Goal: Task Accomplishment & Management: Manage account settings

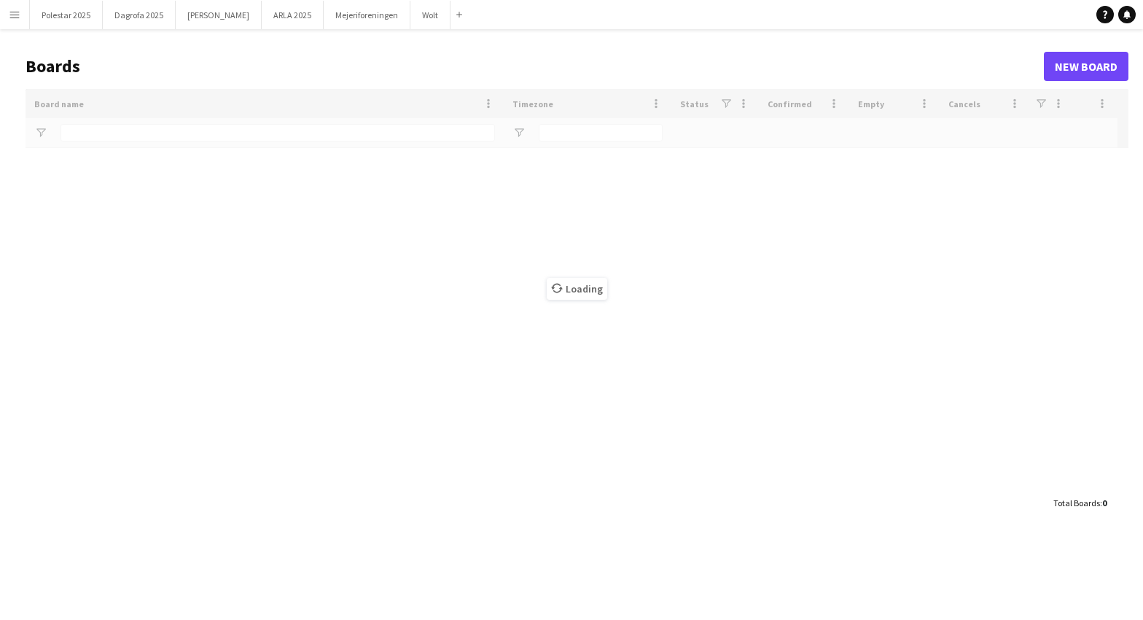
type input "***"
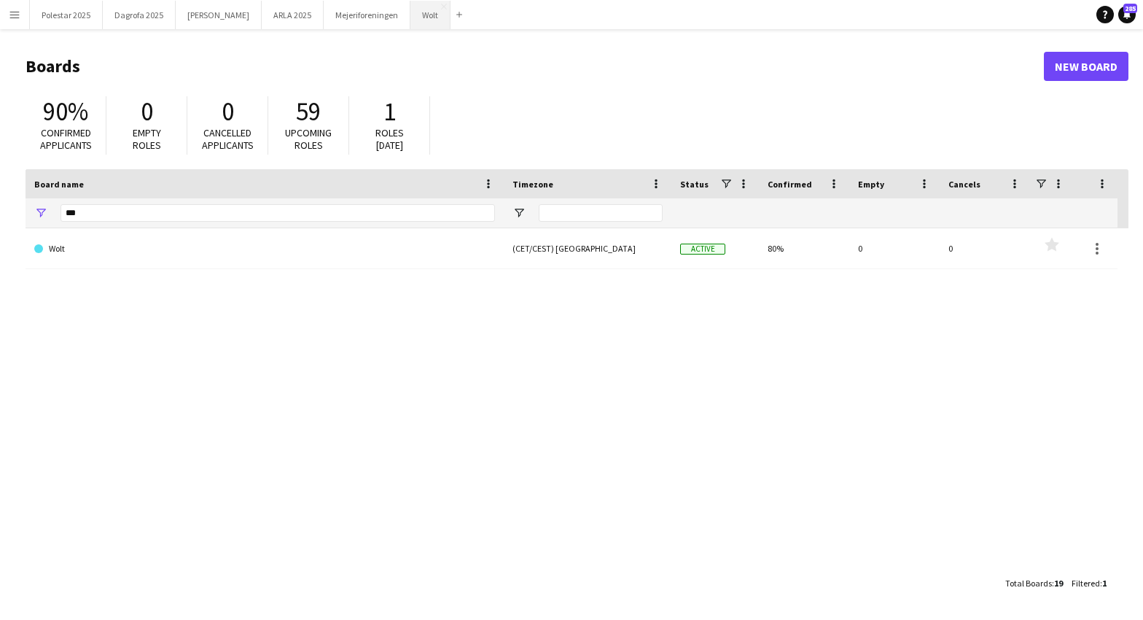
click at [411, 11] on button "Wolt Close" at bounding box center [431, 15] width 40 height 28
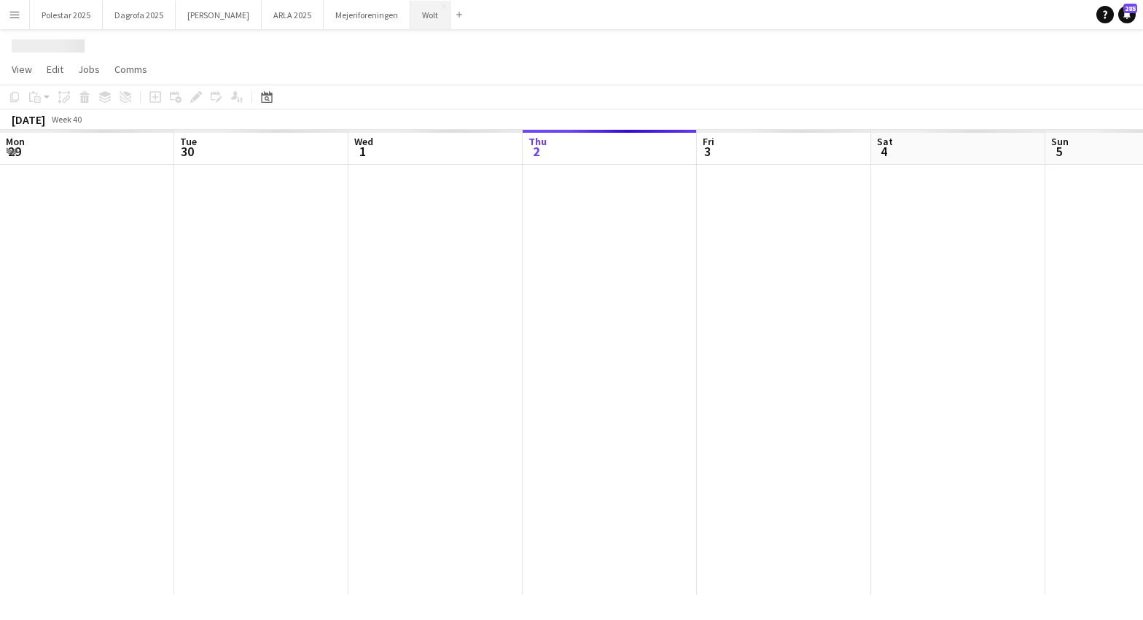
scroll to position [0, 349]
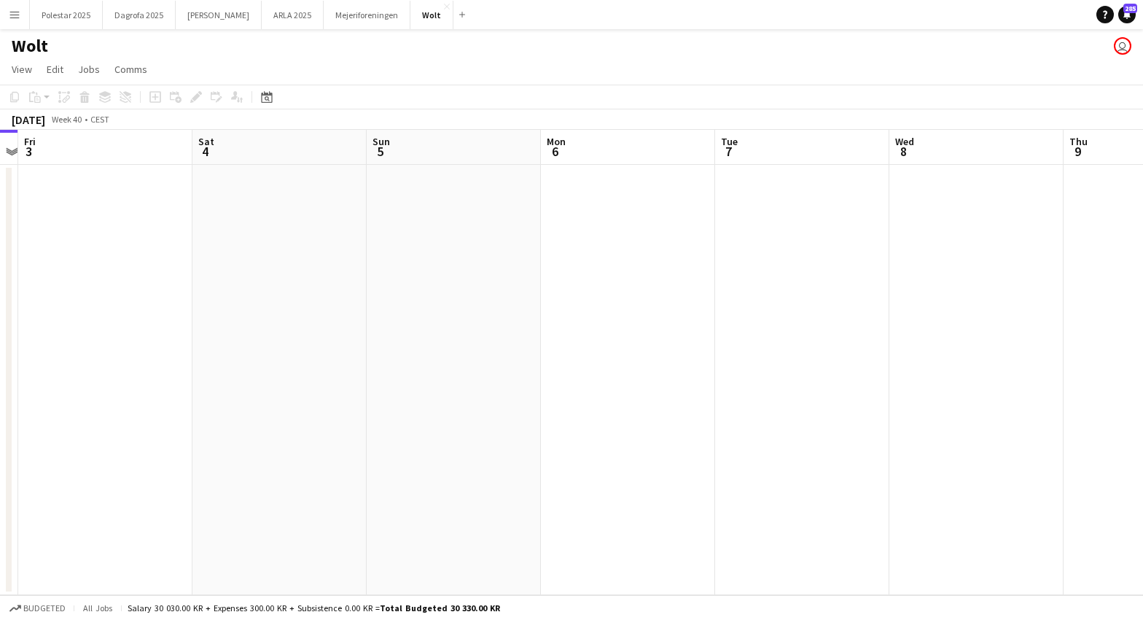
drag, startPoint x: 721, startPoint y: 370, endPoint x: 149, endPoint y: 385, distance: 572.6
click at [143, 387] on app-calendar-viewport "Tue 30 Wed 1 Thu 2 Fri 3 Sat 4 Sun 5 Mon 6 Tue 7 Wed 8 Thu 9 Fri 10 Sat 11" at bounding box center [571, 362] width 1143 height 465
drag, startPoint x: 732, startPoint y: 358, endPoint x: 50, endPoint y: 380, distance: 682.1
click at [50, 380] on app-calendar-viewport "Mon 6 Tue 7 Wed 8 Thu 9 Fri 10 Sat 11 Sun 12 Mon 13 Tue 14 Wed 15 Thu 16 Fri 17" at bounding box center [571, 362] width 1143 height 465
drag, startPoint x: 922, startPoint y: 418, endPoint x: 234, endPoint y: 421, distance: 687.6
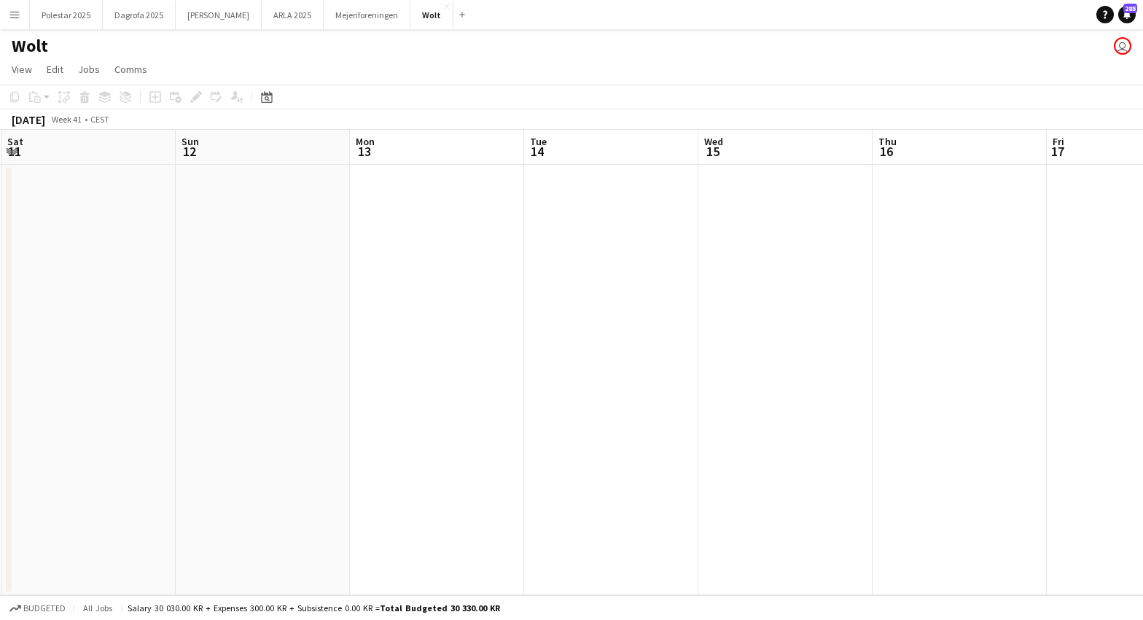
click at [221, 427] on app-calendar-viewport "Wed 8 Thu 9 Fri 10 Sat 11 Sun 12 Mon 13 Tue 14 Wed 15 Thu 16 Fri 17 Sat 18 Sun …" at bounding box center [571, 362] width 1143 height 465
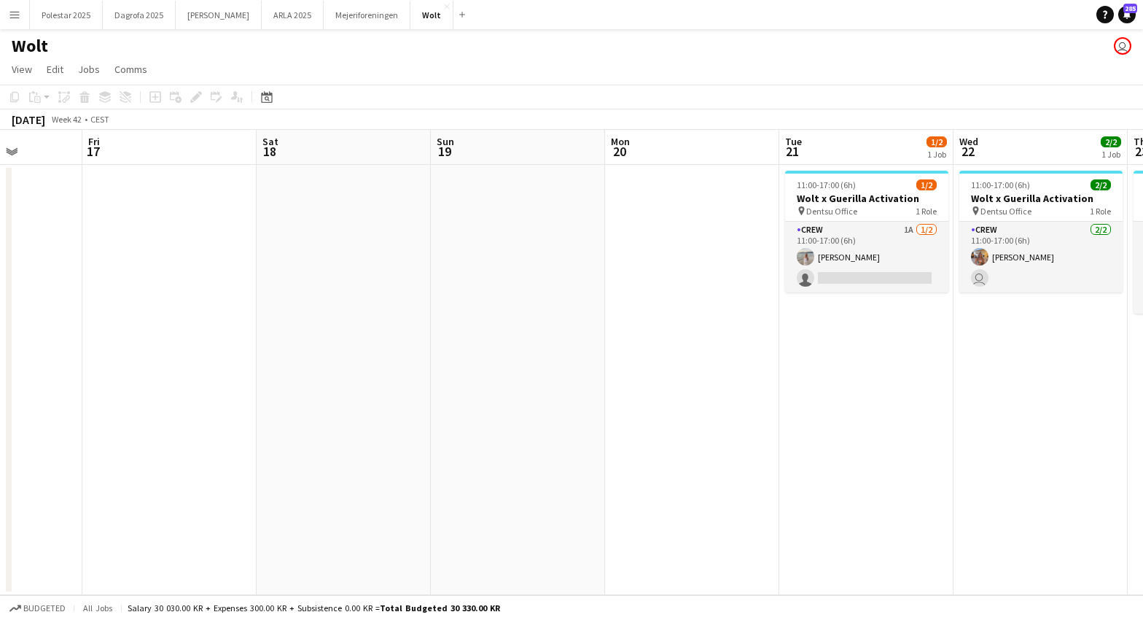
drag, startPoint x: 804, startPoint y: 397, endPoint x: 211, endPoint y: 399, distance: 592.8
click at [168, 405] on app-calendar-viewport "Tue 14 Wed 15 Thu 16 Fri 17 Sat 18 Sun 19 Mon 20 Tue 21 1/2 1 Job Wed 22 2/2 1 …" at bounding box center [571, 362] width 1143 height 465
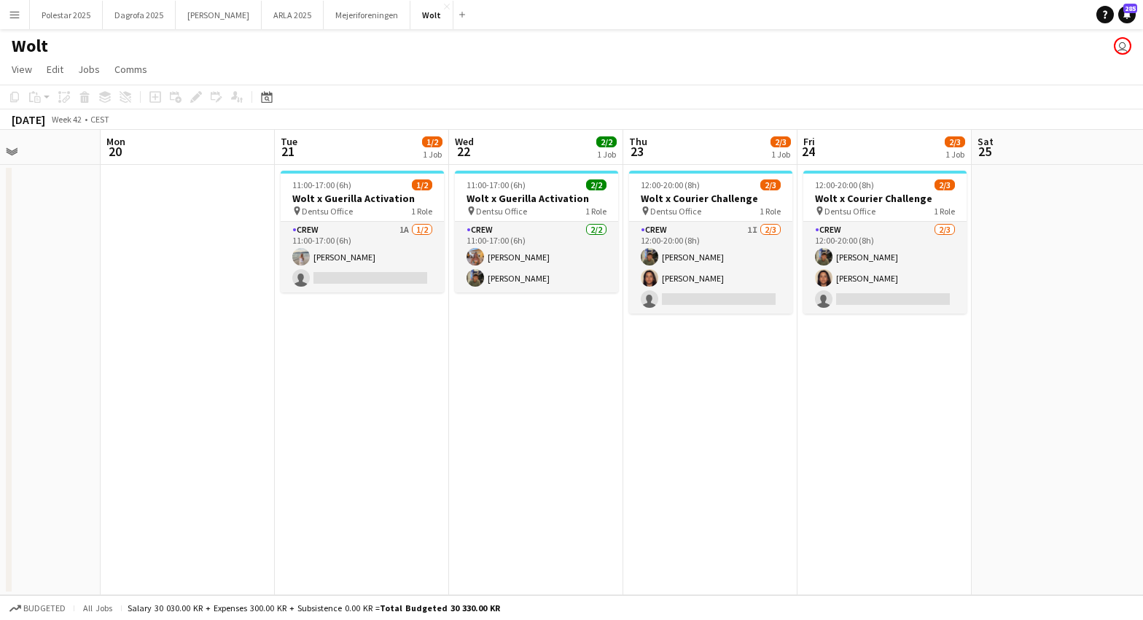
scroll to position [0, 606]
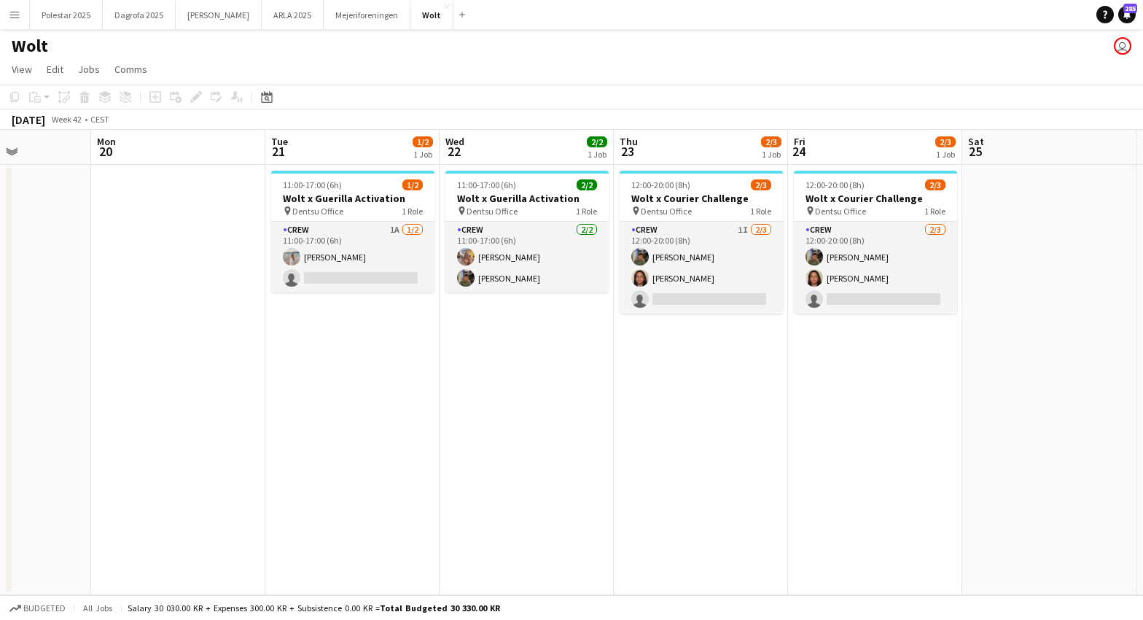
drag, startPoint x: 864, startPoint y: 401, endPoint x: 366, endPoint y: 415, distance: 498.2
click at [366, 415] on app-calendar-viewport "Thu 16 Fri 17 Sat 18 Sun 19 Mon 20 Tue 21 1/2 1 Job Wed 22 2/2 1 Job Thu 23 2/3…" at bounding box center [571, 362] width 1143 height 465
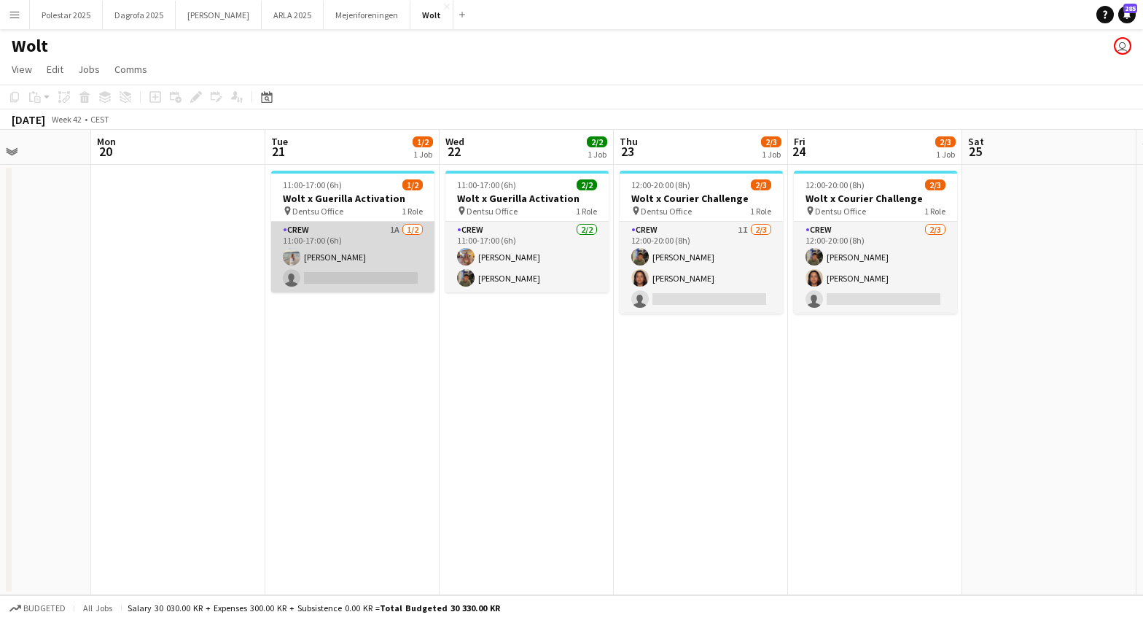
click at [419, 234] on app-card-role "Crew 1A [DATE] 11:00-17:00 (6h) [PERSON_NAME] single-neutral-actions" at bounding box center [352, 257] width 163 height 71
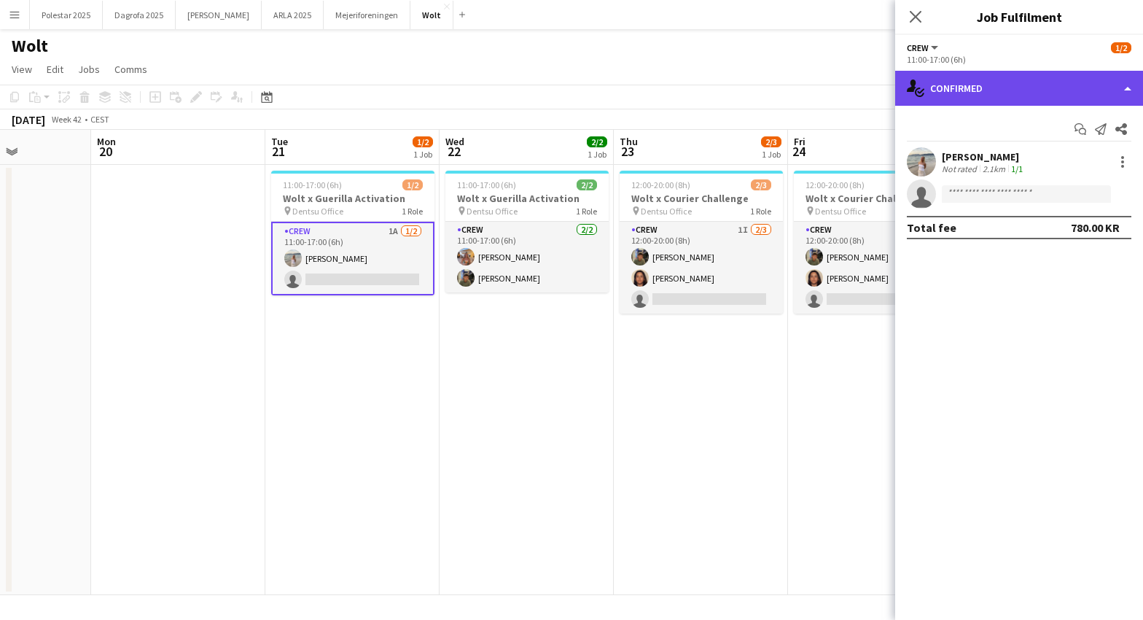
click at [947, 84] on div "single-neutral-actions-check-2 Confirmed" at bounding box center [1019, 88] width 248 height 35
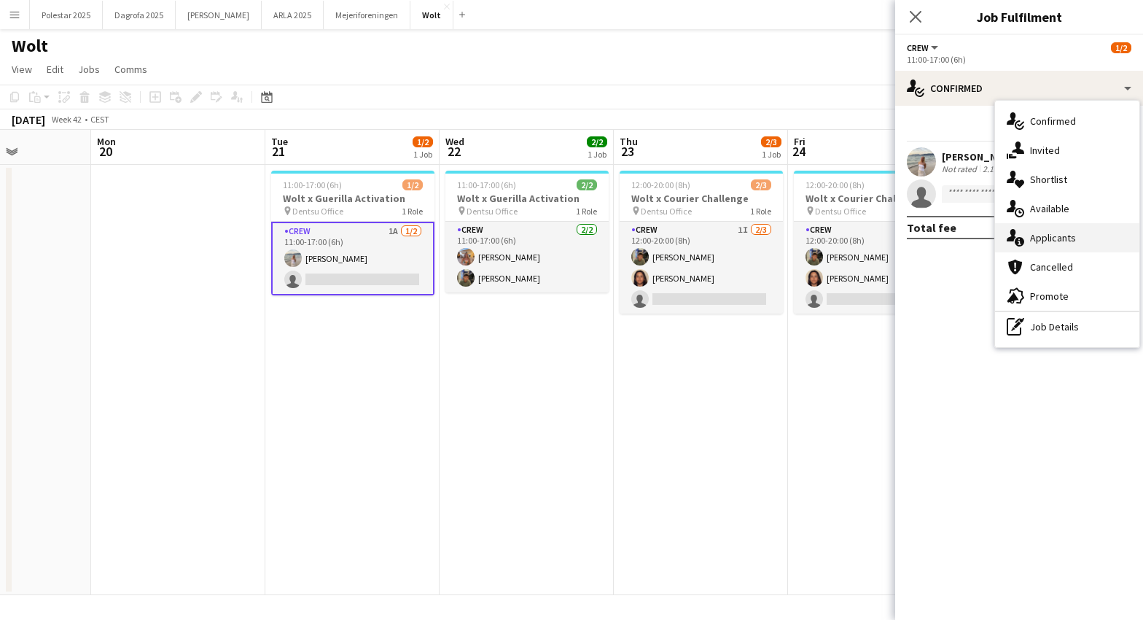
click at [1060, 238] on span "Applicants" at bounding box center [1053, 237] width 46 height 13
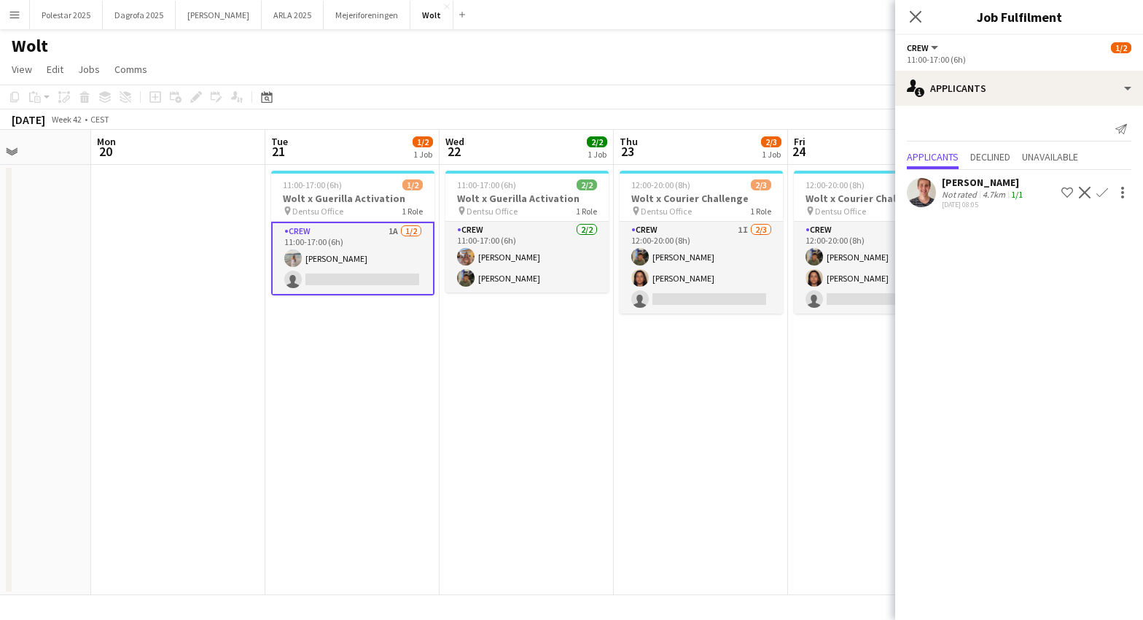
click at [933, 193] on app-user-avatar at bounding box center [921, 192] width 29 height 29
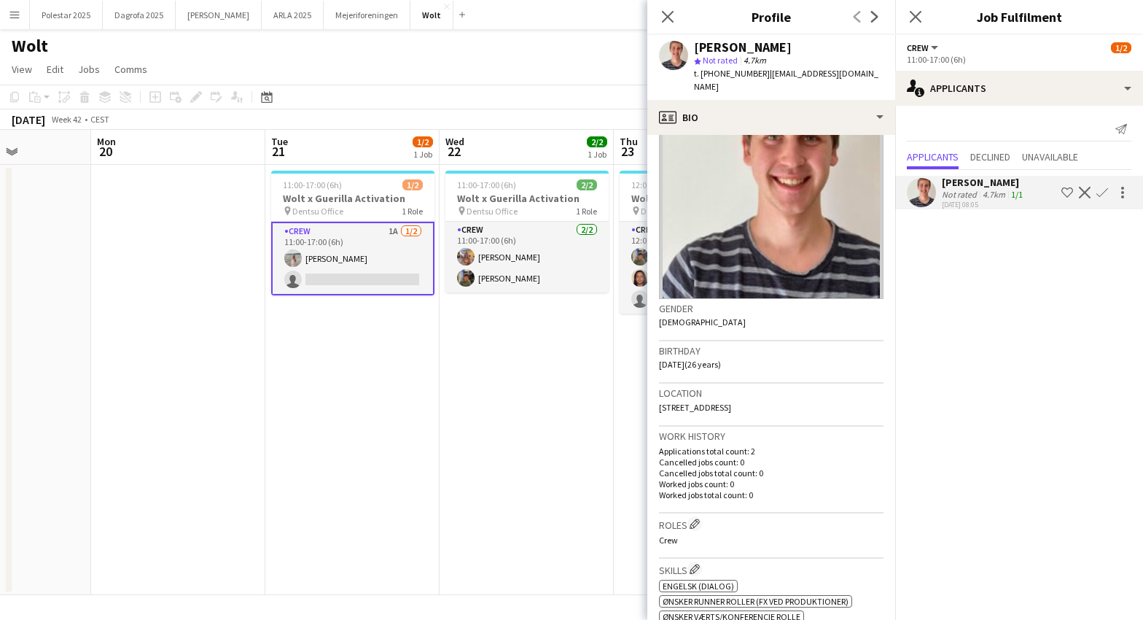
scroll to position [0, 0]
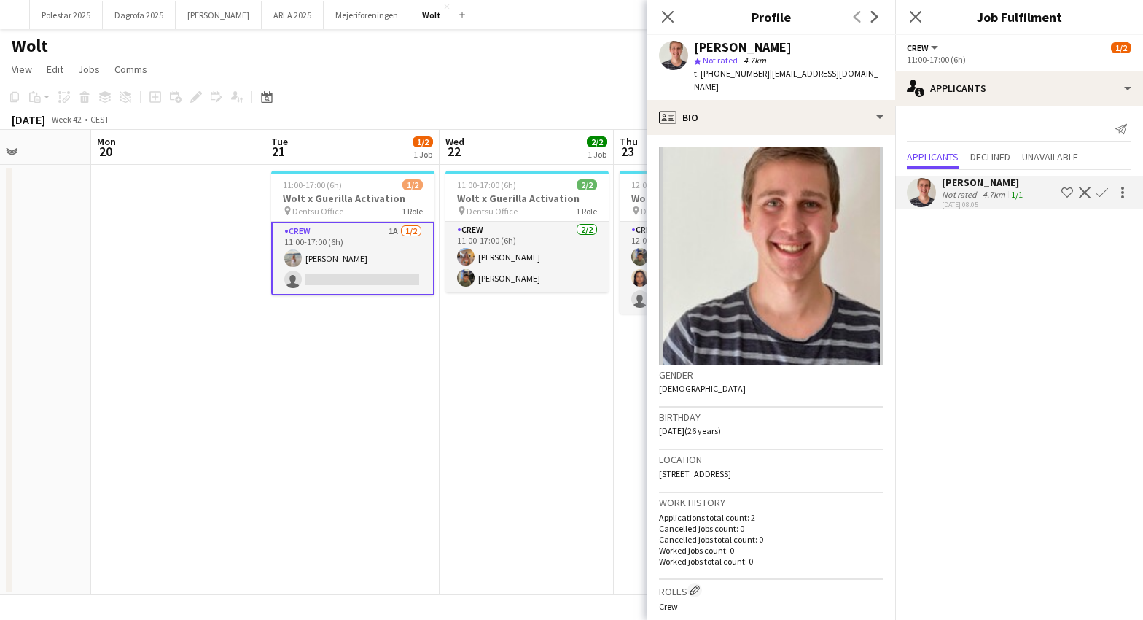
click at [1100, 189] on app-icon "Confirm" at bounding box center [1103, 193] width 12 height 12
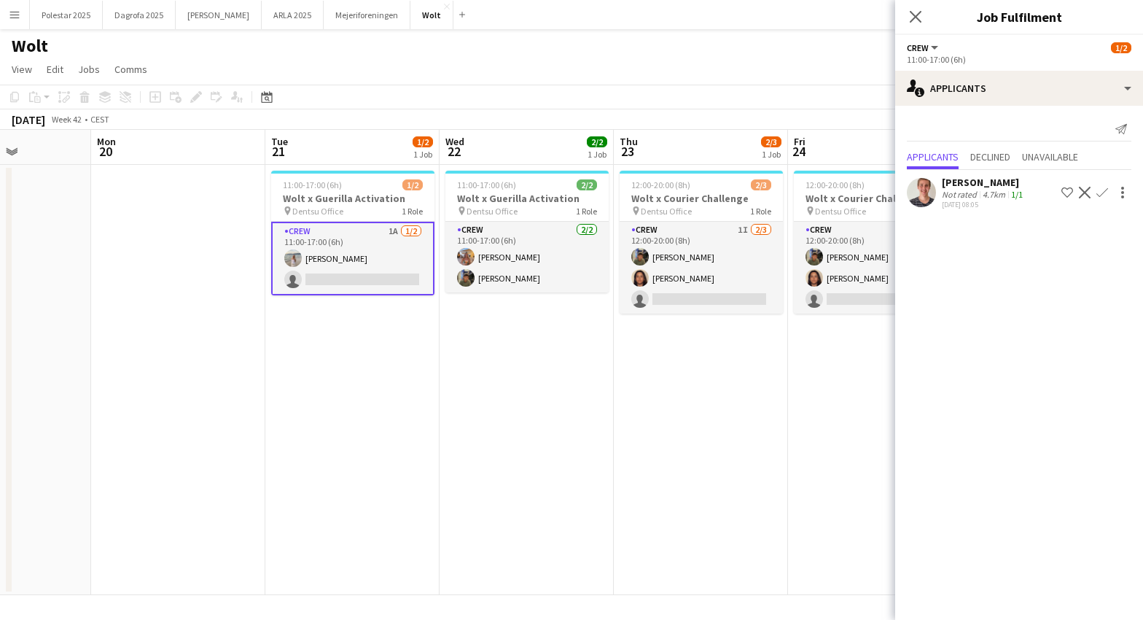
click at [1105, 194] on app-icon "Confirm" at bounding box center [1103, 193] width 12 height 12
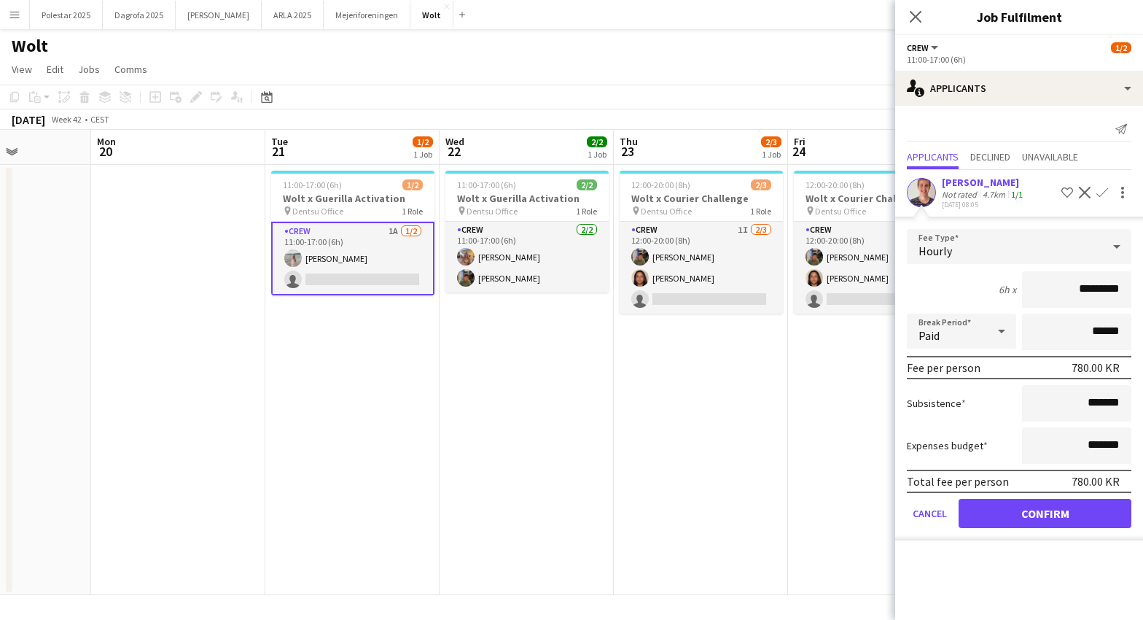
click at [1099, 197] on app-icon "Confirm" at bounding box center [1103, 193] width 12 height 12
click at [1070, 508] on button "Confirm" at bounding box center [1045, 513] width 173 height 29
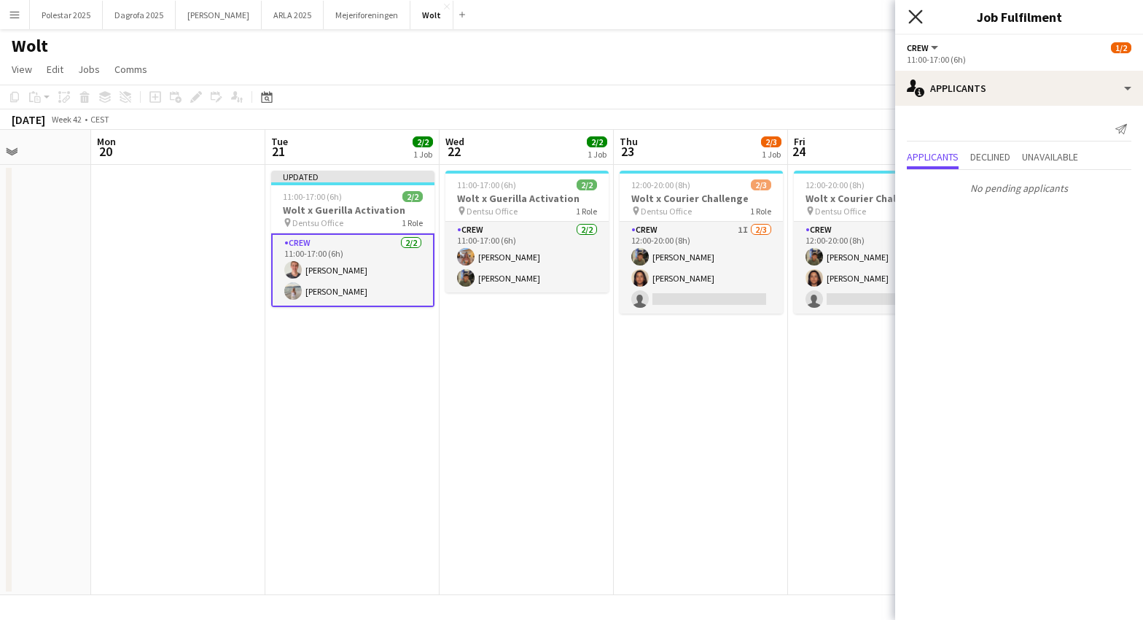
click at [921, 20] on icon "Close pop-in" at bounding box center [916, 16] width 14 height 14
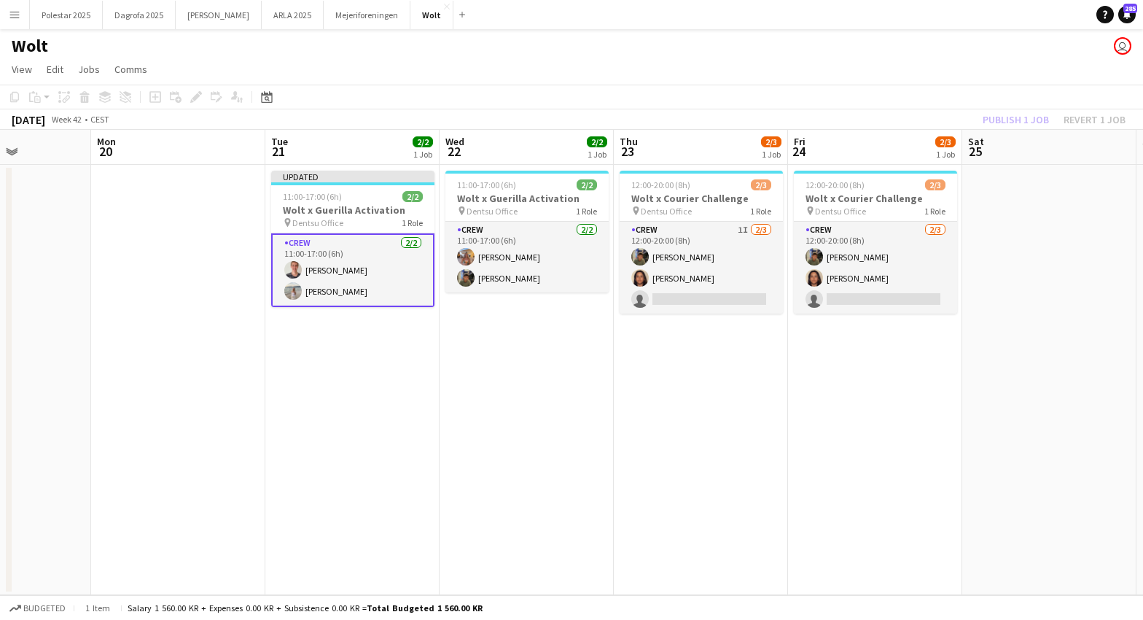
click at [1084, 114] on div "Publish 1 job Revert 1 job" at bounding box center [1054, 119] width 178 height 19
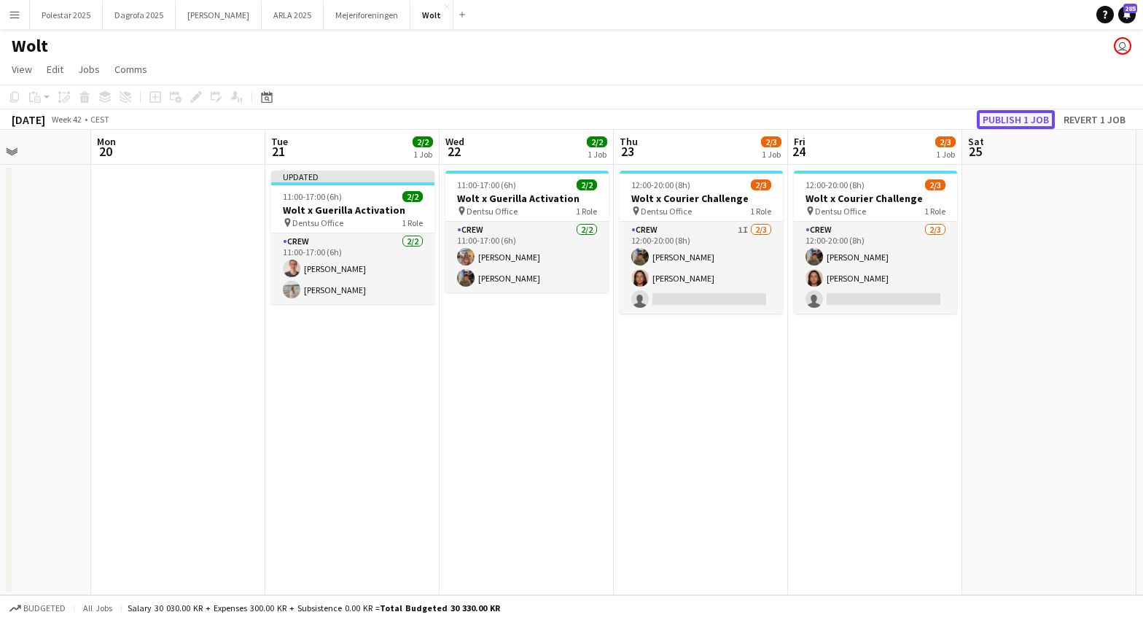
click at [1035, 120] on button "Publish 1 job" at bounding box center [1016, 119] width 78 height 19
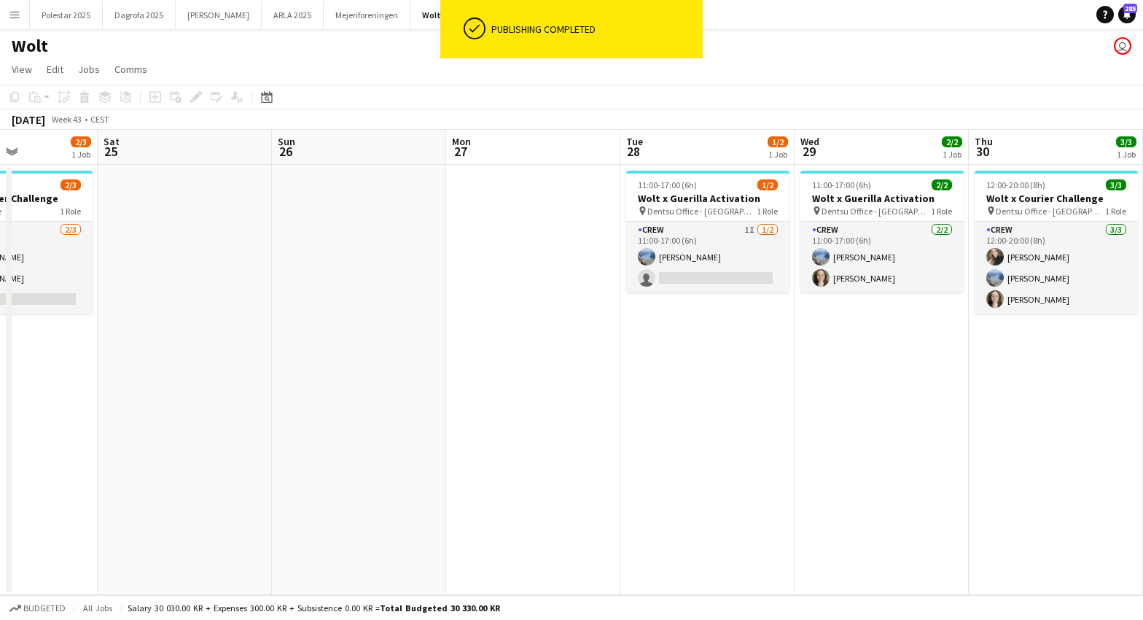
drag, startPoint x: 915, startPoint y: 411, endPoint x: 77, endPoint y: 456, distance: 839.8
click at [54, 459] on app-calendar-viewport "Wed 22 2/2 1 Job Thu 23 2/3 1 Job Fri 24 2/3 1 Job Sat 25 Sun 26 Mon 27 Tue 28 …" at bounding box center [571, 362] width 1143 height 465
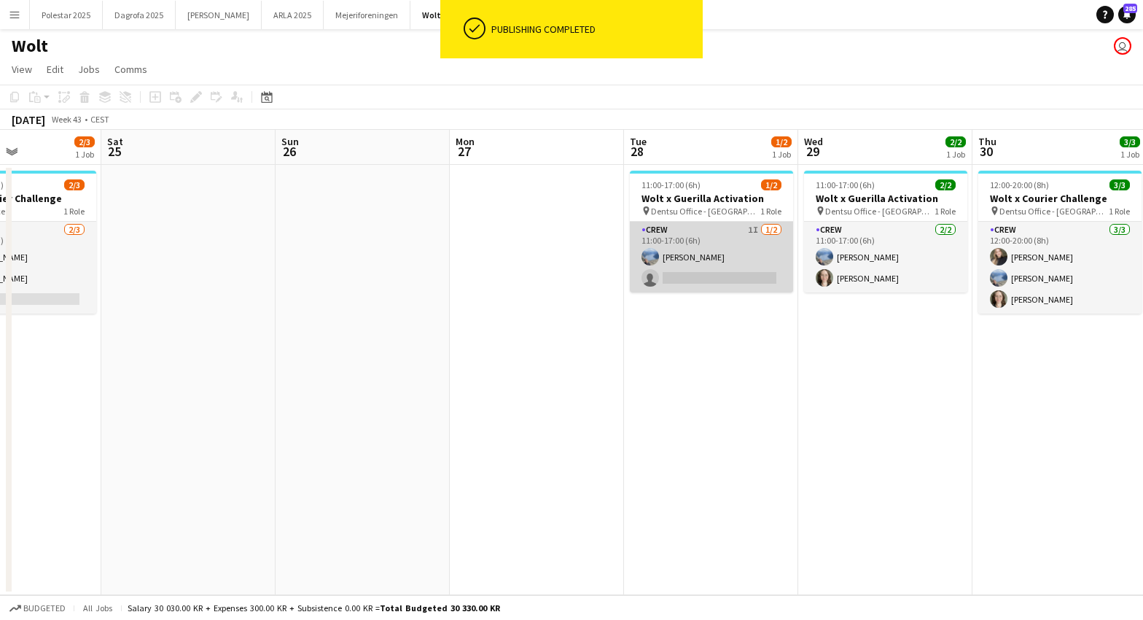
click at [768, 245] on app-card-role "Crew 1I [DATE] 11:00-17:00 (6h) Line [PERSON_NAME] single-neutral-actions" at bounding box center [711, 257] width 163 height 71
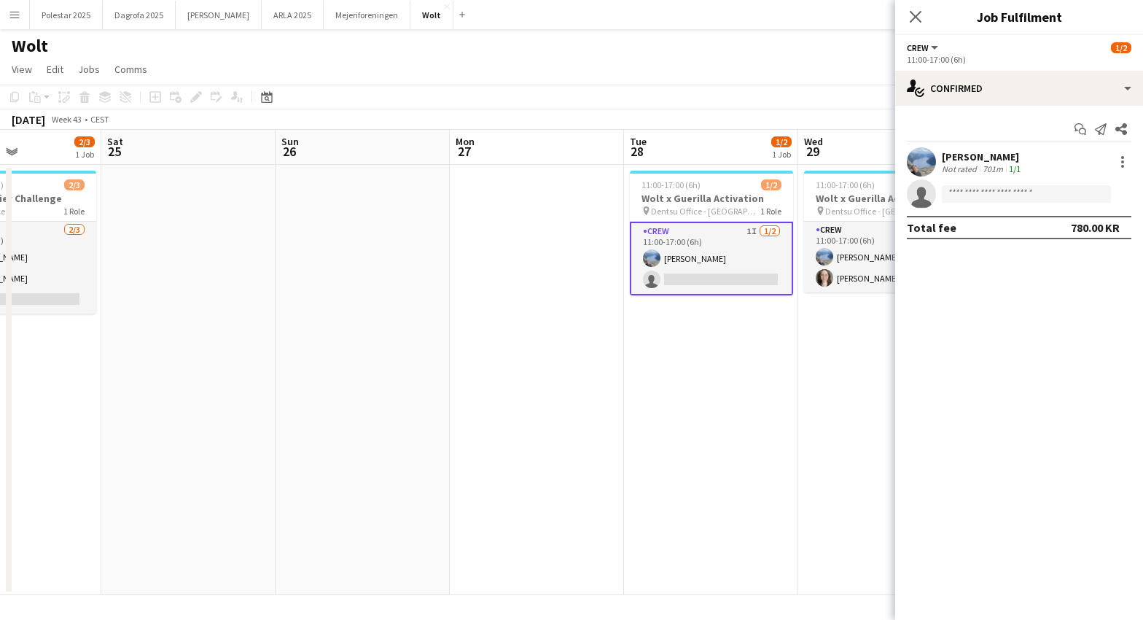
click at [800, 423] on app-date-cell "11:00-17:00 (6h) 2/2 Wolt x Guerilla Activation pin Dentsu Office - [GEOGRAPHIC…" at bounding box center [885, 380] width 174 height 430
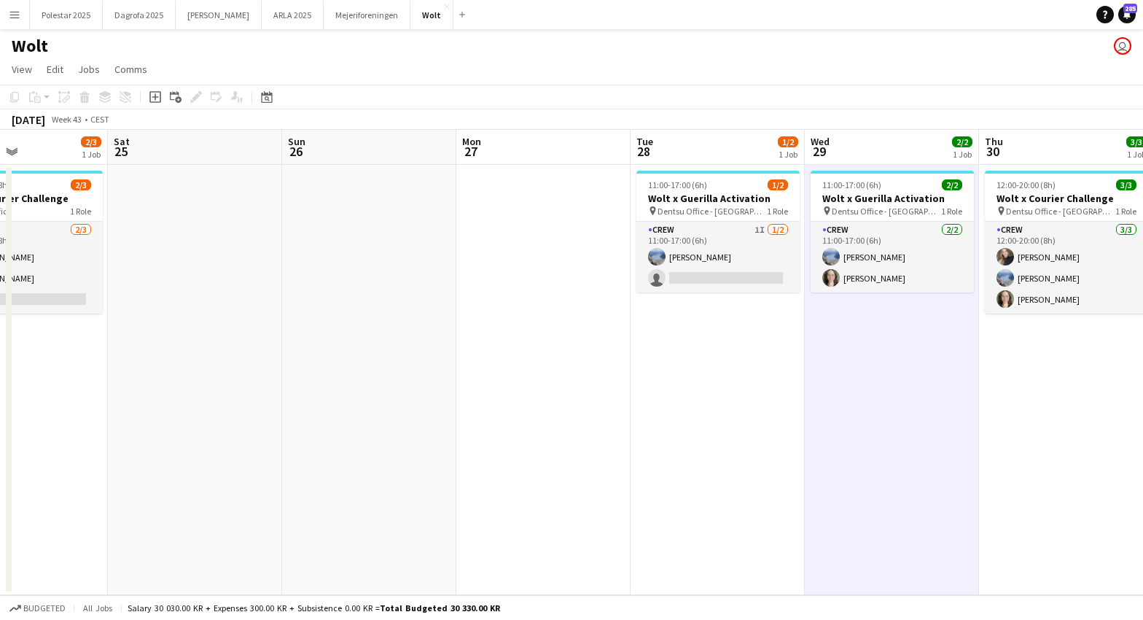
scroll to position [0, 500]
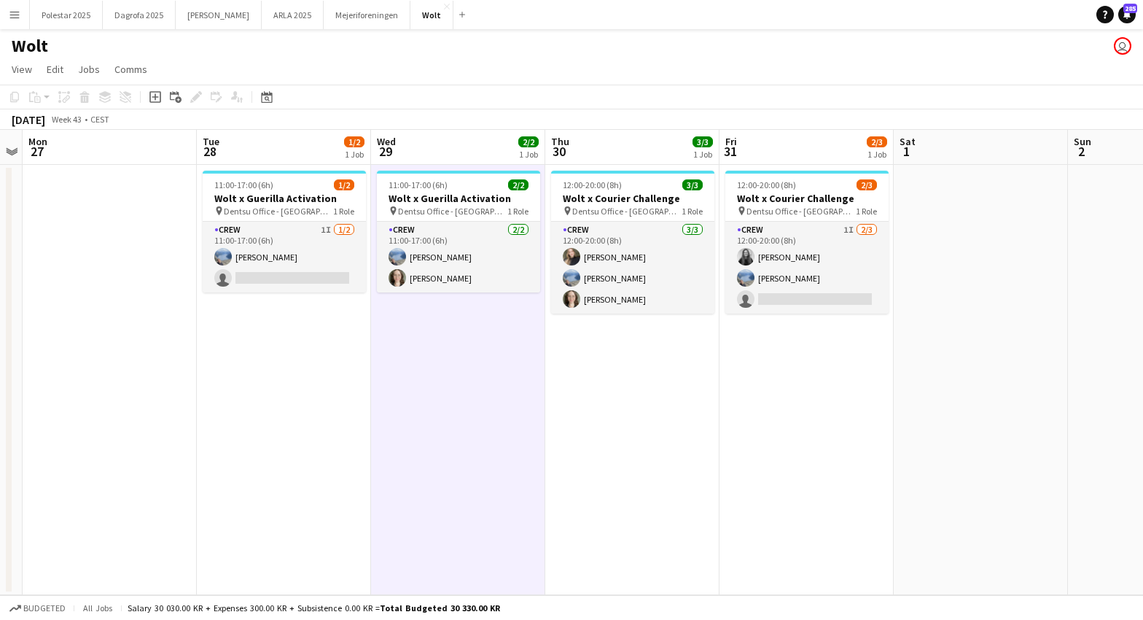
drag, startPoint x: 979, startPoint y: 415, endPoint x: 606, endPoint y: 435, distance: 373.9
click at [606, 435] on app-calendar-viewport "Fri 24 2/3 1 Job Sat 25 Sun 26 Mon 27 Tue 28 1/2 1 Job Wed 29 2/2 1 Job Thu 30 …" at bounding box center [571, 362] width 1143 height 465
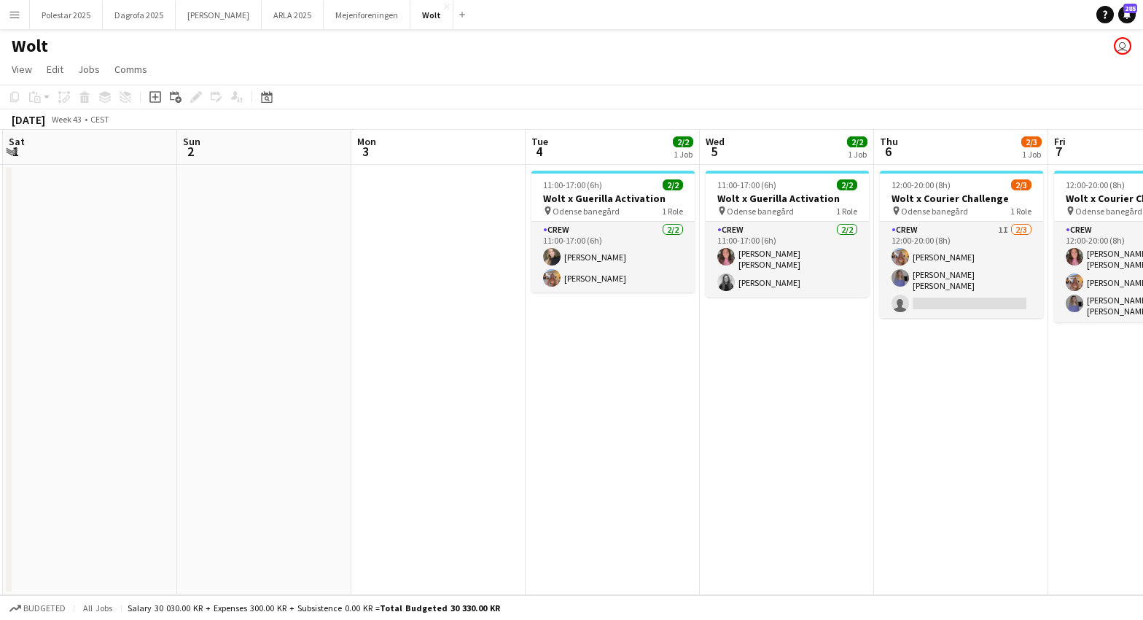
scroll to position [0, 517]
drag, startPoint x: 1043, startPoint y: 415, endPoint x: 208, endPoint y: 411, distance: 834.9
click at [208, 411] on app-calendar-viewport "Wed 29 2/2 1 Job Thu 30 3/3 1 Job Fri 31 2/3 1 Job Sat 1 Sun 2 Mon 3 Tue 4 2/2 …" at bounding box center [571, 362] width 1143 height 465
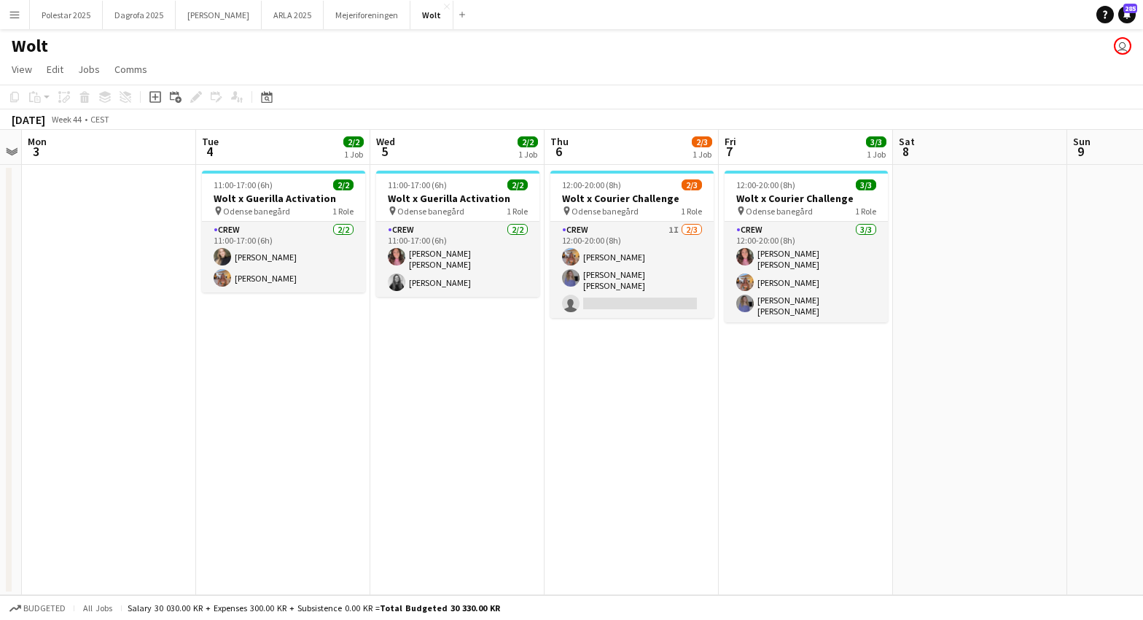
scroll to position [0, 420]
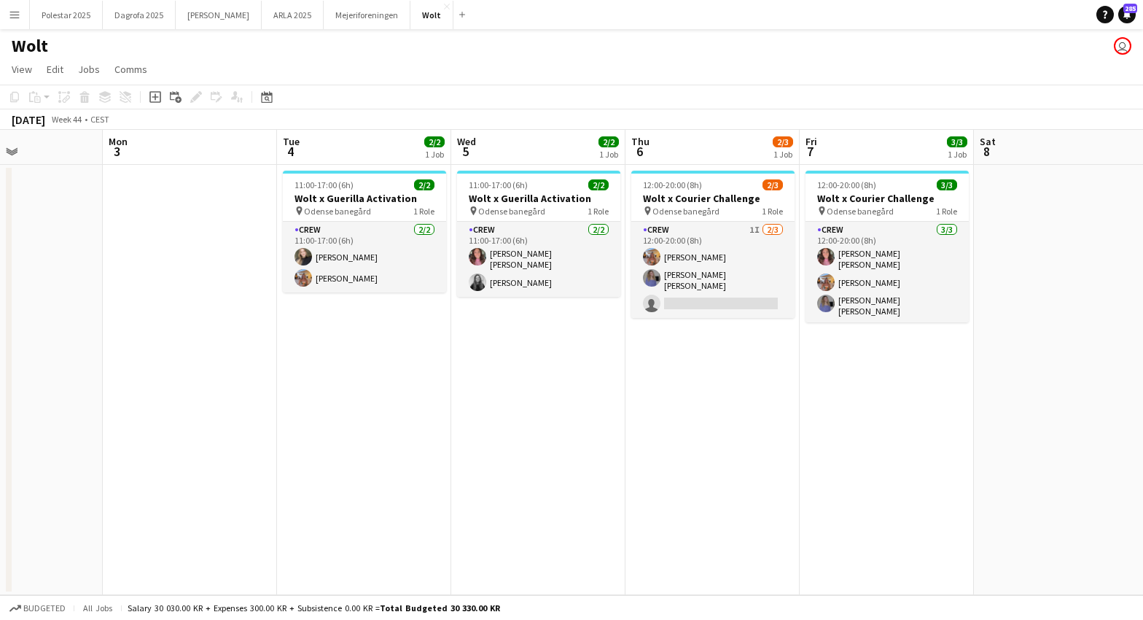
drag, startPoint x: 941, startPoint y: 421, endPoint x: 712, endPoint y: 441, distance: 229.8
click at [712, 441] on app-calendar-viewport "Fri 31 2/3 1 Job Sat 1 Sun 2 Mon 3 Tue 4 2/2 1 Job Wed 5 2/2 1 Job Thu 6 2/3 1 …" at bounding box center [571, 362] width 1143 height 465
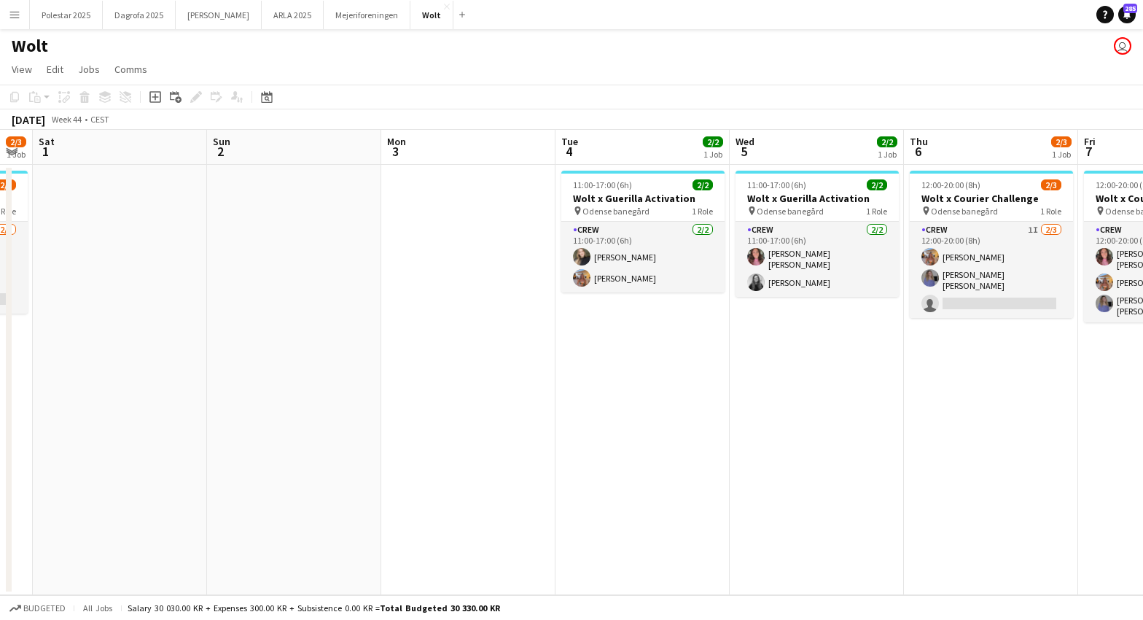
drag, startPoint x: 841, startPoint y: 422, endPoint x: 1398, endPoint y: 381, distance: 557.9
click at [1143, 381] on html "Menu Boards Boards Boards All jobs Status Workforce Workforce My Workforce Recr…" at bounding box center [571, 310] width 1143 height 620
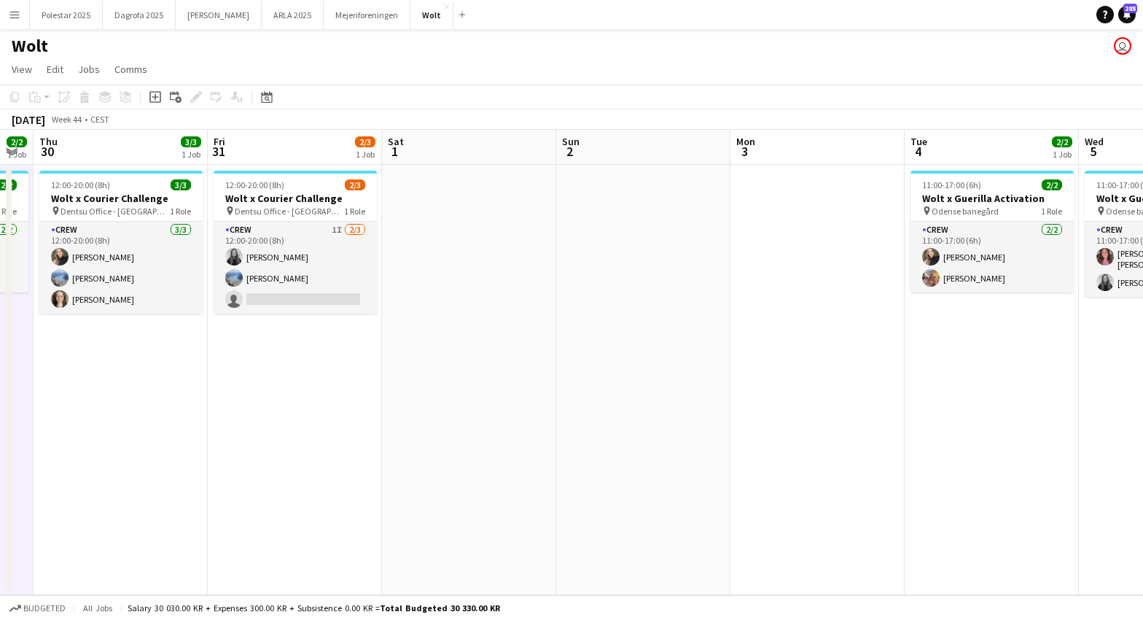
drag, startPoint x: 561, startPoint y: 430, endPoint x: 1219, endPoint y: 392, distance: 658.9
click at [1143, 392] on html "Menu Boards Boards Boards All jobs Status Workforce Workforce My Workforce Recr…" at bounding box center [571, 310] width 1143 height 620
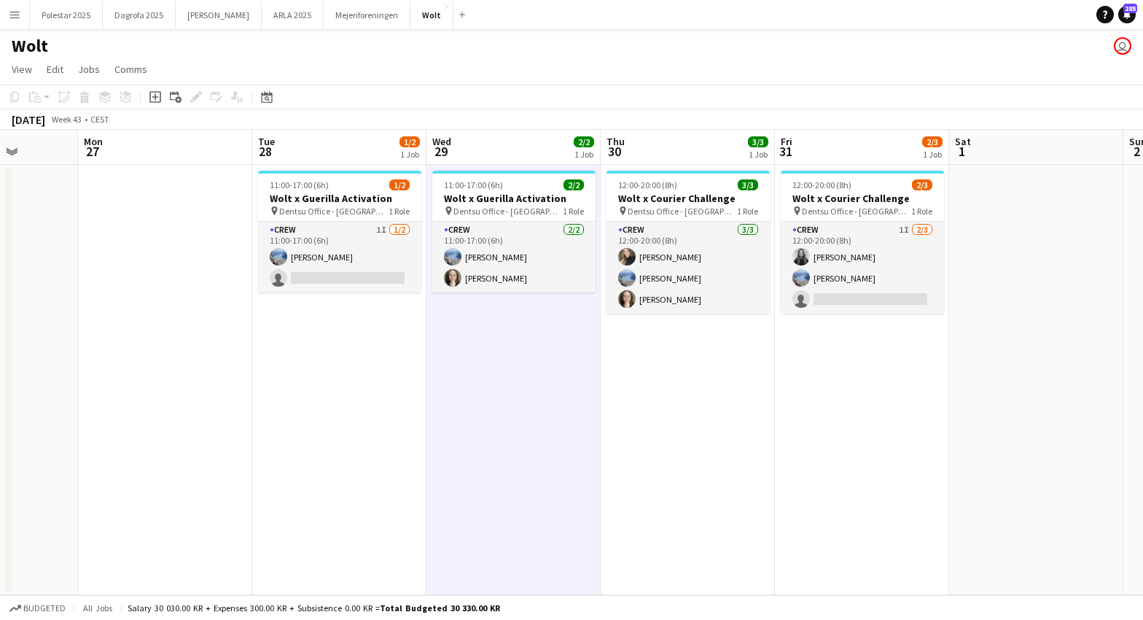
drag, startPoint x: 637, startPoint y: 403, endPoint x: 909, endPoint y: 397, distance: 272.0
click at [913, 397] on app-calendar-viewport "Fri 24 2/3 1 Job Sat 25 Sun 26 Mon 27 Tue 28 1/2 1 Job Wed 29 2/2 1 Job Thu 30 …" at bounding box center [571, 362] width 1143 height 465
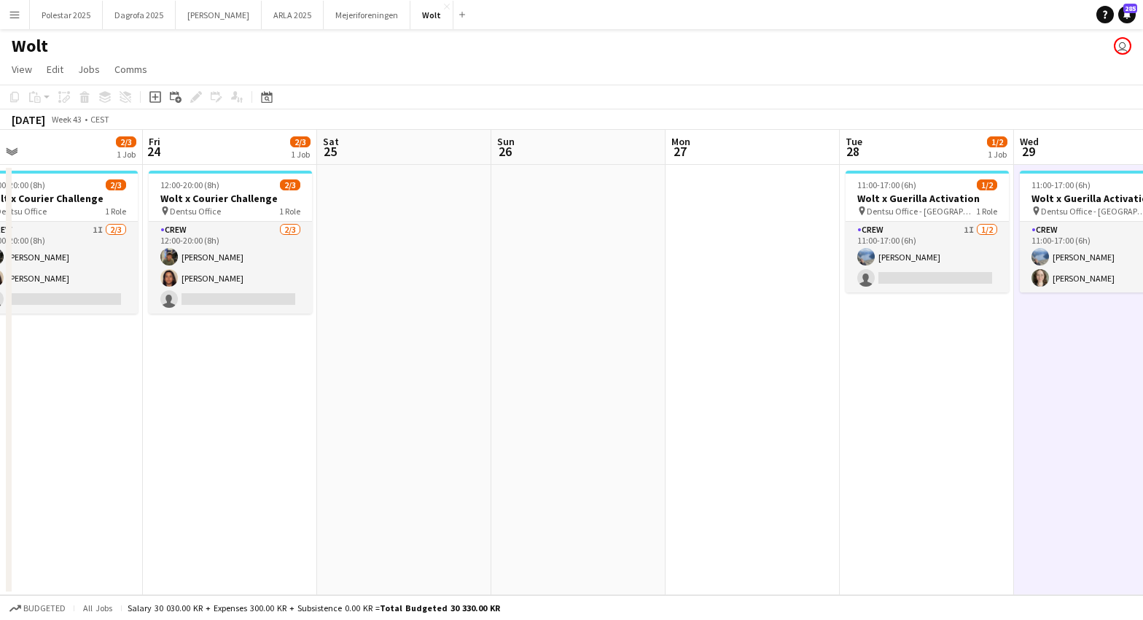
drag, startPoint x: 460, startPoint y: 393, endPoint x: 941, endPoint y: 413, distance: 481.0
click at [941, 413] on app-calendar-viewport "Tue 21 2/2 1 Job Wed 22 2/2 1 Job Thu 23 2/3 1 Job Fri 24 2/3 1 Job Sat 25 Sun …" at bounding box center [571, 362] width 1143 height 465
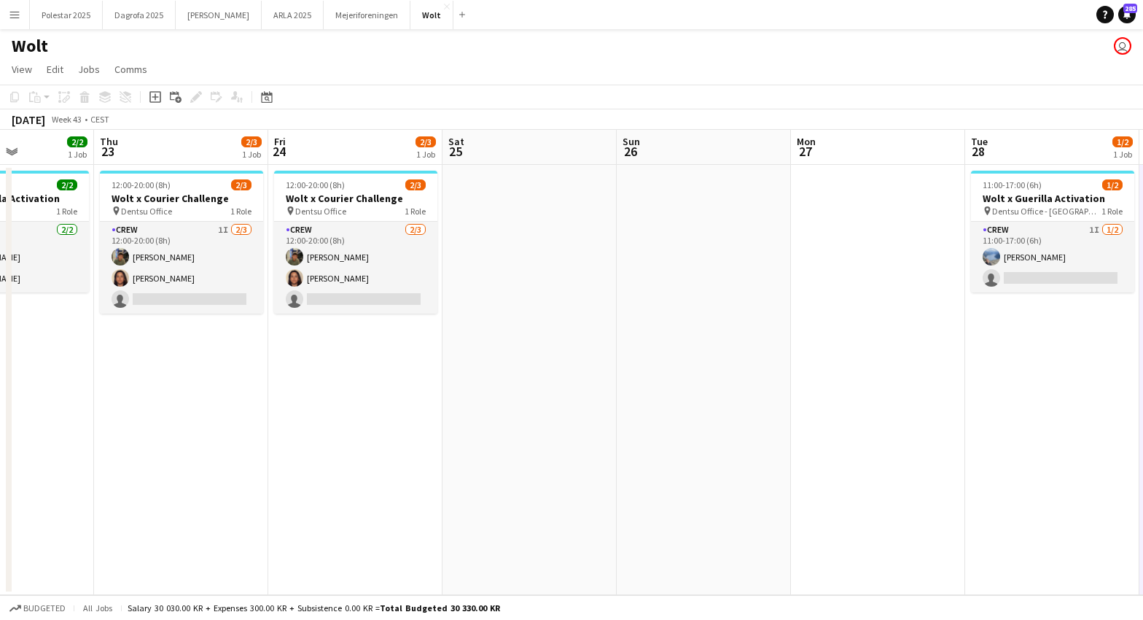
scroll to position [0, 335]
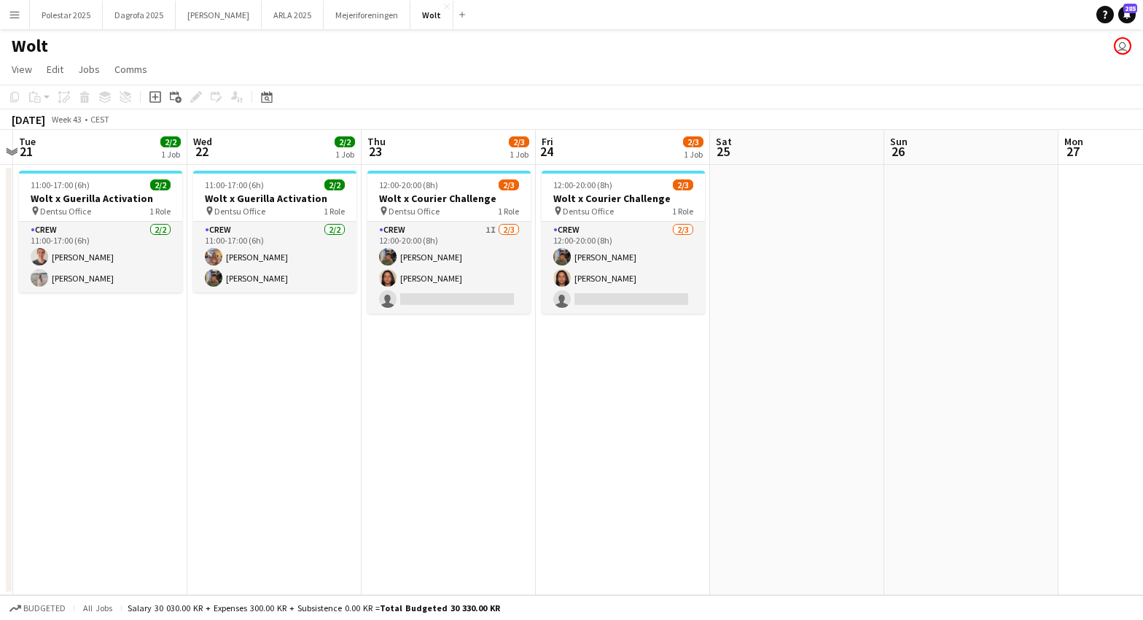
drag, startPoint x: 260, startPoint y: 399, endPoint x: 462, endPoint y: 397, distance: 202.7
click at [462, 397] on app-calendar-viewport "Sun 19 Mon 20 Tue 21 2/2 1 Job Wed 22 2/2 1 Job Thu 23 2/3 1 Job Fri 24 2/3 1 J…" at bounding box center [571, 362] width 1143 height 465
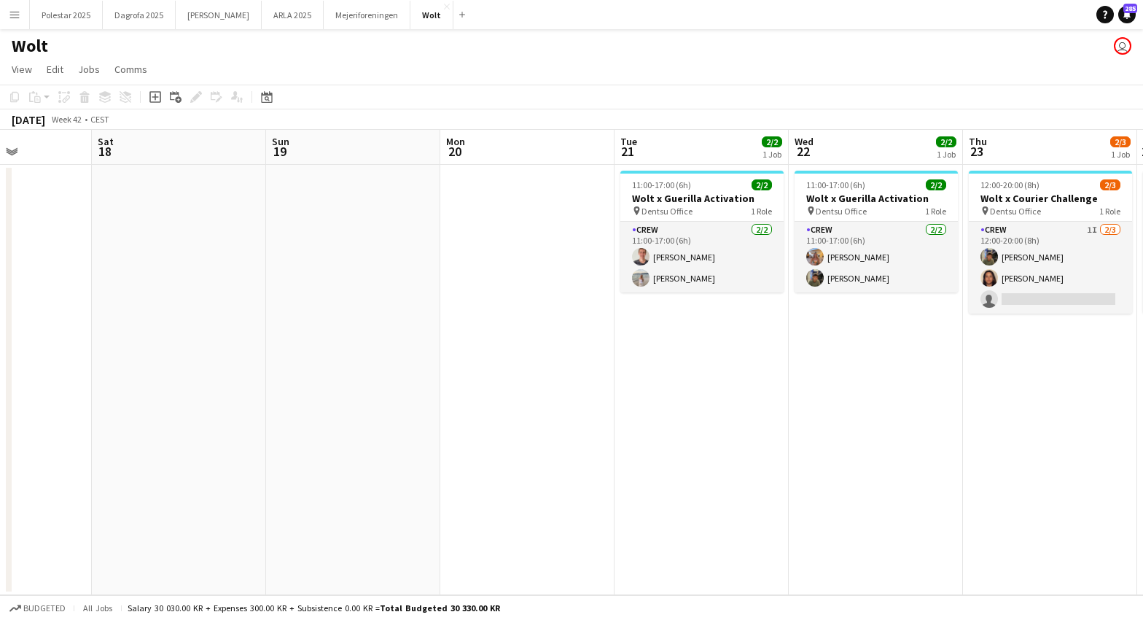
drag, startPoint x: 499, startPoint y: 424, endPoint x: 1307, endPoint y: 410, distance: 808.8
click at [1143, 410] on html "Menu Boards Boards Boards All jobs Status Workforce Workforce My Workforce Recr…" at bounding box center [571, 310] width 1143 height 620
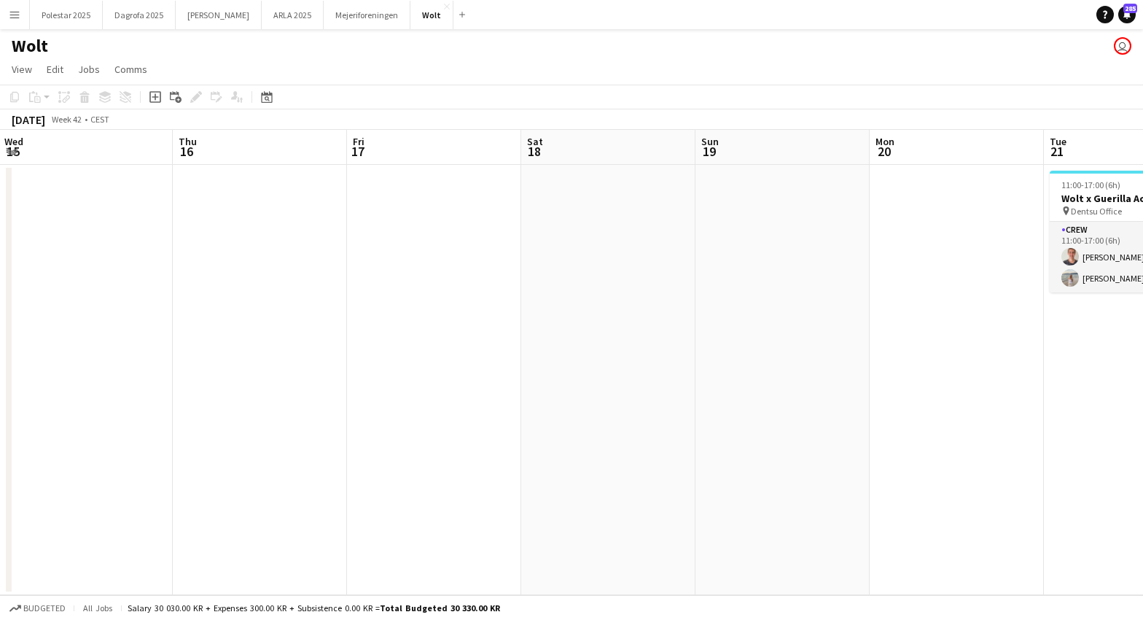
drag, startPoint x: 441, startPoint y: 390, endPoint x: 1042, endPoint y: 356, distance: 601.8
click at [1042, 356] on app-calendar-viewport "Mon 13 Tue 14 Wed 15 Thu 16 Fri 17 Sat 18 Sun 19 Mon 20 Tue 21 2/2 1 Job Wed 22…" at bounding box center [571, 362] width 1143 height 465
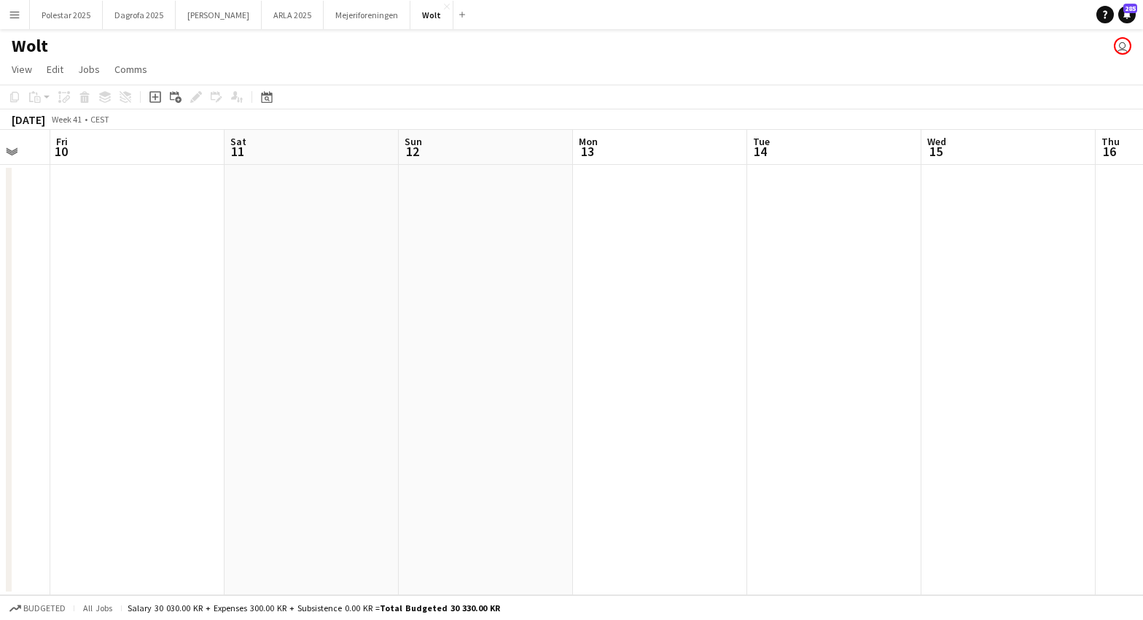
drag, startPoint x: 338, startPoint y: 388, endPoint x: 984, endPoint y: 368, distance: 645.6
click at [1074, 362] on app-calendar-viewport "Wed 8 Thu 9 Fri 10 Sat 11 Sun 12 Mon 13 Tue 14 Wed 15 Thu 16 Fri 17 Sat 18 Sun …" at bounding box center [571, 362] width 1143 height 465
drag, startPoint x: 478, startPoint y: 397, endPoint x: -170, endPoint y: 373, distance: 647.9
click at [0, 373] on html "Menu Boards Boards Boards All jobs Status Workforce Workforce My Workforce Recr…" at bounding box center [571, 310] width 1143 height 620
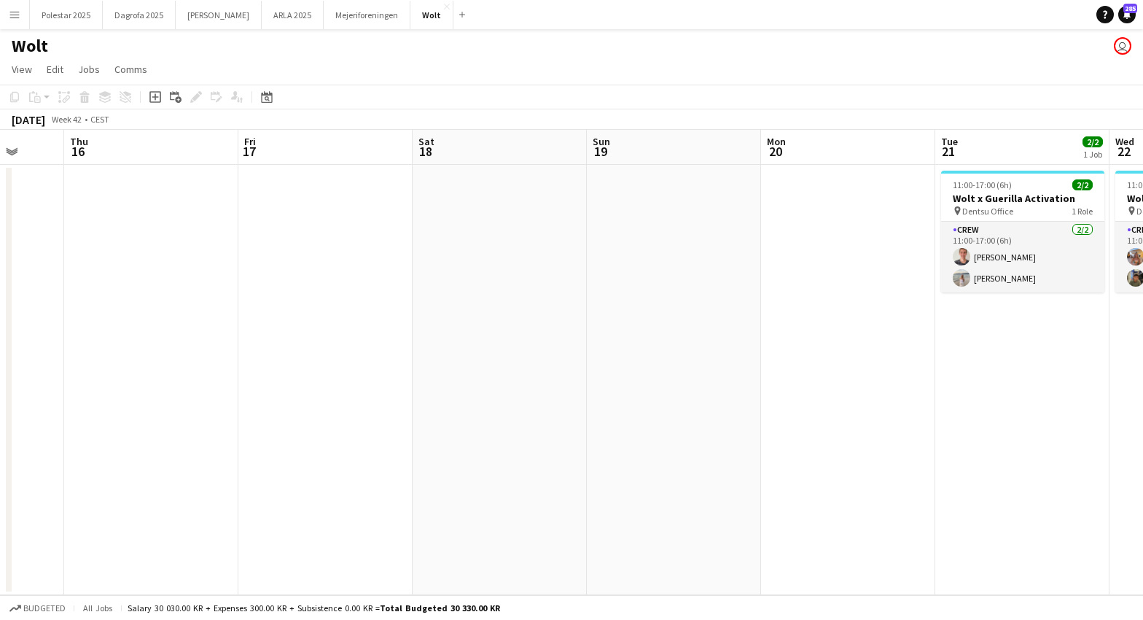
drag, startPoint x: 709, startPoint y: 375, endPoint x: -91, endPoint y: 429, distance: 801.8
click at [0, 429] on html "Menu Boards Boards Boards All jobs Status Workforce Workforce My Workforce Recr…" at bounding box center [571, 310] width 1143 height 620
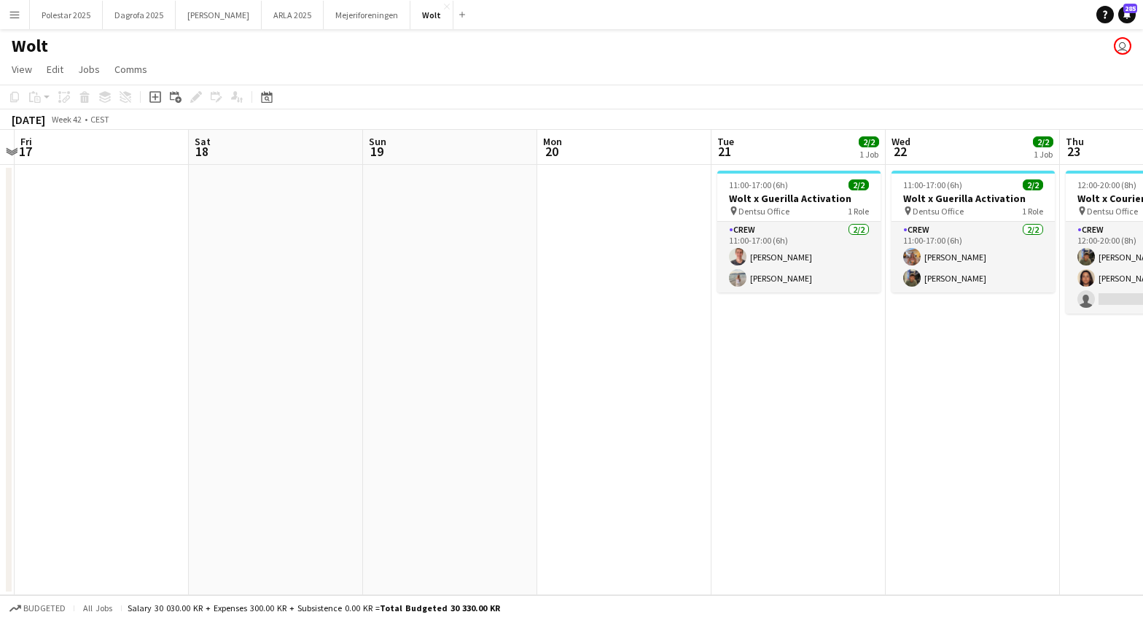
scroll to position [0, 411]
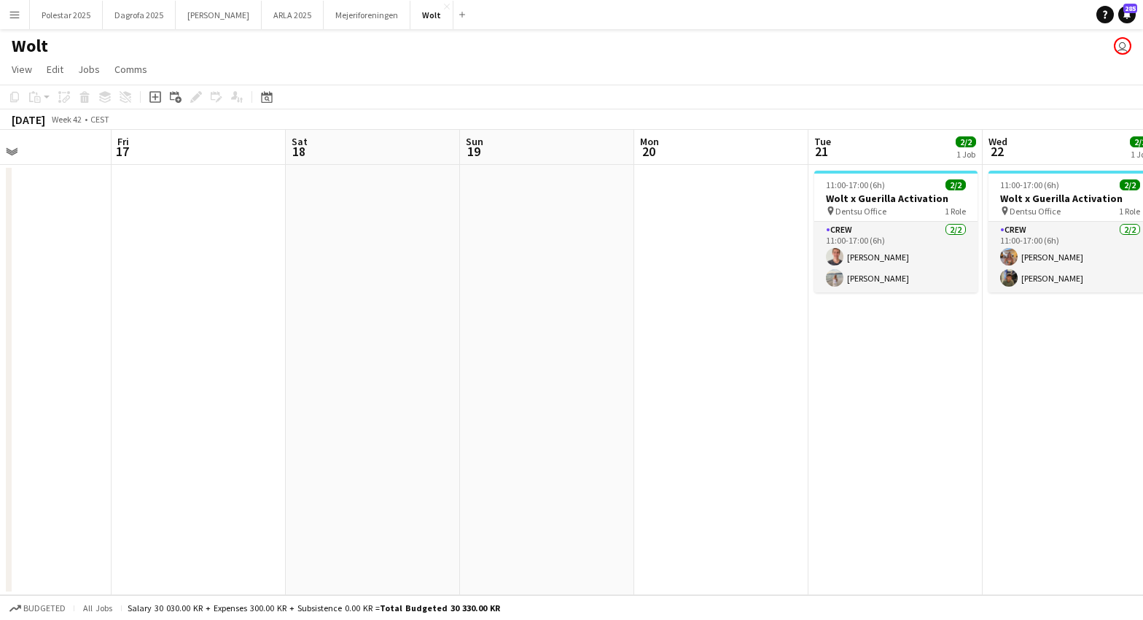
drag, startPoint x: 680, startPoint y: 416, endPoint x: -27, endPoint y: 451, distance: 708.2
click at [0, 451] on html "Menu Boards Boards Boards All jobs Status Workforce Workforce My Workforce Recr…" at bounding box center [571, 310] width 1143 height 620
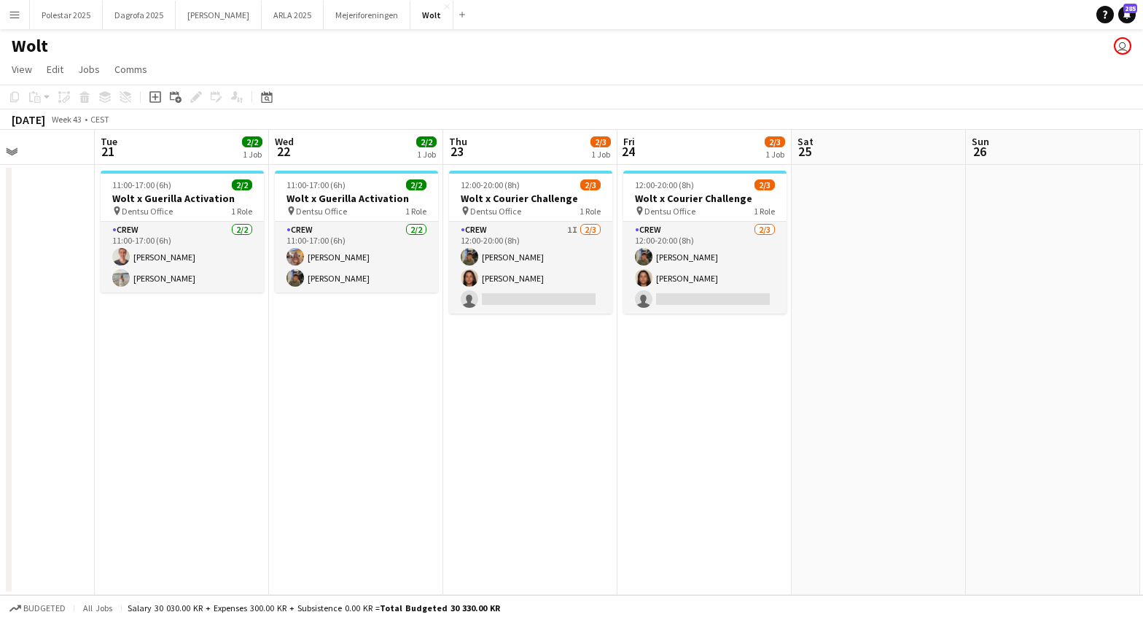
scroll to position [0, 384]
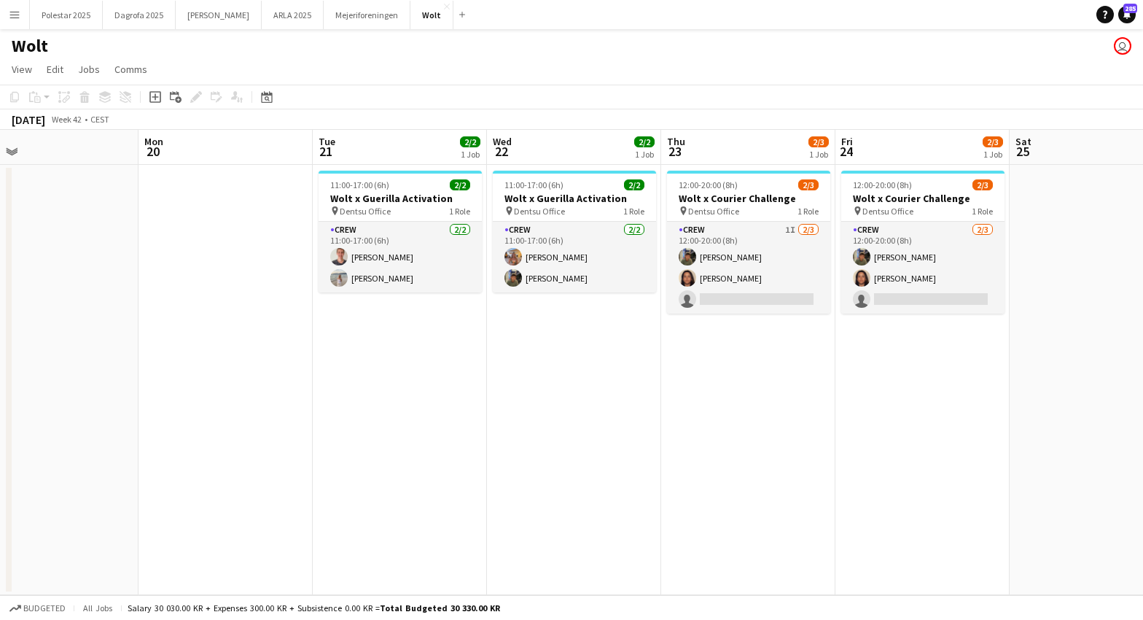
drag, startPoint x: 846, startPoint y: 443, endPoint x: 524, endPoint y: 489, distance: 324.8
click at [524, 489] on app-calendar-viewport "Fri 17 Sat 18 Sun 19 Mon 20 Tue 21 2/2 1 Job Wed 22 2/2 1 Job Thu 23 2/3 1 Job …" at bounding box center [571, 362] width 1143 height 465
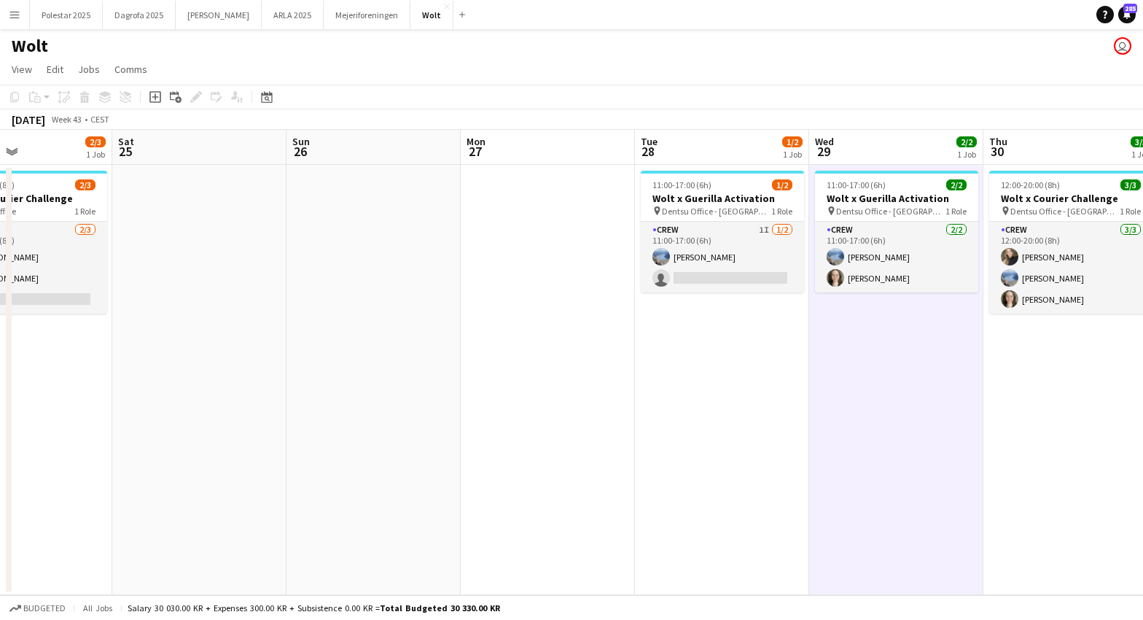
scroll to position [0, 586]
drag, startPoint x: 922, startPoint y: 408, endPoint x: 372, endPoint y: 462, distance: 552.5
click at [372, 462] on app-calendar-viewport "Tue 21 2/2 1 Job Wed 22 2/2 1 Job Thu 23 2/3 1 Job Fri 24 2/3 1 Job Sat 25 Sun …" at bounding box center [571, 362] width 1143 height 465
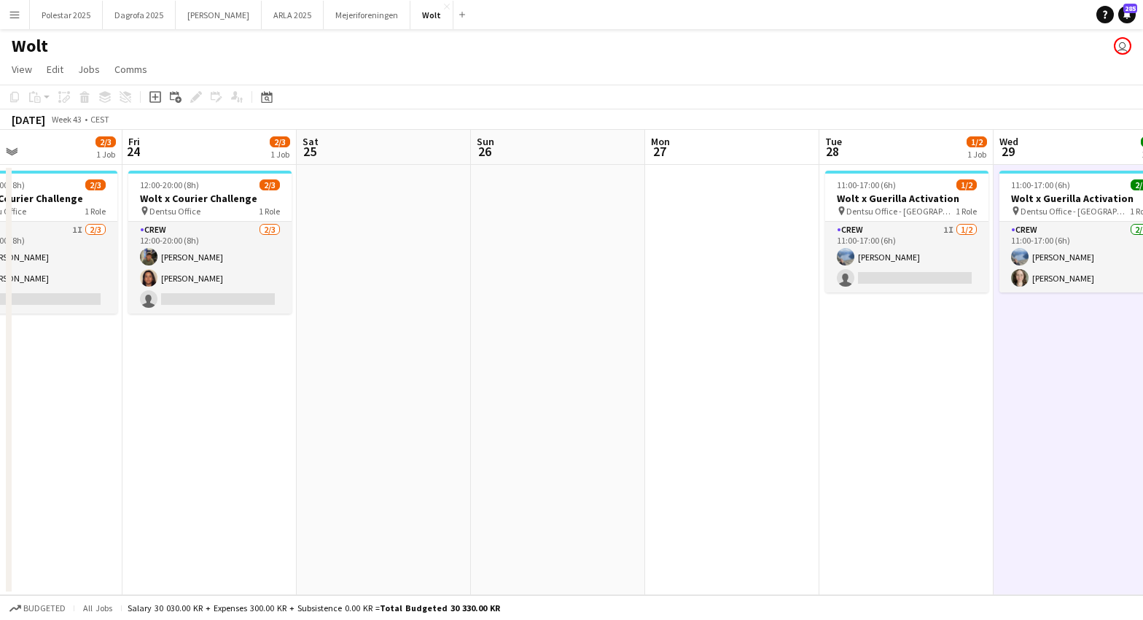
scroll to position [0, 390]
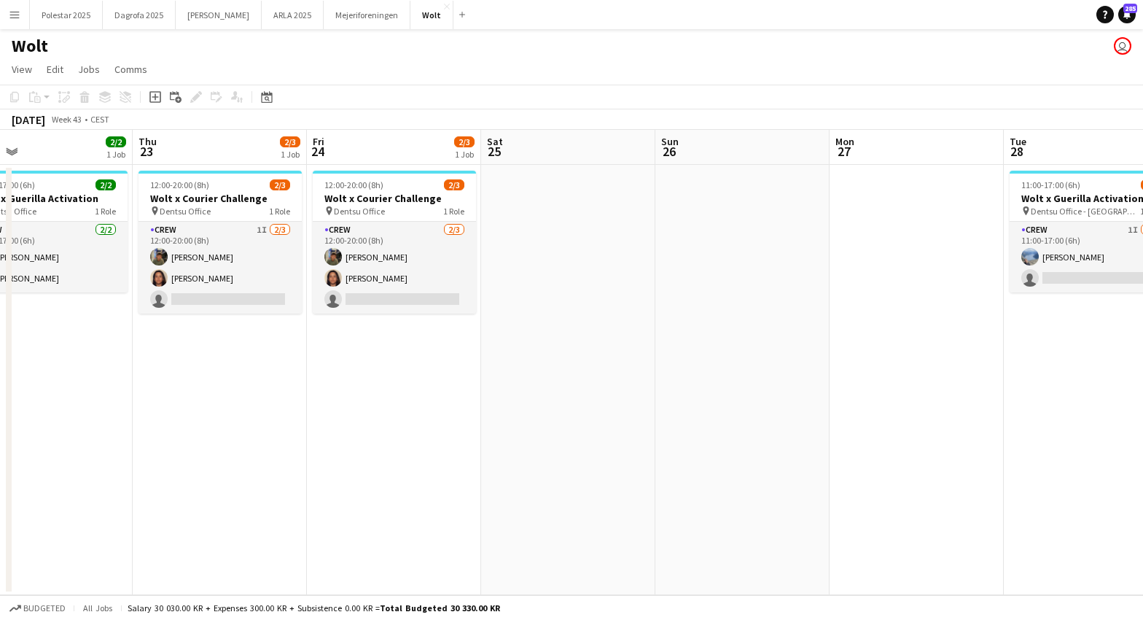
drag, startPoint x: 250, startPoint y: 337, endPoint x: 620, endPoint y: 357, distance: 370.3
click at [620, 357] on app-calendar-viewport "Mon 20 Tue 21 2/2 1 Job Wed 22 2/2 1 Job Thu 23 2/3 1 Job Fri 24 2/3 1 Job Sat …" at bounding box center [571, 362] width 1143 height 465
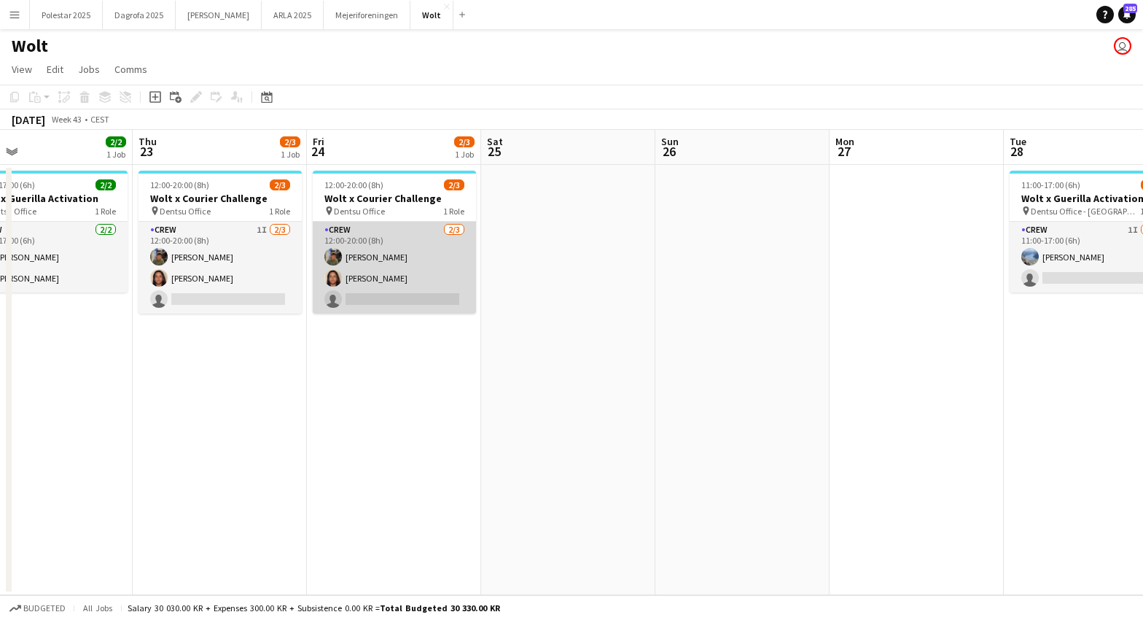
click at [352, 258] on app-card-role "Crew [DATE] 12:00-20:00 (8h) [PERSON_NAME] [PERSON_NAME] single-neutral-actions" at bounding box center [394, 268] width 163 height 92
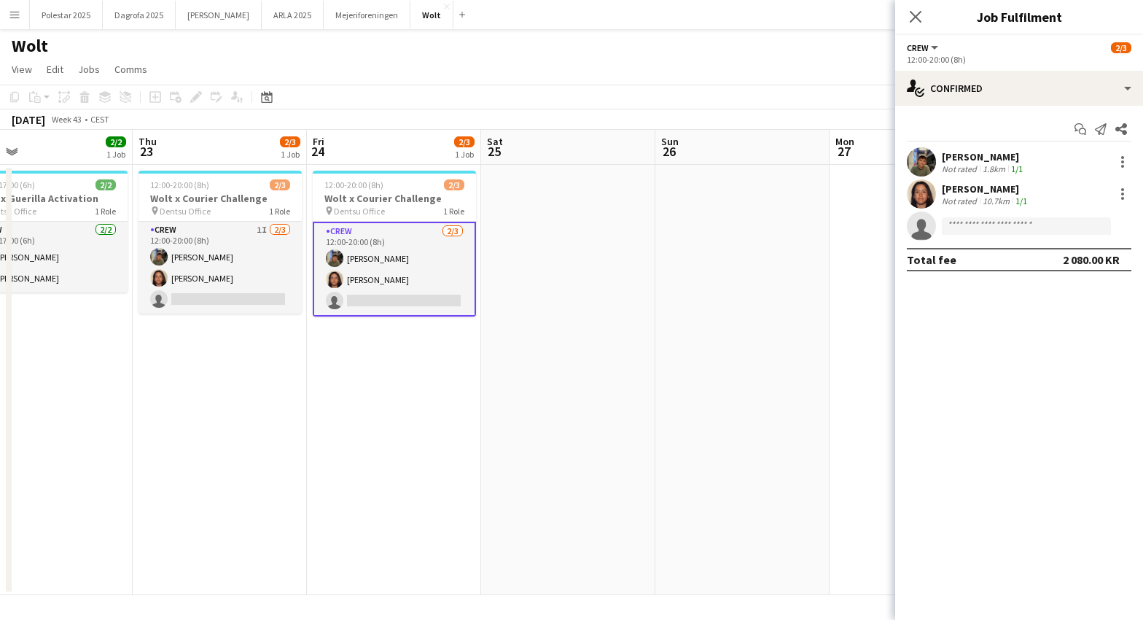
click at [400, 392] on app-date-cell "12:00-20:00 (8h) 2/3 Wolt x Courier Challenge pin Dentsu Office 1 Role Crew [DA…" at bounding box center [394, 380] width 174 height 430
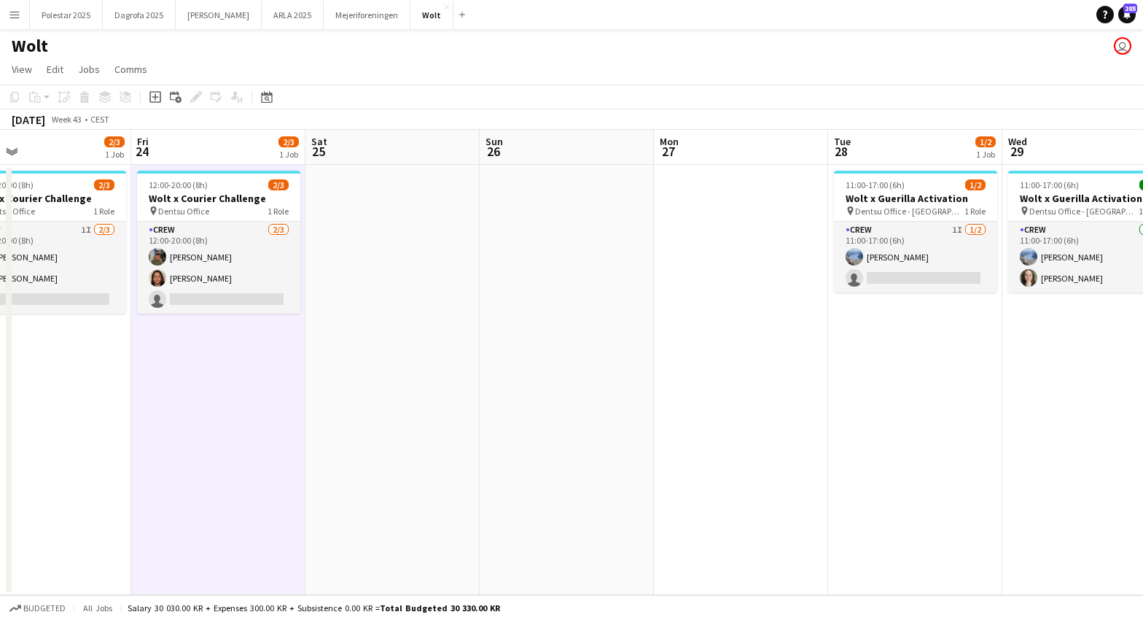
scroll to position [0, 518]
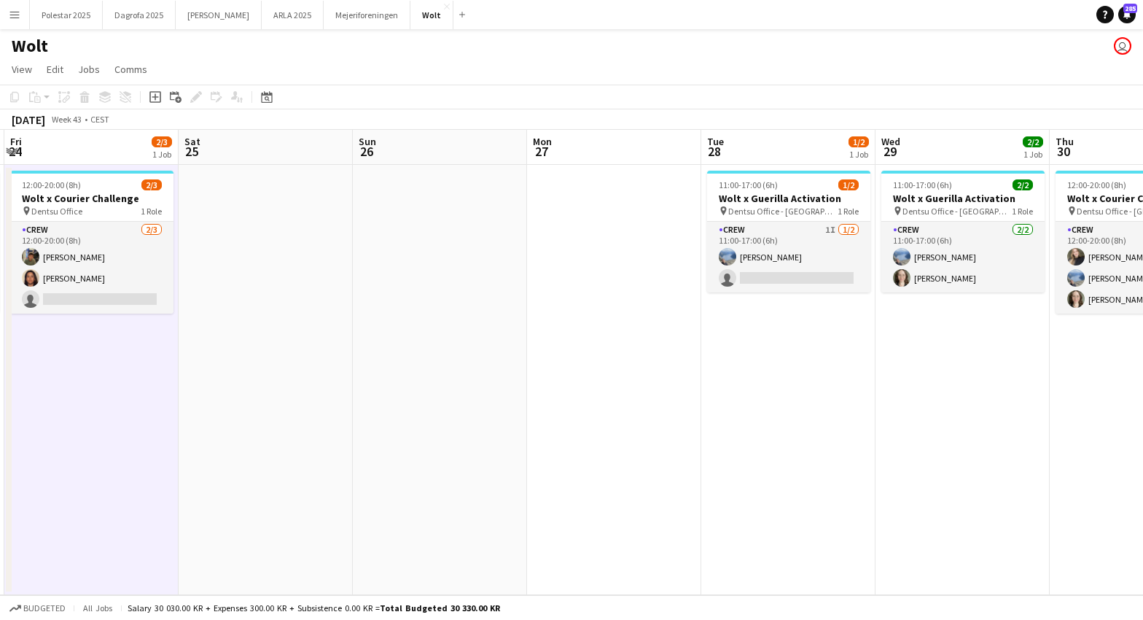
drag, startPoint x: 895, startPoint y: 370, endPoint x: 653, endPoint y: 362, distance: 241.5
click at [653, 362] on app-calendar-viewport "Tue 21 2/2 1 Job Wed 22 2/2 1 Job Thu 23 2/3 1 Job Fri 24 2/3 1 Job Sat 25 Sun …" at bounding box center [571, 362] width 1143 height 465
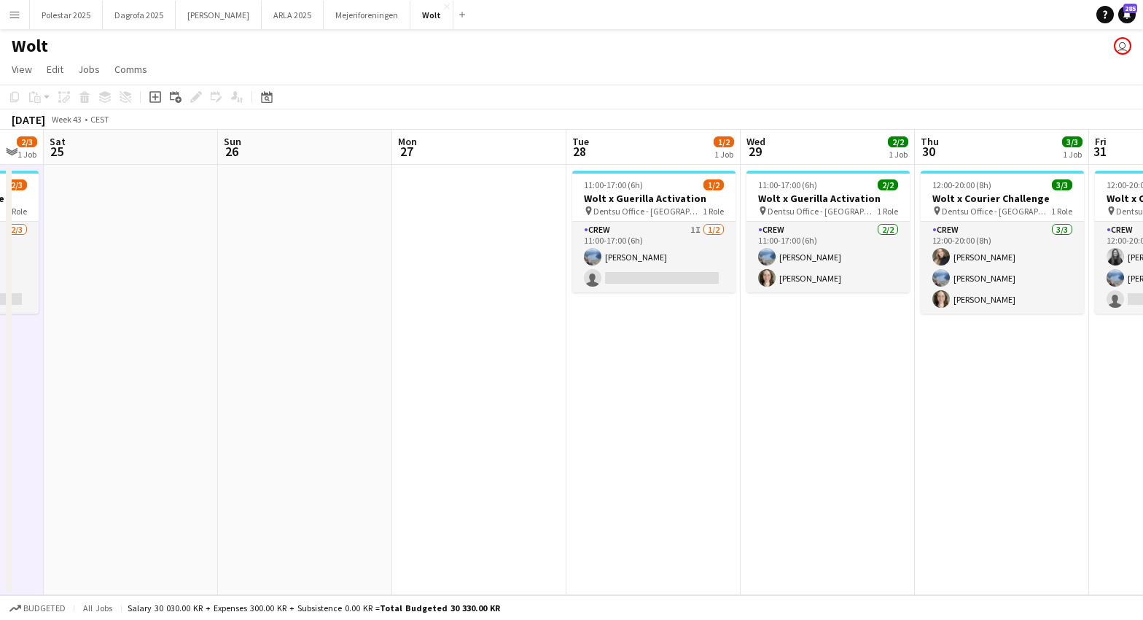
scroll to position [0, 654]
drag, startPoint x: 941, startPoint y: 401, endPoint x: 815, endPoint y: 407, distance: 127.0
click at [815, 407] on app-calendar-viewport "Tue 21 2/2 1 Job Wed 22 2/2 1 Job Thu 23 2/3 1 Job Fri 24 2/3 1 Job Sat 25 Sun …" at bounding box center [571, 362] width 1143 height 465
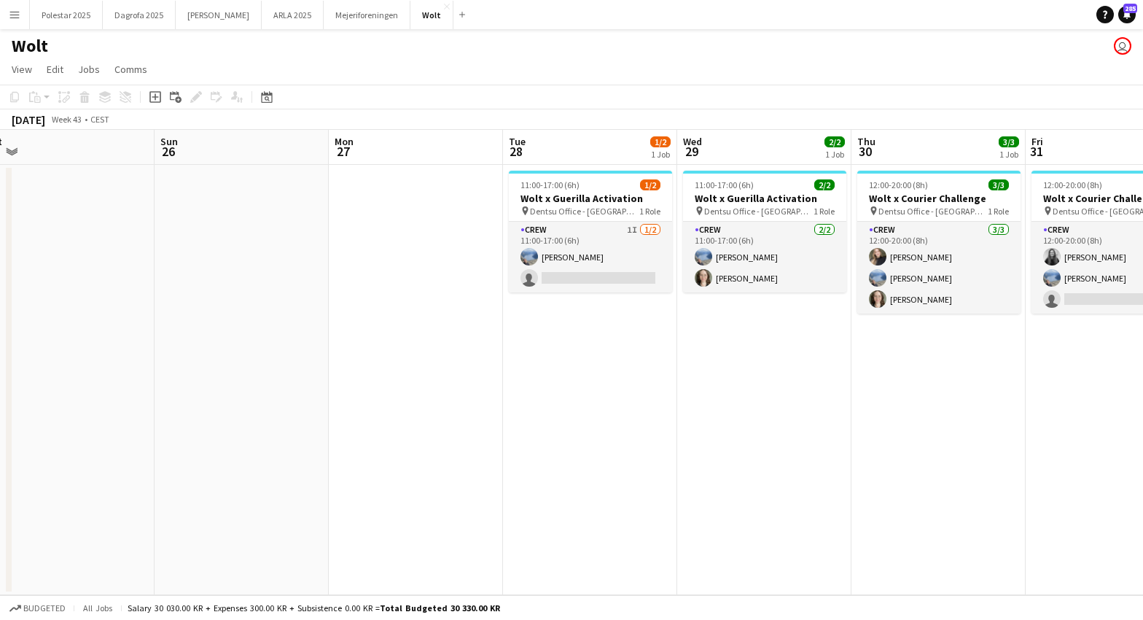
scroll to position [0, 550]
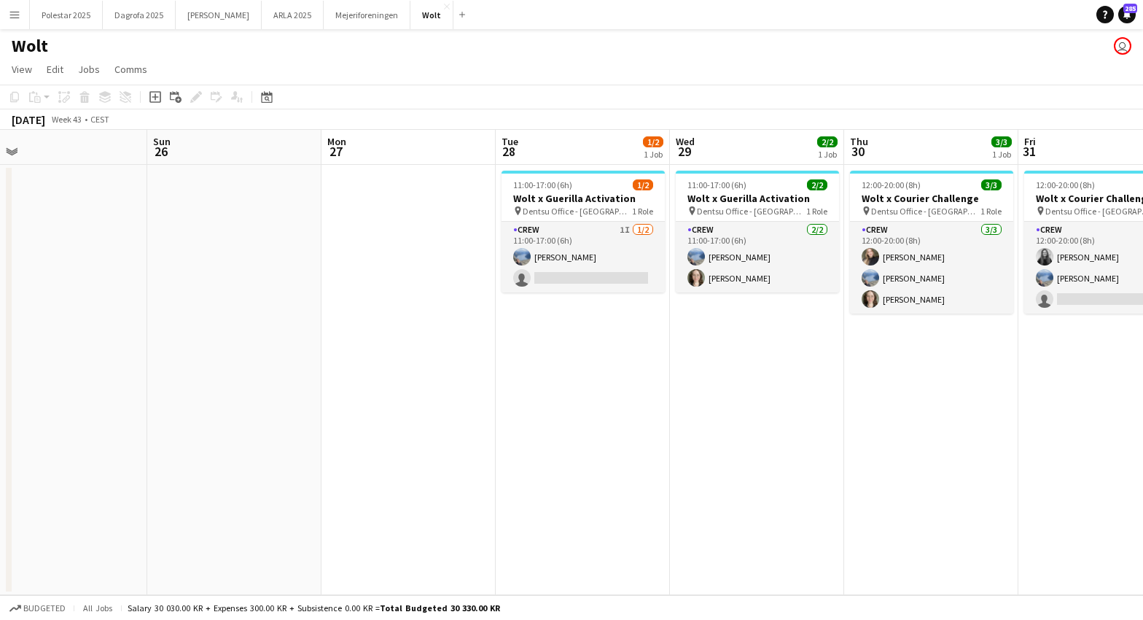
drag, startPoint x: 1063, startPoint y: 412, endPoint x: 993, endPoint y: 410, distance: 70.0
click at [993, 410] on app-calendar-viewport "Wed 22 2/2 1 Job Thu 23 2/3 1 Job Fri 24 2/3 1 Job Sat 25 Sun 26 Mon 27 Tue 28 …" at bounding box center [571, 362] width 1143 height 465
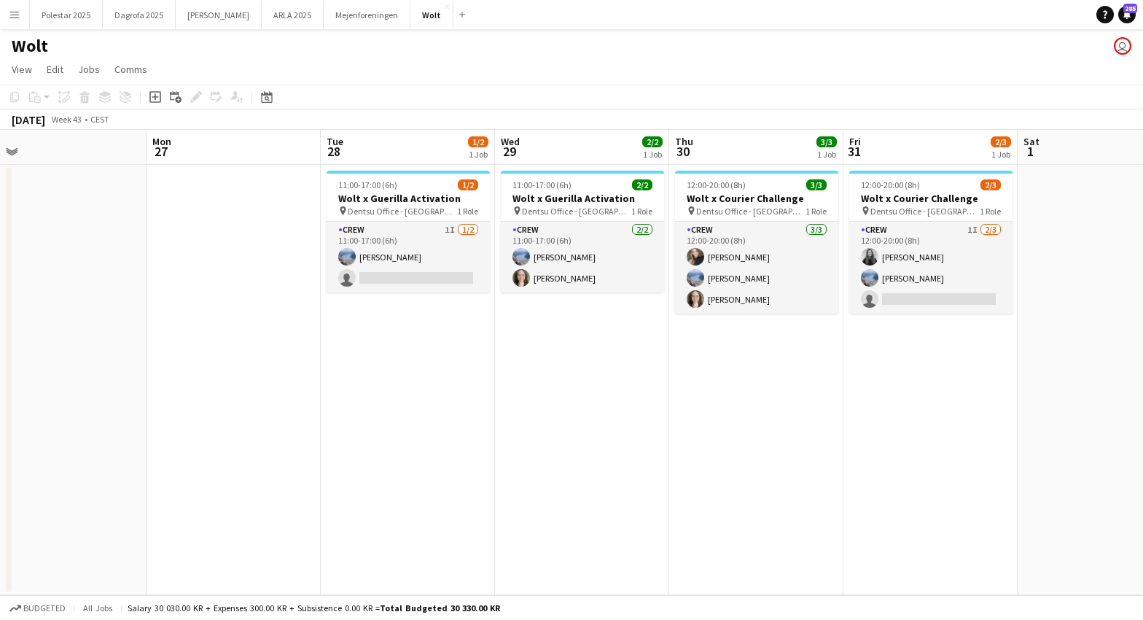
scroll to position [0, 558]
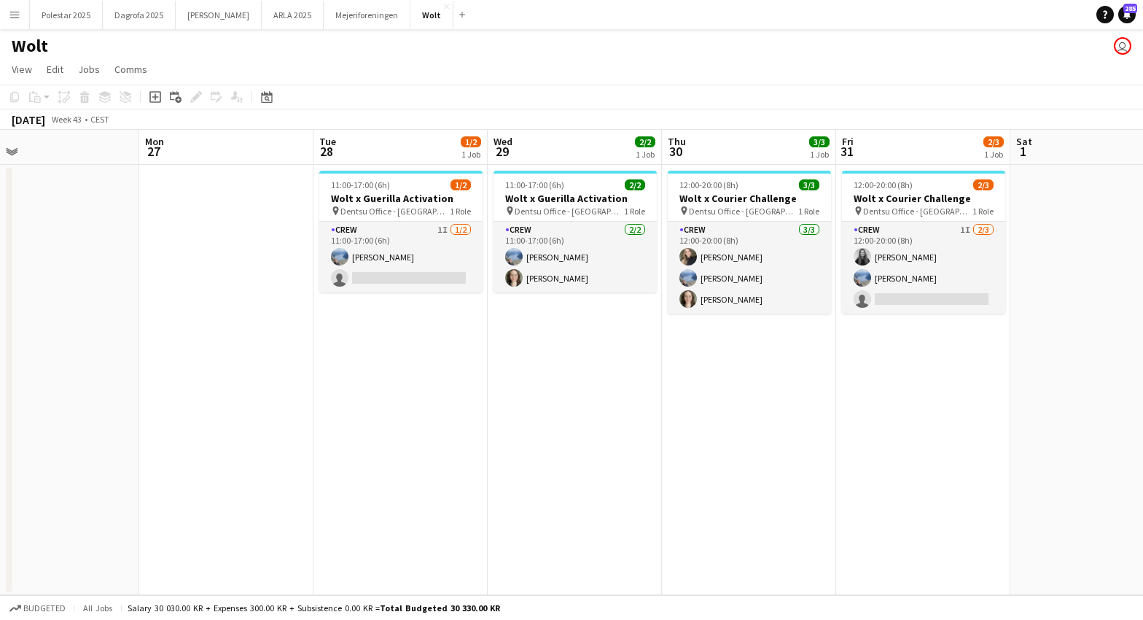
drag, startPoint x: 992, startPoint y: 370, endPoint x: 810, endPoint y: 377, distance: 182.4
click at [810, 377] on app-calendar-viewport "Thu 23 2/3 1 Job Fri 24 2/3 1 Job Sat 25 Sun 26 Mon 27 Tue 28 1/2 1 Job Wed 29 …" at bounding box center [571, 362] width 1143 height 465
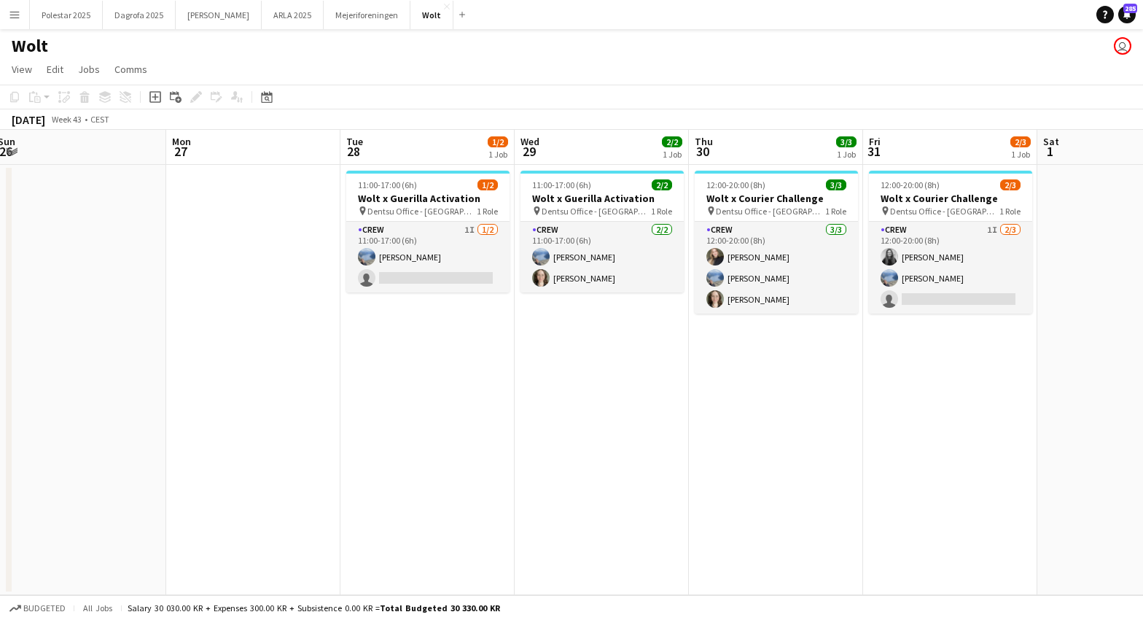
scroll to position [0, 514]
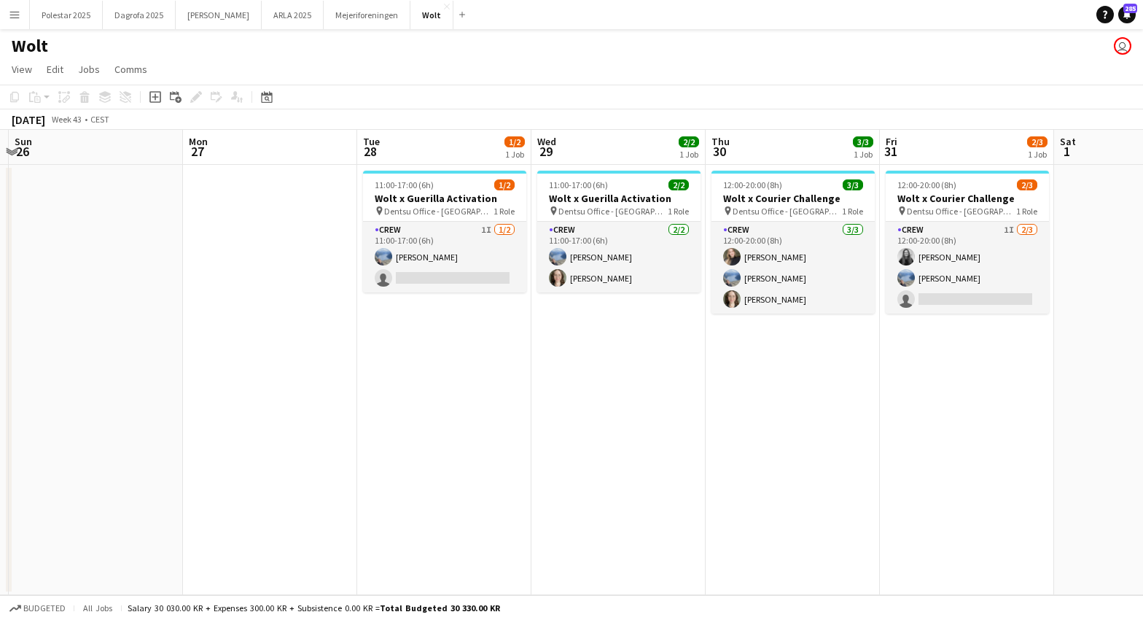
drag, startPoint x: 922, startPoint y: 453, endPoint x: 965, endPoint y: 442, distance: 45.1
click at [965, 442] on app-calendar-viewport "Thu 23 2/3 1 Job Fri 24 2/3 1 Job Sat 25 Sun 26 Mon 27 Tue 28 1/2 1 Job Wed 29 …" at bounding box center [571, 362] width 1143 height 465
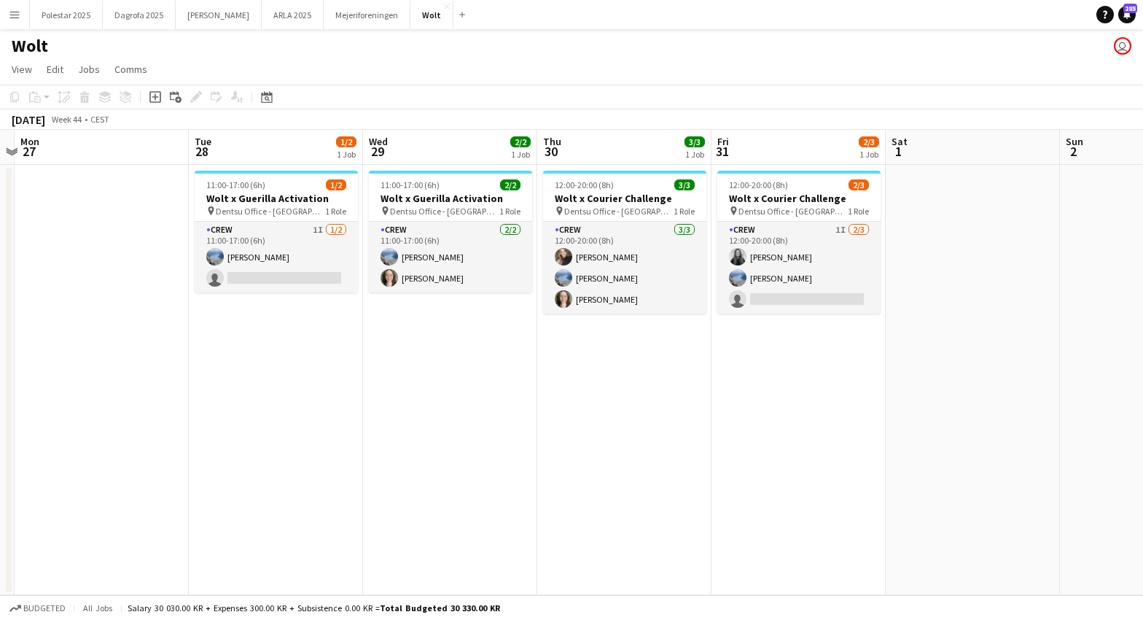
drag, startPoint x: 806, startPoint y: 327, endPoint x: 464, endPoint y: 357, distance: 344.0
click at [464, 357] on app-calendar-viewport "Fri 24 2/3 1 Job Sat 25 Sun 26 Mon 27 Tue 28 1/2 1 Job Wed 29 2/2 1 Job Thu 30 …" at bounding box center [571, 362] width 1143 height 465
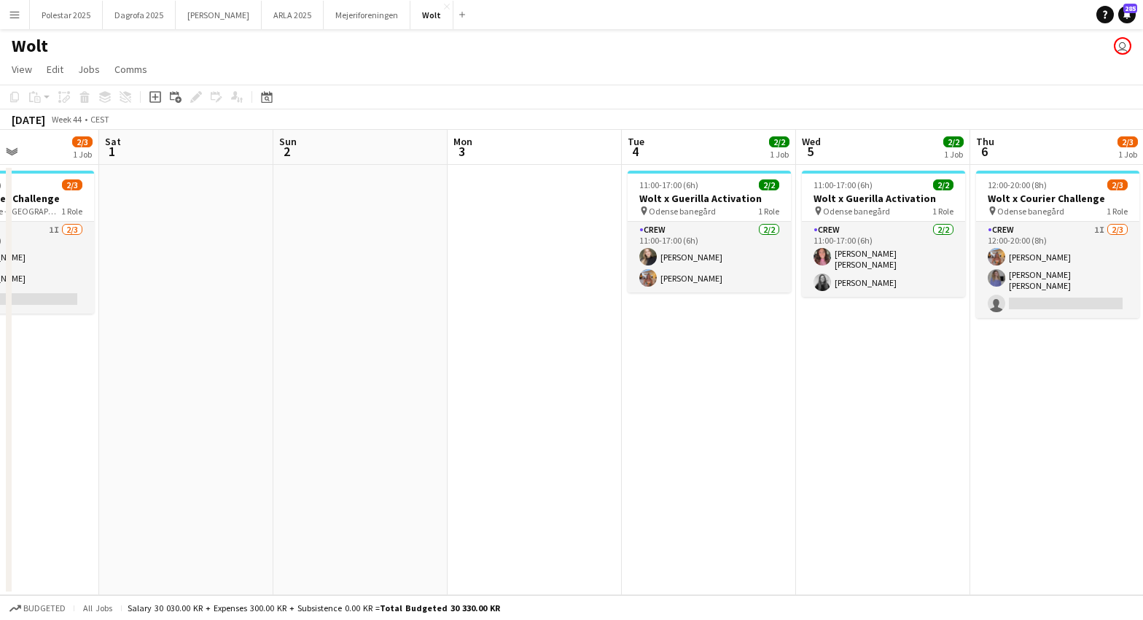
drag, startPoint x: 985, startPoint y: 349, endPoint x: 438, endPoint y: 422, distance: 552.5
click at [373, 426] on app-calendar-viewport "Tue 28 1/2 1 Job Wed 29 2/2 1 Job Thu 30 3/3 1 Job Fri 31 2/3 1 Job Sat 1 Sun 2…" at bounding box center [571, 362] width 1143 height 465
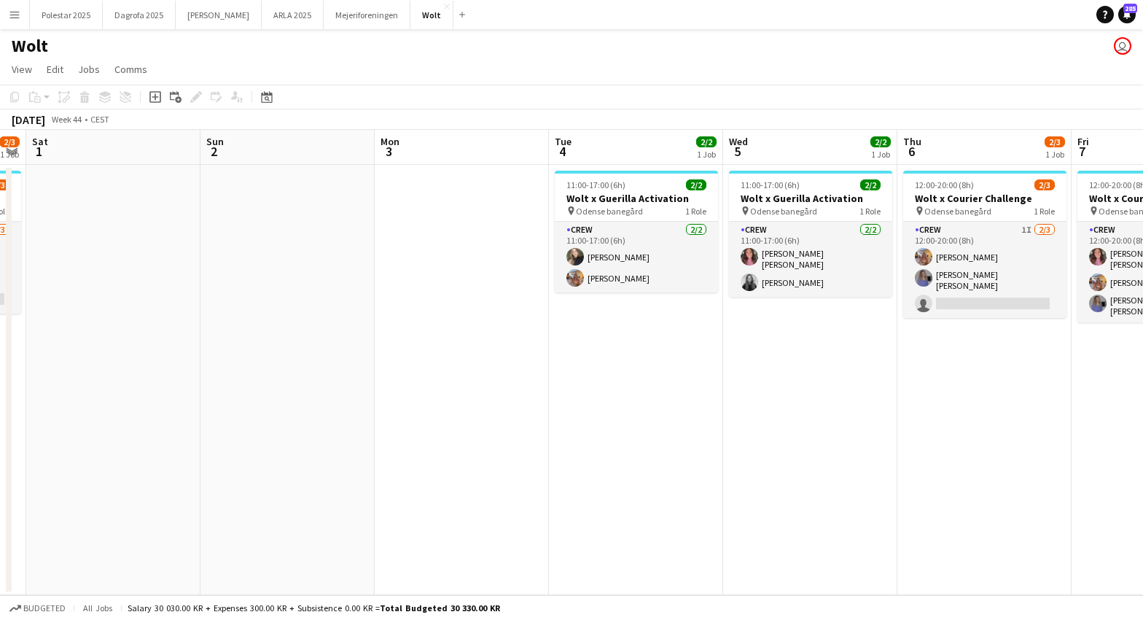
drag, startPoint x: 711, startPoint y: 405, endPoint x: 637, endPoint y: 405, distance: 73.7
click at [637, 405] on app-calendar-viewport "Wed 29 2/2 1 Job Thu 30 3/3 1 Job Fri 31 2/3 1 Job Sat 1 Sun 2 Mon 3 Tue 4 2/2 …" at bounding box center [571, 362] width 1143 height 465
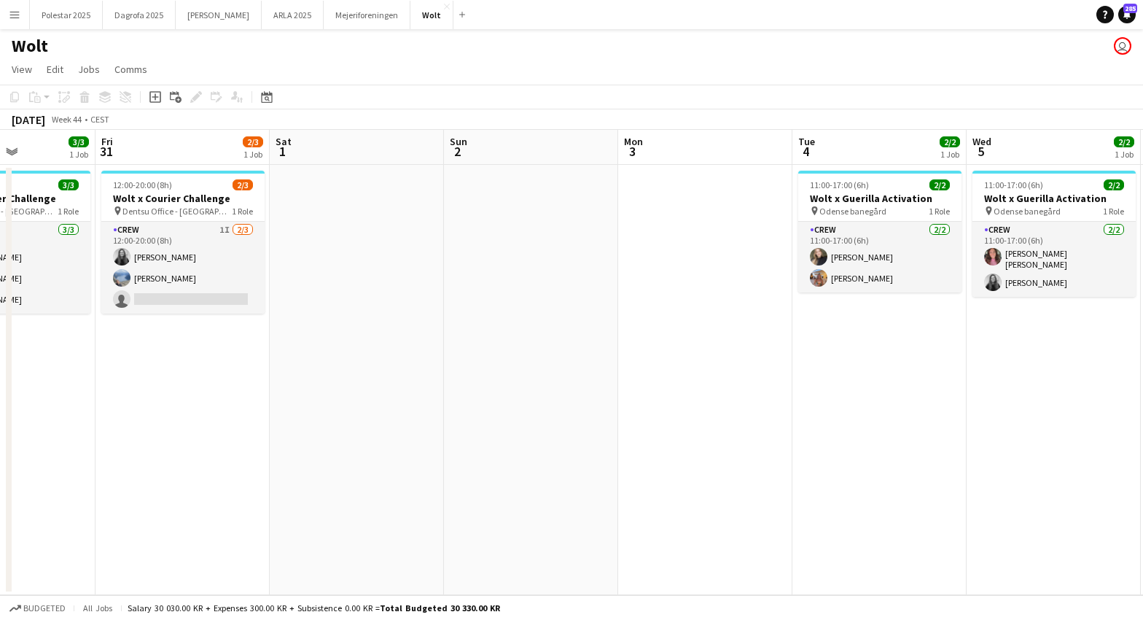
drag, startPoint x: 512, startPoint y: 433, endPoint x: 755, endPoint y: 416, distance: 243.4
click at [755, 416] on app-calendar-viewport "Tue 28 1/2 1 Job Wed 29 2/2 1 Job Thu 30 3/3 1 Job Fri 31 2/3 1 Job Sat 1 Sun 2…" at bounding box center [571, 362] width 1143 height 465
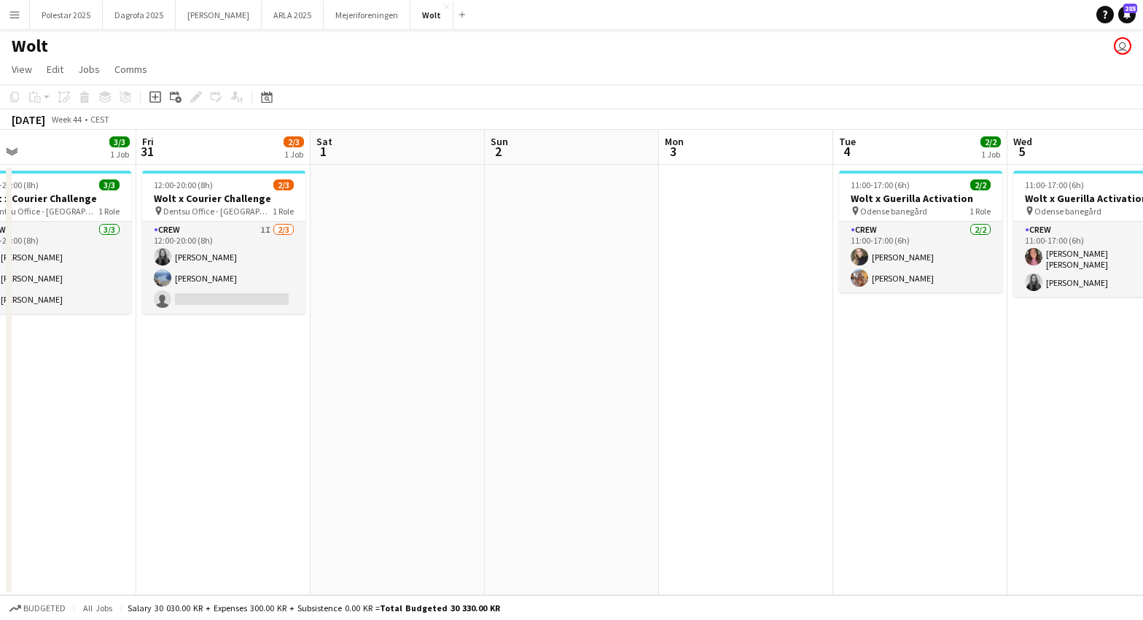
scroll to position [0, 339]
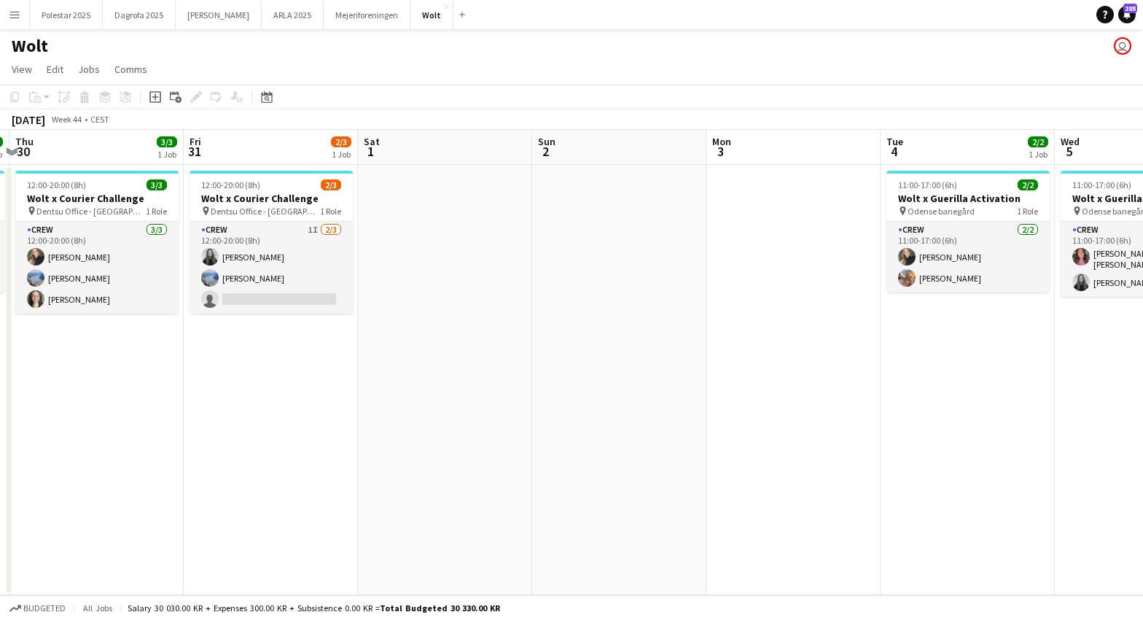
drag, startPoint x: 903, startPoint y: 382, endPoint x: 989, endPoint y: 366, distance: 87.5
click at [990, 367] on app-calendar-viewport "Tue 28 1/2 1 Job Wed 29 2/2 1 Job Thu 30 3/3 1 Job Fri 31 2/3 1 Job Sat 1 Sun 2…" at bounding box center [571, 362] width 1143 height 465
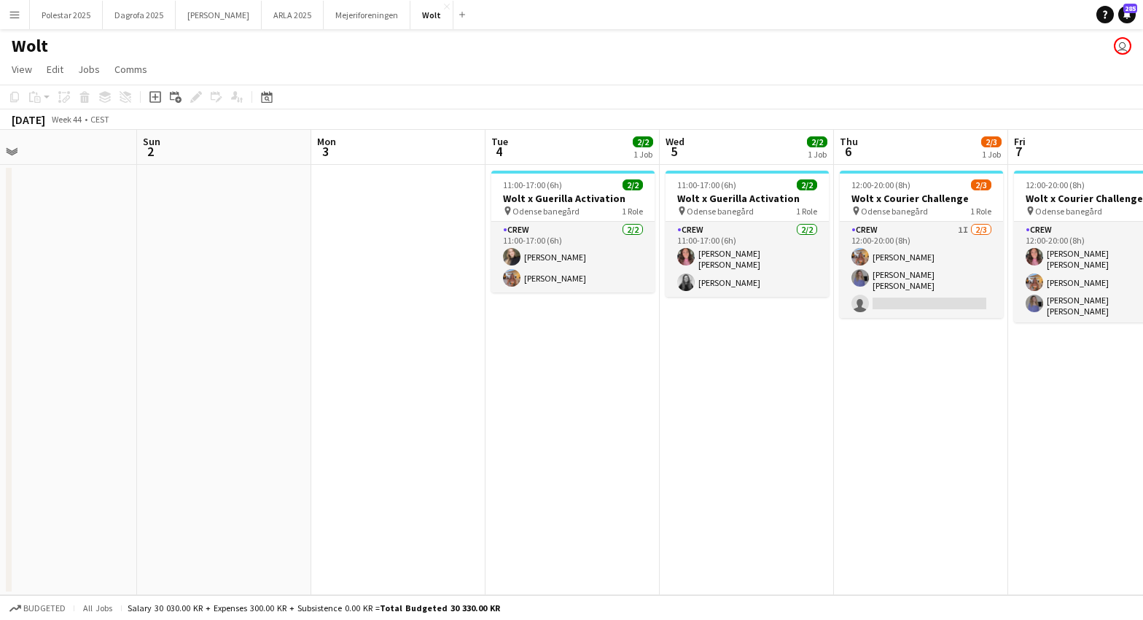
drag, startPoint x: 1034, startPoint y: 391, endPoint x: 623, endPoint y: 421, distance: 412.4
click at [623, 422] on app-calendar-viewport "Wed 29 2/2 1 Job Thu 30 3/3 1 Job Fri 31 2/3 1 Job Sat 1 Sun 2 Mon 3 Tue 4 2/2 …" at bounding box center [571, 362] width 1143 height 465
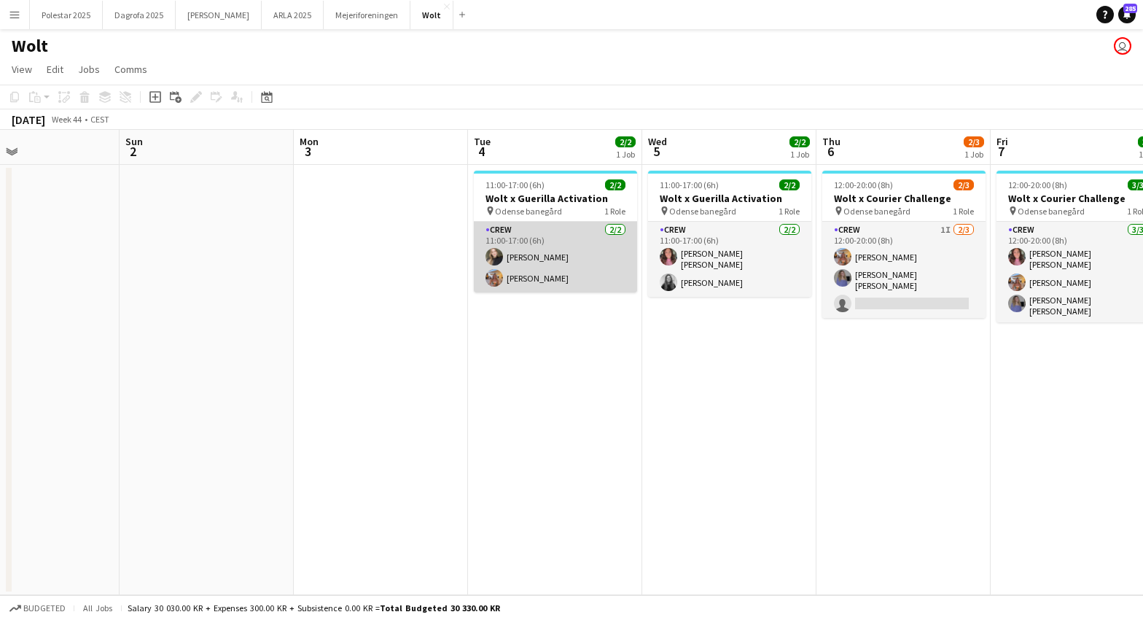
click at [528, 259] on app-card-role "Crew [DATE] 11:00-17:00 (6h) [PERSON_NAME]" at bounding box center [555, 257] width 163 height 71
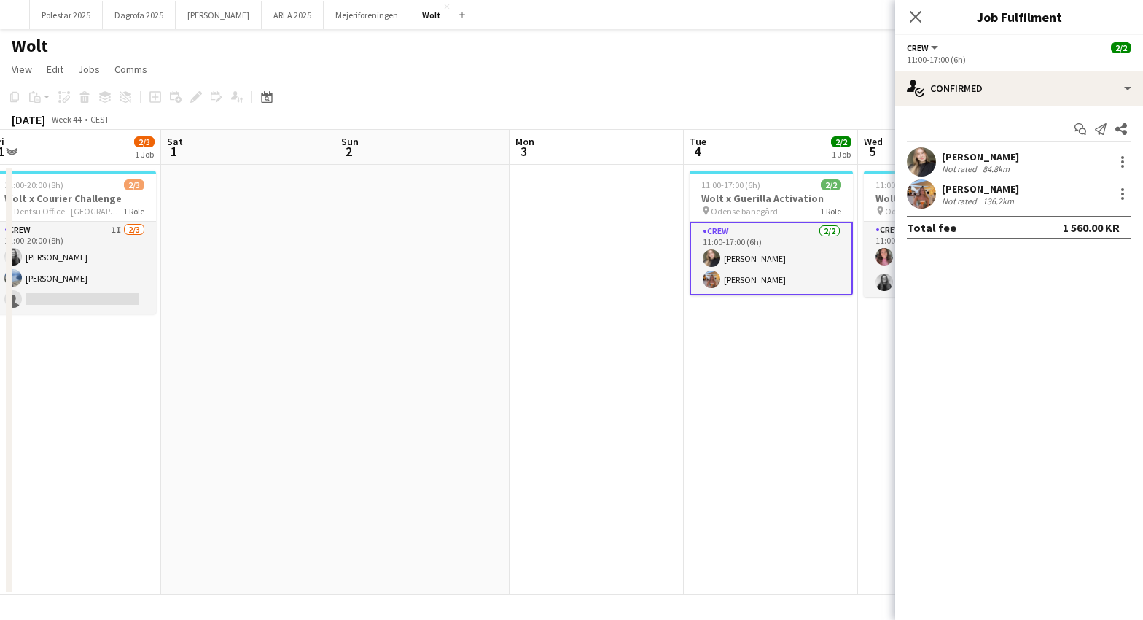
scroll to position [0, 333]
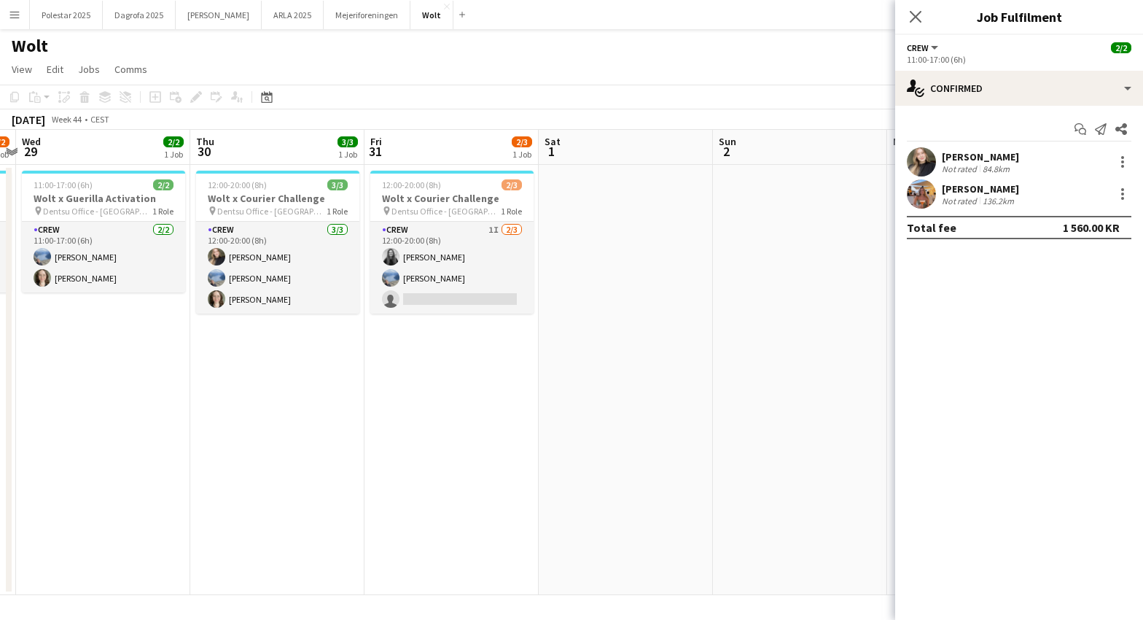
drag, startPoint x: 271, startPoint y: 402, endPoint x: 985, endPoint y: 423, distance: 714.9
click at [985, 423] on body "Menu Boards Boards Boards All jobs Status Workforce Workforce My Workforce Recr…" at bounding box center [571, 310] width 1143 height 620
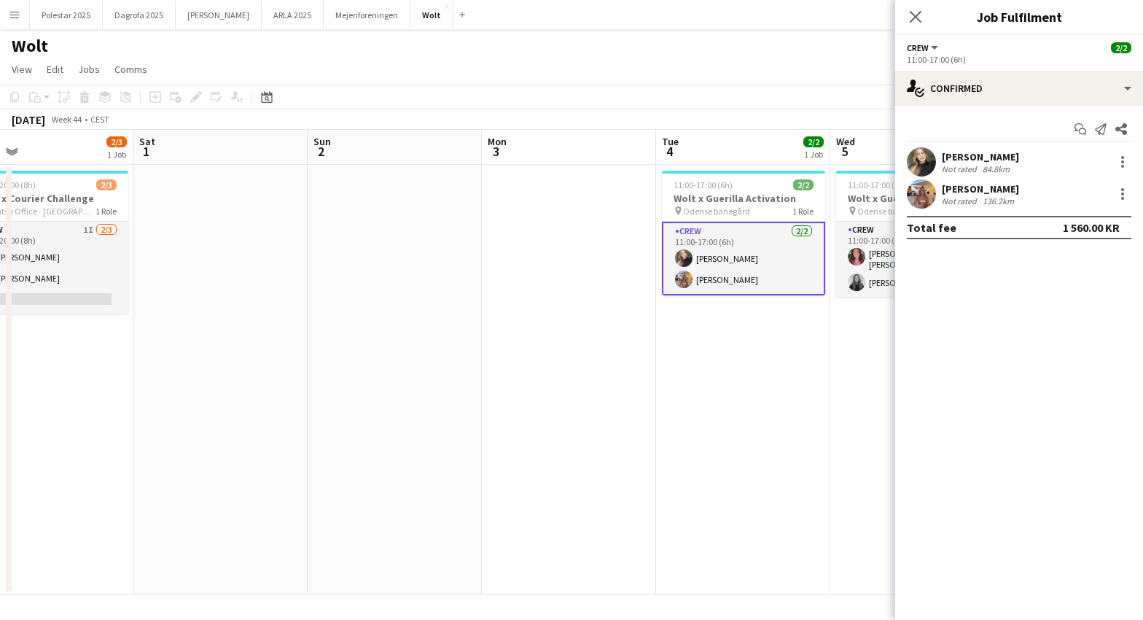
scroll to position [0, 638]
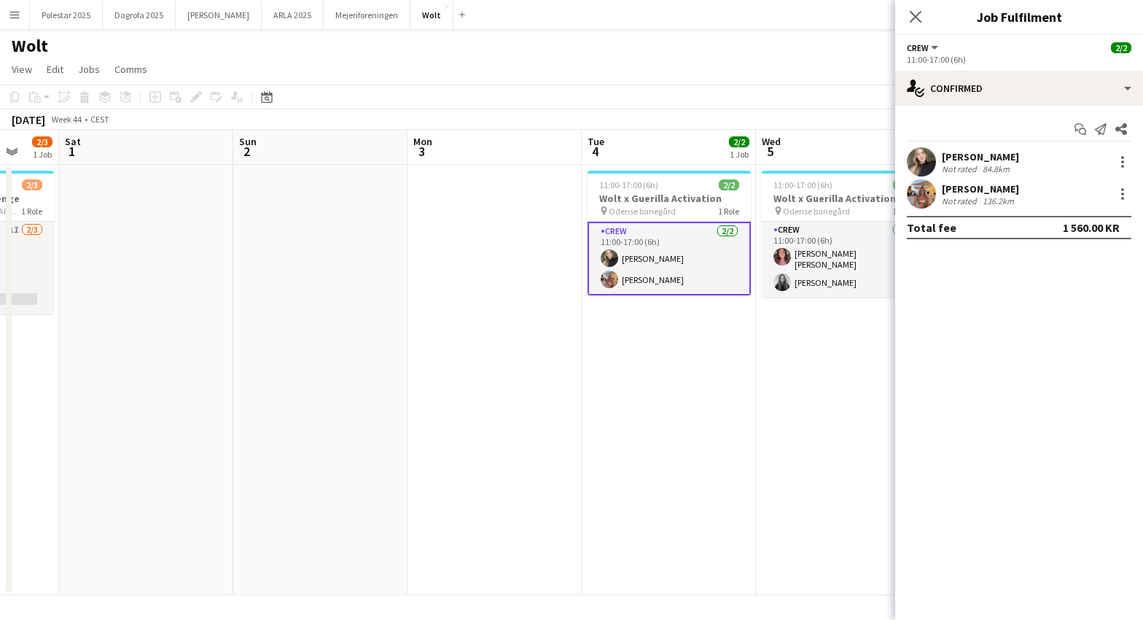
drag, startPoint x: 501, startPoint y: 383, endPoint x: 21, endPoint y: 359, distance: 480.4
click at [21, 359] on app-calendar-viewport "Tue 28 1/2 1 Job Wed 29 2/2 1 Job Thu 30 3/3 1 Job Fri 31 2/3 1 Job Sat 1 Sun 2…" at bounding box center [571, 362] width 1143 height 465
click at [627, 261] on app-card-role "Crew [DATE] 11:00-17:00 (6h) [PERSON_NAME]" at bounding box center [669, 259] width 163 height 74
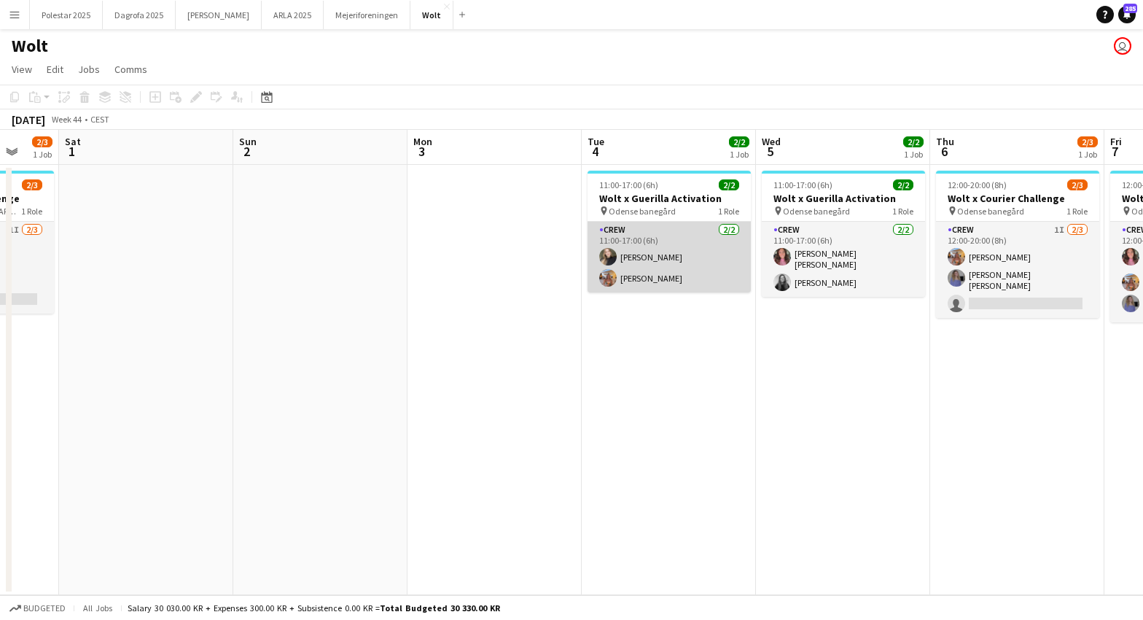
click at [627, 261] on app-card-role "Crew [DATE] 11:00-17:00 (6h) [PERSON_NAME]" at bounding box center [669, 257] width 163 height 71
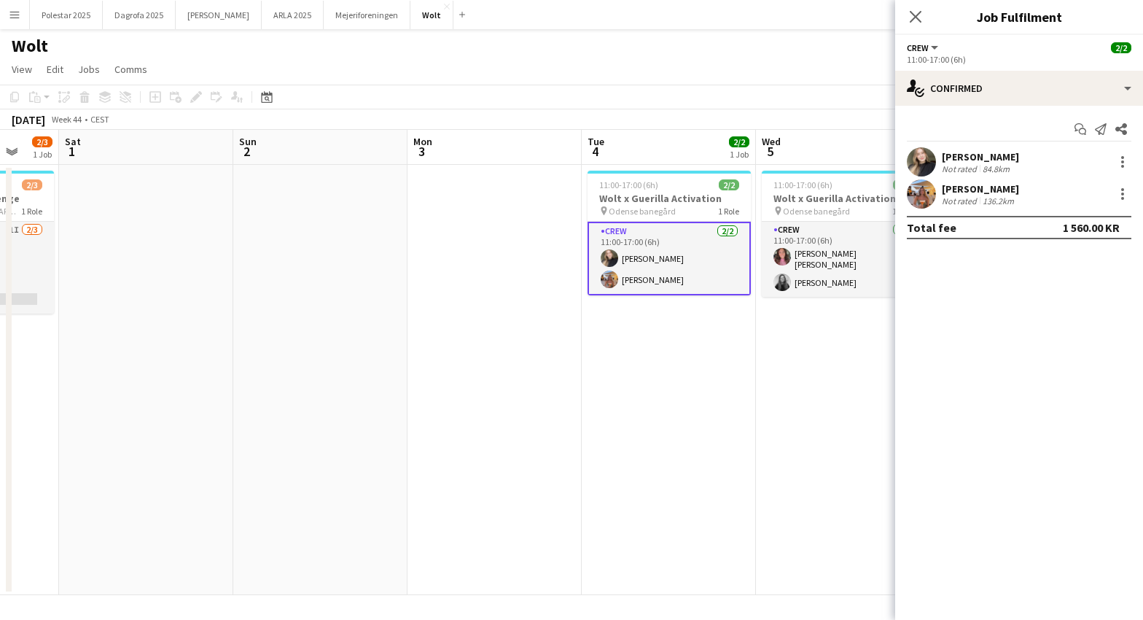
click at [957, 159] on div "[PERSON_NAME]" at bounding box center [980, 156] width 77 height 13
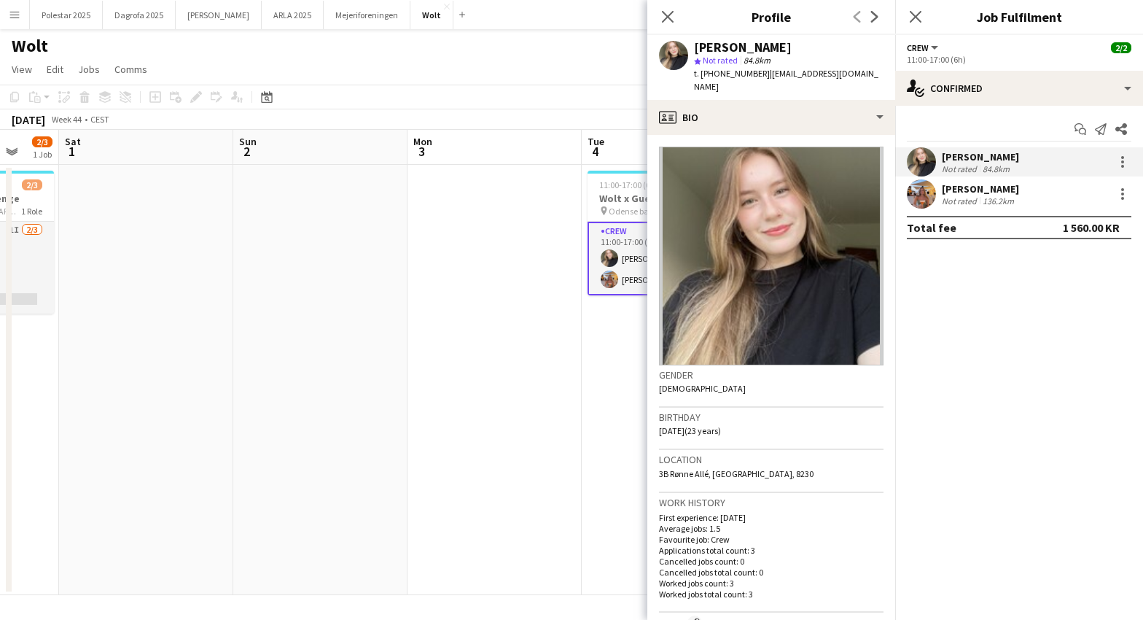
click at [505, 341] on app-date-cell at bounding box center [495, 380] width 174 height 430
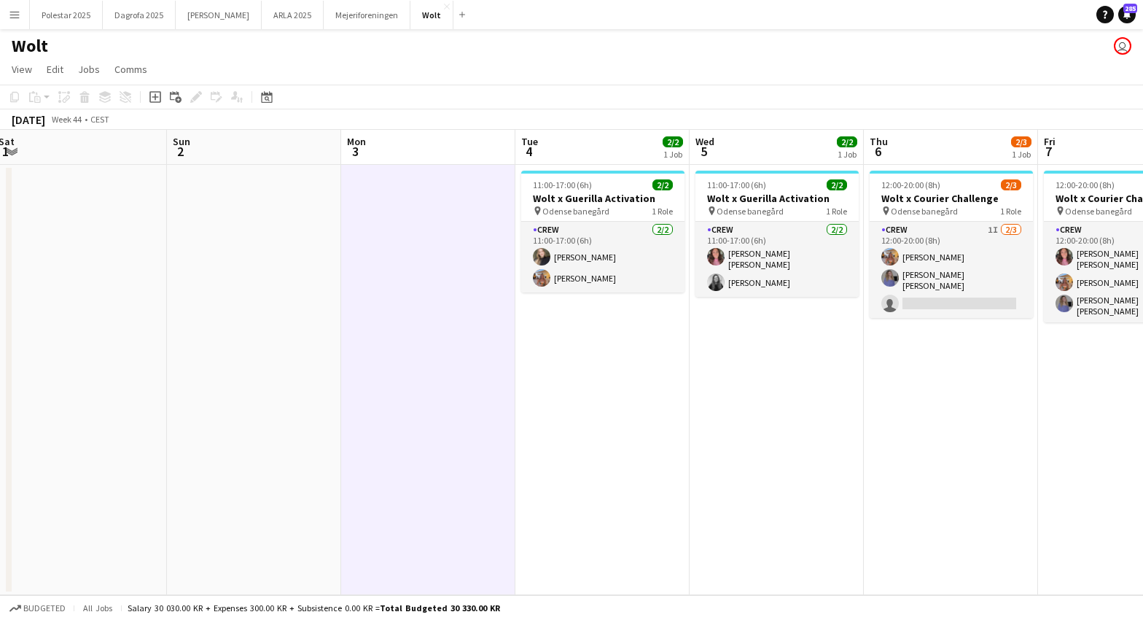
scroll to position [0, 543]
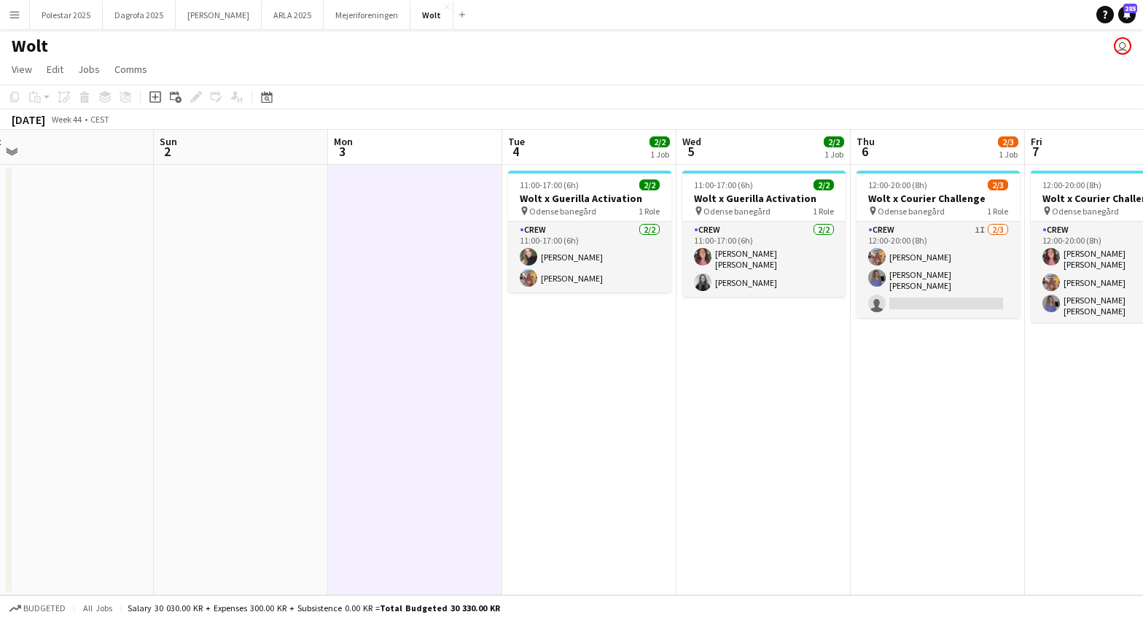
drag, startPoint x: 870, startPoint y: 324, endPoint x: 790, endPoint y: 329, distance: 79.6
click at [790, 329] on app-calendar-viewport "Wed 29 2/2 1 Job Thu 30 3/3 1 Job Fri 31 2/3 1 Job Sat 1 Sun 2 Mon 3 Tue 4 2/2 …" at bounding box center [571, 362] width 1143 height 465
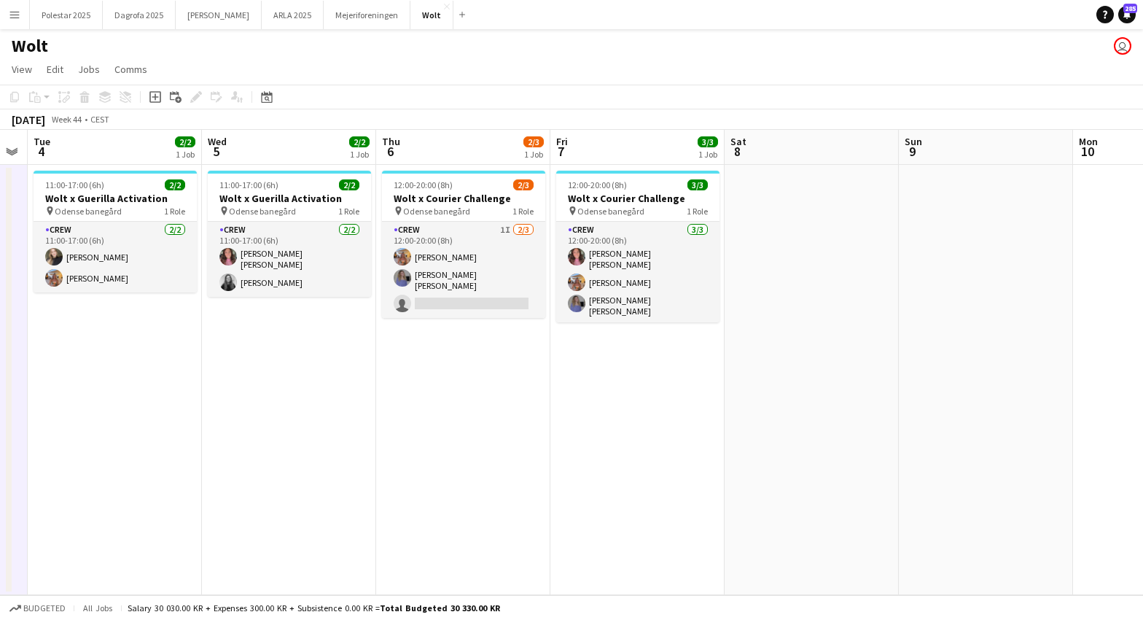
scroll to position [0, 514]
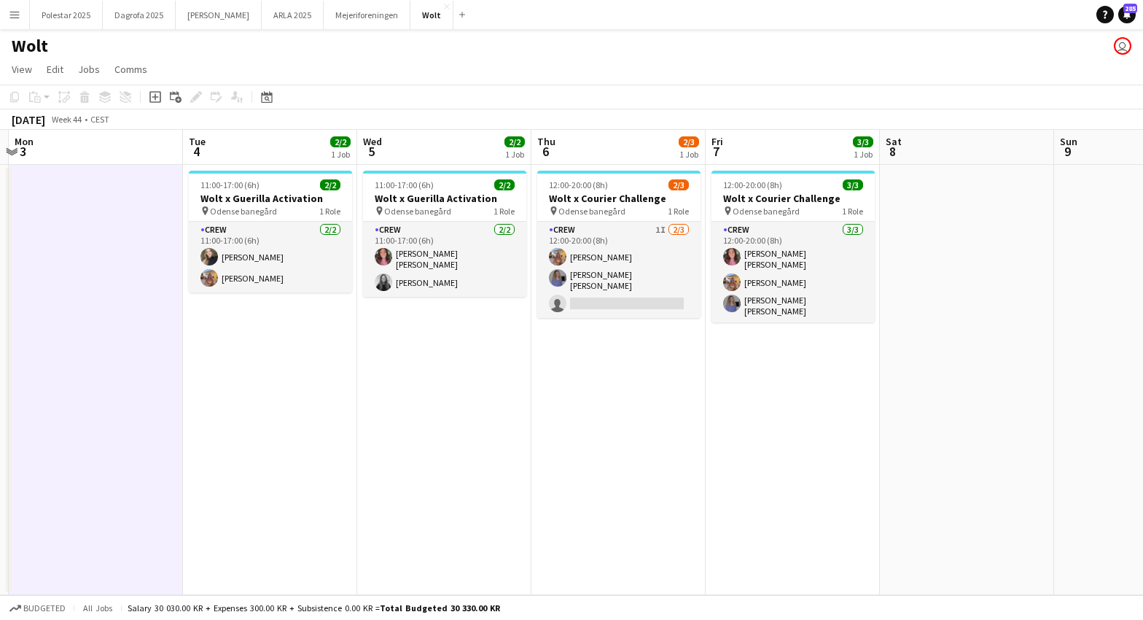
drag, startPoint x: 1003, startPoint y: 378, endPoint x: 684, endPoint y: 407, distance: 319.9
click at [684, 407] on app-calendar-viewport "Fri 31 2/3 1 Job Sat 1 Sun 2 Mon 3 Tue 4 2/2 1 Job Wed 5 2/2 1 Job Thu 6 2/3 1 …" at bounding box center [571, 362] width 1143 height 465
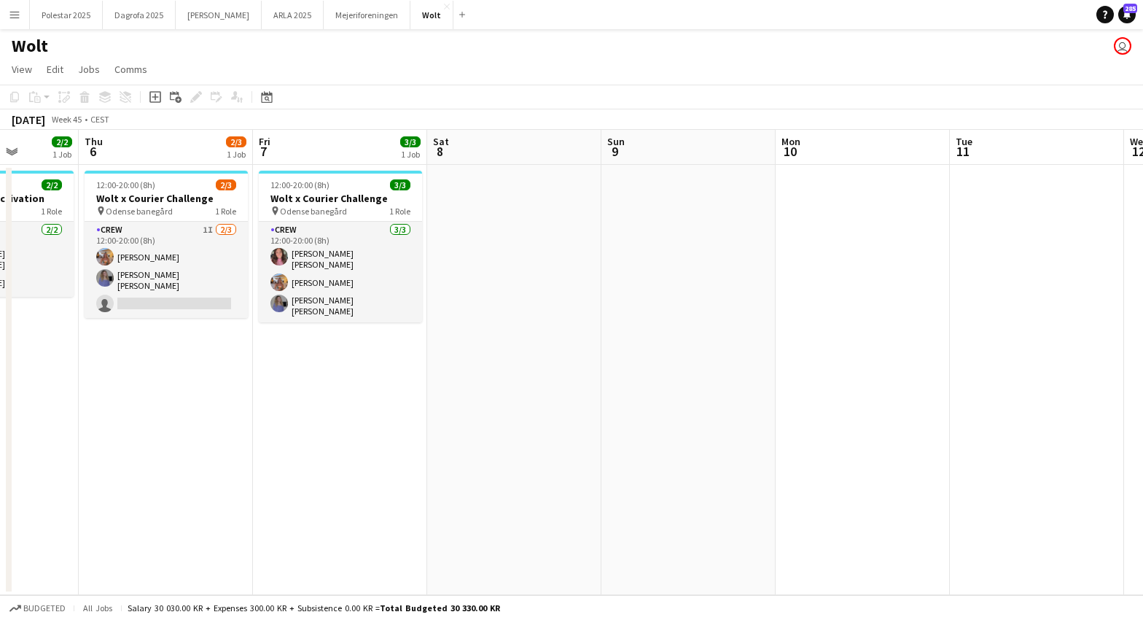
scroll to position [0, 634]
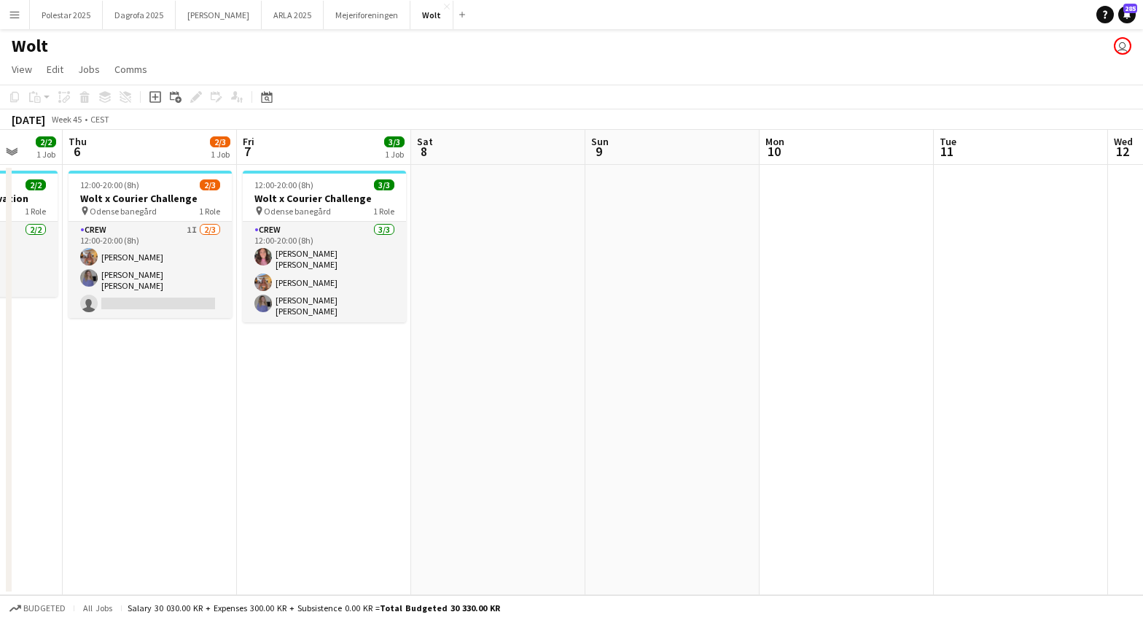
drag, startPoint x: 968, startPoint y: 386, endPoint x: 500, endPoint y: 408, distance: 468.6
click at [500, 408] on app-calendar-viewport "Sun 2 Mon 3 Tue 4 2/2 1 Job Wed 5 2/2 1 Job Thu 6 2/3 1 Job Fri 7 3/3 1 Job Sat…" at bounding box center [571, 362] width 1143 height 465
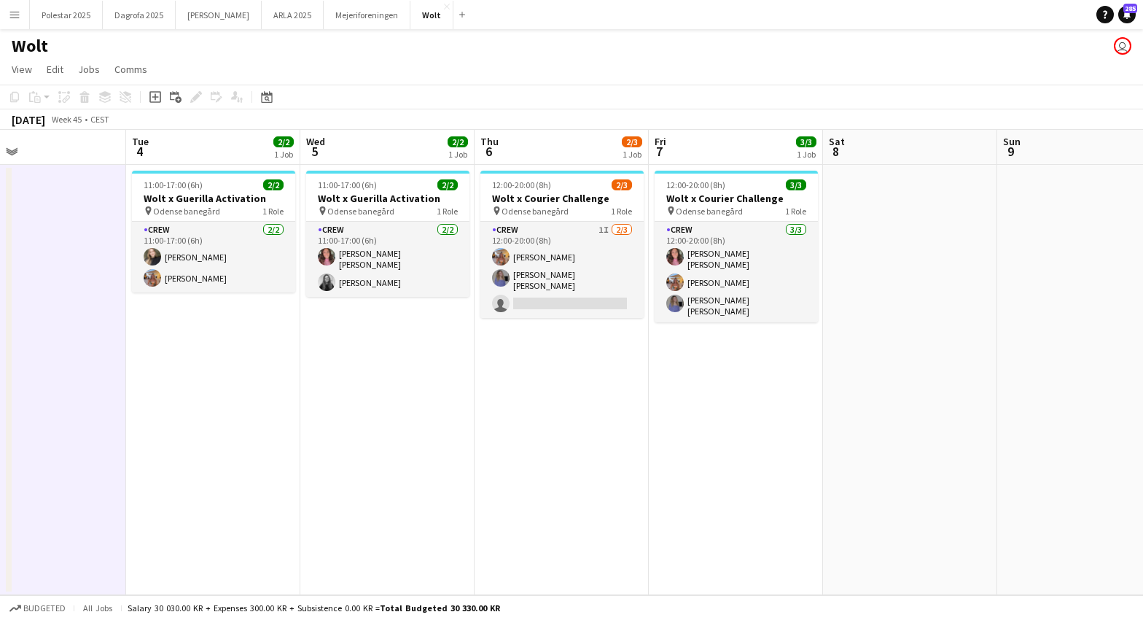
scroll to position [0, 400]
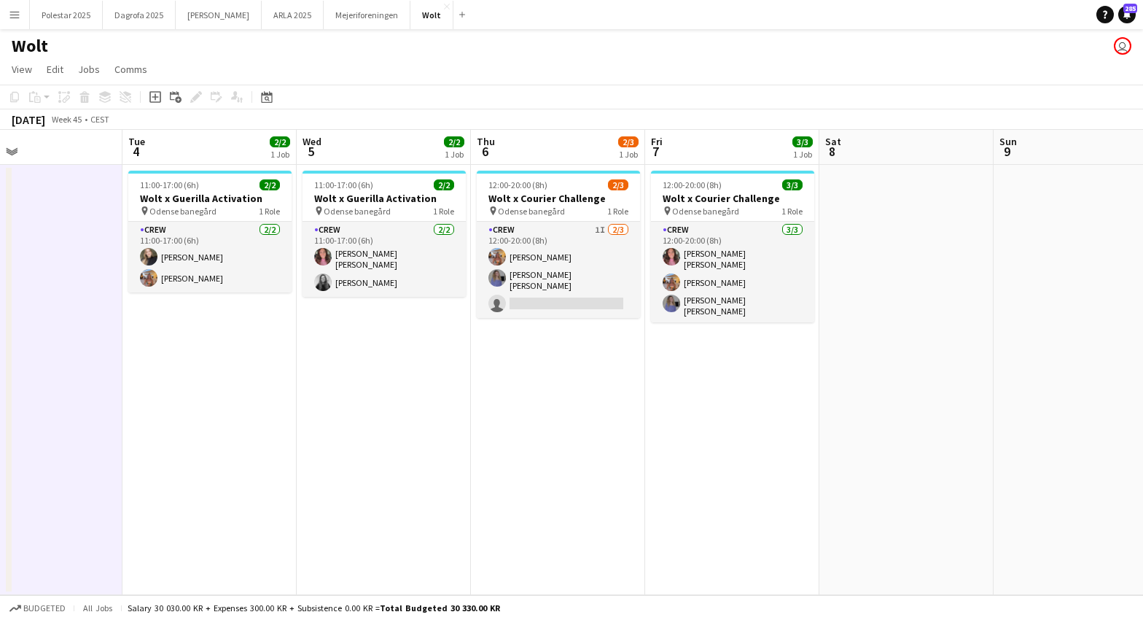
drag, startPoint x: 289, startPoint y: 386, endPoint x: 698, endPoint y: 403, distance: 408.7
click at [698, 403] on app-calendar-viewport "Sat 1 Sun 2 Mon 3 Tue 4 2/2 1 Job Wed 5 2/2 1 Job Thu 6 2/3 1 Job Fri 7 3/3 1 J…" at bounding box center [571, 362] width 1143 height 465
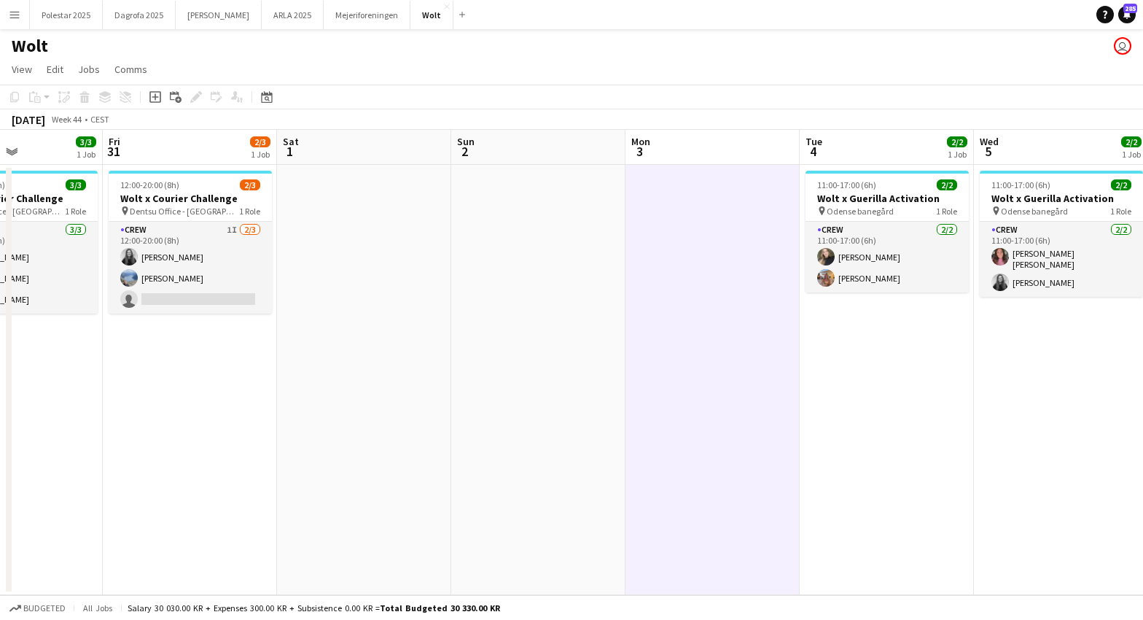
drag, startPoint x: 365, startPoint y: 462, endPoint x: 1130, endPoint y: 405, distance: 767.0
click at [1134, 405] on app-calendar-viewport "Tue 28 1/2 1 Job Wed 29 2/2 1 Job Thu 30 3/3 1 Job Fri 31 2/3 1 Job Sat 1 Sun 2…" at bounding box center [571, 362] width 1143 height 465
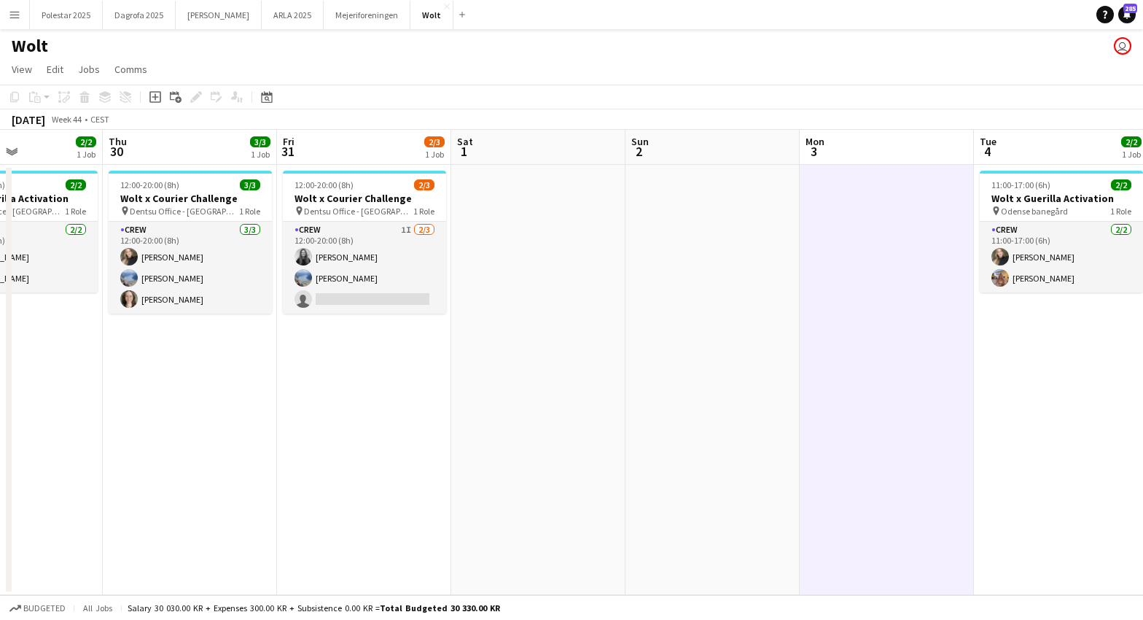
scroll to position [0, 421]
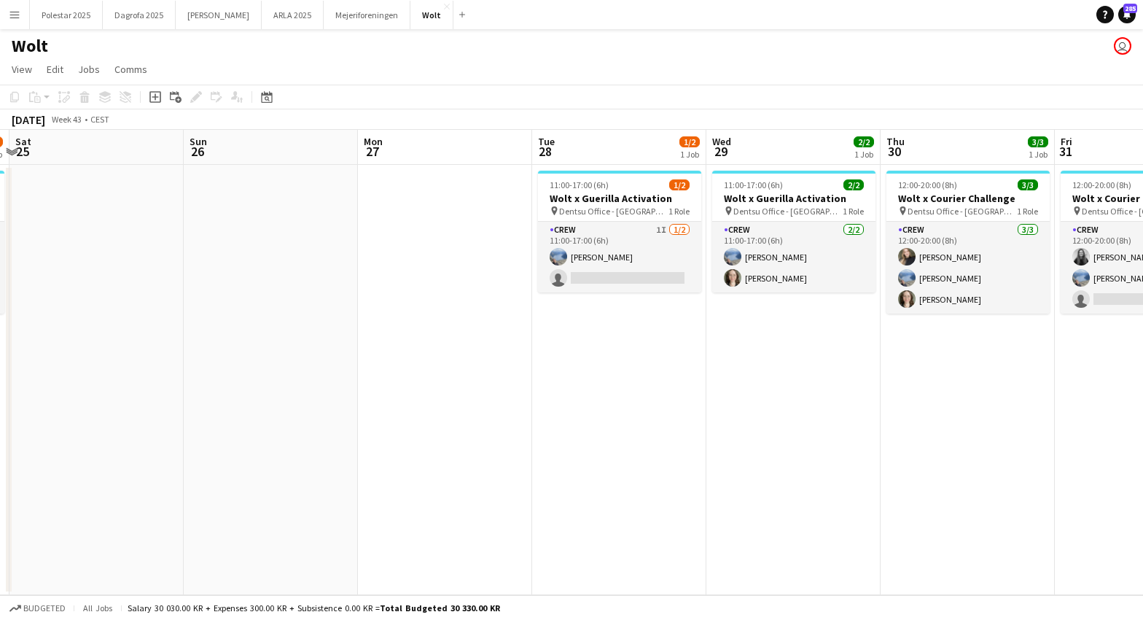
drag, startPoint x: 114, startPoint y: 408, endPoint x: 449, endPoint y: 415, distance: 335.5
click at [892, 438] on app-calendar-viewport "Thu 23 2/3 1 Job Fri 24 2/3 1 Job Sat 25 Sun 26 Mon 27 Tue 28 1/2 1 Job Wed 29 …" at bounding box center [571, 362] width 1143 height 465
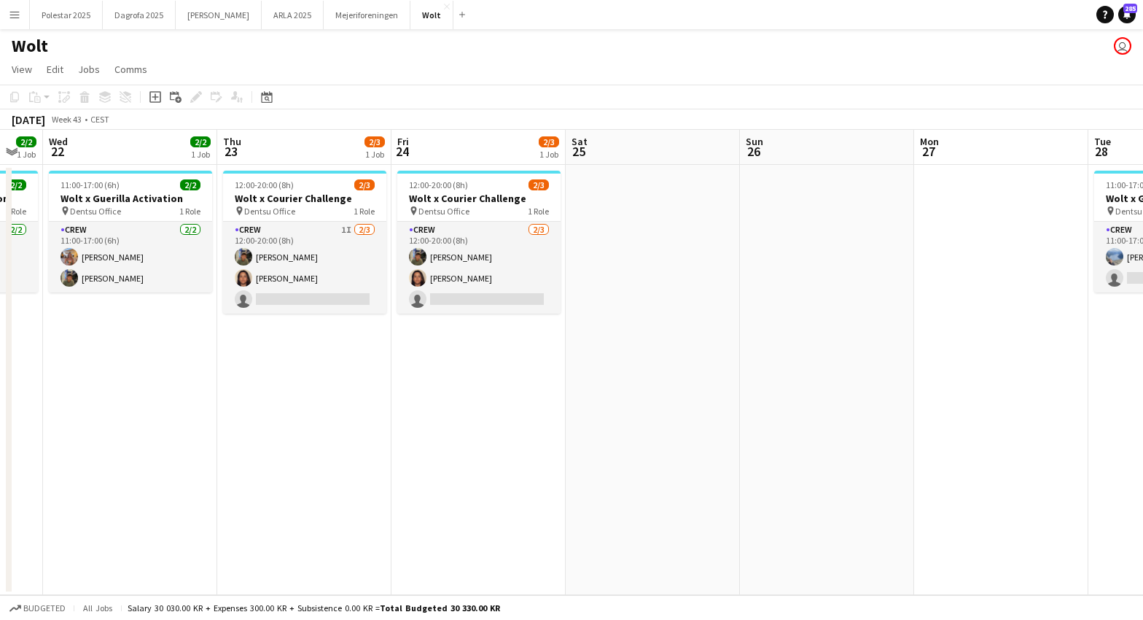
drag, startPoint x: 405, startPoint y: 418, endPoint x: 937, endPoint y: 418, distance: 532.3
click at [960, 415] on app-calendar-viewport "Mon 20 Tue 21 2/2 1 Job Wed 22 2/2 1 Job Thu 23 2/3 1 Job Fri 24 2/3 1 Job Sat …" at bounding box center [571, 362] width 1143 height 465
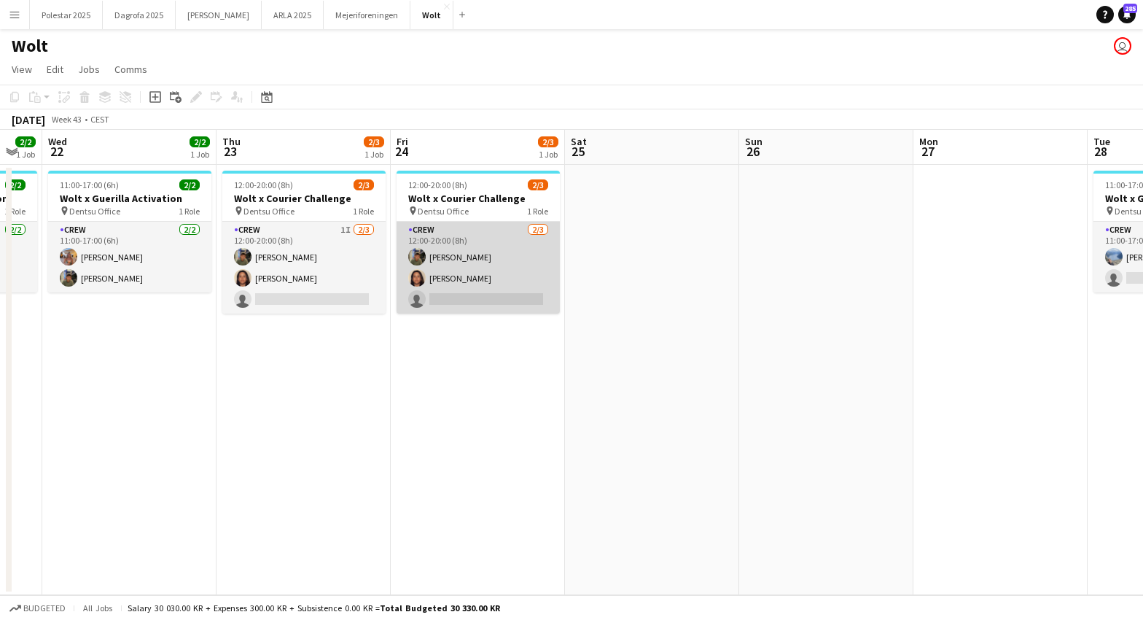
click at [443, 255] on app-card-role "Crew [DATE] 12:00-20:00 (8h) [PERSON_NAME] [PERSON_NAME] single-neutral-actions" at bounding box center [478, 268] width 163 height 92
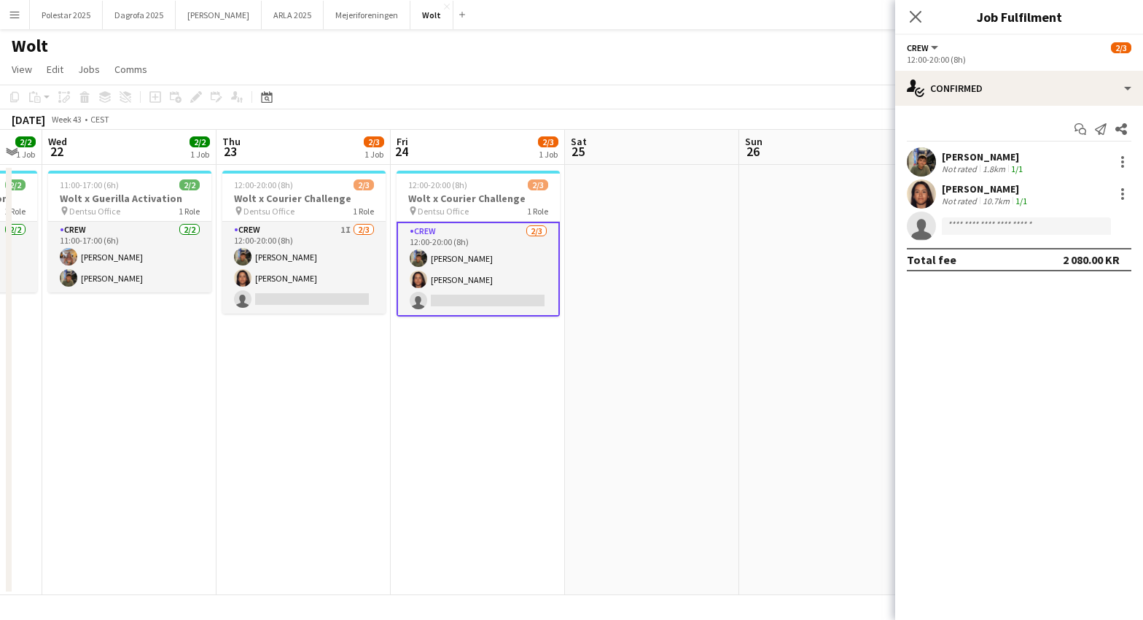
click at [925, 164] on app-user-avatar at bounding box center [921, 161] width 29 height 29
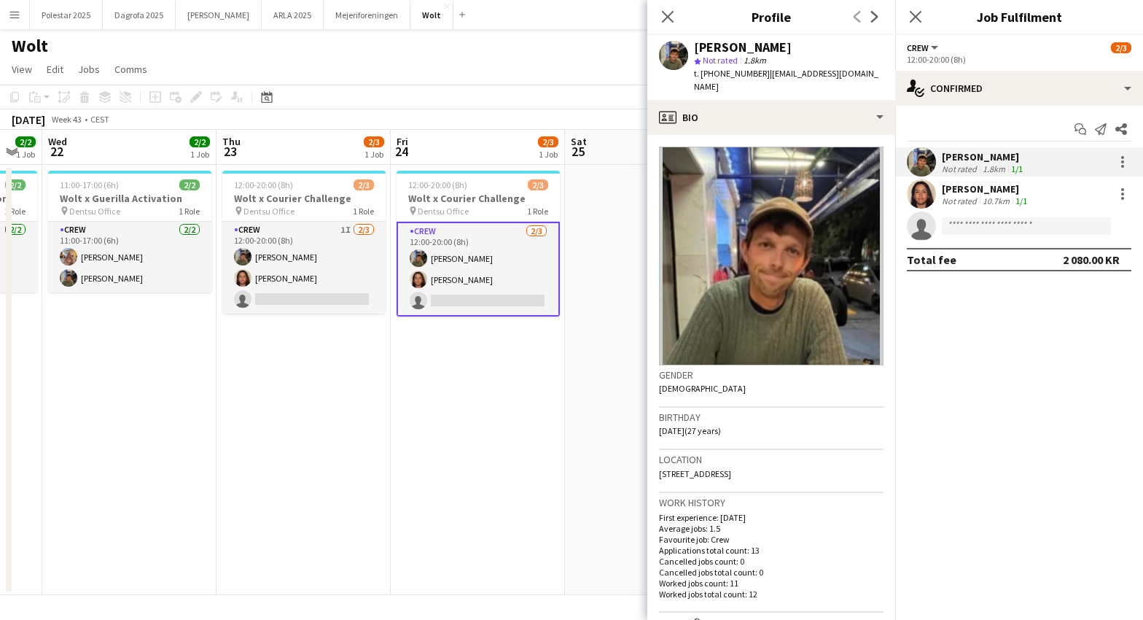
click at [466, 455] on app-date-cell "12:00-20:00 (8h) 2/3 Wolt x Courier Challenge pin Dentsu Office 1 Role Crew [DA…" at bounding box center [478, 380] width 174 height 430
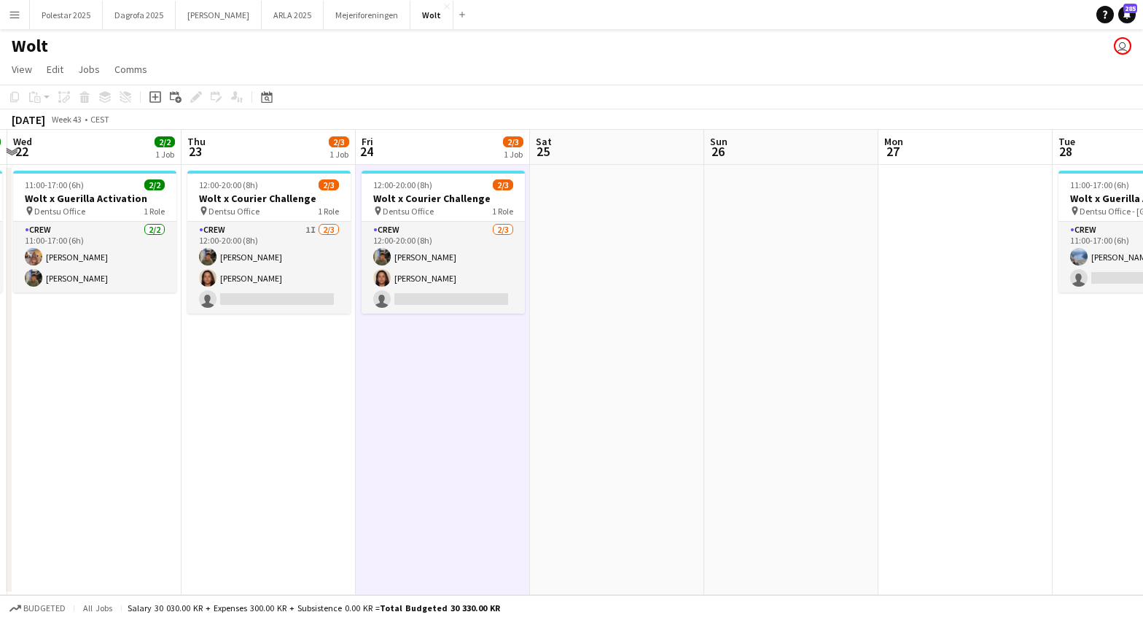
scroll to position [0, 339]
drag, startPoint x: 919, startPoint y: 432, endPoint x: 886, endPoint y: 436, distance: 33.1
click at [886, 436] on app-calendar-viewport "Mon 20 Tue 21 2/2 1 Job Wed 22 2/2 1 Job Thu 23 2/3 1 Job Fri 24 2/3 1 Job Sat …" at bounding box center [571, 362] width 1143 height 465
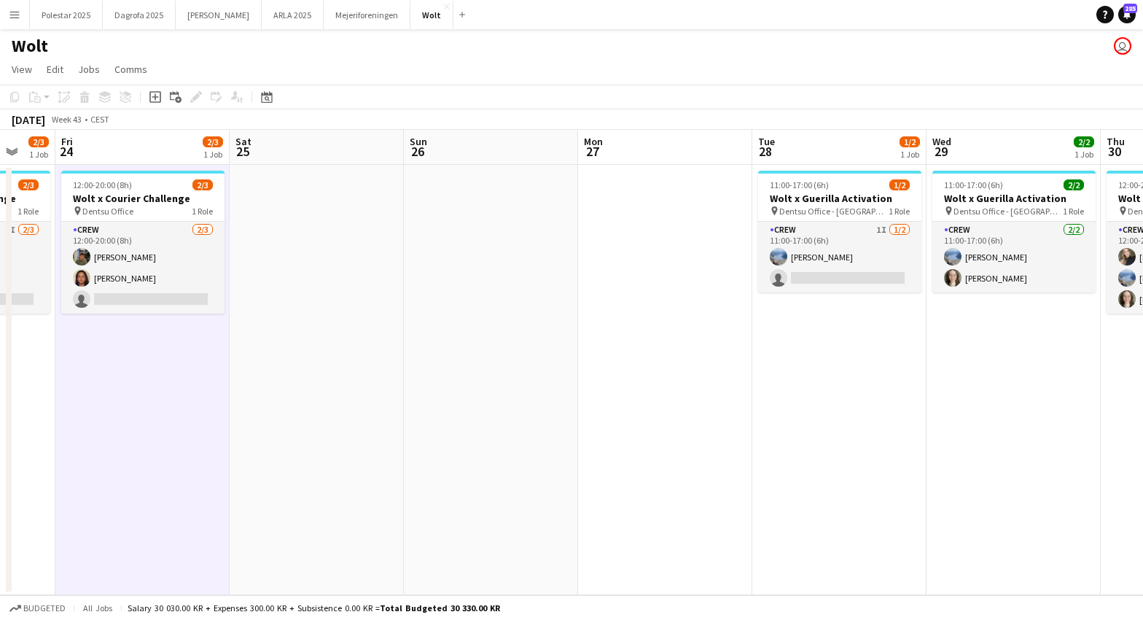
scroll to position [0, 519]
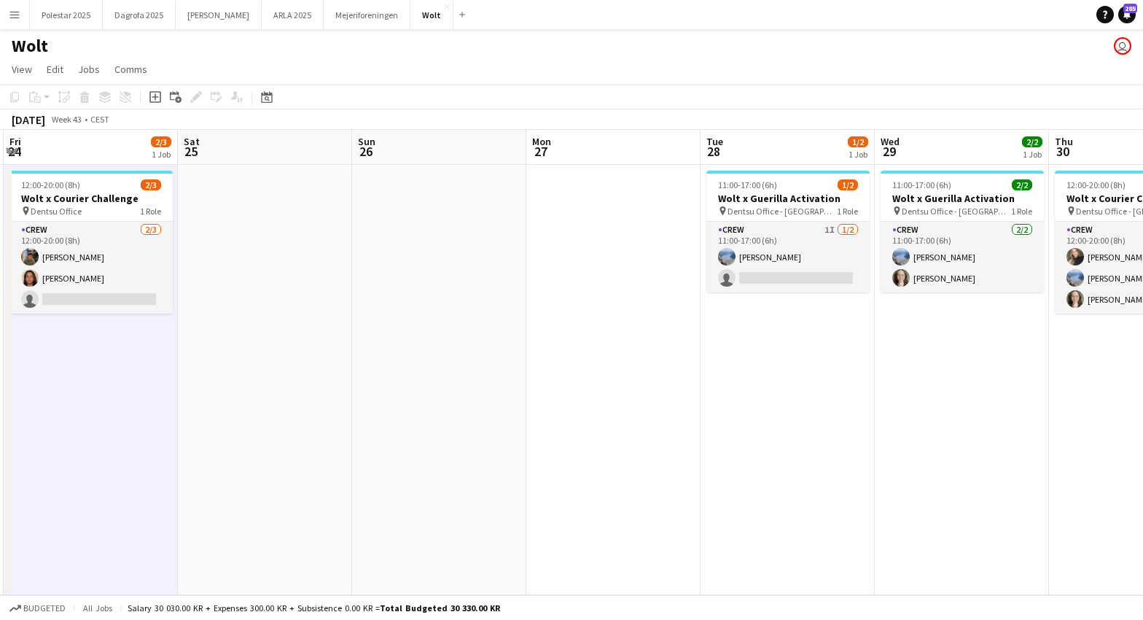
drag, startPoint x: 1083, startPoint y: 383, endPoint x: 728, endPoint y: 397, distance: 354.7
click at [728, 397] on app-calendar-viewport "Tue 21 2/2 1 Job Wed 22 2/2 1 Job Thu 23 2/3 1 Job Fri 24 2/3 1 Job Sat 25 Sun …" at bounding box center [571, 362] width 1143 height 465
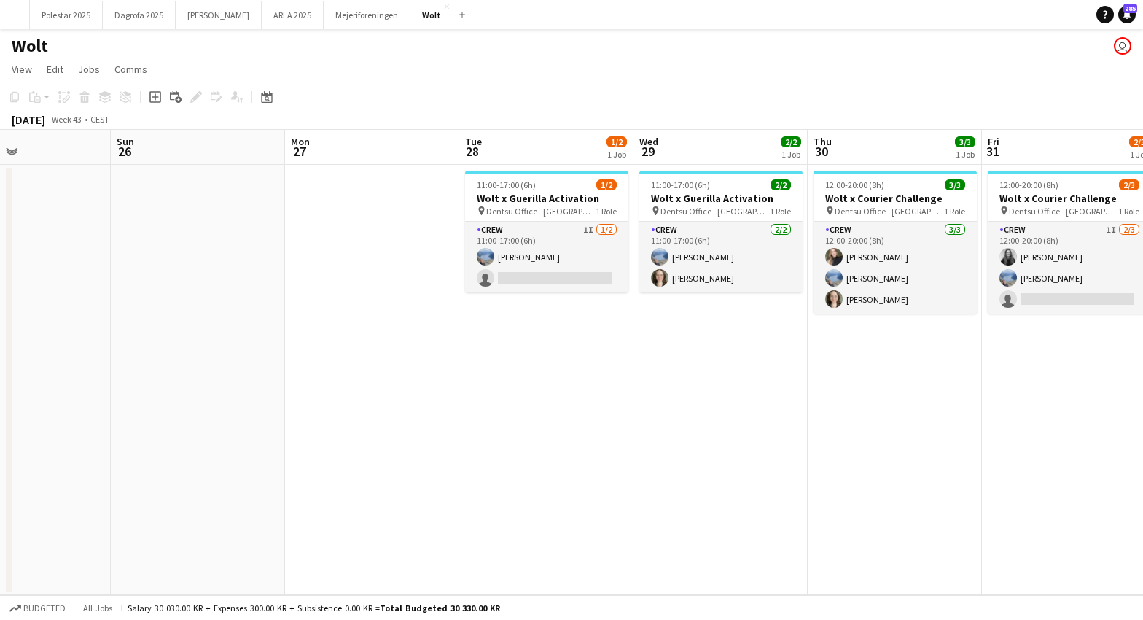
scroll to position [0, 618]
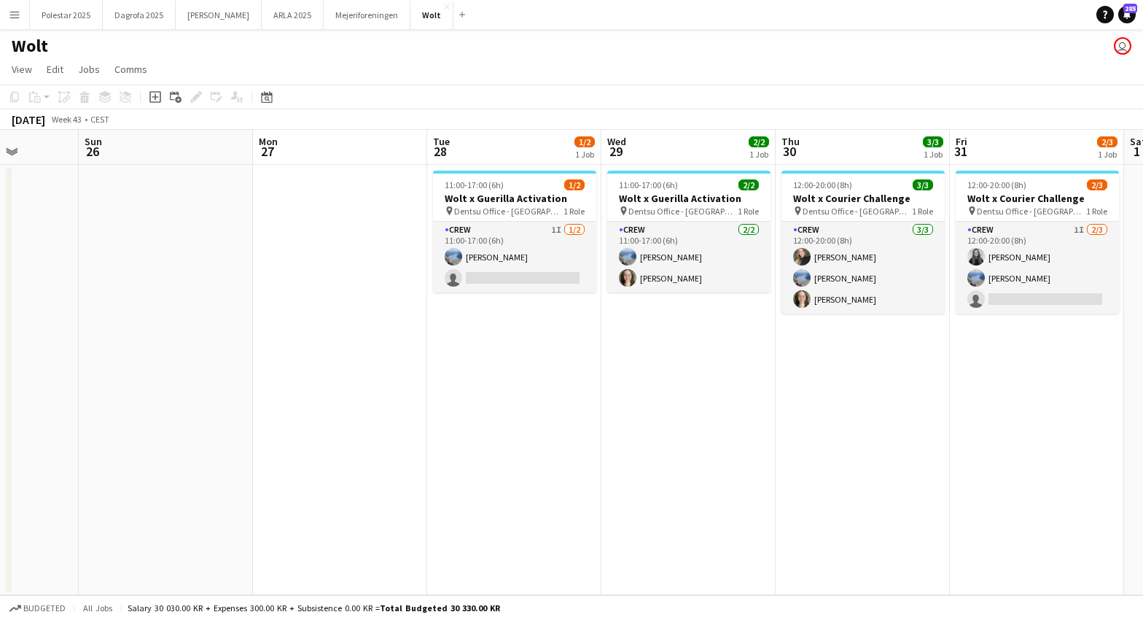
drag, startPoint x: 941, startPoint y: 393, endPoint x: 669, endPoint y: 416, distance: 273.7
click at [669, 416] on app-calendar-viewport "Wed 22 2/2 1 Job Thu 23 2/3 1 Job Fri 24 2/3 1 Job Sat 25 Sun 26 Mon 27 Tue 28 …" at bounding box center [571, 362] width 1143 height 465
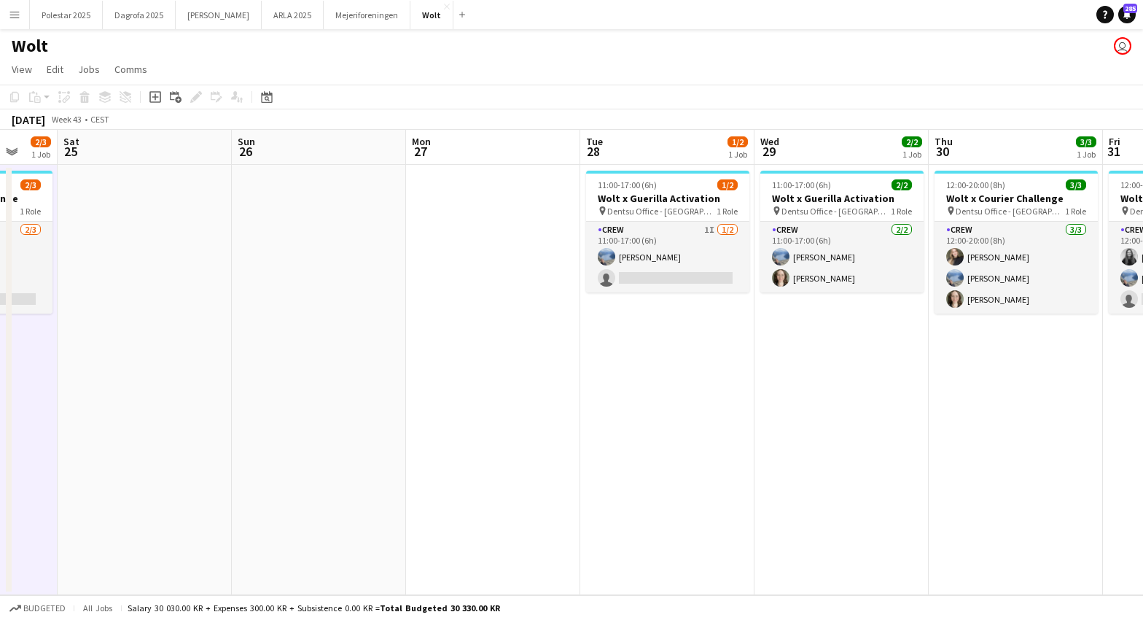
scroll to position [0, 462]
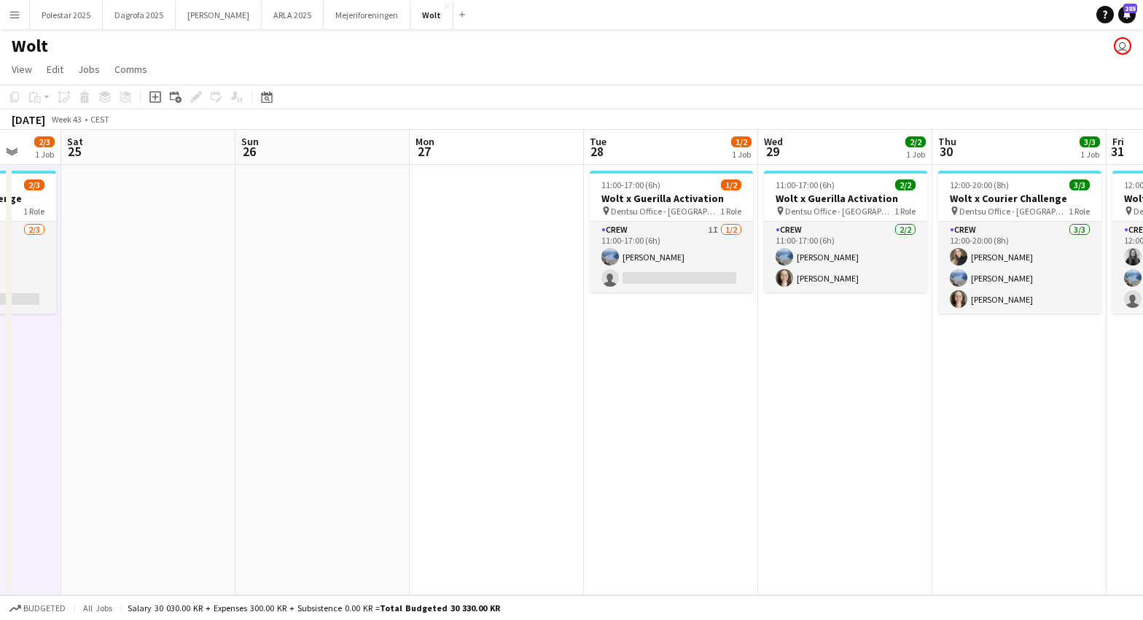
drag, startPoint x: 525, startPoint y: 389, endPoint x: 682, endPoint y: 404, distance: 157.5
click at [682, 404] on app-calendar-viewport "Wed 22 2/2 1 Job Thu 23 2/3 1 Job Fri 24 2/3 1 Job Sat 25 Sun 26 Mon 27 Tue 28 …" at bounding box center [571, 362] width 1143 height 465
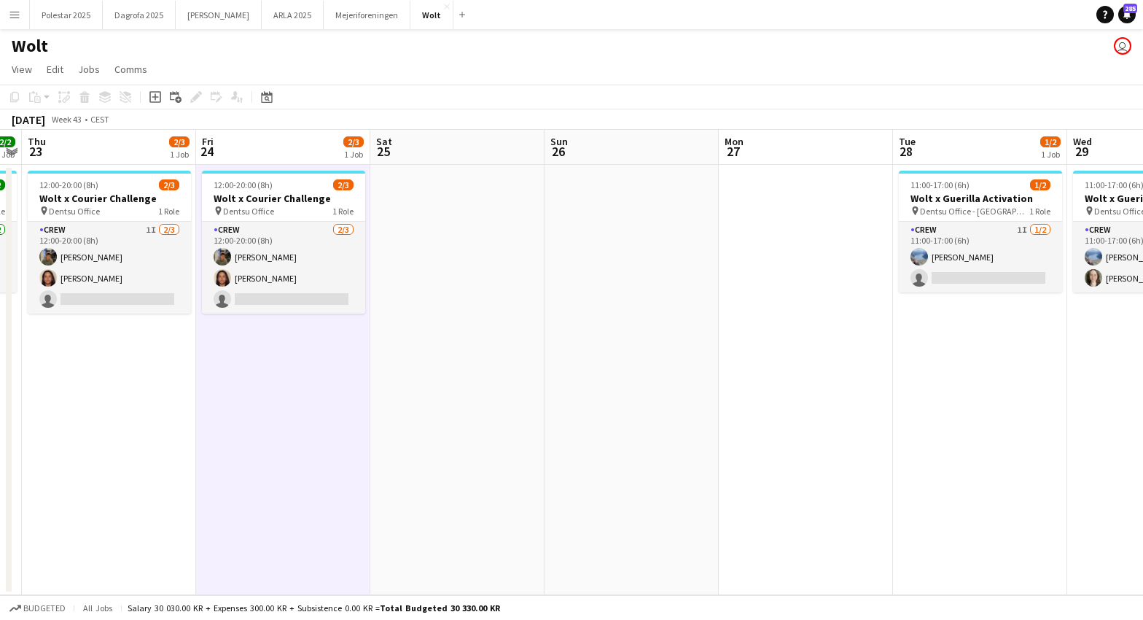
scroll to position [0, 402]
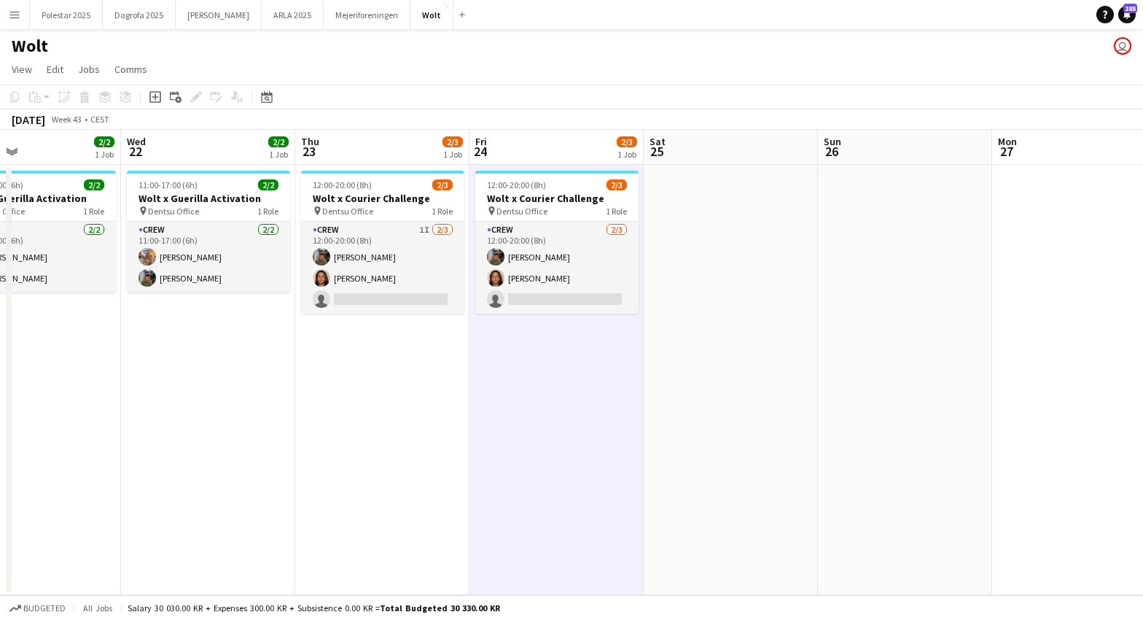
drag, startPoint x: 346, startPoint y: 456, endPoint x: 928, endPoint y: 503, distance: 584.6
click at [928, 503] on app-calendar-viewport "Sun 19 Mon 20 Tue 21 2/2 1 Job Wed 22 2/2 1 Job Thu 23 2/3 1 Job Fri 24 2/3 1 J…" at bounding box center [571, 362] width 1143 height 465
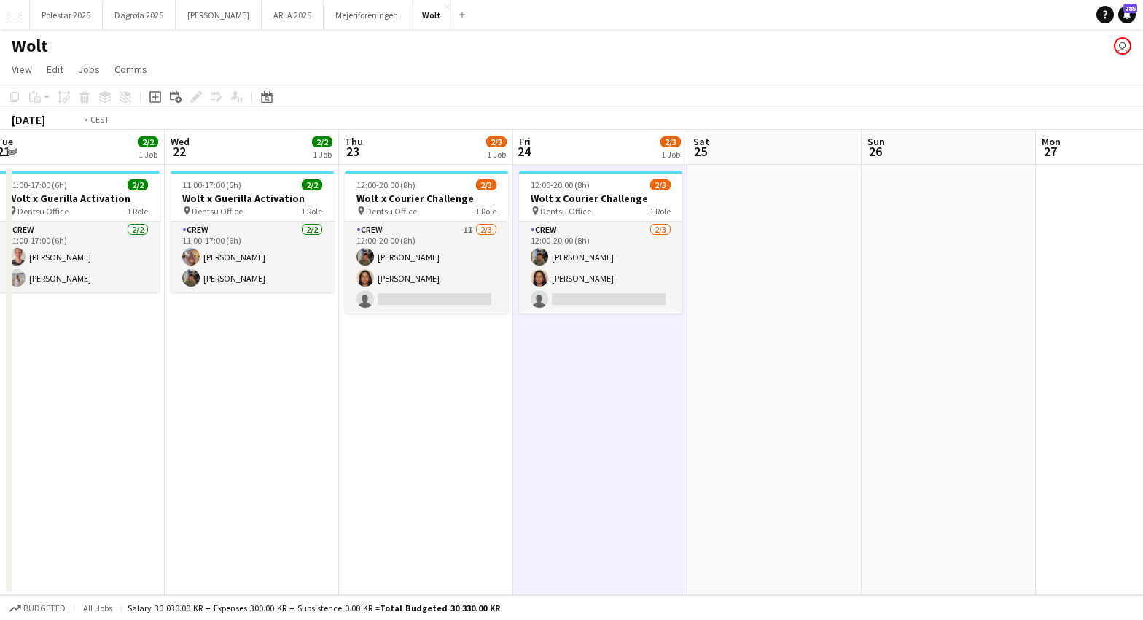
scroll to position [0, 303]
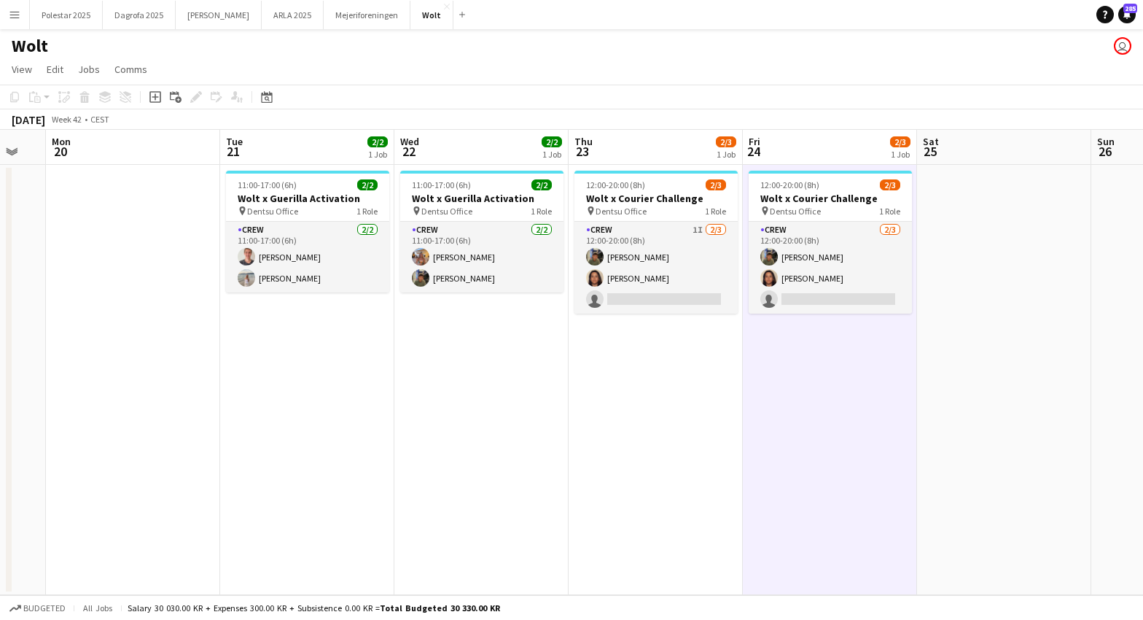
drag, startPoint x: 346, startPoint y: 456, endPoint x: 618, endPoint y: 551, distance: 288.3
click at [618, 551] on app-calendar-viewport "Sat 18 Sun 19 Mon 20 Tue 21 2/2 1 Job Wed 22 2/2 1 Job Thu 23 2/3 1 Job Fri 24 …" at bounding box center [571, 362] width 1143 height 465
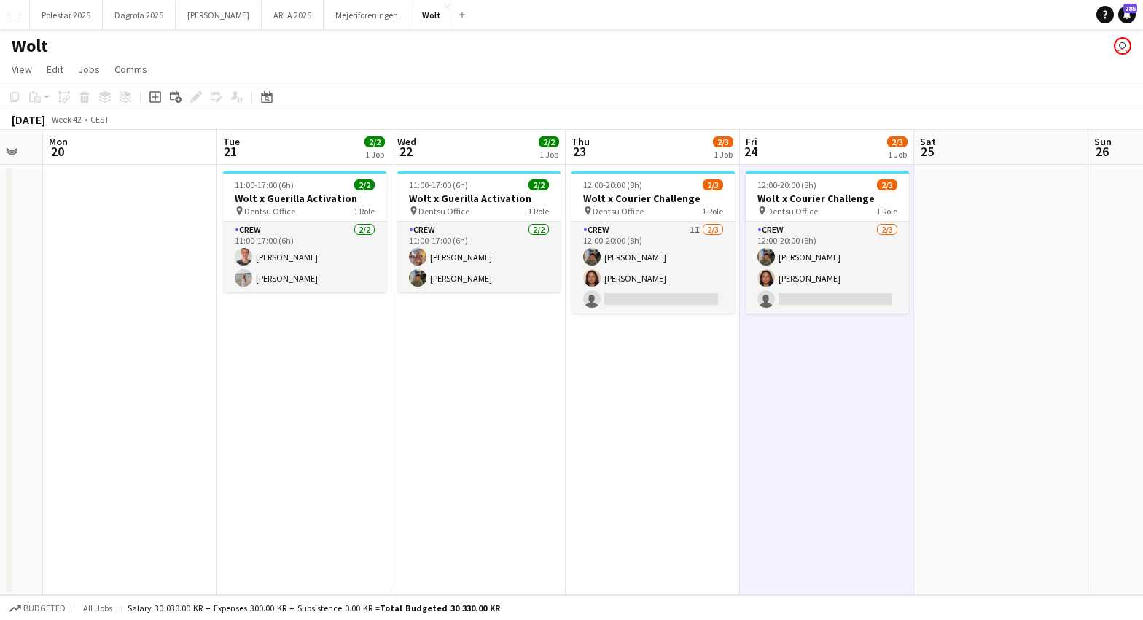
click at [1003, 494] on app-date-cell at bounding box center [1001, 380] width 174 height 430
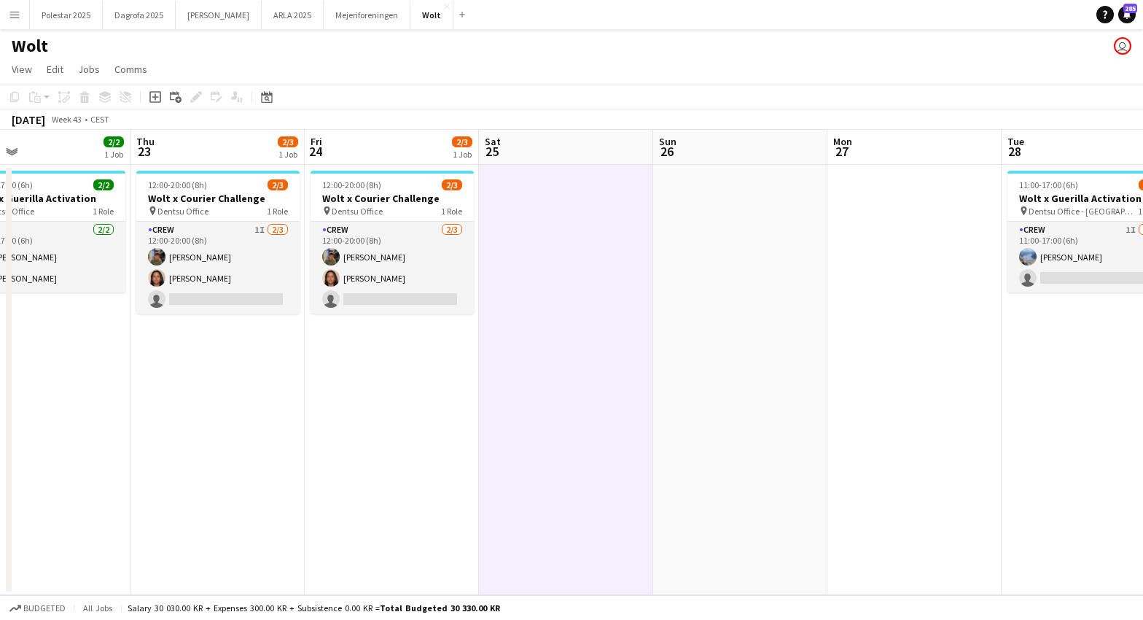
scroll to position [0, 443]
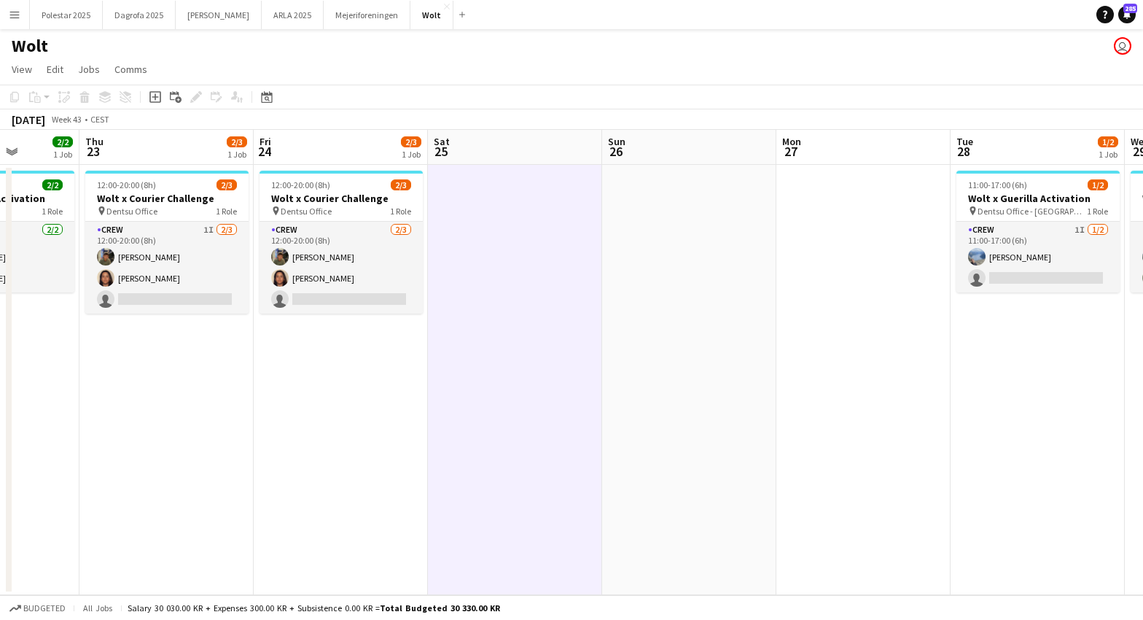
drag, startPoint x: 1002, startPoint y: 495, endPoint x: 516, endPoint y: 468, distance: 487.1
click at [516, 468] on app-calendar-viewport "Mon 20 Tue 21 2/2 1 Job Wed 22 2/2 1 Job Thu 23 2/3 1 Job Fri 24 2/3 1 Job Sat …" at bounding box center [571, 362] width 1143 height 465
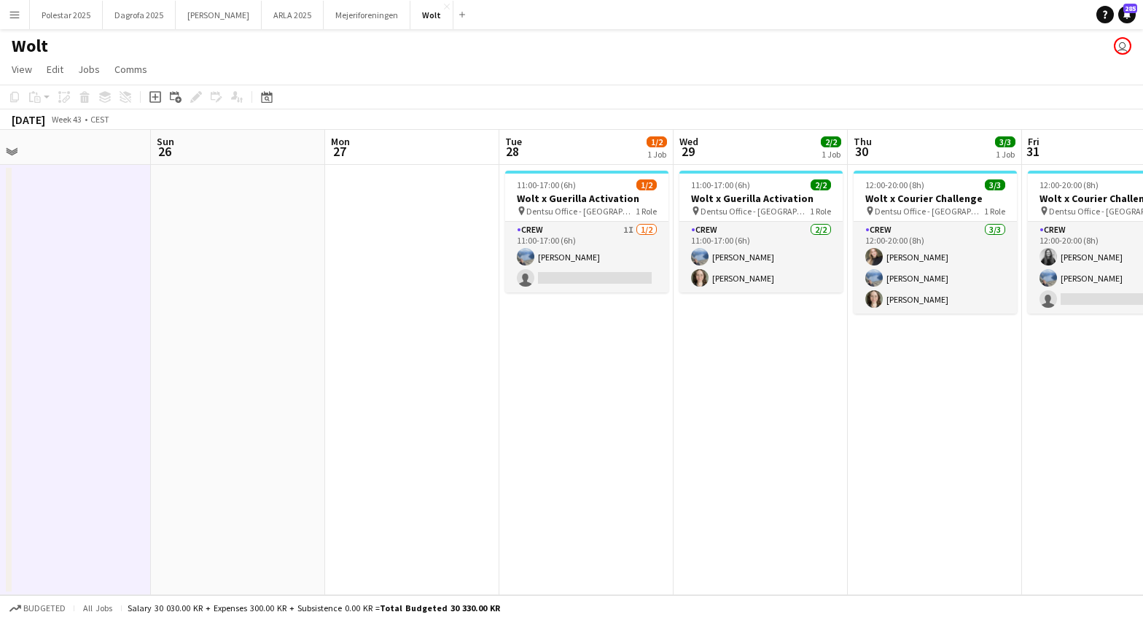
scroll to position [0, 563]
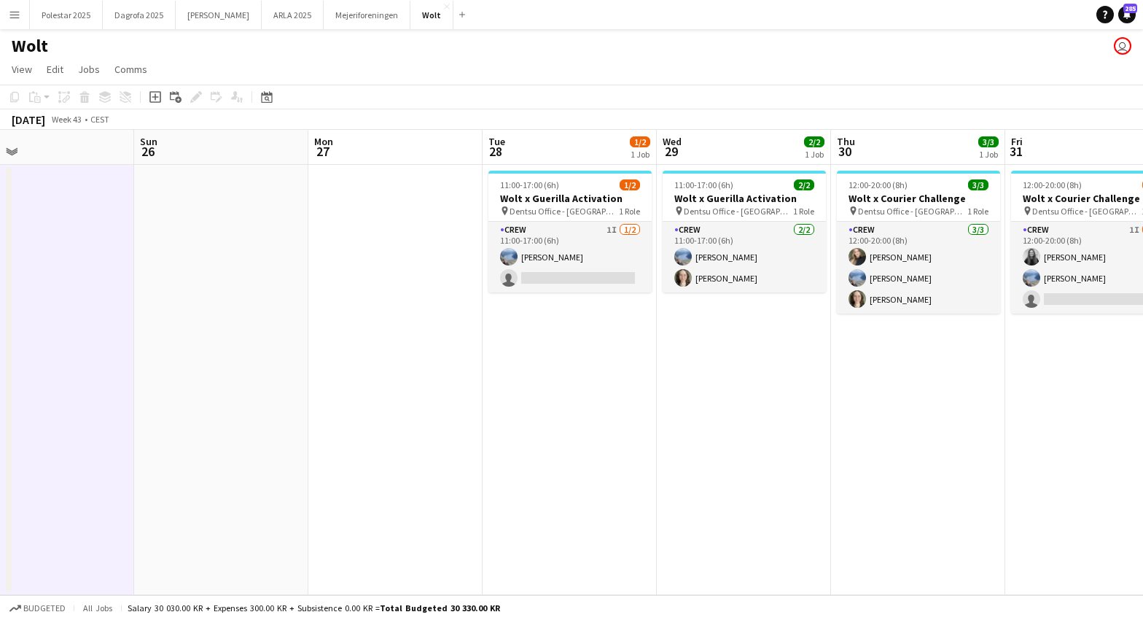
drag, startPoint x: 1115, startPoint y: 355, endPoint x: 647, endPoint y: 370, distance: 468.4
click at [647, 370] on app-calendar-viewport "Wed 22 2/2 1 Job Thu 23 2/3 1 Job Fri 24 2/3 1 Job Sat 25 Sun 26 Mon 27 Tue 28 …" at bounding box center [571, 362] width 1143 height 465
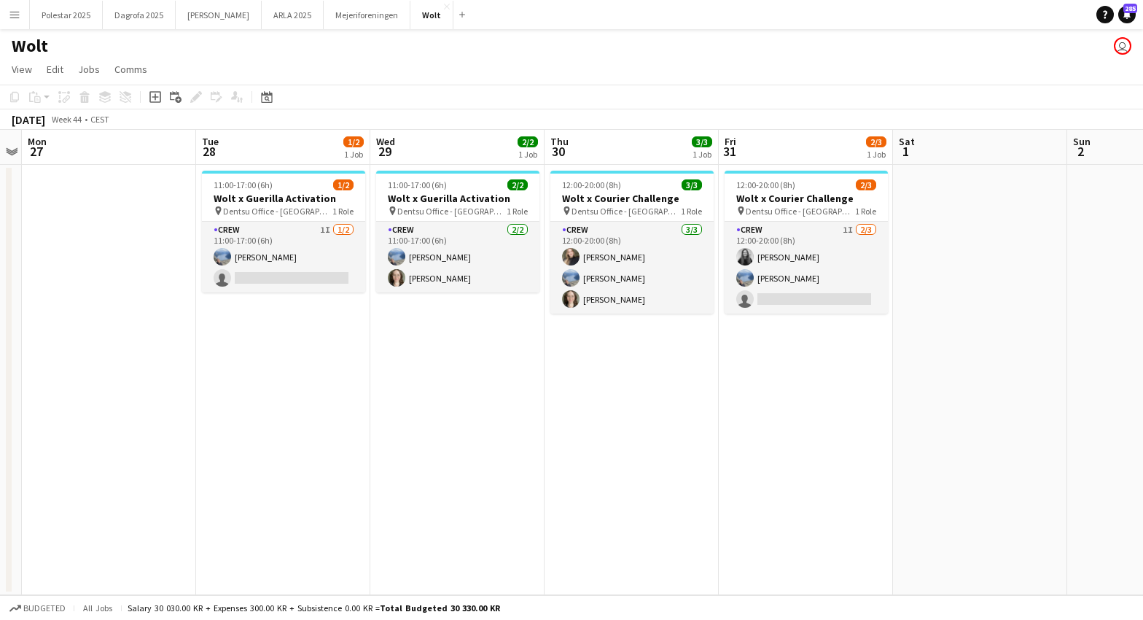
scroll to position [0, 355]
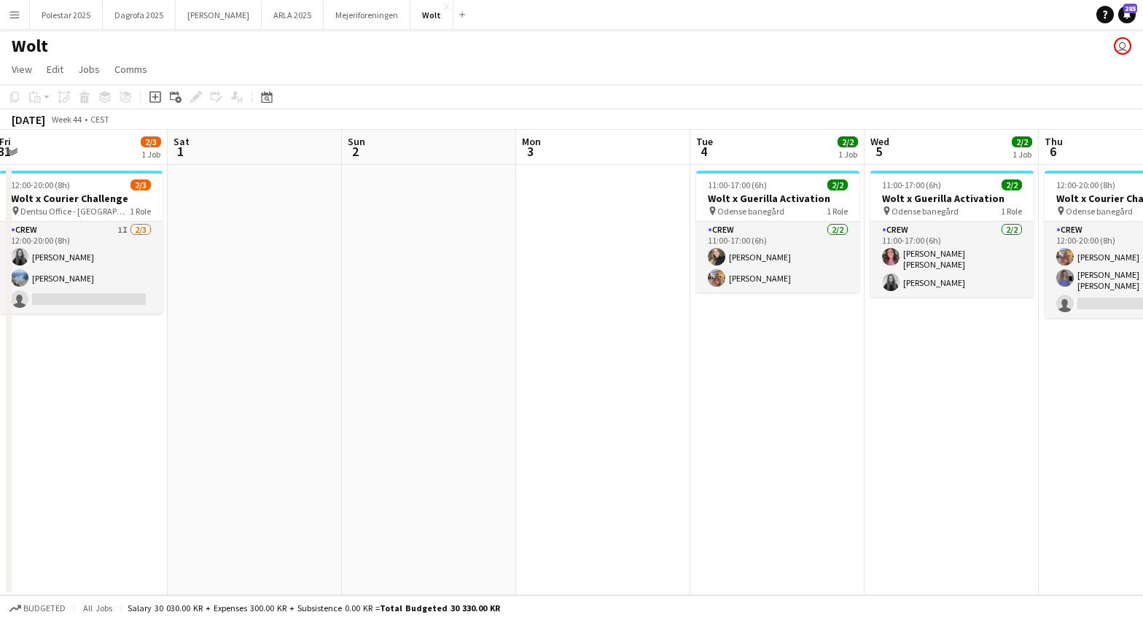
drag, startPoint x: 1067, startPoint y: 390, endPoint x: -194, endPoint y: 454, distance: 1262.4
click at [0, 454] on html "Menu Boards Boards Boards All jobs Status Workforce Workforce My Workforce Recr…" at bounding box center [571, 310] width 1143 height 620
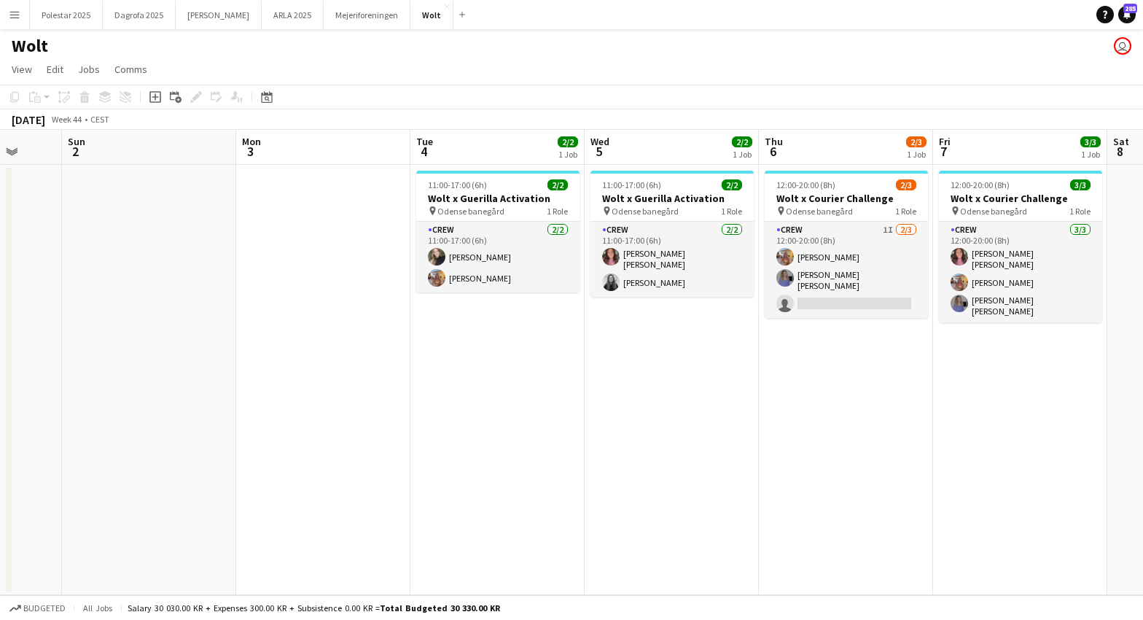
scroll to position [0, 502]
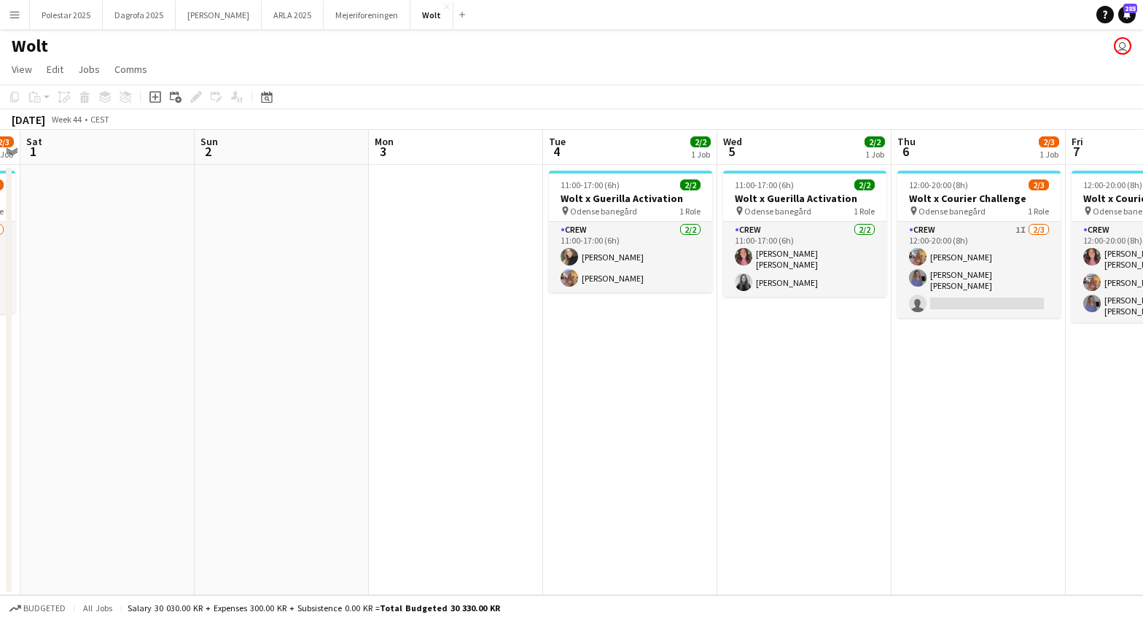
drag, startPoint x: 894, startPoint y: 451, endPoint x: 572, endPoint y: 450, distance: 321.6
click at [572, 450] on app-calendar-viewport "Wed 29 2/2 1 Job Thu 30 3/3 1 Job Fri 31 2/3 1 Job Sat 1 Sun 2 Mon 3 Tue 4 2/2 …" at bounding box center [571, 362] width 1143 height 465
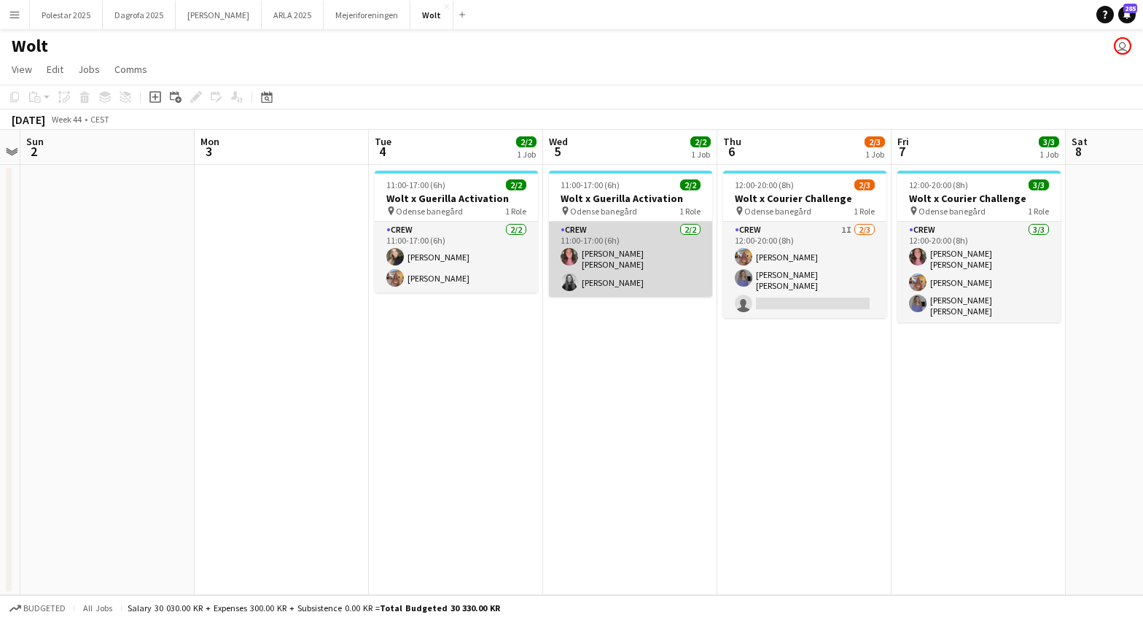
click at [608, 257] on app-card-role "Crew [DATE] 11:00-17:00 (6h) [PERSON_NAME] [PERSON_NAME] [PERSON_NAME]" at bounding box center [630, 259] width 163 height 75
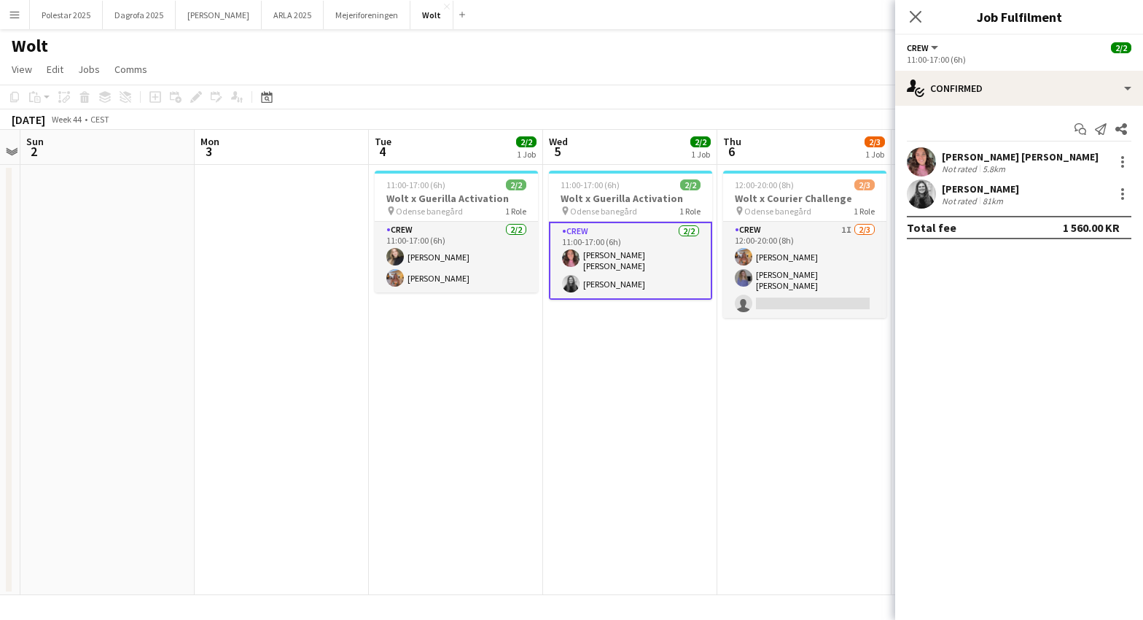
click at [974, 152] on div "[PERSON_NAME] [PERSON_NAME]" at bounding box center [1020, 156] width 157 height 13
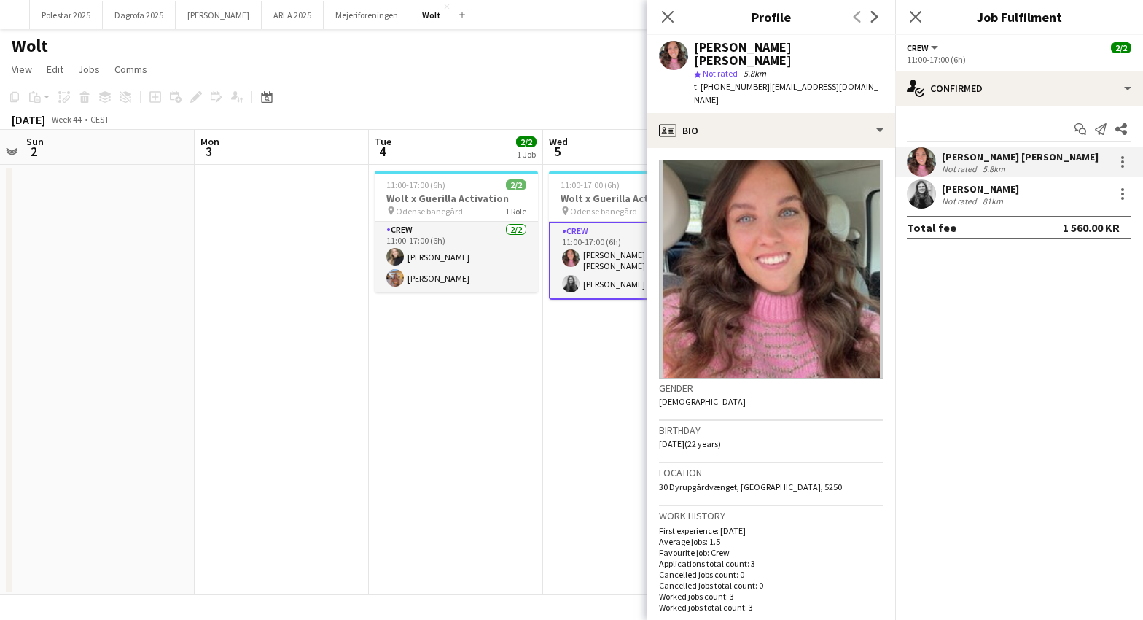
click at [594, 413] on app-date-cell "11:00-17:00 (6h) 2/2 Wolt x Guerilla Activation pin Odense banegård 1 Role Crew…" at bounding box center [630, 380] width 174 height 430
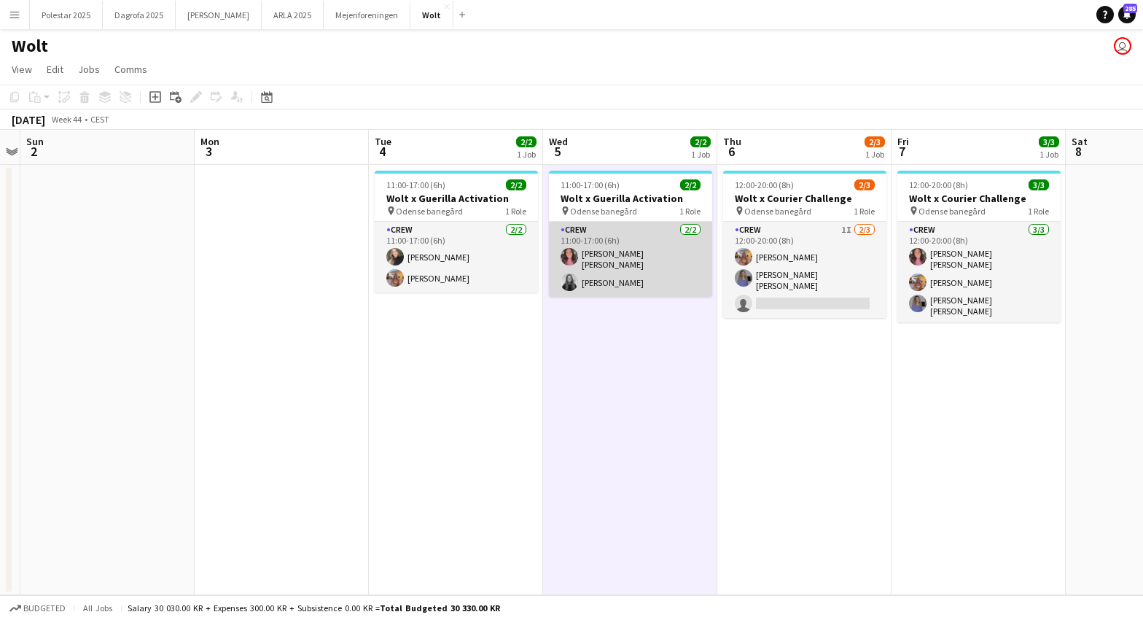
click at [604, 281] on app-card-role "Crew [DATE] 11:00-17:00 (6h) [PERSON_NAME] [PERSON_NAME] [PERSON_NAME]" at bounding box center [630, 259] width 163 height 75
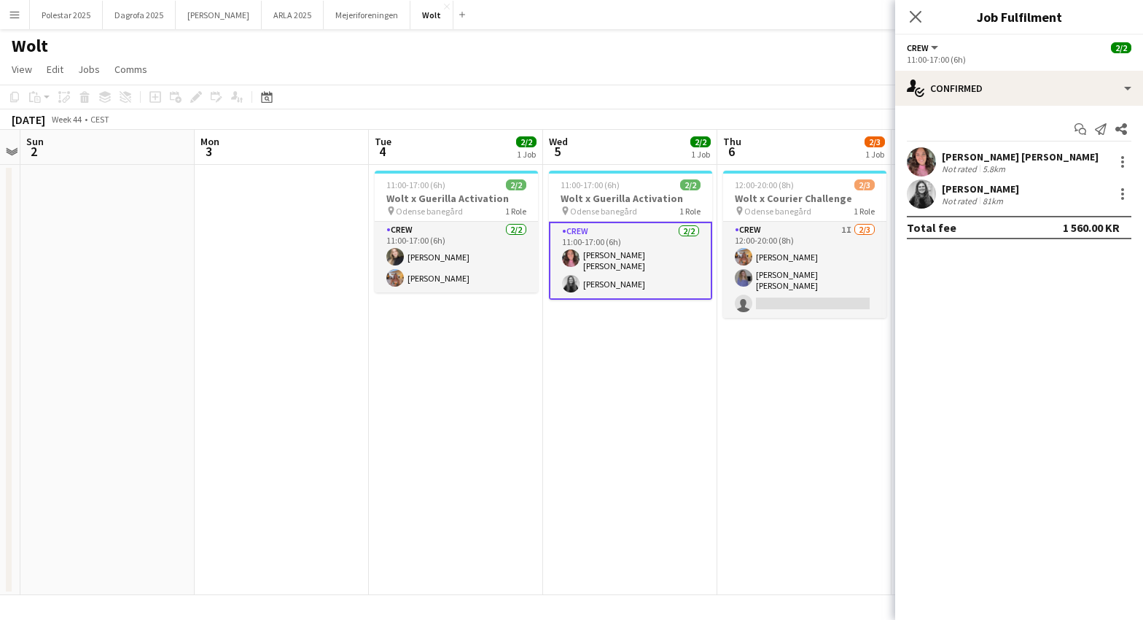
click at [982, 183] on div "[PERSON_NAME]" at bounding box center [980, 188] width 77 height 13
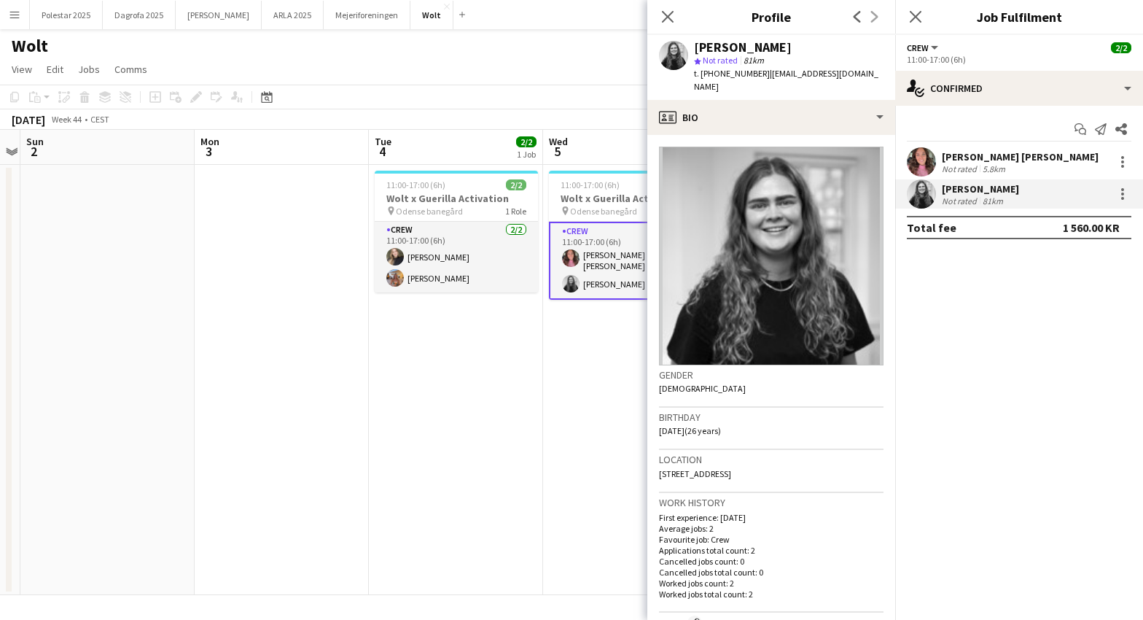
click at [534, 397] on app-date-cell "11:00-17:00 (6h) 2/2 Wolt x Guerilla Activation pin Odense banegård 1 Role Crew…" at bounding box center [456, 380] width 174 height 430
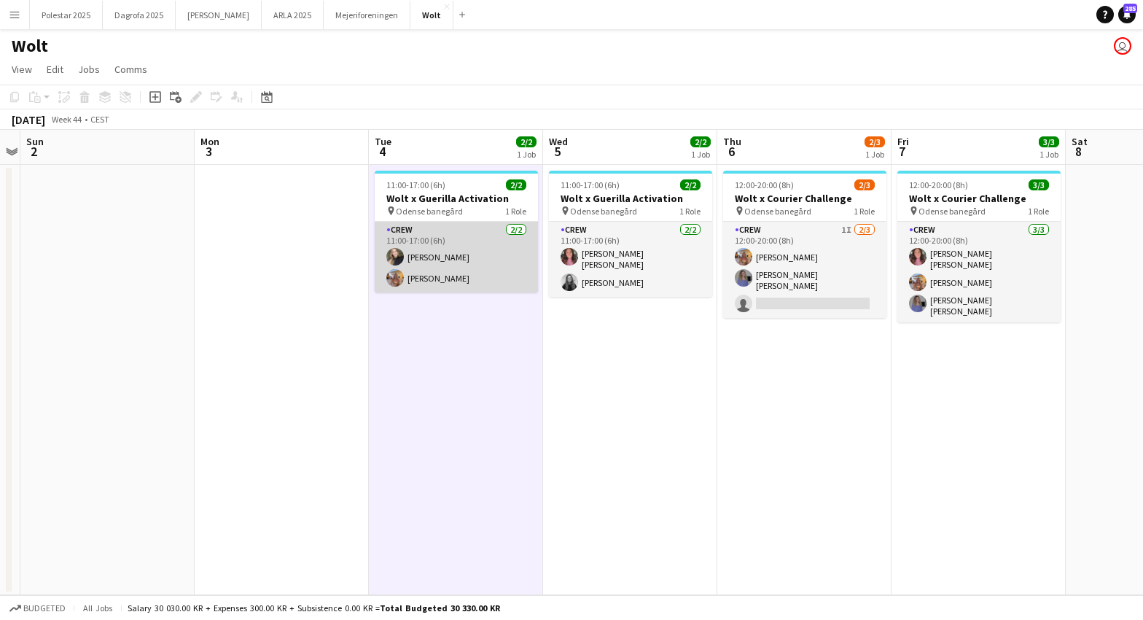
click at [410, 257] on app-card-role "Crew [DATE] 11:00-17:00 (6h) [PERSON_NAME]" at bounding box center [456, 257] width 163 height 71
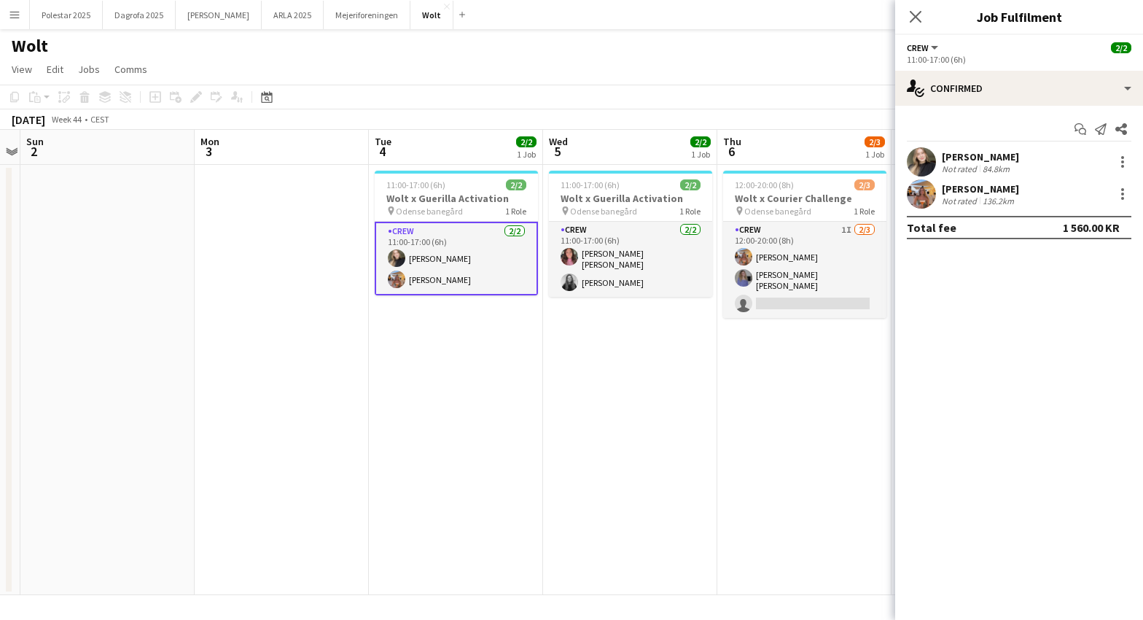
click at [959, 158] on div "[PERSON_NAME]" at bounding box center [980, 156] width 77 height 13
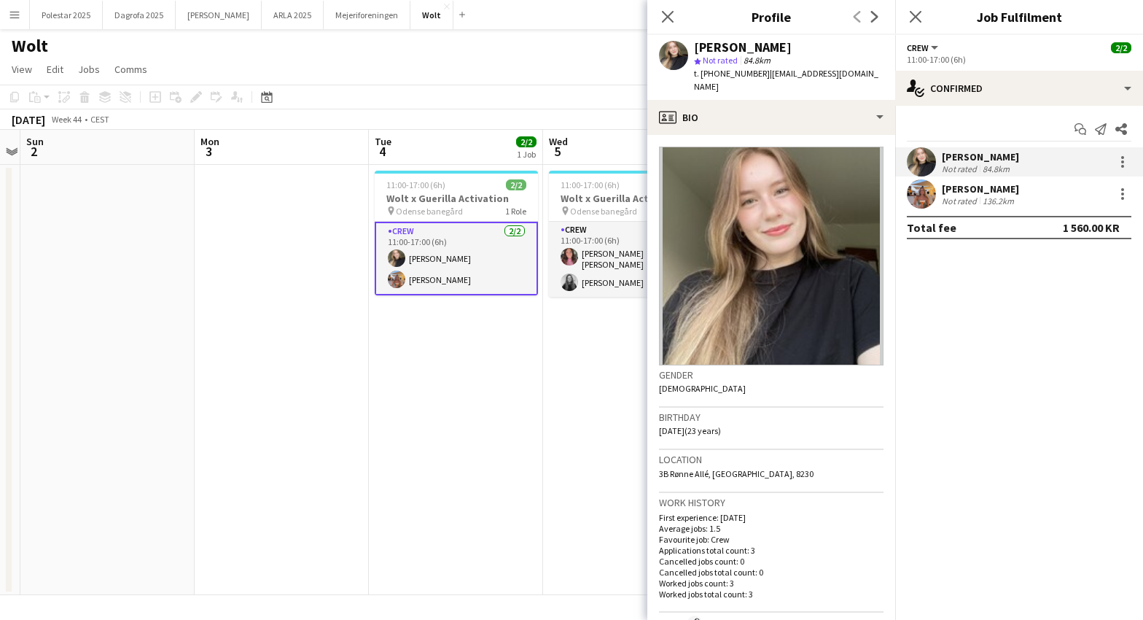
click at [563, 407] on app-date-cell "11:00-17:00 (6h) 2/2 Wolt x Guerilla Activation pin Odense banegård 1 Role Crew…" at bounding box center [630, 380] width 174 height 430
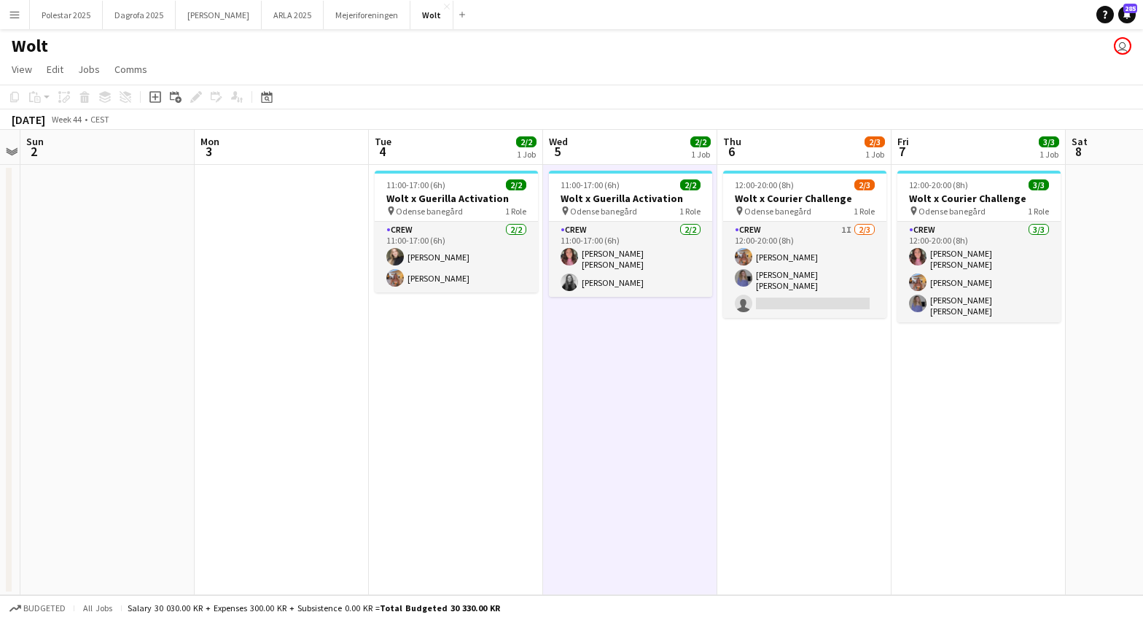
click at [796, 440] on app-date-cell "12:00-20:00 (8h) 2/3 Wolt x Courier Challenge pin Odense banegård 1 Role Crew 1…" at bounding box center [805, 380] width 174 height 430
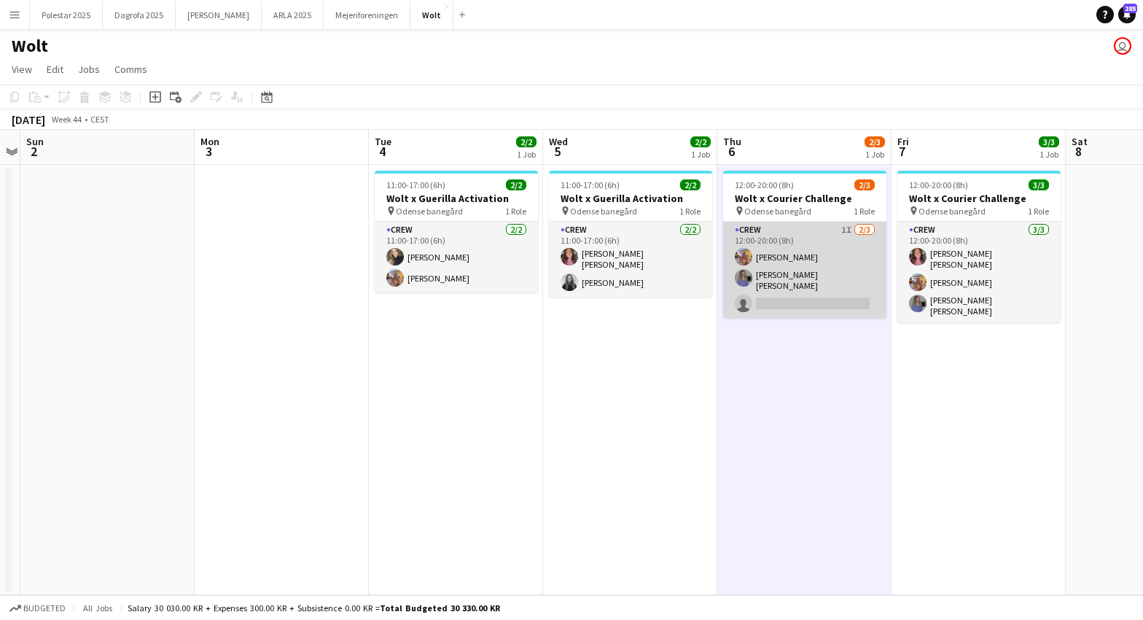
click at [788, 300] on app-card-role "Crew 1I [DATE] 12:00-20:00 (8h) [PERSON_NAME] [PERSON_NAME] [PERSON_NAME] singl…" at bounding box center [804, 270] width 163 height 96
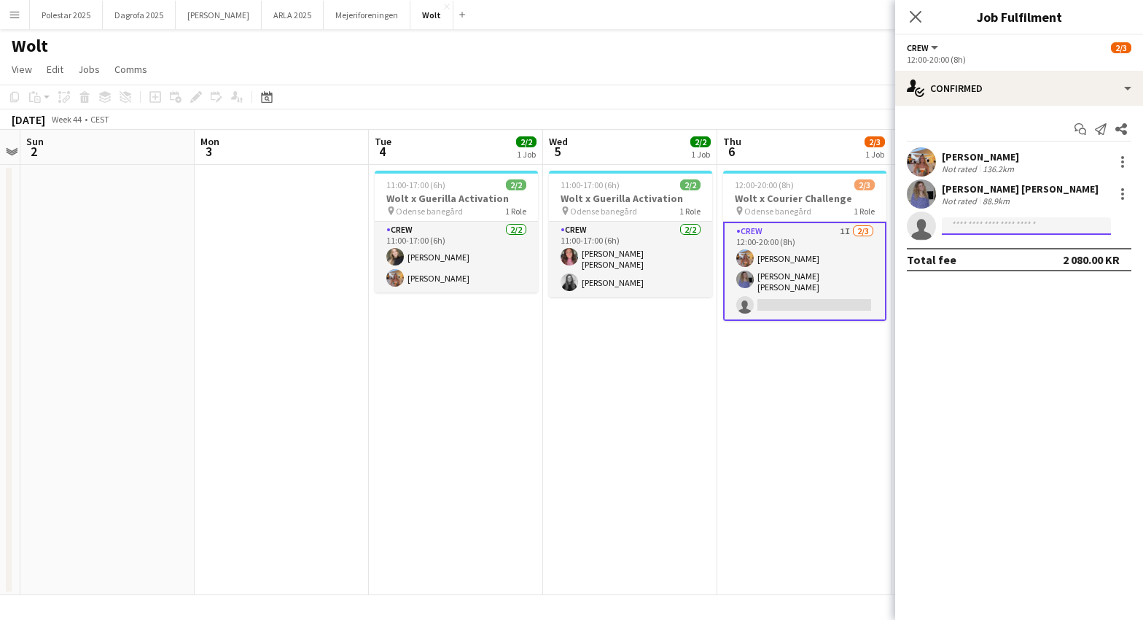
click at [978, 228] on input at bounding box center [1026, 226] width 169 height 18
click at [822, 391] on app-date-cell "12:00-20:00 (8h) 2/3 Wolt x Courier Challenge pin Odense banegård 1 Role Crew 1…" at bounding box center [805, 380] width 174 height 430
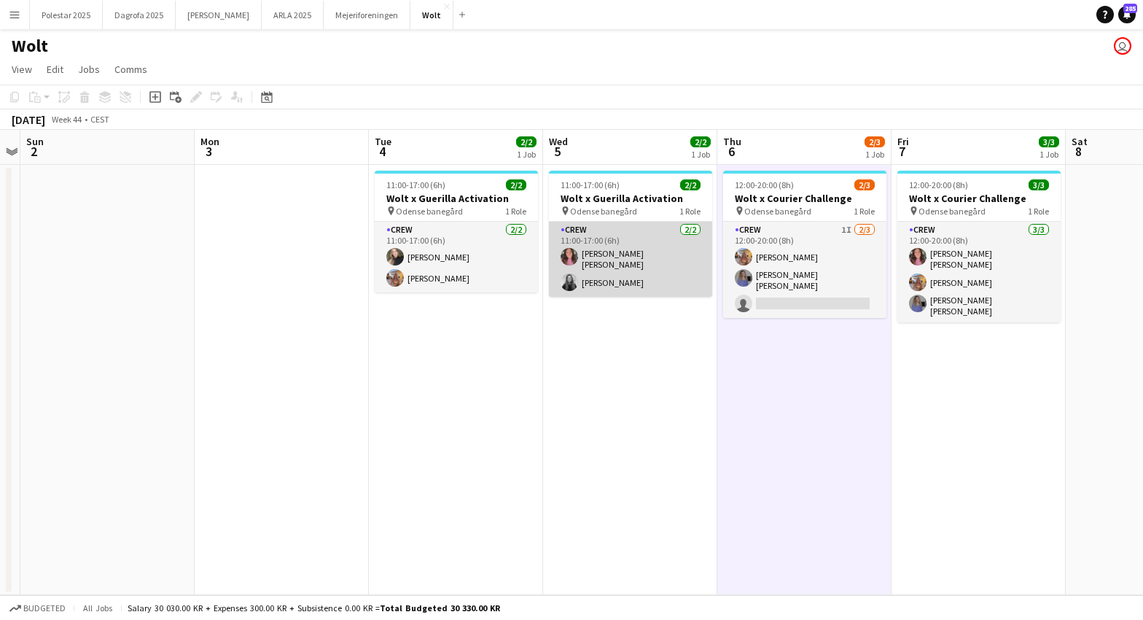
click at [588, 257] on app-card-role "Crew [DATE] 11:00-17:00 (6h) [PERSON_NAME] [PERSON_NAME] [PERSON_NAME]" at bounding box center [630, 259] width 163 height 75
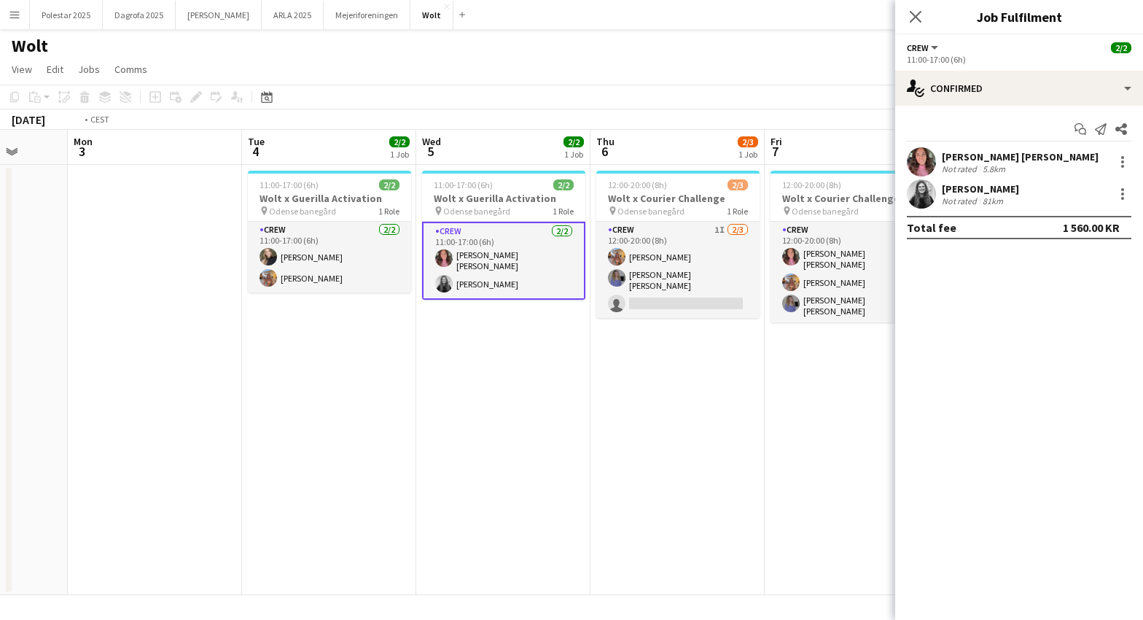
scroll to position [0, 546]
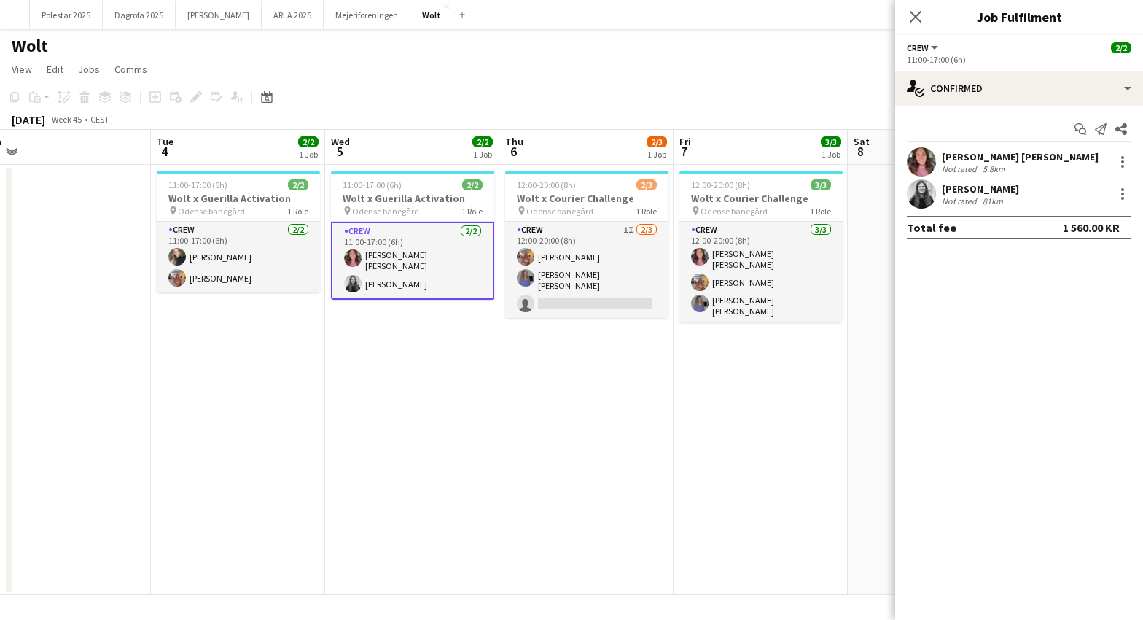
drag, startPoint x: 820, startPoint y: 424, endPoint x: 602, endPoint y: 434, distance: 218.2
click at [602, 434] on app-calendar-viewport "Fri 31 2/3 1 Job Sat 1 Sun 2 Mon 3 Tue 4 2/2 1 Job Wed 5 2/2 1 Job Thu 6 2/3 1 …" at bounding box center [571, 362] width 1143 height 465
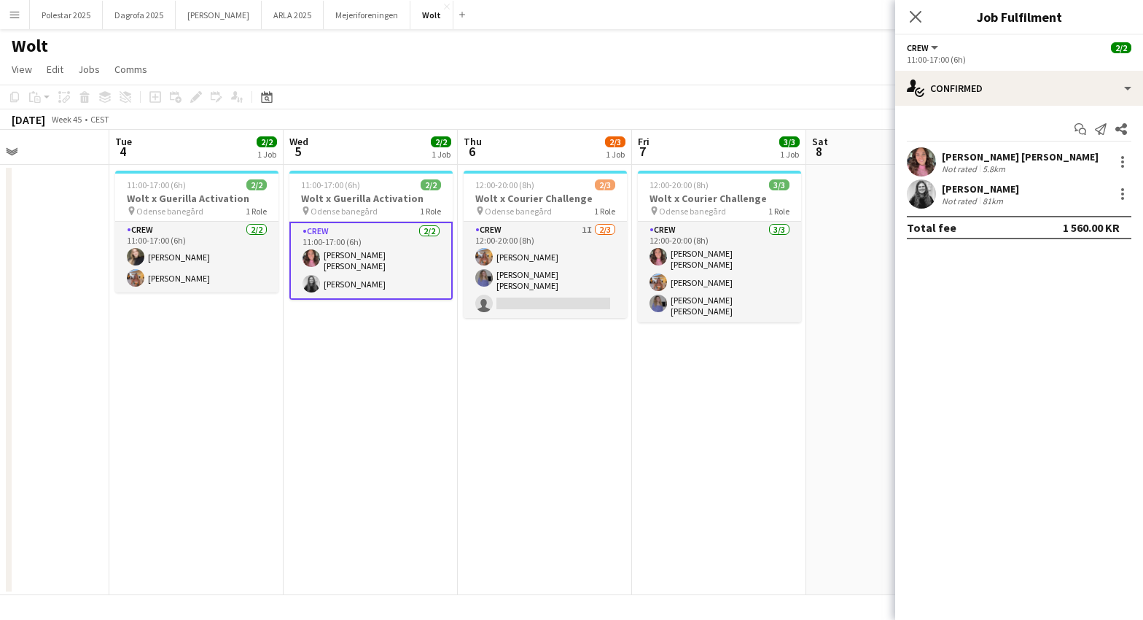
scroll to position [0, 637]
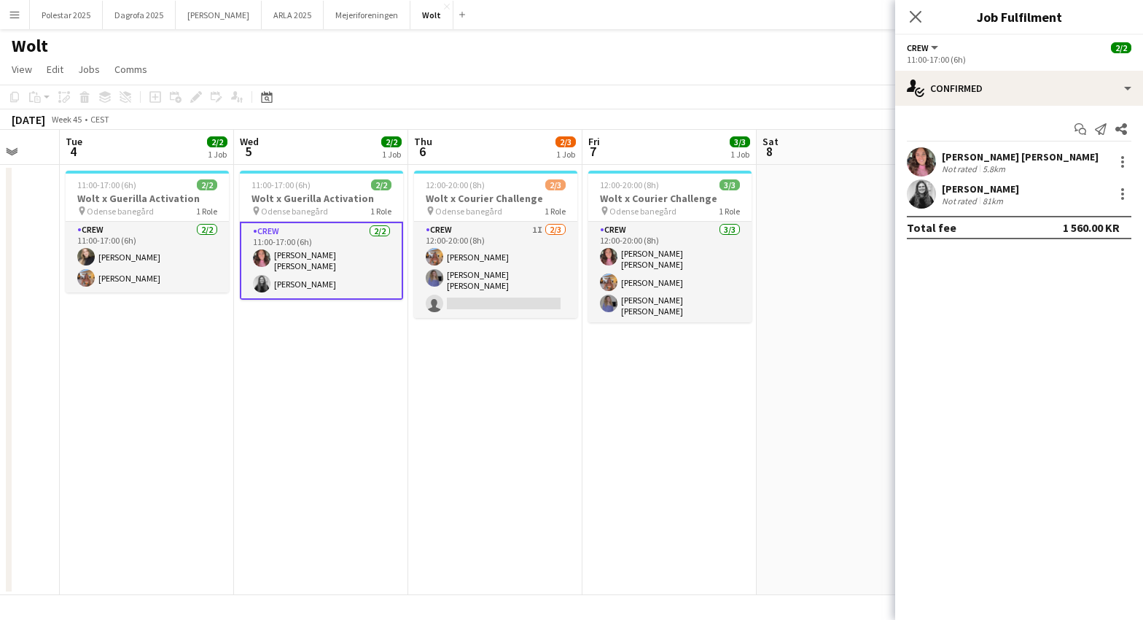
drag, startPoint x: 809, startPoint y: 447, endPoint x: 718, endPoint y: 450, distance: 91.2
click at [718, 450] on app-calendar-viewport "Fri 31 2/3 1 Job Sat 1 Sun 2 Mon 3 Tue 4 2/2 1 Job Wed 5 2/2 1 Job Thu 6 2/3 1 …" at bounding box center [571, 362] width 1143 height 465
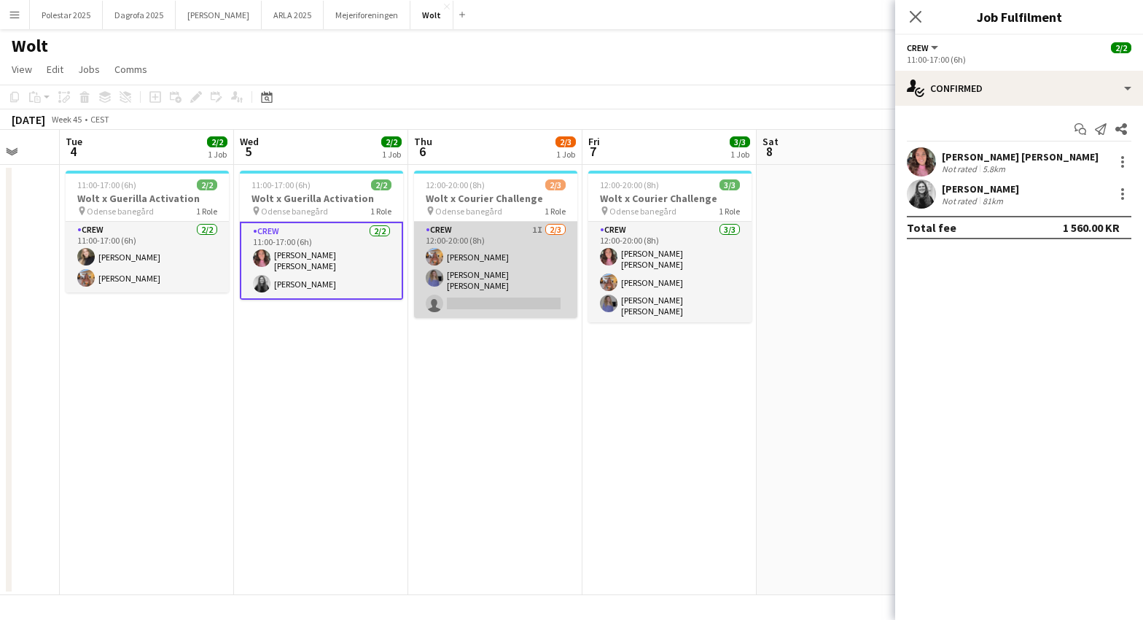
click at [462, 298] on app-card-role "Crew 1I [DATE] 12:00-20:00 (8h) [PERSON_NAME] [PERSON_NAME] [PERSON_NAME] singl…" at bounding box center [495, 270] width 163 height 96
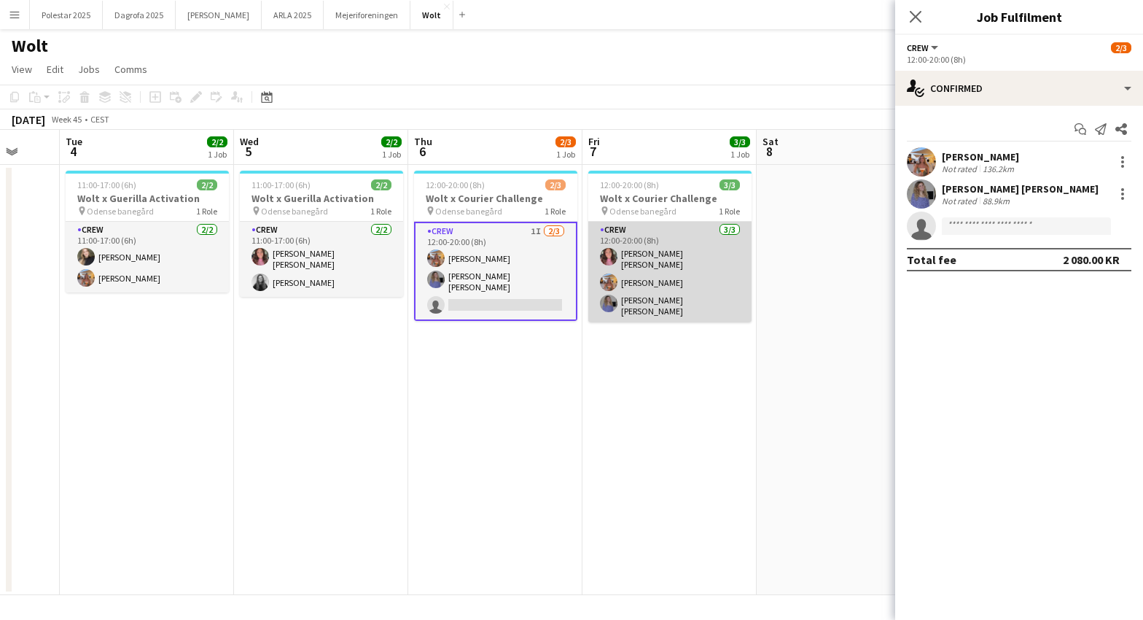
click at [677, 285] on app-card-role "Crew [DATE] 12:00-20:00 (8h) [PERSON_NAME] [PERSON_NAME] [PERSON_NAME] [PERSON_…" at bounding box center [669, 272] width 163 height 101
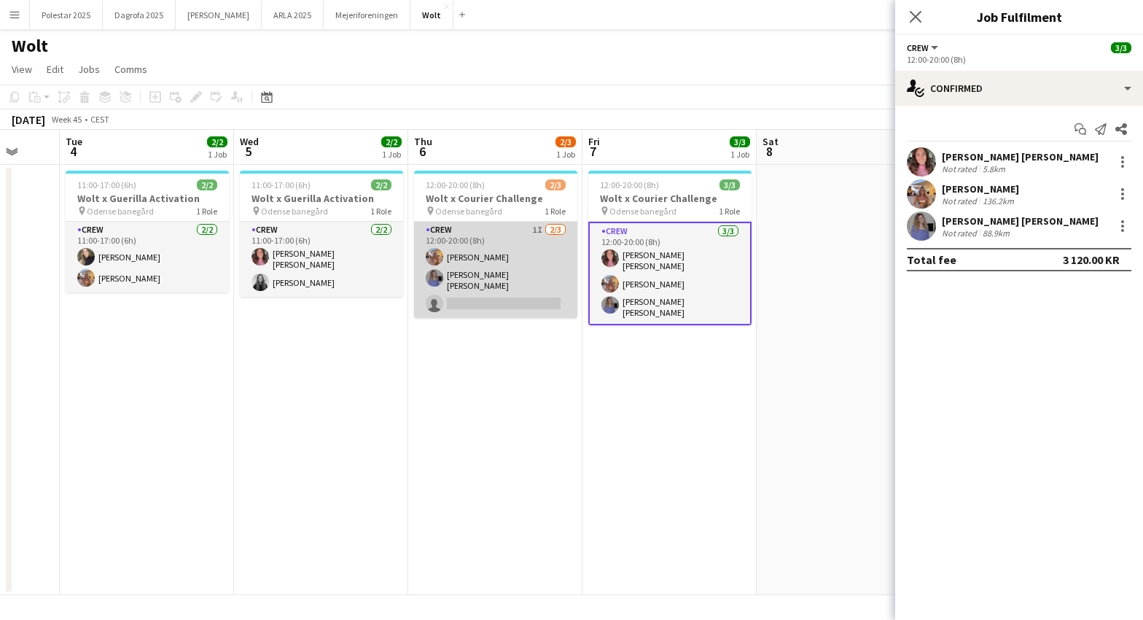
click at [474, 310] on app-card-role "Crew 1I [DATE] 12:00-20:00 (8h) [PERSON_NAME] [PERSON_NAME] [PERSON_NAME] singl…" at bounding box center [495, 270] width 163 height 96
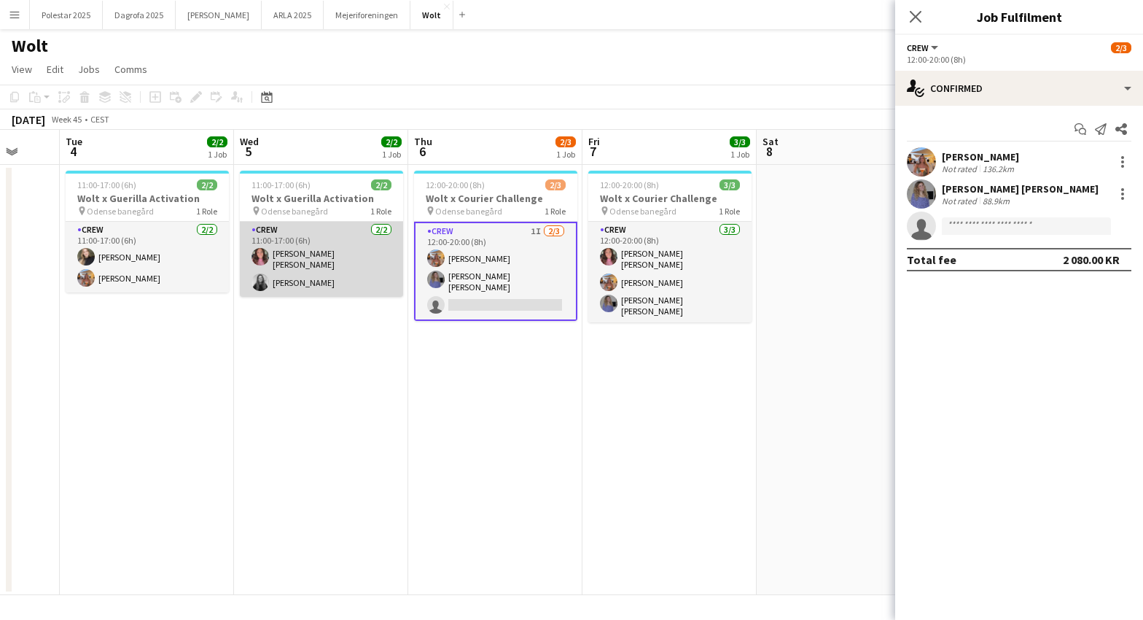
scroll to position [0, 637]
click at [272, 279] on app-card-role "Crew [DATE] 11:00-17:00 (6h) [PERSON_NAME] [PERSON_NAME] [PERSON_NAME]" at bounding box center [322, 259] width 163 height 75
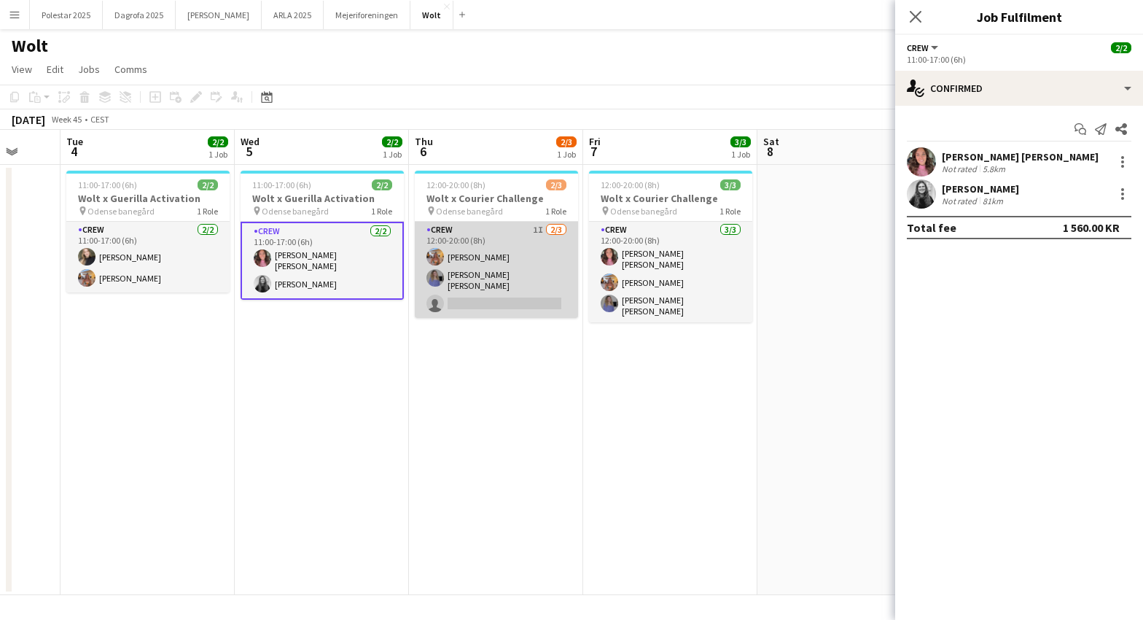
drag, startPoint x: 458, startPoint y: 280, endPoint x: 462, endPoint y: 298, distance: 18.6
click at [458, 280] on app-card-role "Crew 1I [DATE] 12:00-20:00 (8h) [PERSON_NAME] [PERSON_NAME] [PERSON_NAME] singl…" at bounding box center [496, 270] width 163 height 96
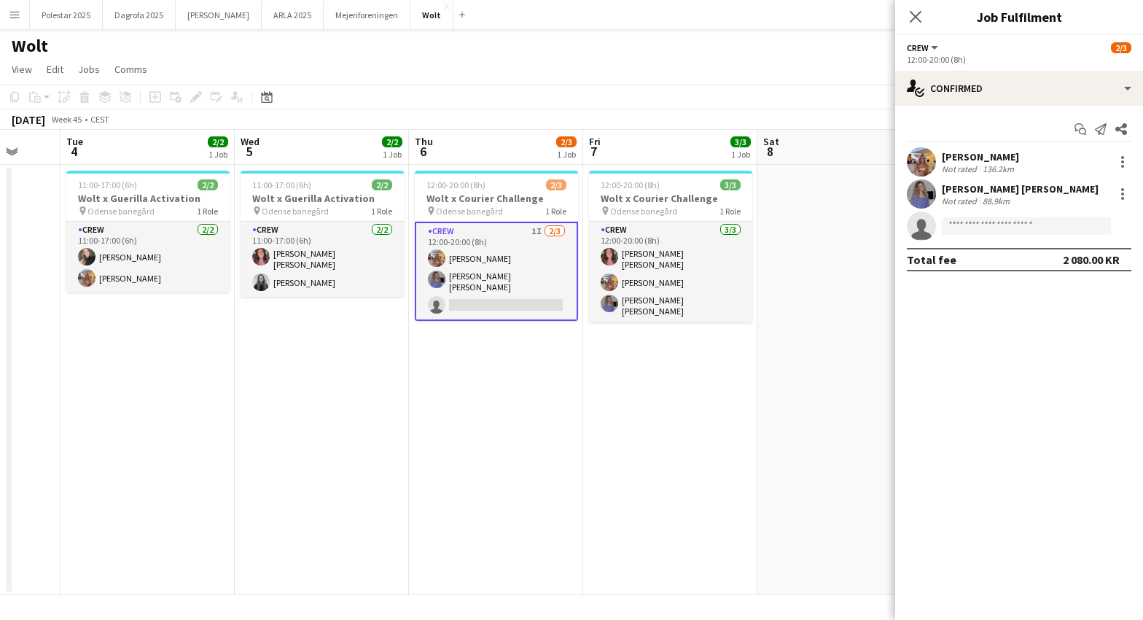
click at [462, 299] on app-card-role "Crew 1I [DATE] 12:00-20:00 (8h) [PERSON_NAME] [PERSON_NAME] [PERSON_NAME] singl…" at bounding box center [496, 271] width 163 height 99
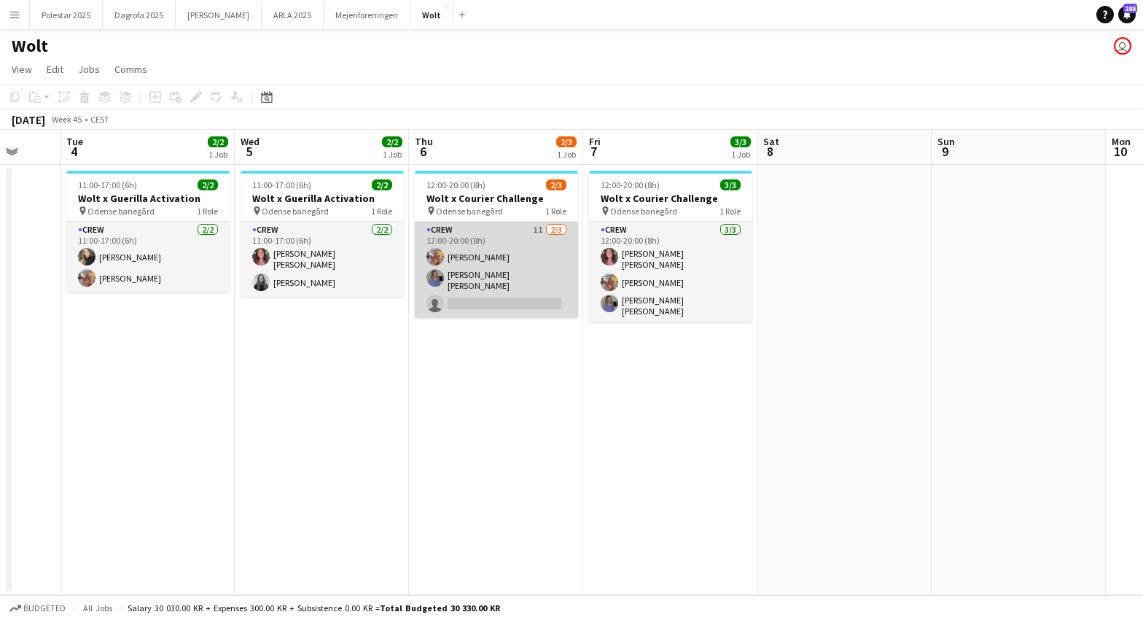
click at [515, 307] on app-card-role "Crew 1I [DATE] 12:00-20:00 (8h) [PERSON_NAME] [PERSON_NAME] [PERSON_NAME] singl…" at bounding box center [496, 270] width 163 height 96
click at [534, 276] on app-card-role "Crew 1I [DATE] 12:00-20:00 (8h) [PERSON_NAME] [PERSON_NAME] [PERSON_NAME] singl…" at bounding box center [496, 270] width 163 height 96
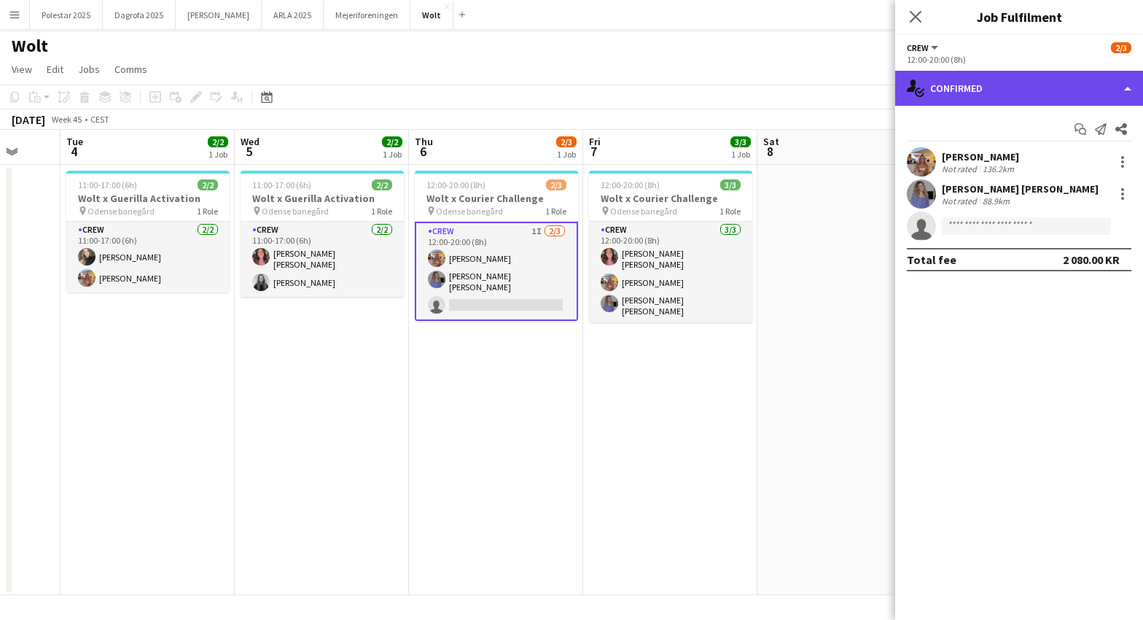
click at [1129, 88] on div "single-neutral-actions-check-2 Confirmed" at bounding box center [1019, 88] width 248 height 35
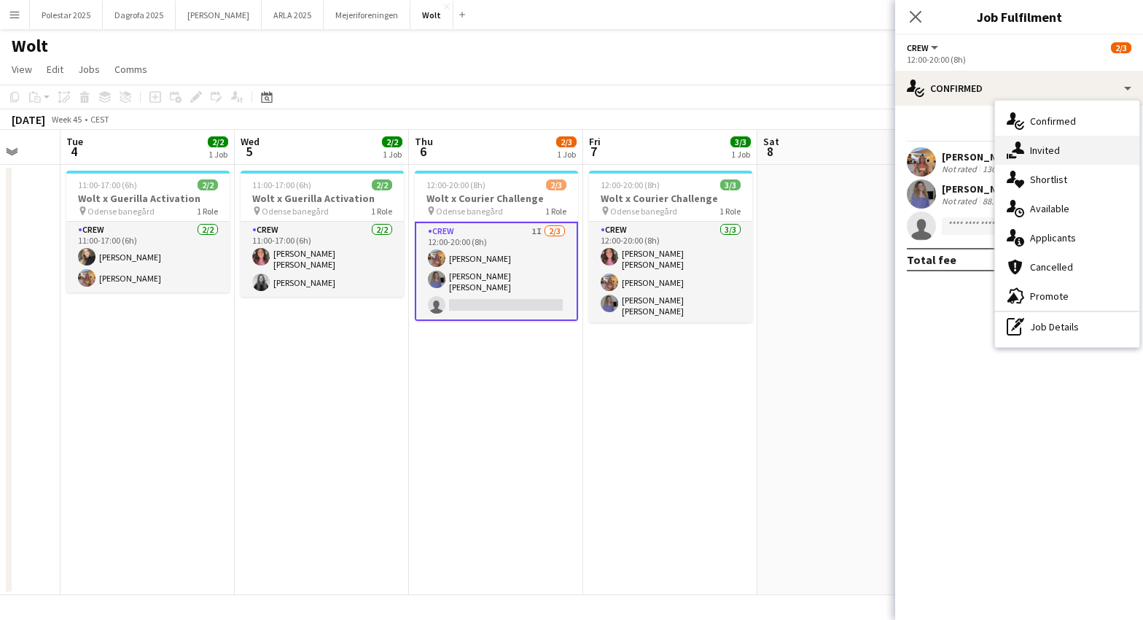
click at [1083, 149] on div "single-neutral-actions-share-1 Invited" at bounding box center [1067, 150] width 144 height 29
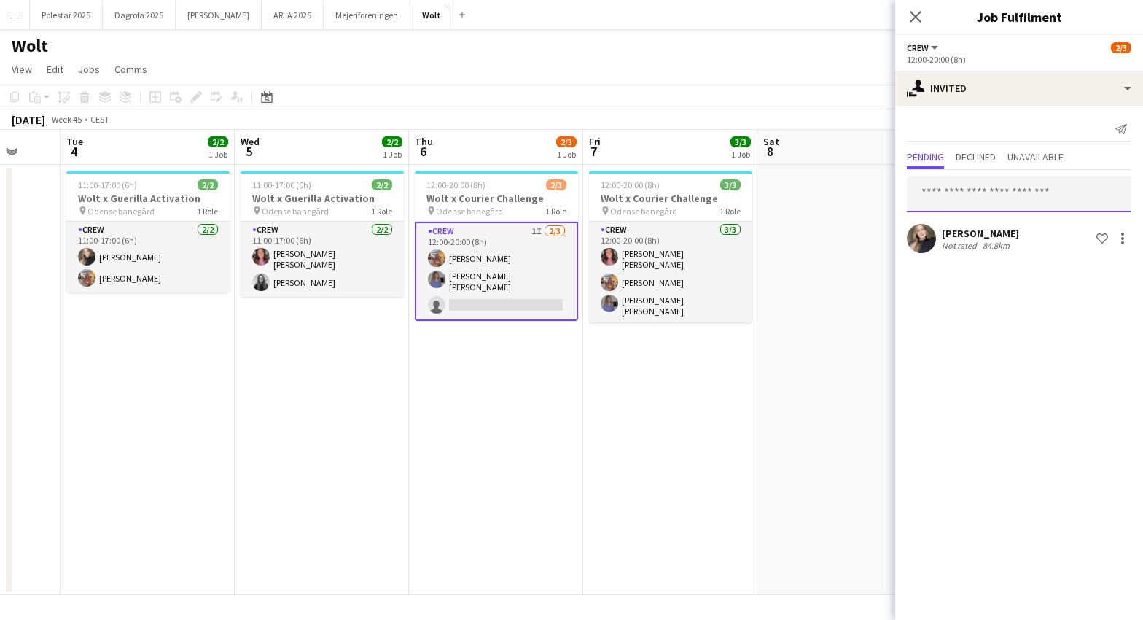
click at [977, 193] on input "text" at bounding box center [1019, 194] width 225 height 36
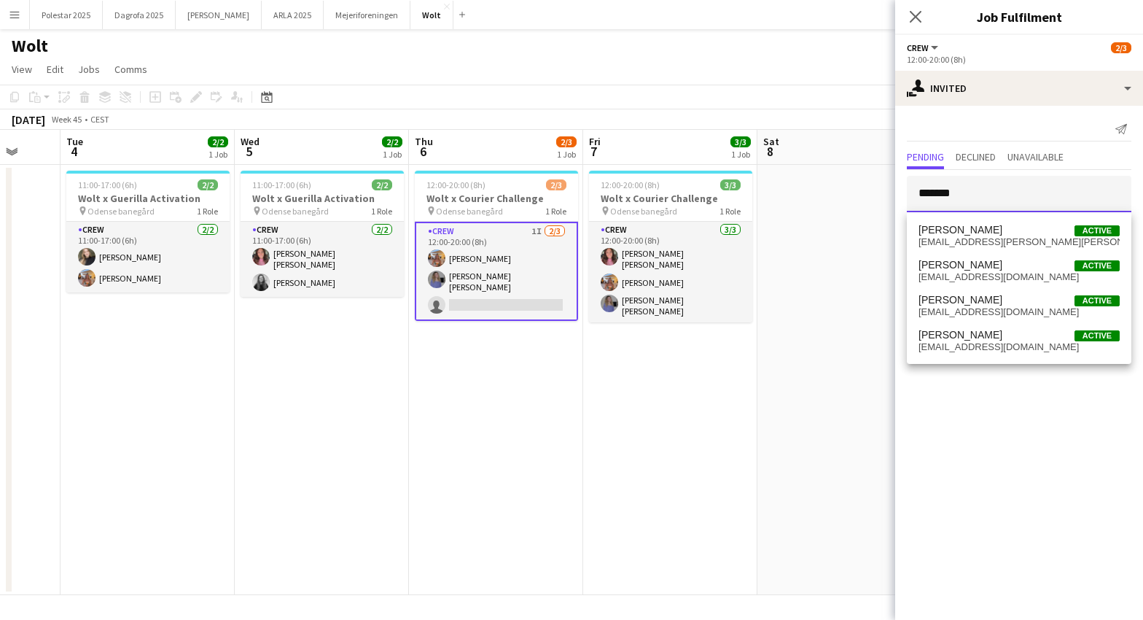
type input "********"
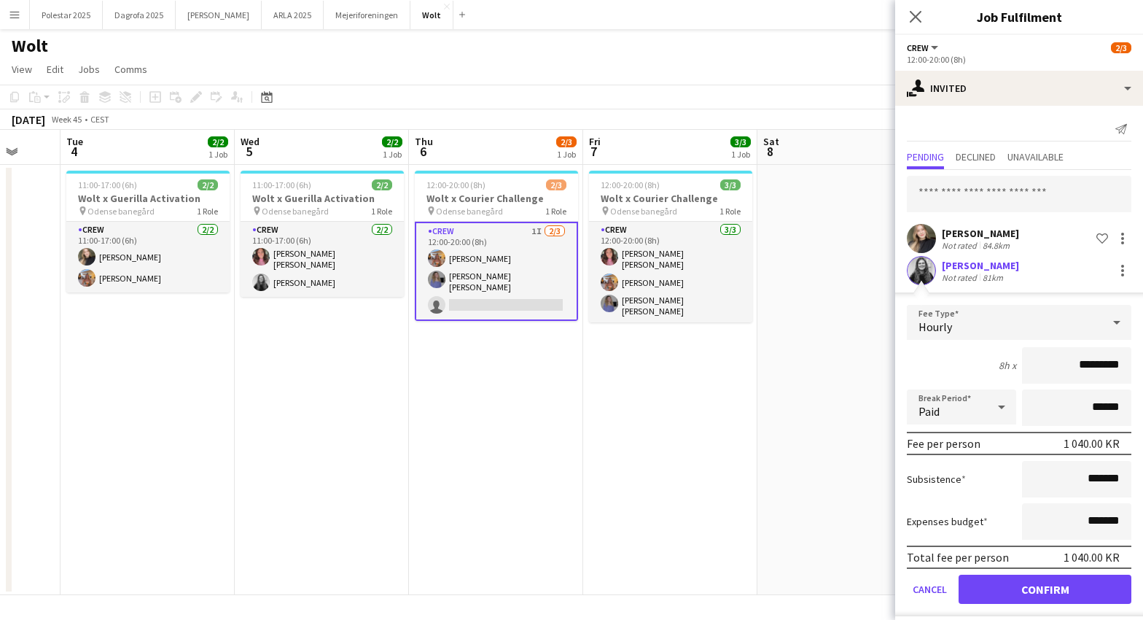
type input "*********"
click at [1081, 591] on button "Confirm" at bounding box center [1045, 589] width 173 height 29
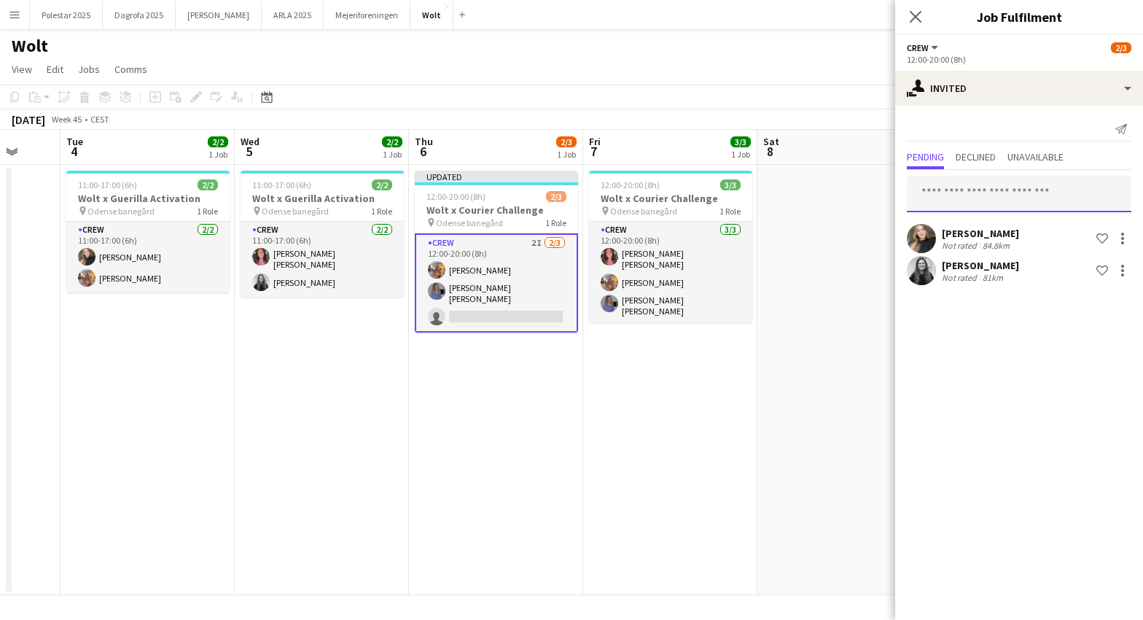
click at [952, 196] on input "text" at bounding box center [1019, 194] width 225 height 36
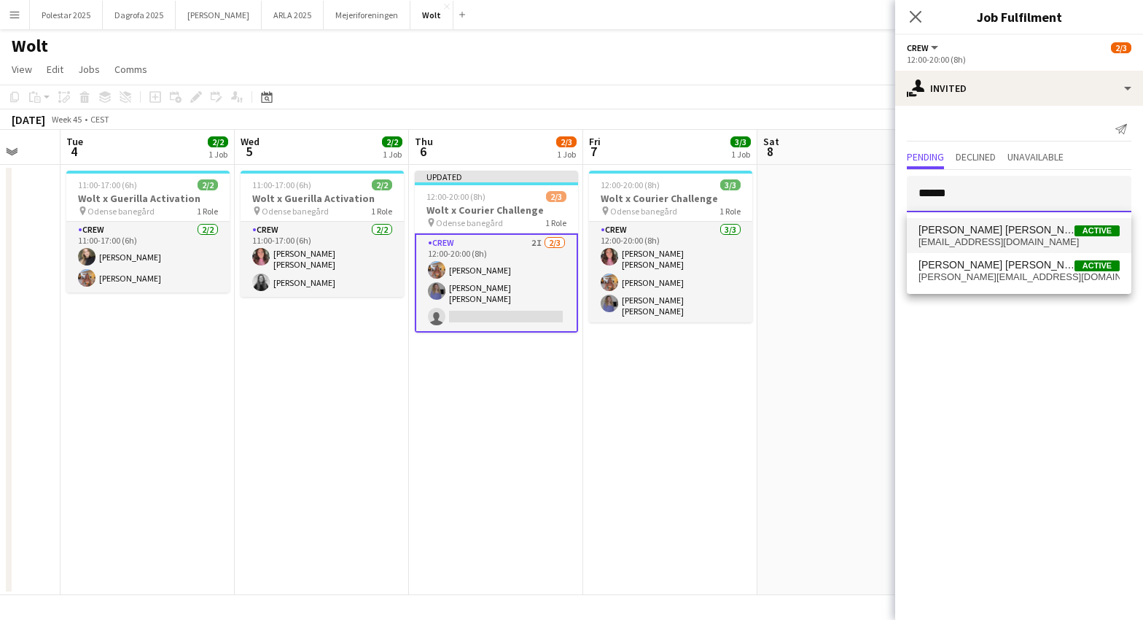
type input "*****"
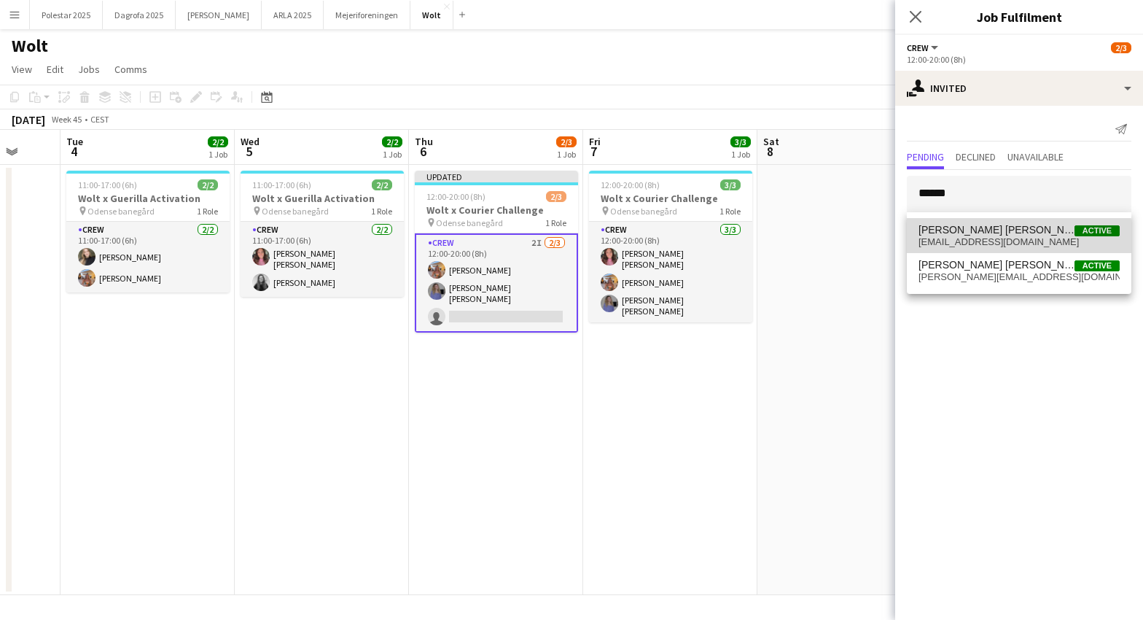
click at [985, 245] on span "[EMAIL_ADDRESS][DOMAIN_NAME]" at bounding box center [1019, 242] width 201 height 12
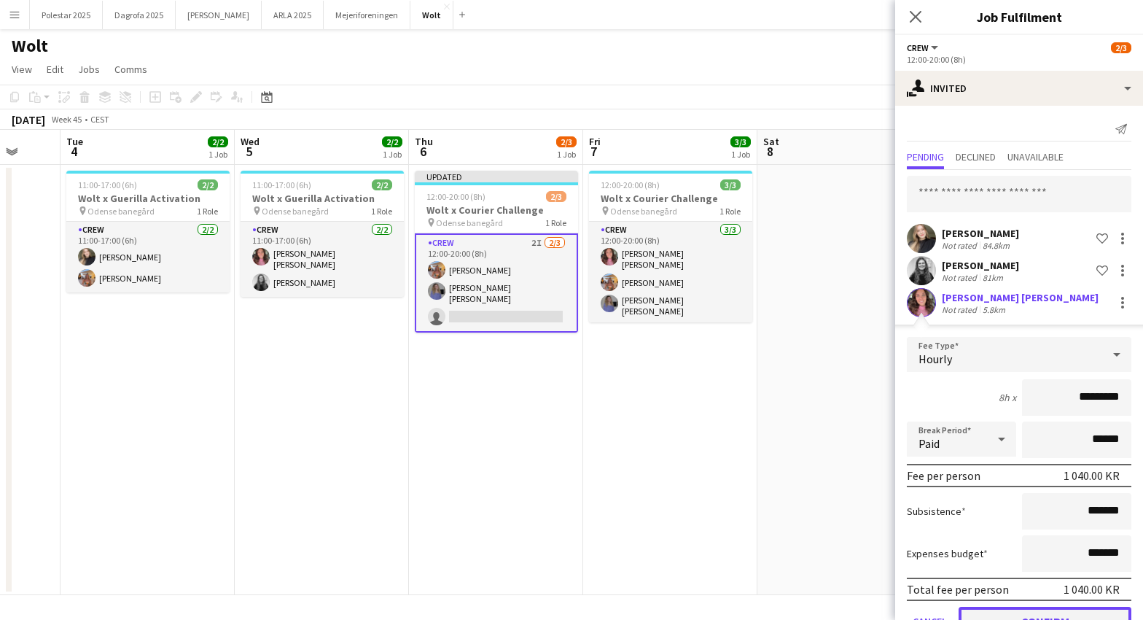
click at [1048, 610] on button "Confirm" at bounding box center [1045, 621] width 173 height 29
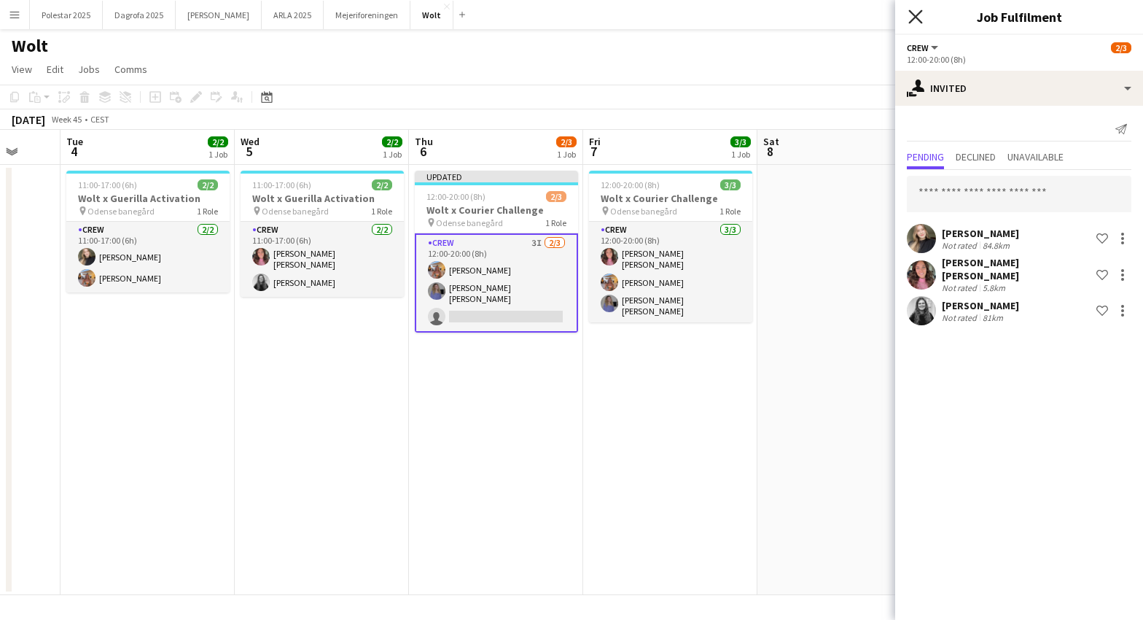
click at [910, 16] on icon "Close pop-in" at bounding box center [916, 16] width 14 height 14
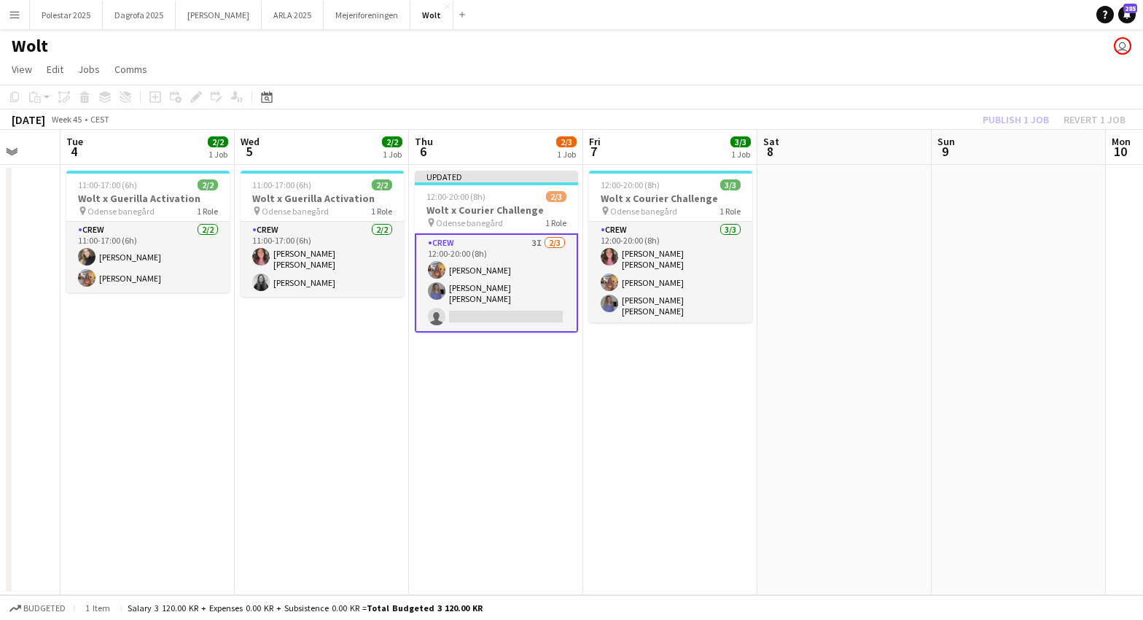
click at [656, 430] on app-date-cell "12:00-20:00 (8h) 3/3 Wolt x Courier Challenge pin Odense banegård 1 Role Crew […" at bounding box center [670, 380] width 174 height 430
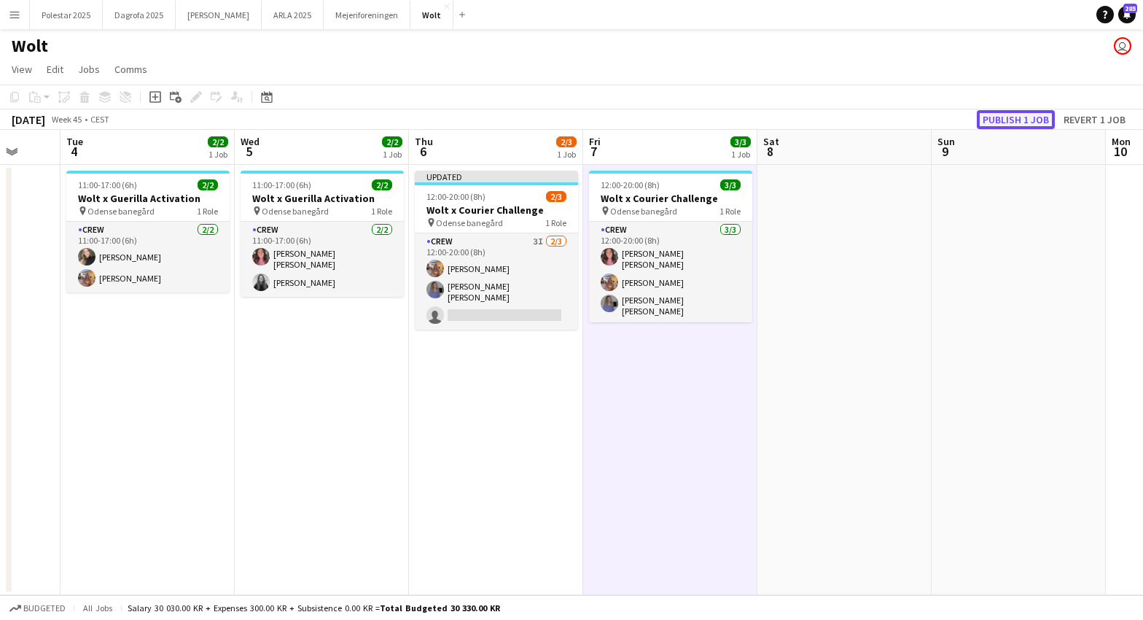
click at [1033, 115] on button "Publish 1 job" at bounding box center [1016, 119] width 78 height 19
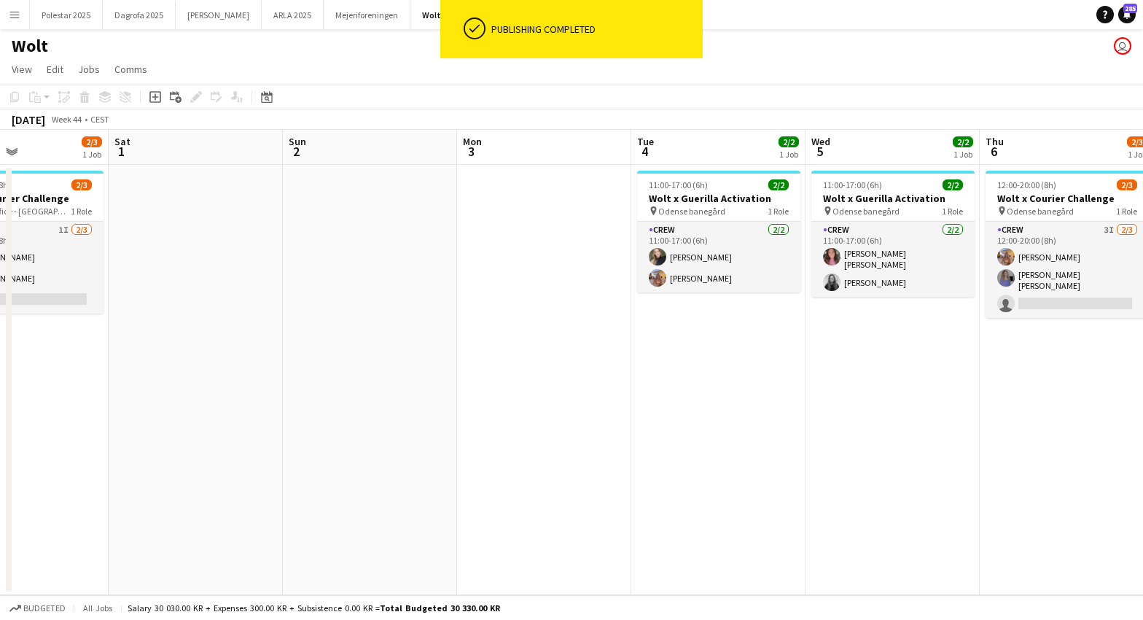
drag, startPoint x: 253, startPoint y: 451, endPoint x: 341, endPoint y: 446, distance: 87.7
click at [792, 472] on app-calendar-viewport "Wed 29 2/2 1 Job Thu 30 3/3 1 Job Fri 31 2/3 1 Job Sat 1 Sun 2 Mon 3 Tue 4 2/2 …" at bounding box center [571, 362] width 1143 height 465
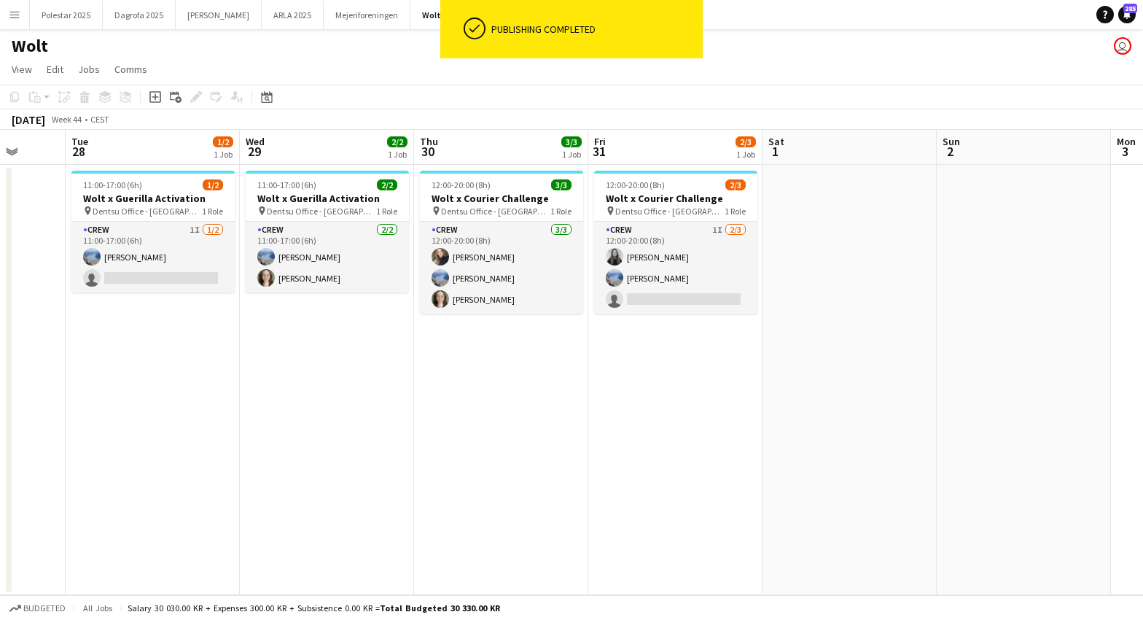
scroll to position [0, 440]
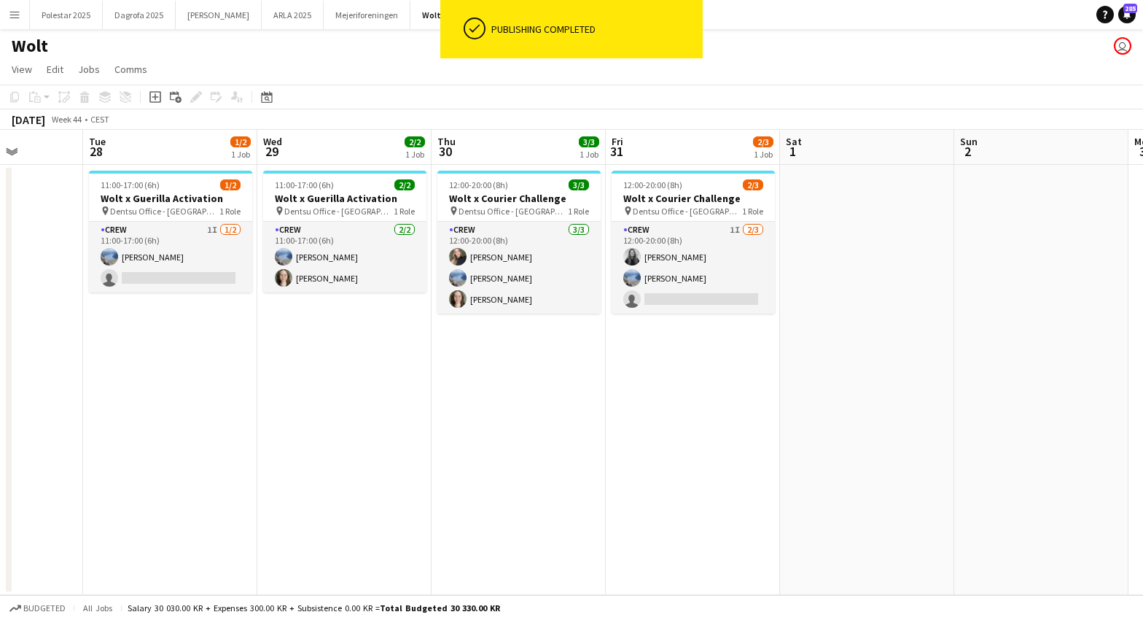
drag, startPoint x: 123, startPoint y: 448, endPoint x: 786, endPoint y: 434, distance: 663.7
click at [786, 434] on app-calendar-viewport "Sat 25 Sun 26 Mon 27 Tue 28 1/2 1 Job Wed 29 2/2 1 Job Thu 30 3/3 1 Job Fri 31 …" at bounding box center [571, 362] width 1143 height 465
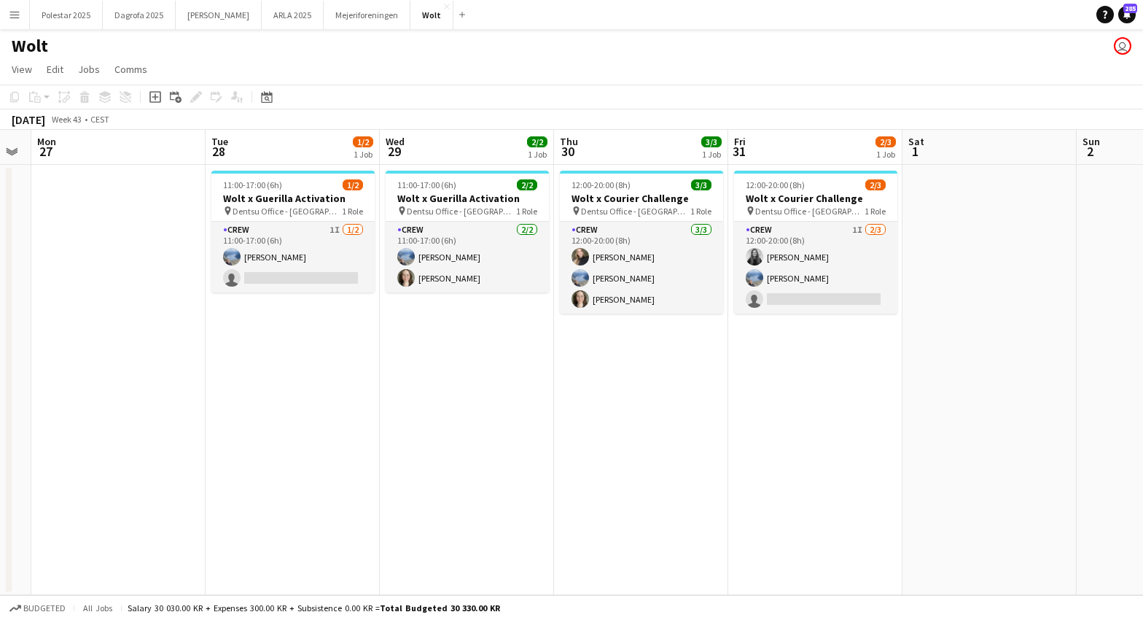
scroll to position [0, 318]
drag, startPoint x: 219, startPoint y: 403, endPoint x: 341, endPoint y: 409, distance: 121.2
click at [341, 409] on app-calendar-viewport "Sat 25 Sun 26 Mon 27 Tue 28 1/2 1 Job Wed 29 2/2 1 Job Thu 30 3/3 1 Job Fri 31 …" at bounding box center [571, 362] width 1143 height 465
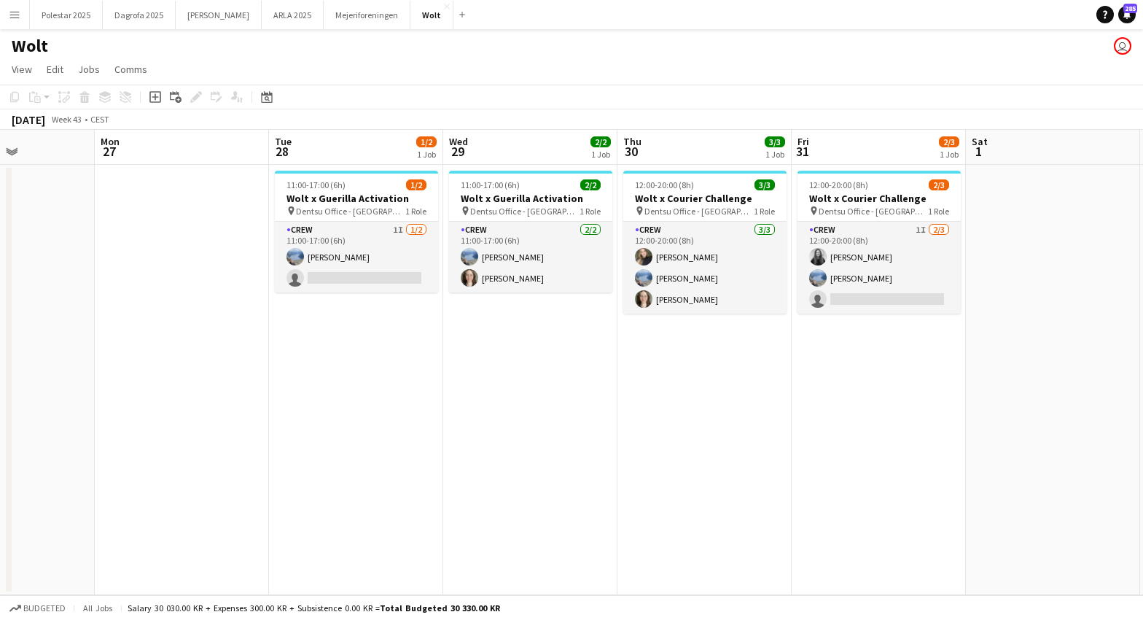
drag, startPoint x: 256, startPoint y: 440, endPoint x: 320, endPoint y: 451, distance: 65.1
click at [320, 451] on app-calendar-viewport "Fri 24 2/3 1 Job Sat 25 Sun 26 Mon 27 Tue 28 1/2 1 Job Wed 29 2/2 1 Job Thu 30 …" at bounding box center [571, 362] width 1143 height 465
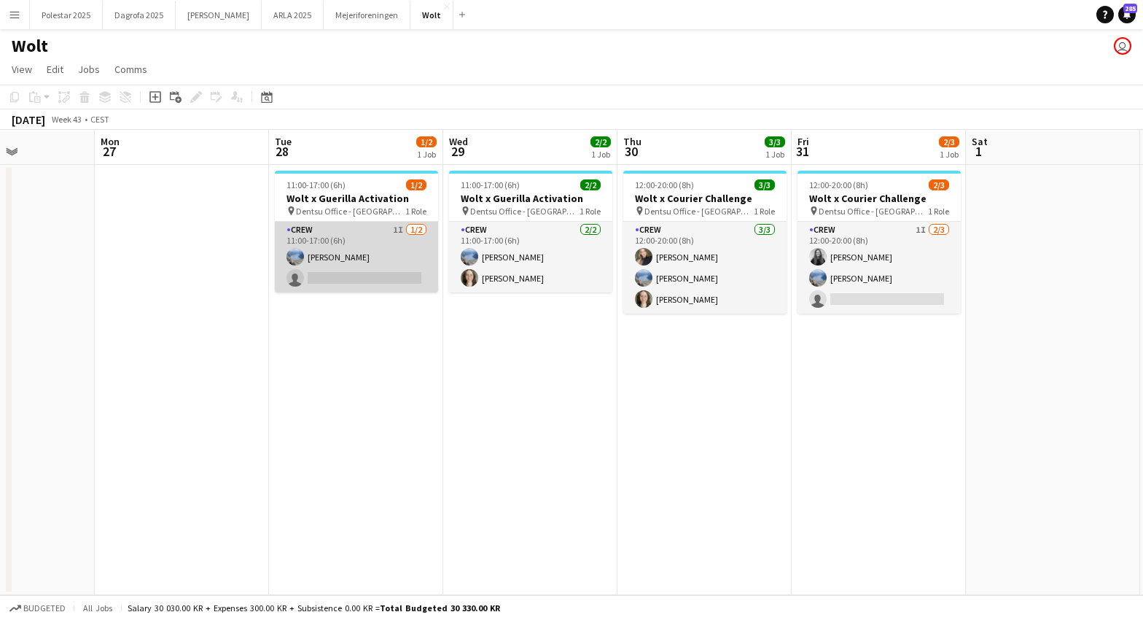
click at [343, 279] on app-card-role "Crew 1I [DATE] 11:00-17:00 (6h) Line [PERSON_NAME] single-neutral-actions" at bounding box center [356, 257] width 163 height 71
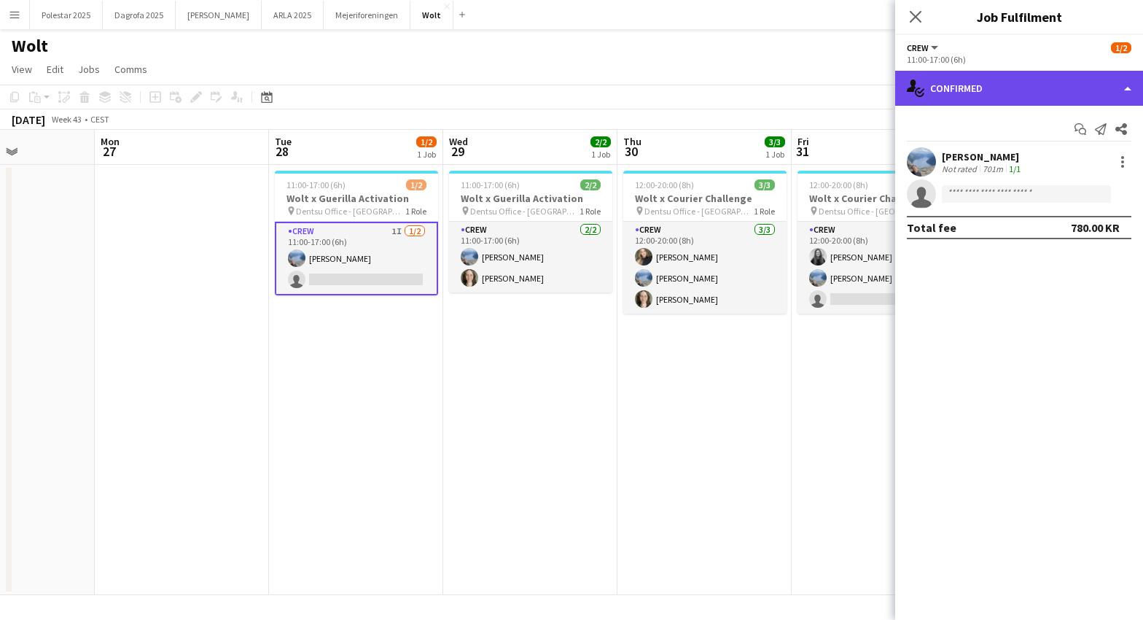
click at [1110, 82] on div "single-neutral-actions-check-2 Confirmed" at bounding box center [1019, 88] width 248 height 35
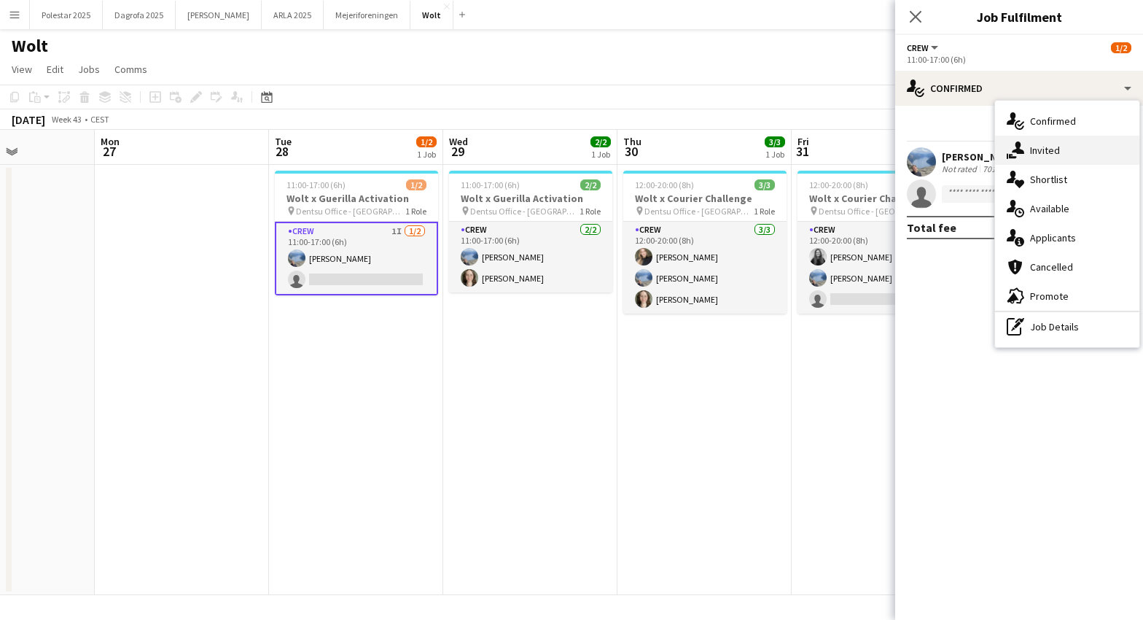
click at [1077, 155] on div "single-neutral-actions-share-1 Invited" at bounding box center [1067, 150] width 144 height 29
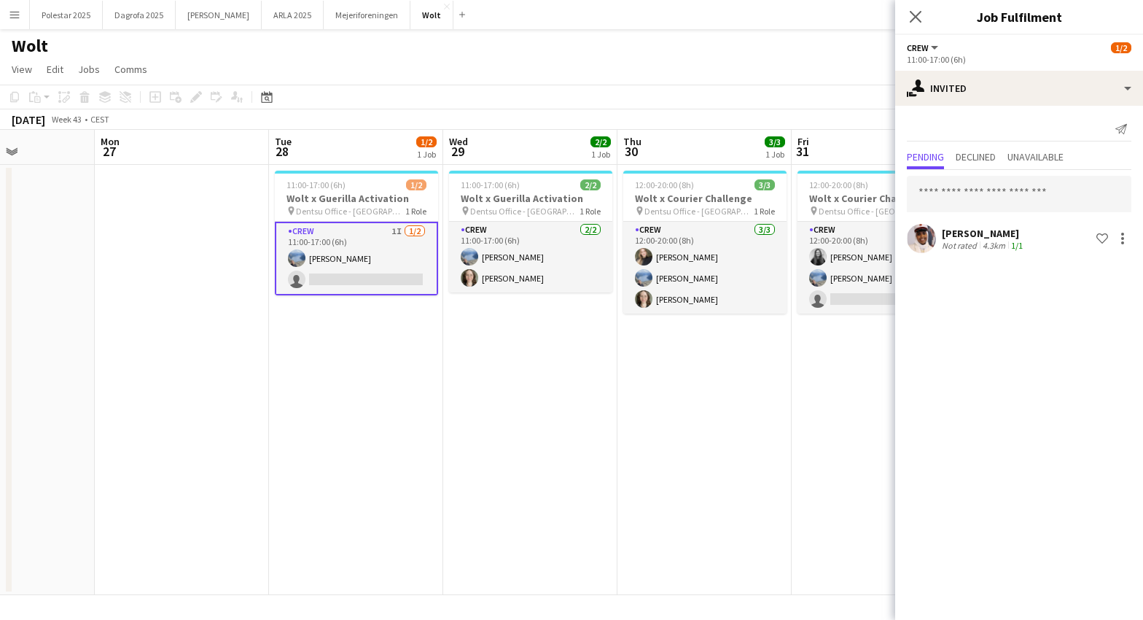
click at [533, 374] on app-date-cell "11:00-17:00 (6h) 2/2 Wolt x Guerilla Activation pin Dentsu Office - [GEOGRAPHIC…" at bounding box center [530, 380] width 174 height 430
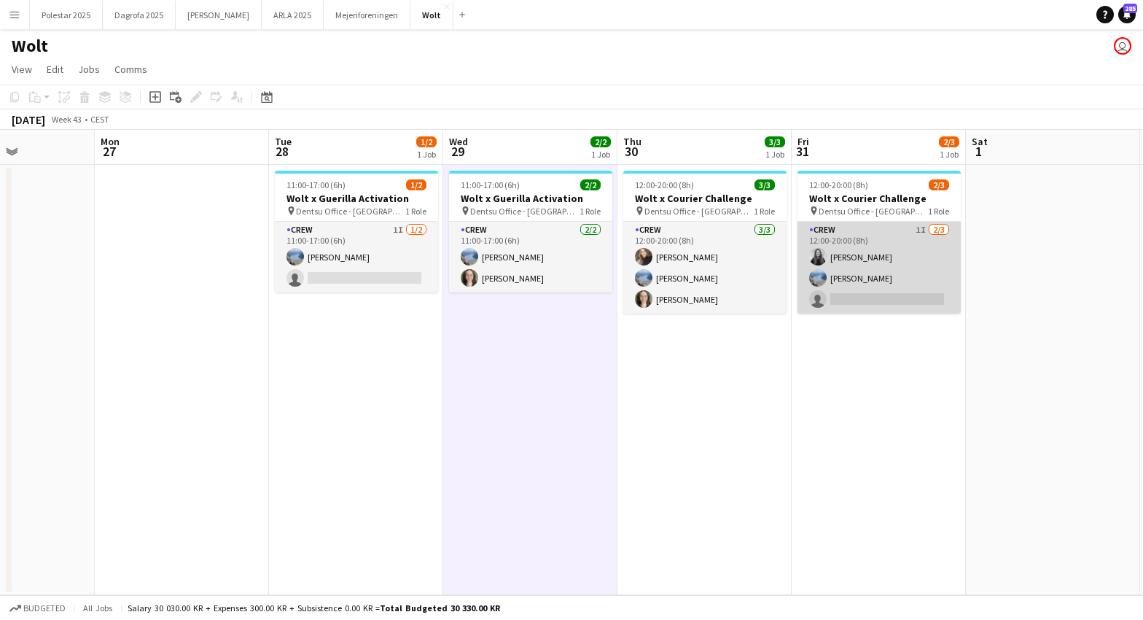
click at [879, 300] on app-card-role "Crew 1I [DATE] 12:00-20:00 (8h) [PERSON_NAME] Line [PERSON_NAME] single-neutral…" at bounding box center [879, 268] width 163 height 92
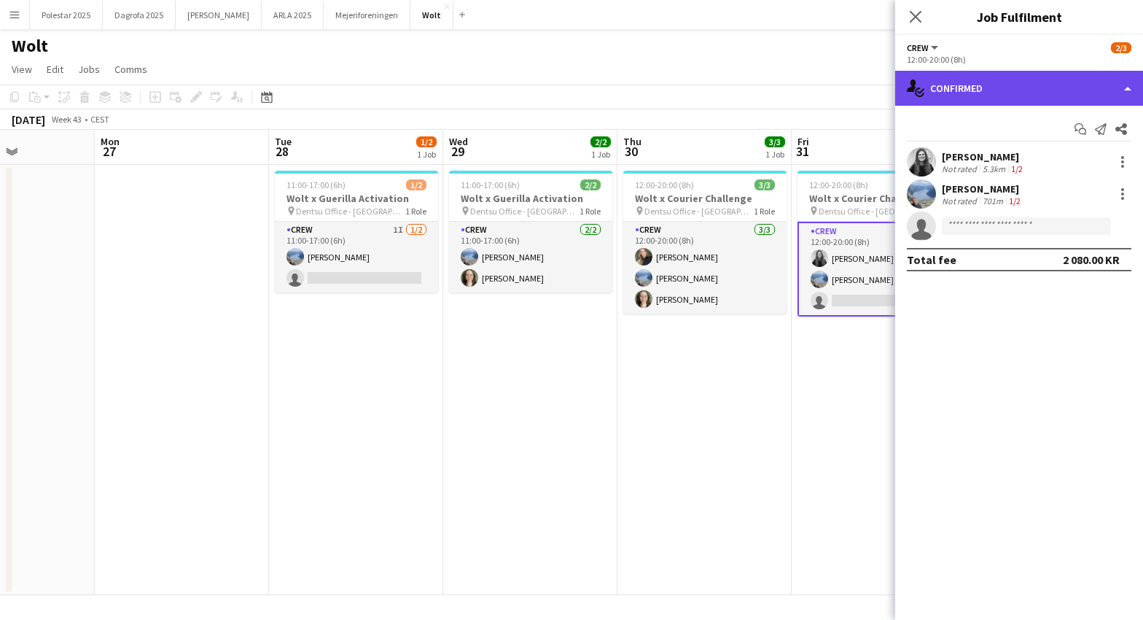
click at [1130, 87] on div "single-neutral-actions-check-2 Confirmed" at bounding box center [1019, 88] width 248 height 35
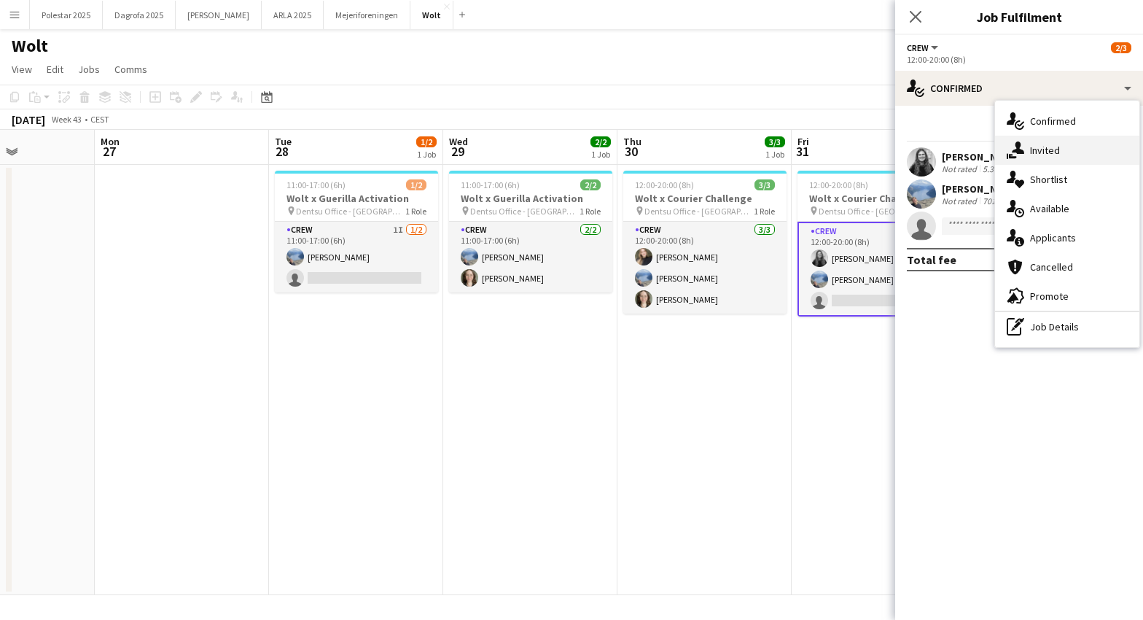
click at [1064, 159] on div "single-neutral-actions-share-1 Invited" at bounding box center [1067, 150] width 144 height 29
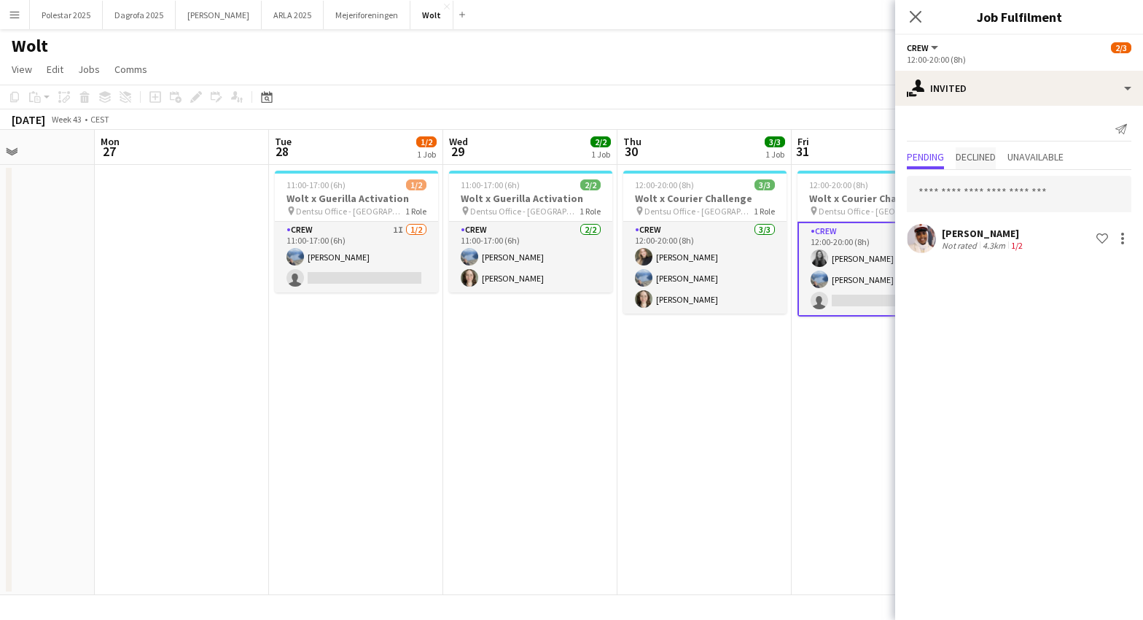
click at [971, 162] on span "Declined" at bounding box center [976, 157] width 40 height 10
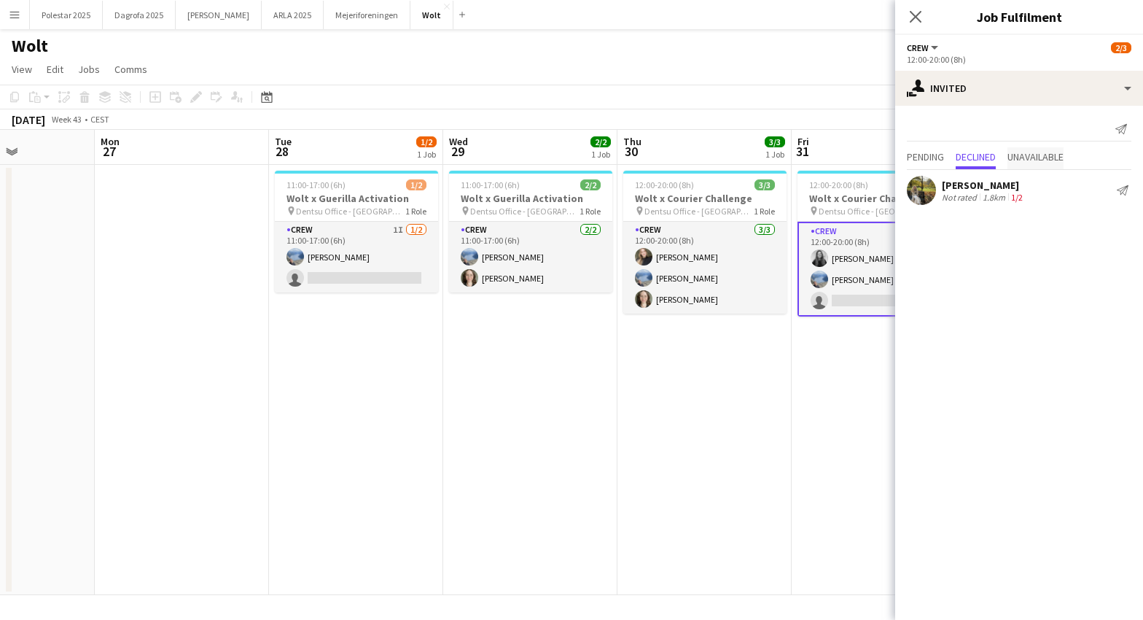
click at [1054, 158] on span "Unavailable" at bounding box center [1036, 157] width 56 height 10
click at [981, 160] on span "Declined" at bounding box center [976, 157] width 40 height 10
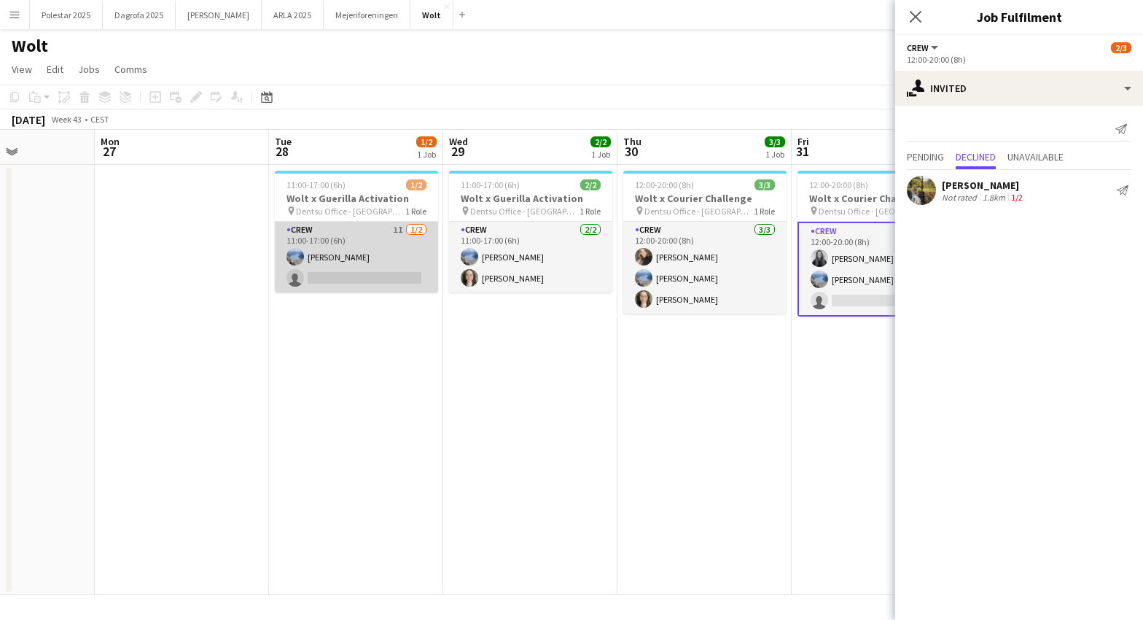
click at [350, 263] on app-card-role "Crew 1I [DATE] 11:00-17:00 (6h) Line [PERSON_NAME] single-neutral-actions" at bounding box center [356, 257] width 163 height 71
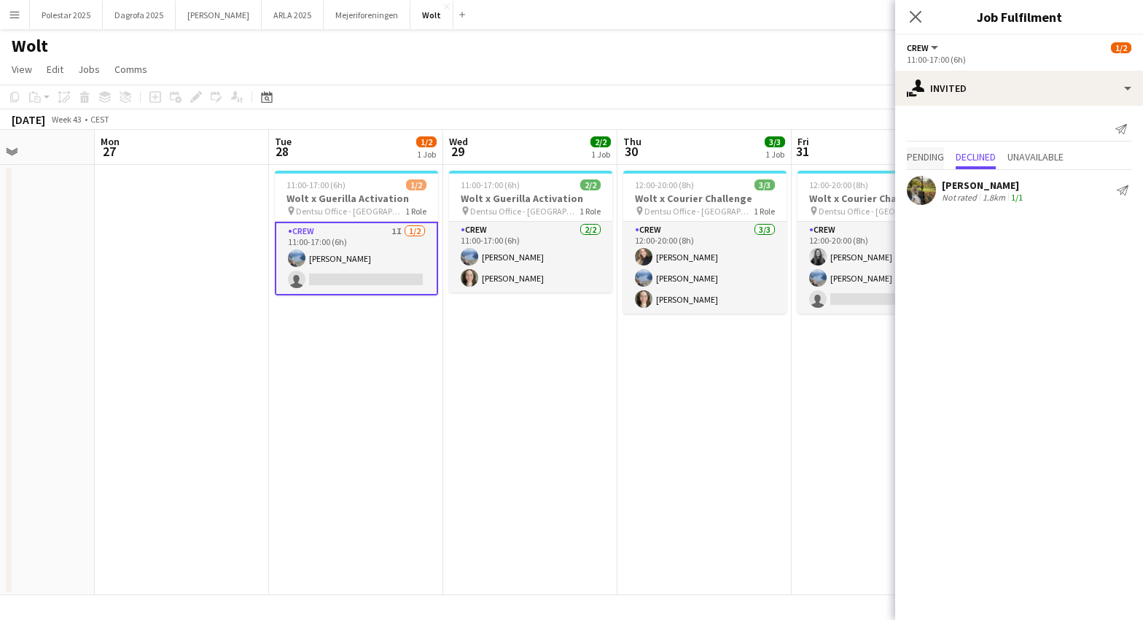
click at [926, 162] on span "Pending" at bounding box center [925, 157] width 37 height 10
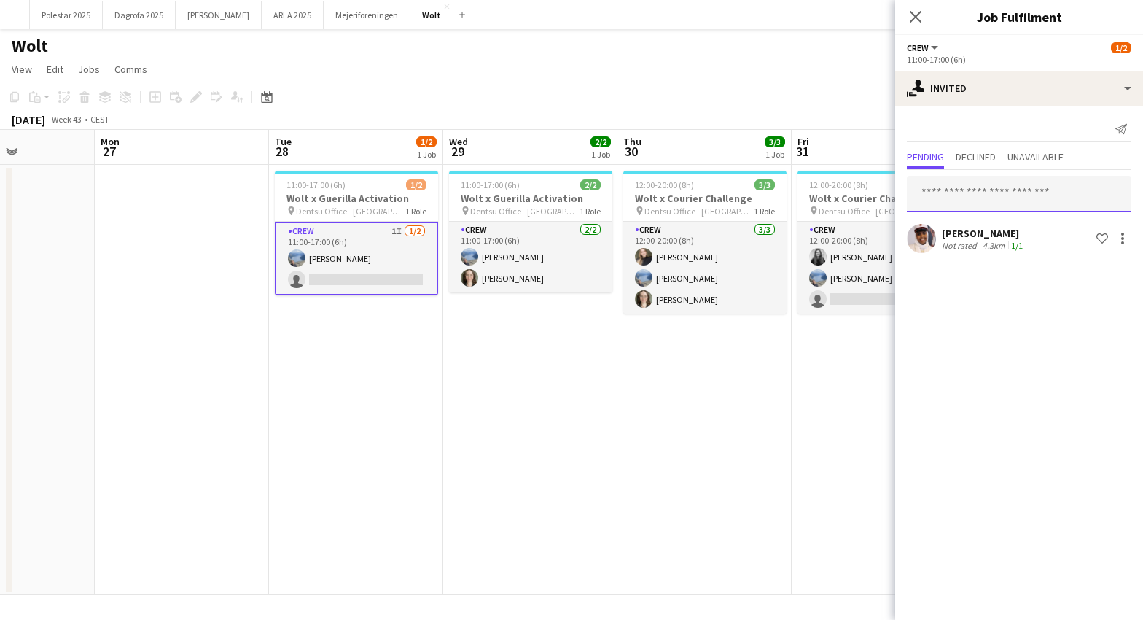
click at [933, 196] on input "text" at bounding box center [1019, 194] width 225 height 36
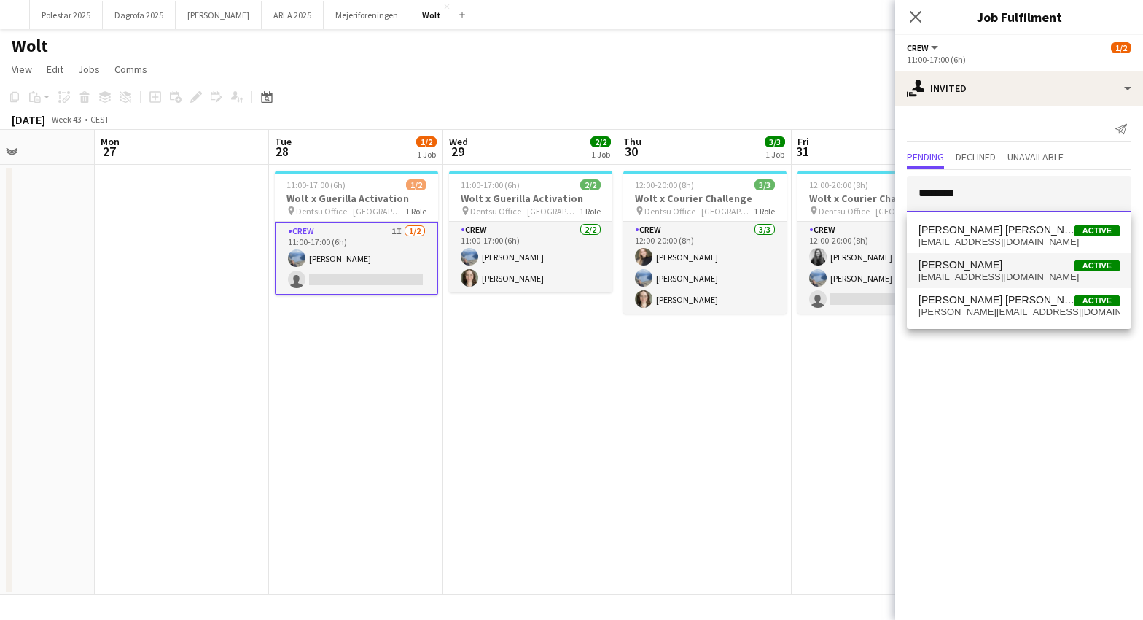
type input "*******"
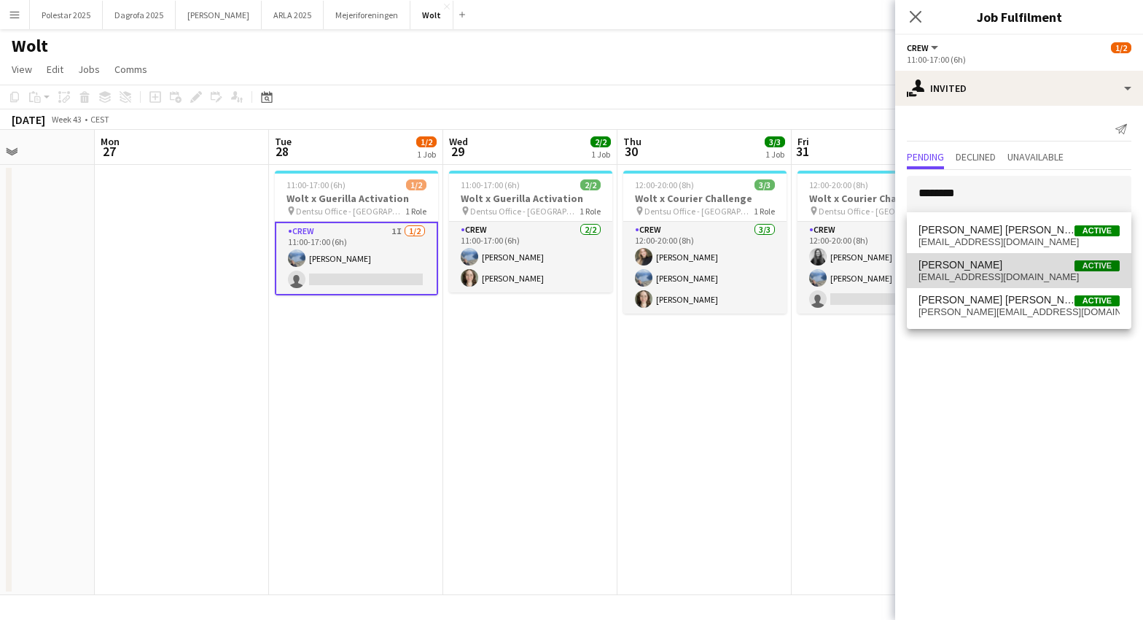
click at [979, 261] on span "[PERSON_NAME] Active" at bounding box center [1019, 265] width 201 height 12
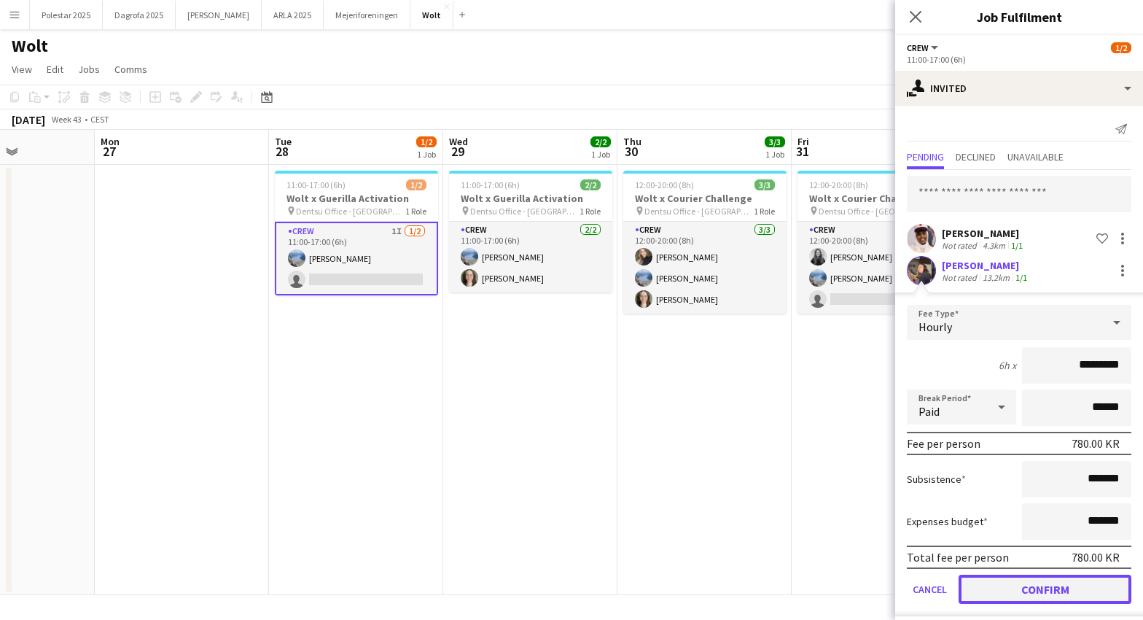
click at [1027, 595] on button "Confirm" at bounding box center [1045, 589] width 173 height 29
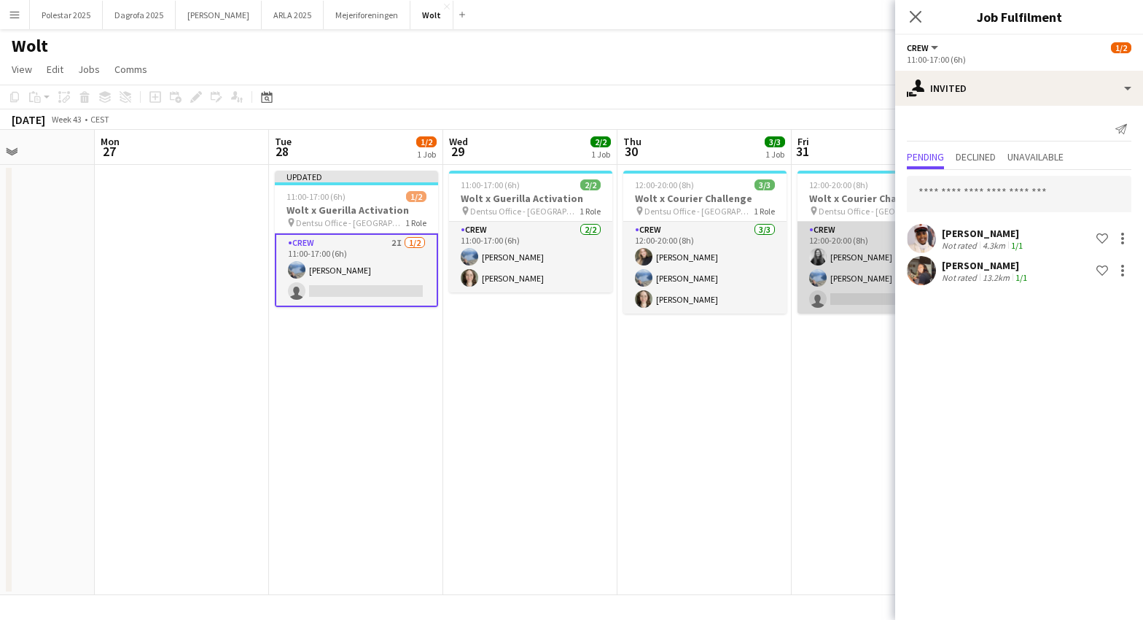
click at [855, 297] on app-card-role "Crew 1I [DATE] 12:00-20:00 (8h) [PERSON_NAME] Line [PERSON_NAME] single-neutral…" at bounding box center [879, 268] width 163 height 92
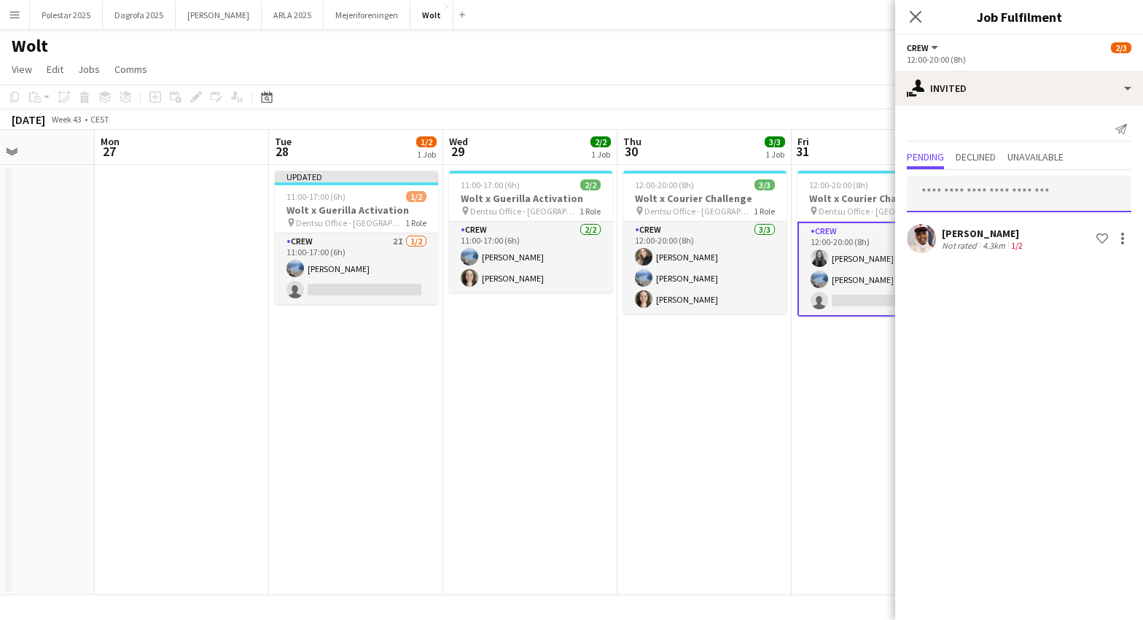
click at [981, 187] on input "text" at bounding box center [1019, 194] width 225 height 36
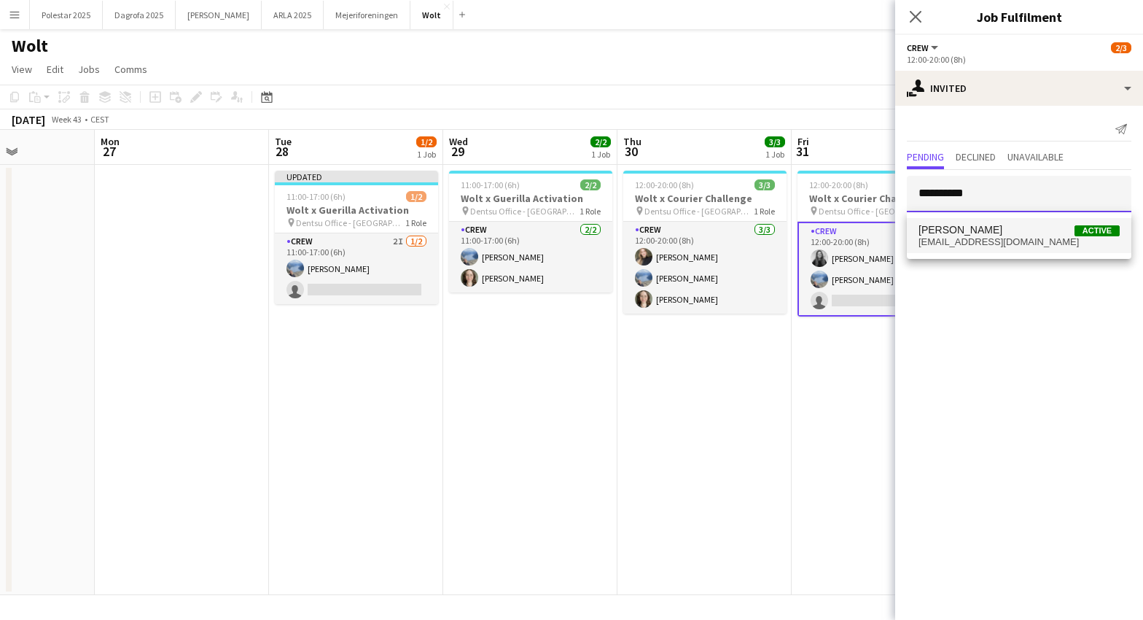
type input "**********"
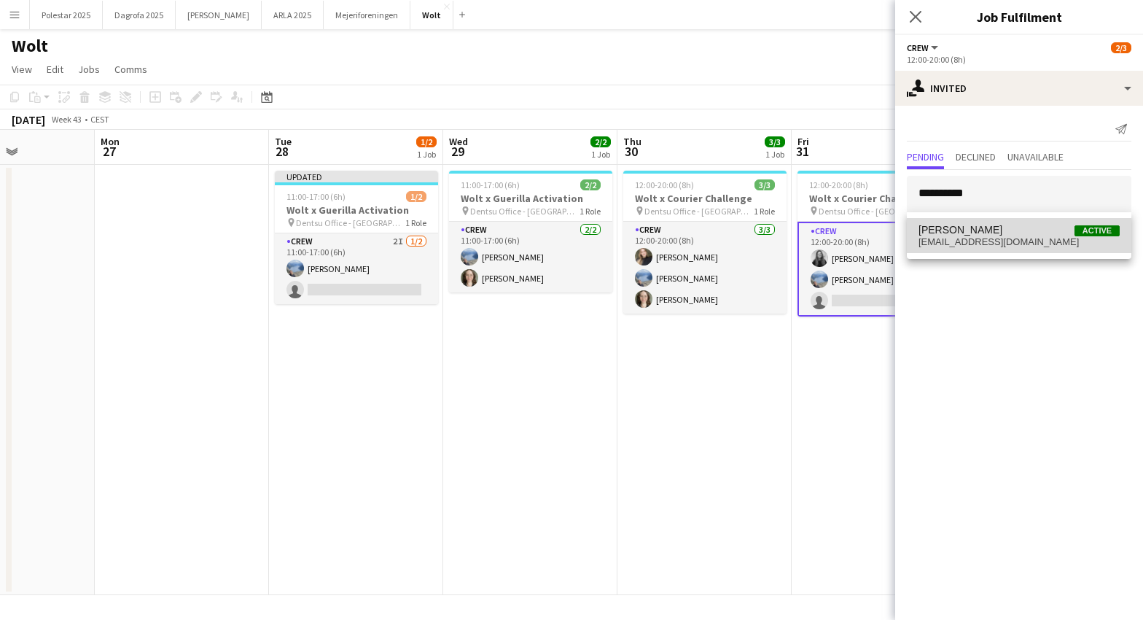
click at [1012, 227] on span "[PERSON_NAME] Active" at bounding box center [1019, 230] width 201 height 12
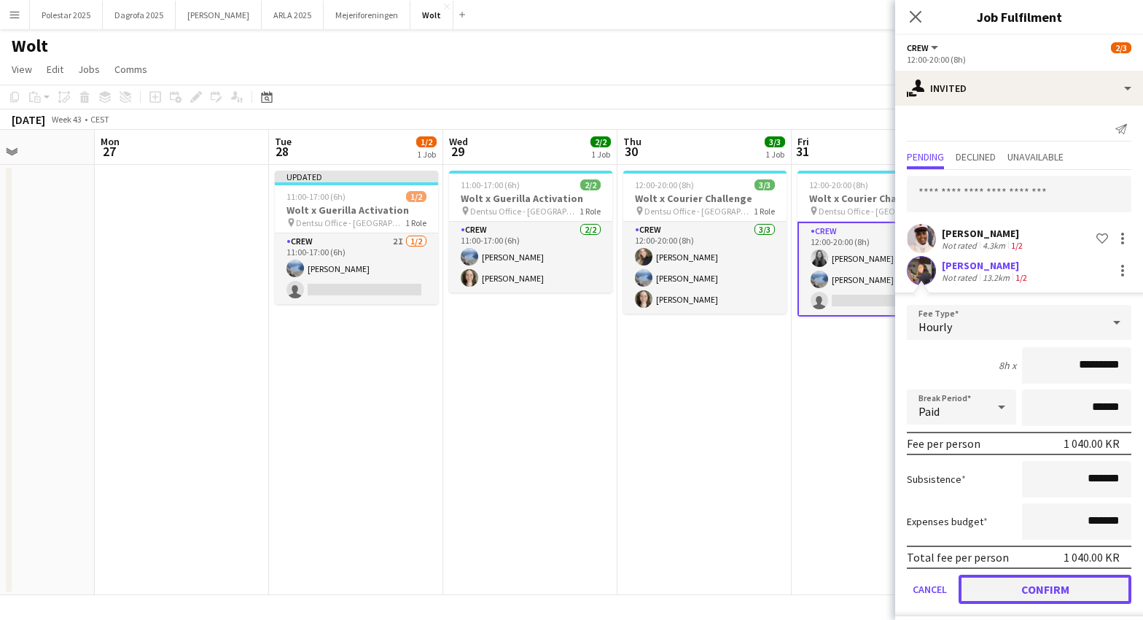
click at [1056, 581] on button "Confirm" at bounding box center [1045, 589] width 173 height 29
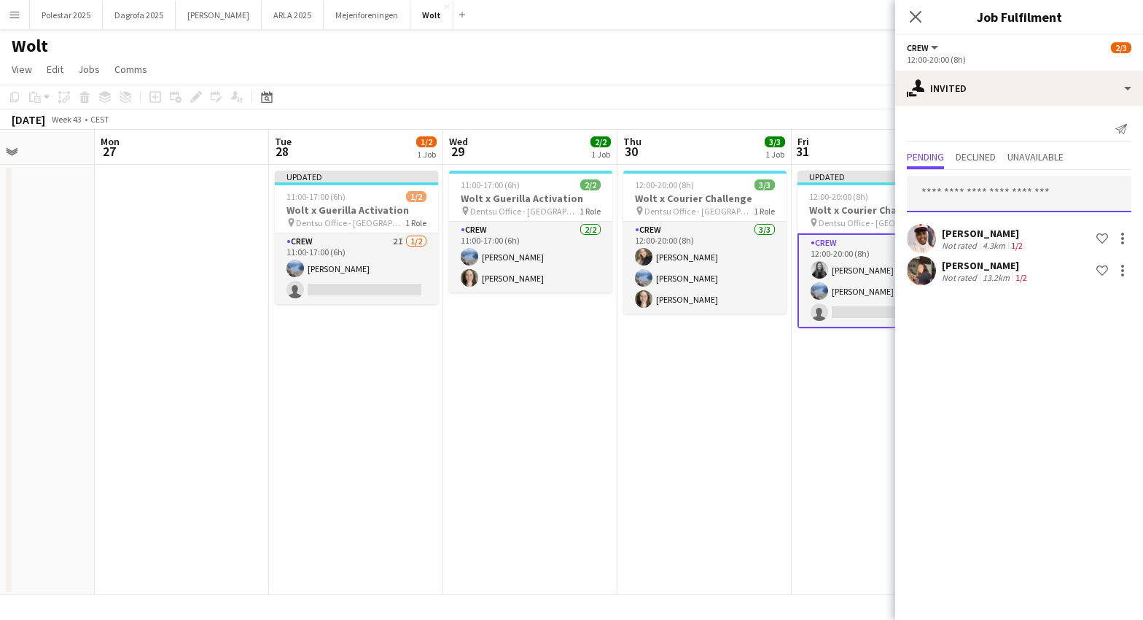
click at [964, 204] on input "text" at bounding box center [1019, 194] width 225 height 36
type input "***"
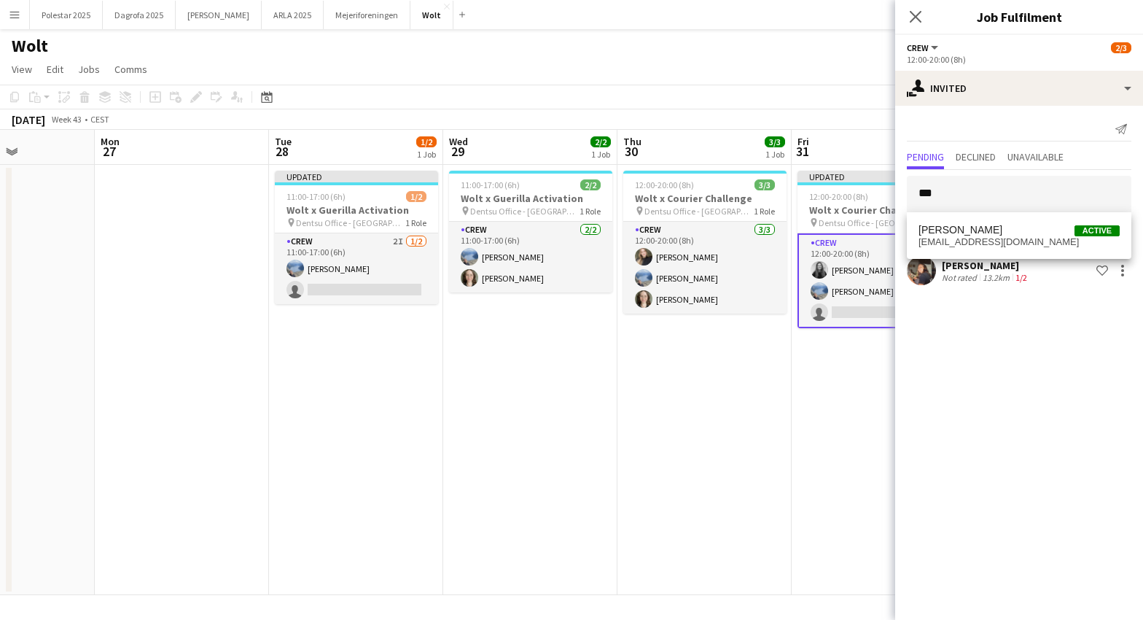
click at [975, 214] on div "[PERSON_NAME] Active [EMAIL_ADDRESS][DOMAIN_NAME]" at bounding box center [1019, 235] width 225 height 47
click at [971, 228] on span "[PERSON_NAME]" at bounding box center [961, 230] width 84 height 12
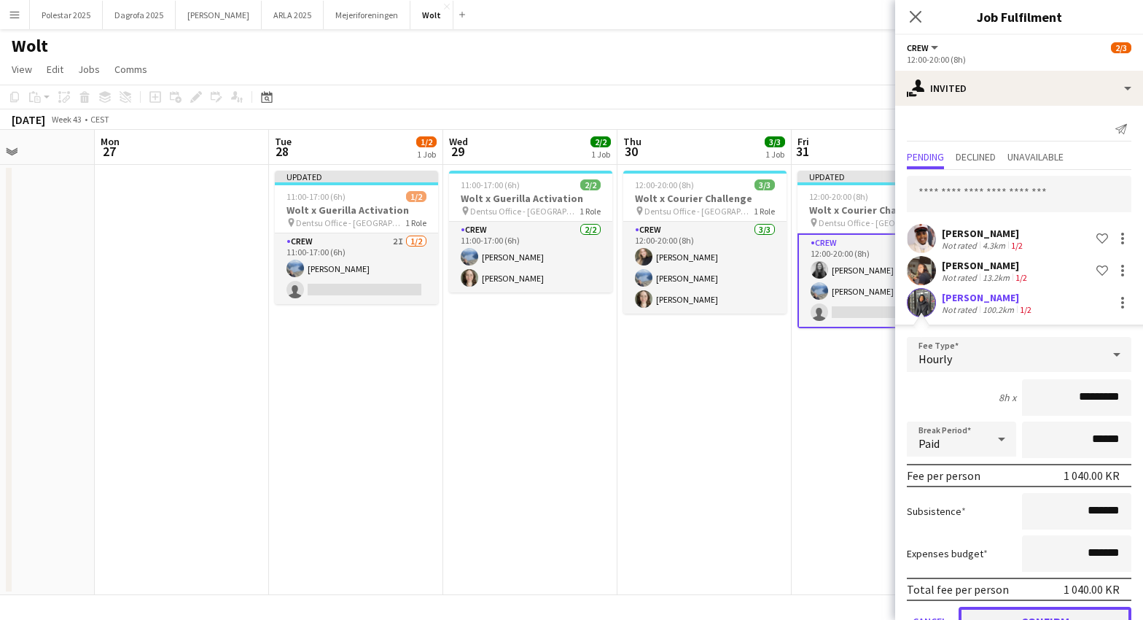
click at [1023, 609] on button "Confirm" at bounding box center [1045, 621] width 173 height 29
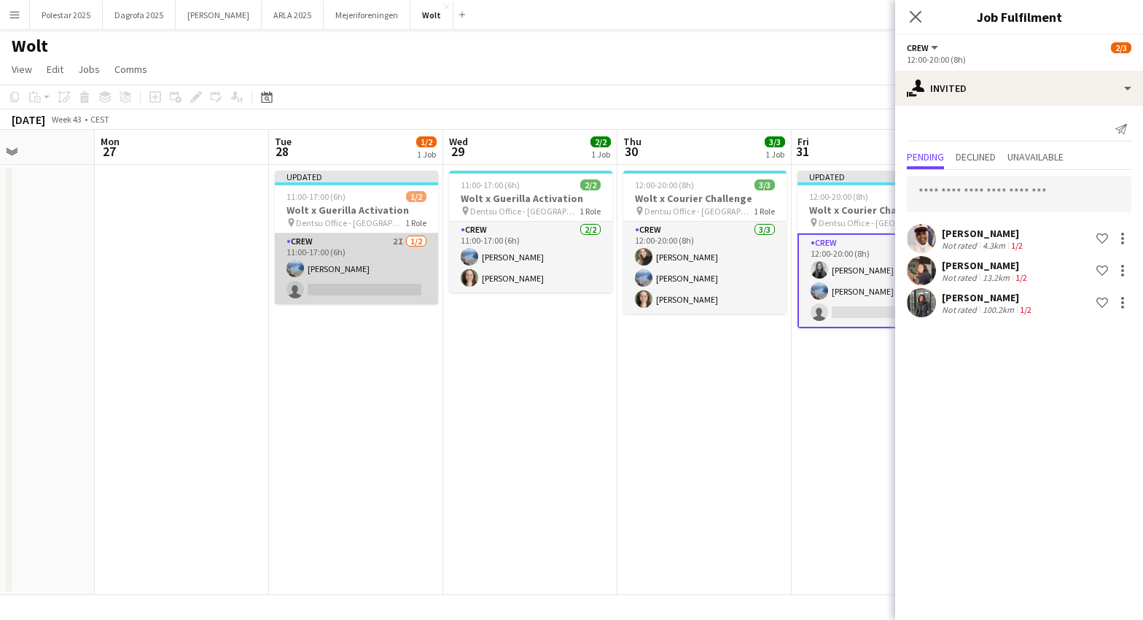
click at [335, 299] on app-card-role "Crew 2I [DATE] 11:00-17:00 (6h) Line [PERSON_NAME] single-neutral-actions" at bounding box center [356, 268] width 163 height 71
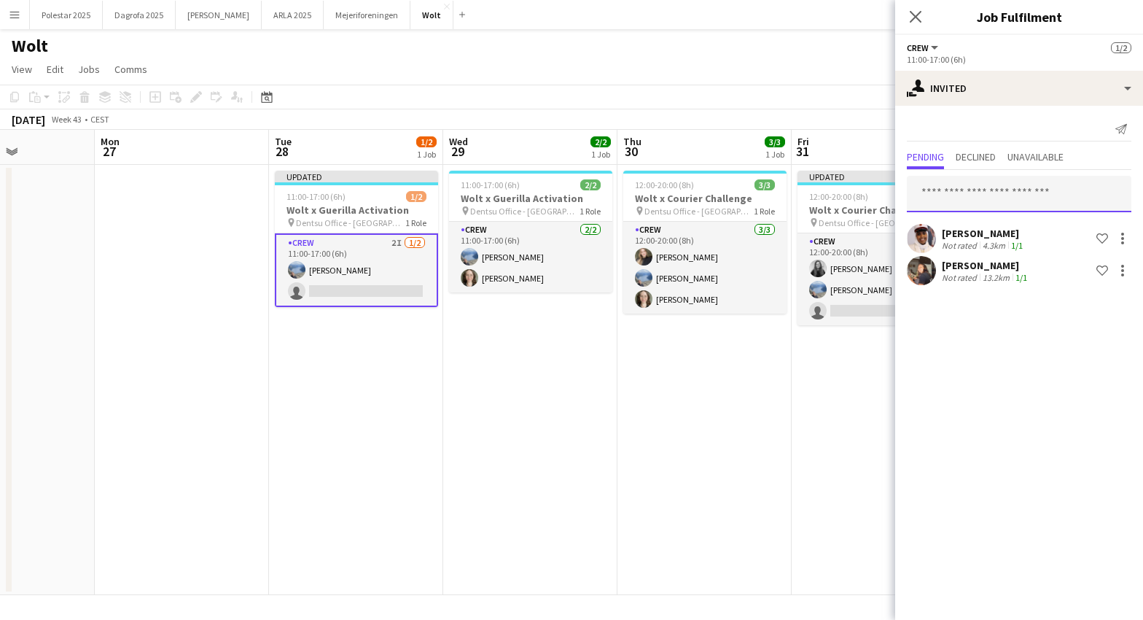
click at [973, 194] on input "text" at bounding box center [1019, 194] width 225 height 36
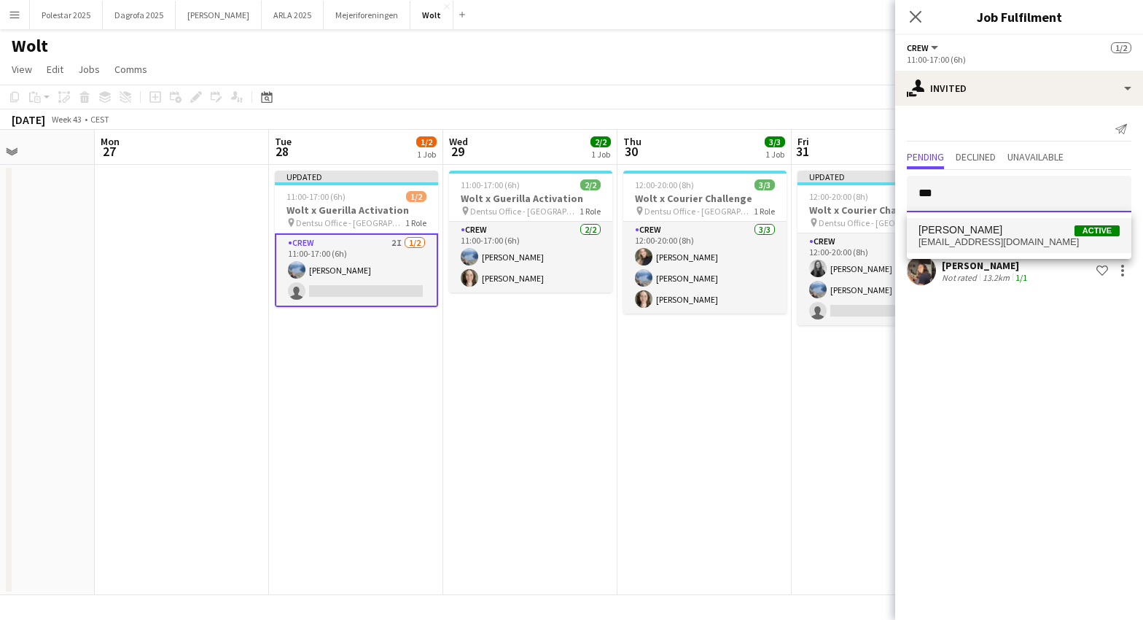
type input "***"
click at [984, 241] on span "[EMAIL_ADDRESS][DOMAIN_NAME]" at bounding box center [1019, 242] width 201 height 12
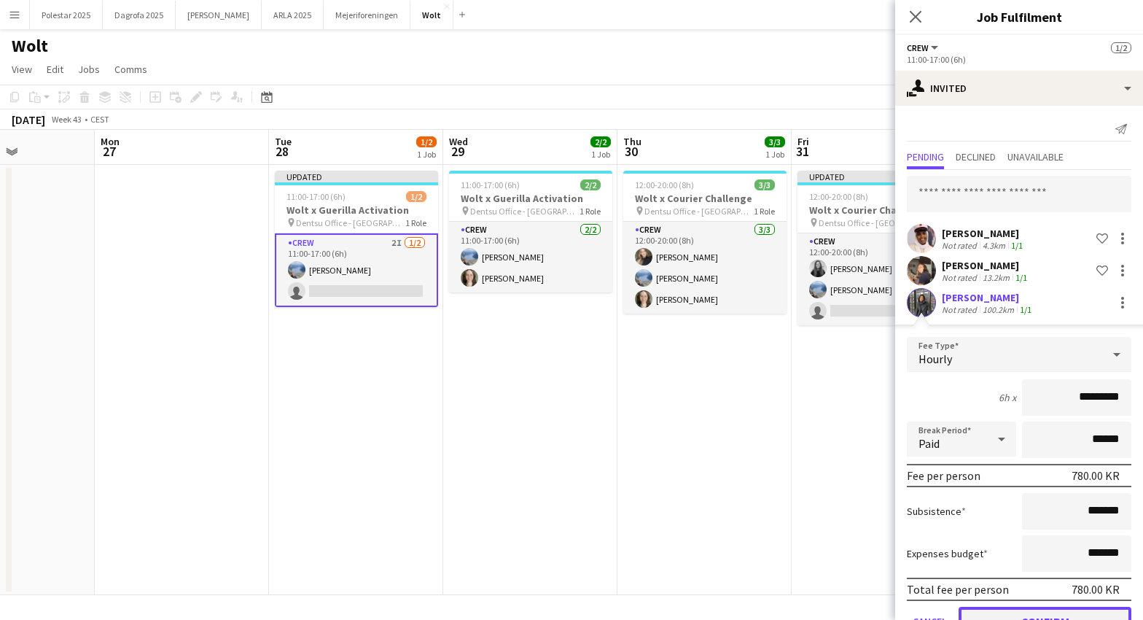
click at [1042, 612] on button "Confirm" at bounding box center [1045, 621] width 173 height 29
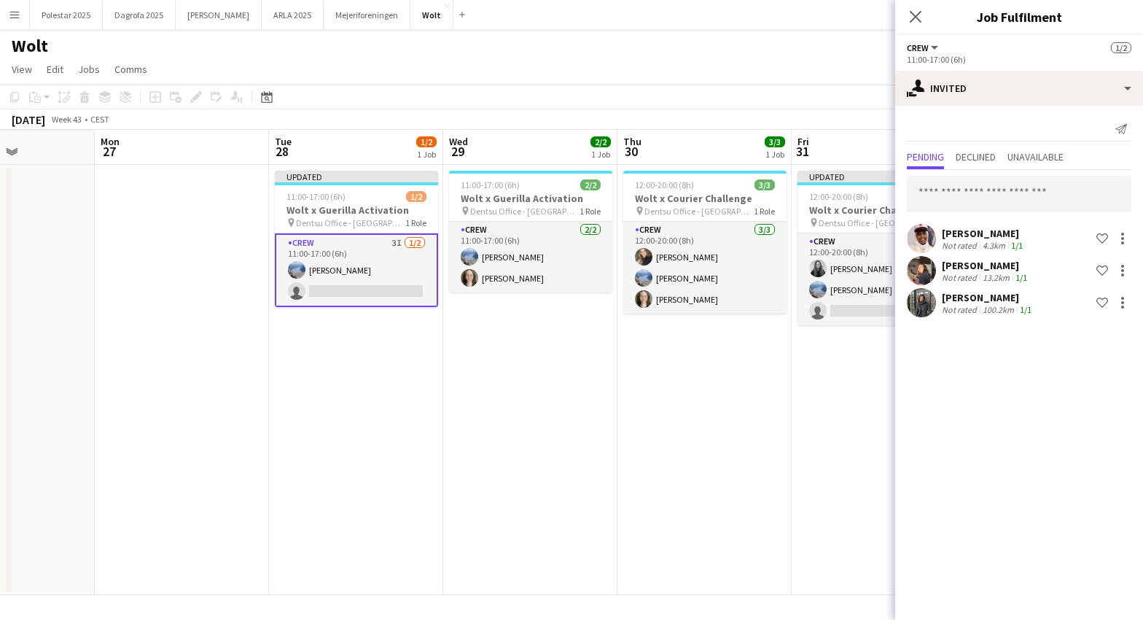
click at [404, 435] on app-date-cell "Updated 11:00-17:00 (6h) 1/2 Wolt x Guerilla Activation pin Dentsu Office - [GE…" at bounding box center [356, 380] width 174 height 430
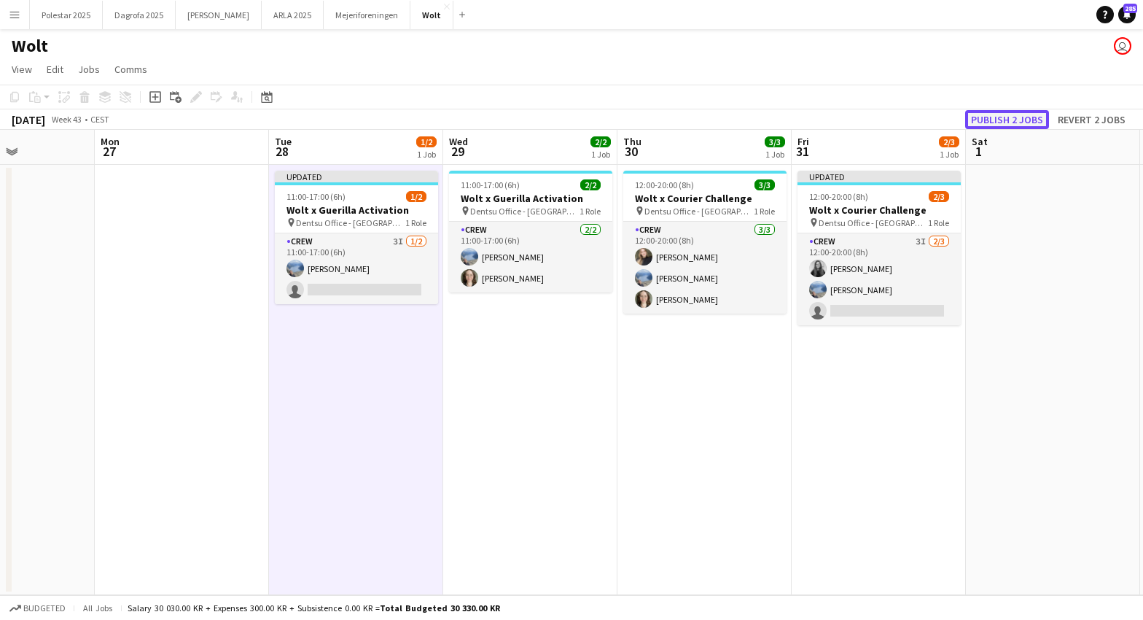
click at [1003, 120] on button "Publish 2 jobs" at bounding box center [1007, 119] width 84 height 19
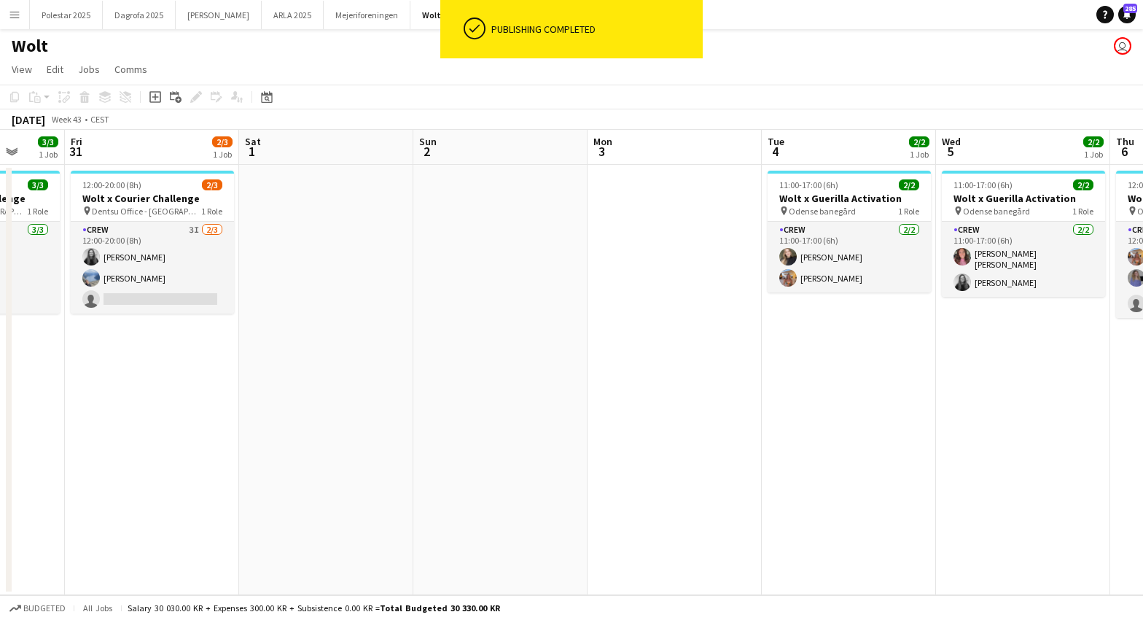
drag, startPoint x: 781, startPoint y: 389, endPoint x: -93, endPoint y: 409, distance: 873.8
click at [0, 409] on html "ok-circled Publishing completed Menu Boards Boards Boards All jobs Status Workf…" at bounding box center [571, 310] width 1143 height 620
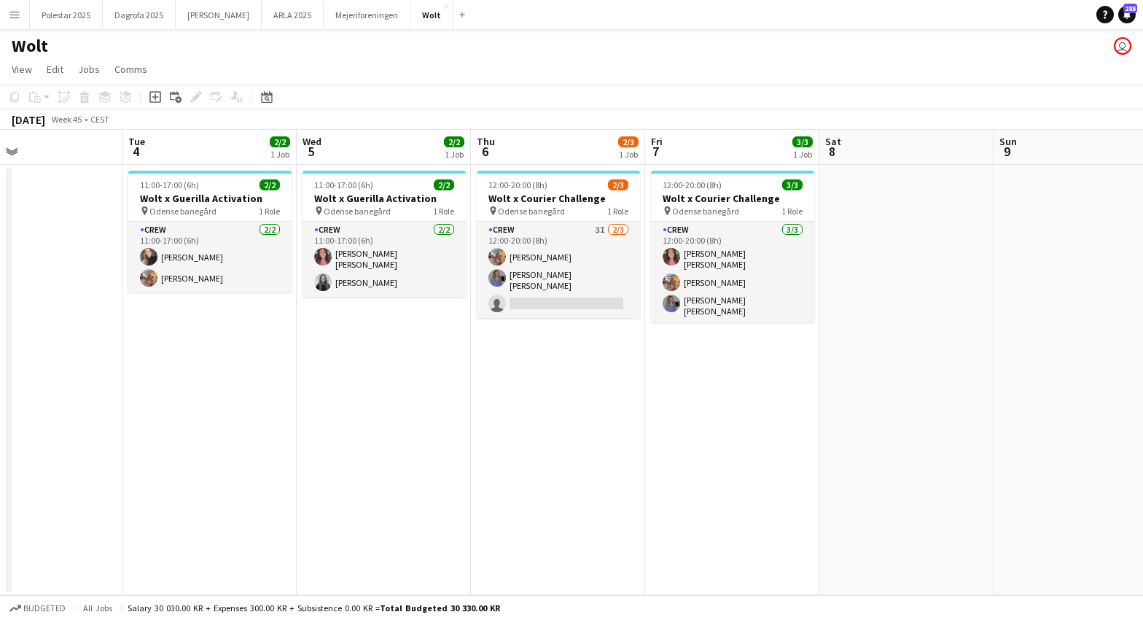
scroll to position [0, 553]
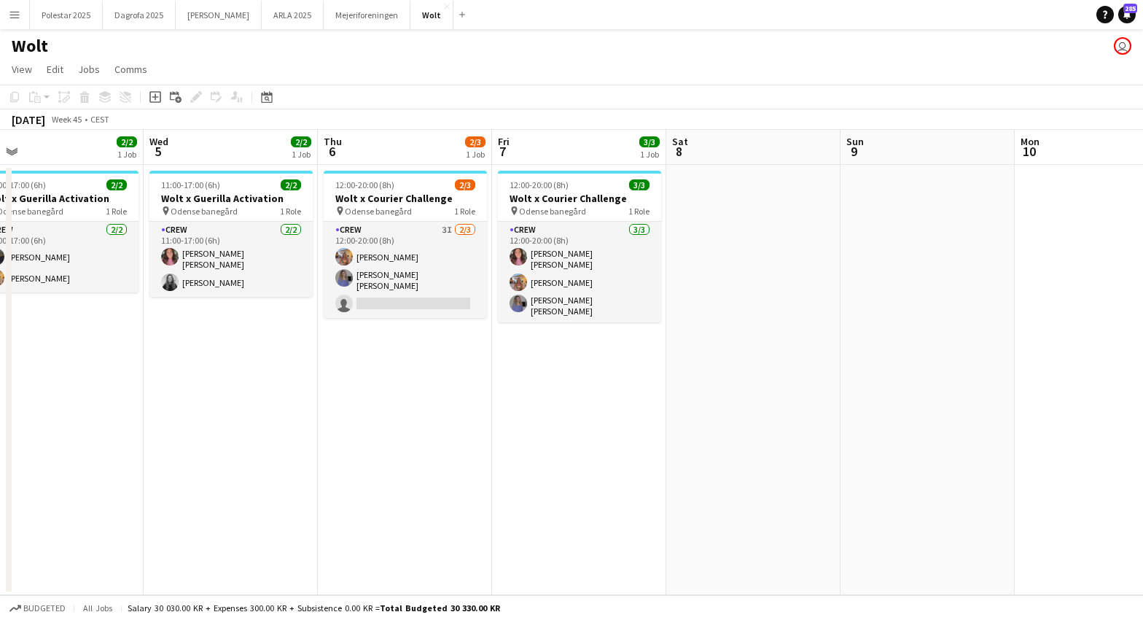
drag, startPoint x: 866, startPoint y: 406, endPoint x: -109, endPoint y: 432, distance: 975.3
click at [0, 432] on html "Menu Boards Boards Boards All jobs Status Workforce Workforce My Workforce Recr…" at bounding box center [571, 310] width 1143 height 620
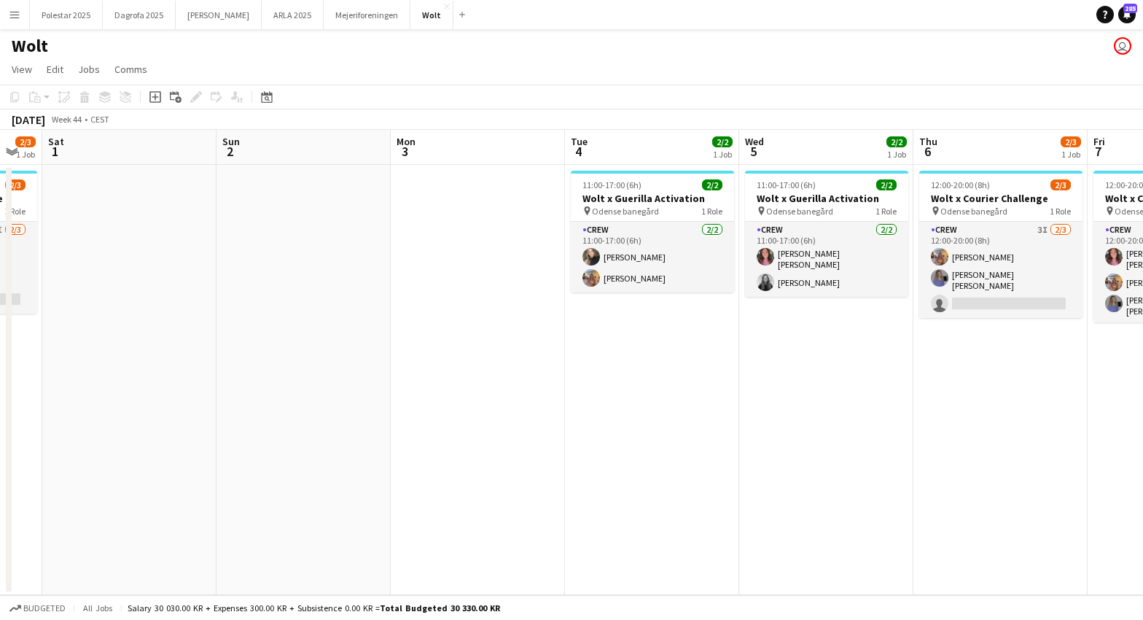
drag, startPoint x: 263, startPoint y: 408, endPoint x: 1038, endPoint y: 421, distance: 775.2
click at [1038, 421] on app-calendar-viewport "Thu 30 3/3 1 Job Fri 31 2/3 1 Job Sat 1 Sun 2 Mon 3 Tue 4 2/2 1 Job Wed 5 2/2 1…" at bounding box center [571, 362] width 1143 height 465
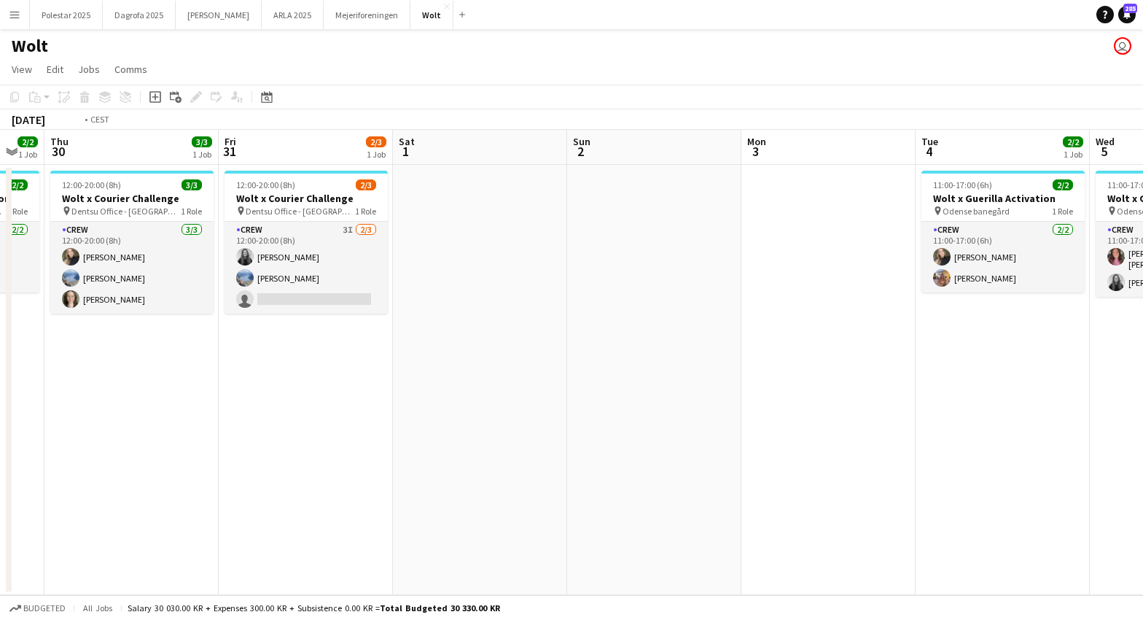
drag, startPoint x: 366, startPoint y: 440, endPoint x: 906, endPoint y: 421, distance: 540.7
click at [906, 421] on app-calendar-viewport "Tue 28 1/2 1 Job Wed 29 2/2 1 Job Thu 30 3/3 1 Job Fri 31 2/3 1 Job Sat 1 Sun 2…" at bounding box center [571, 362] width 1143 height 465
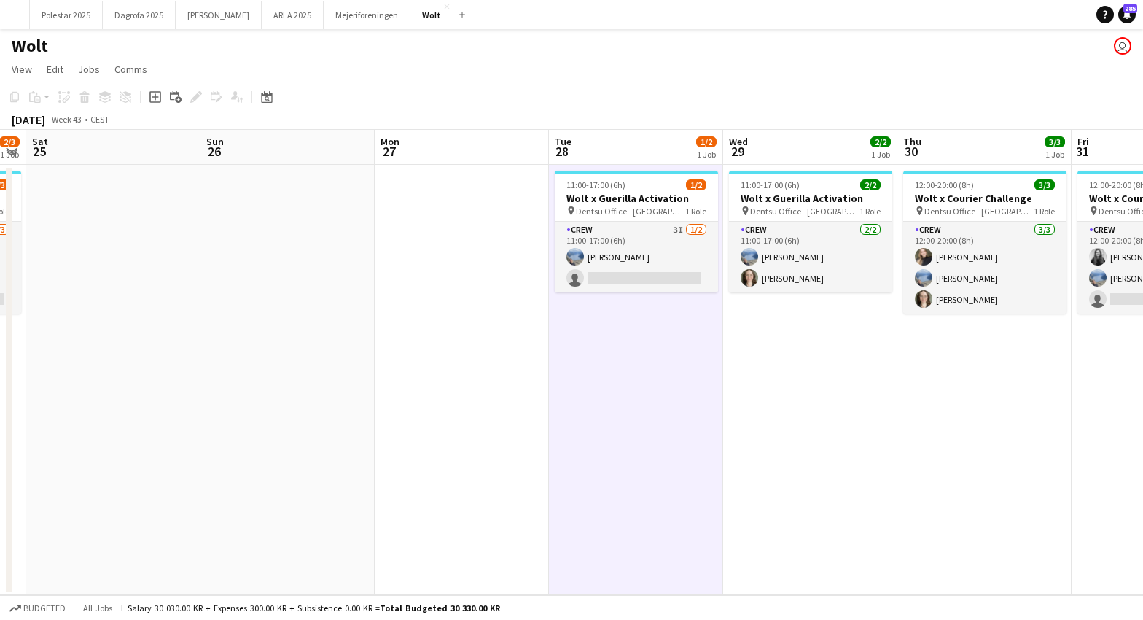
scroll to position [0, 320]
drag, startPoint x: 401, startPoint y: 389, endPoint x: 732, endPoint y: 390, distance: 331.1
click at [732, 390] on app-calendar-viewport "Thu 23 2/3 1 Job Fri 24 2/3 1 Job Sat 25 Sun 26 Mon 27 Tue 28 1/2 1 Job Wed 29 …" at bounding box center [571, 362] width 1143 height 465
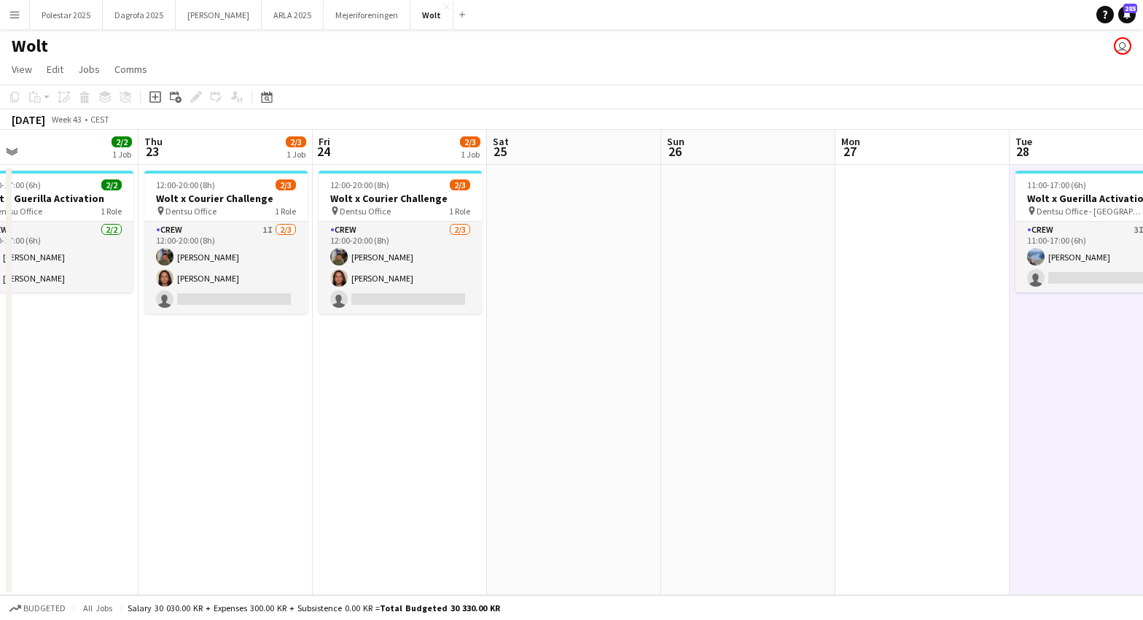
drag, startPoint x: 419, startPoint y: 418, endPoint x: 877, endPoint y: 414, distance: 458.7
click at [877, 414] on app-calendar-viewport "Mon 20 Tue 21 2/2 1 Job Wed 22 2/2 1 Job Thu 23 2/3 1 Job Fri 24 2/3 1 Job Sat …" at bounding box center [571, 362] width 1143 height 465
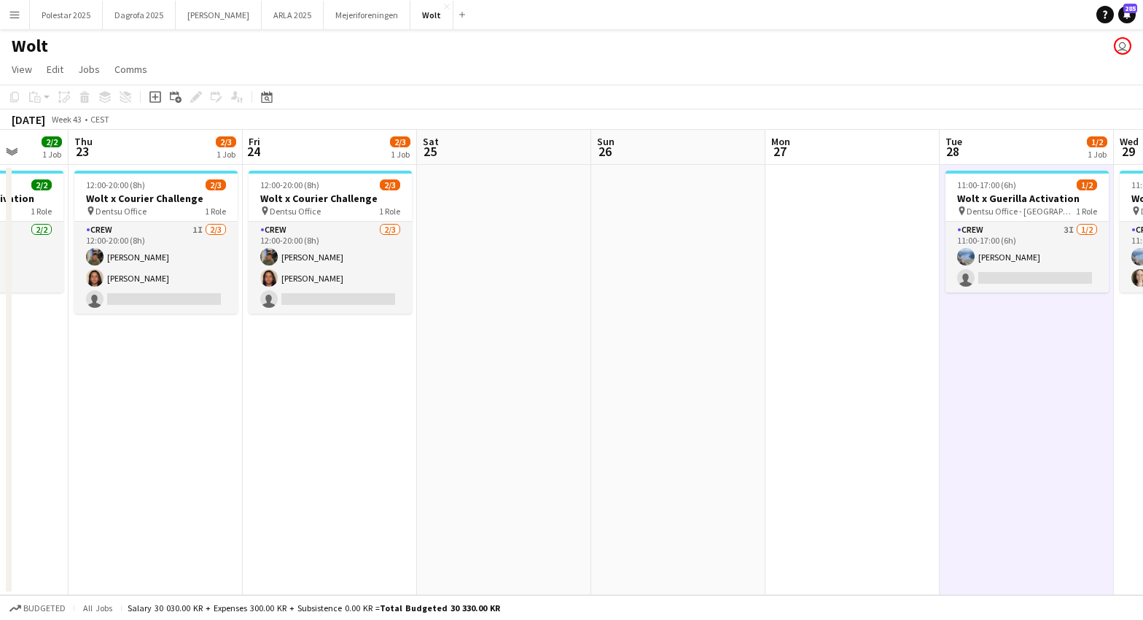
scroll to position [0, 497]
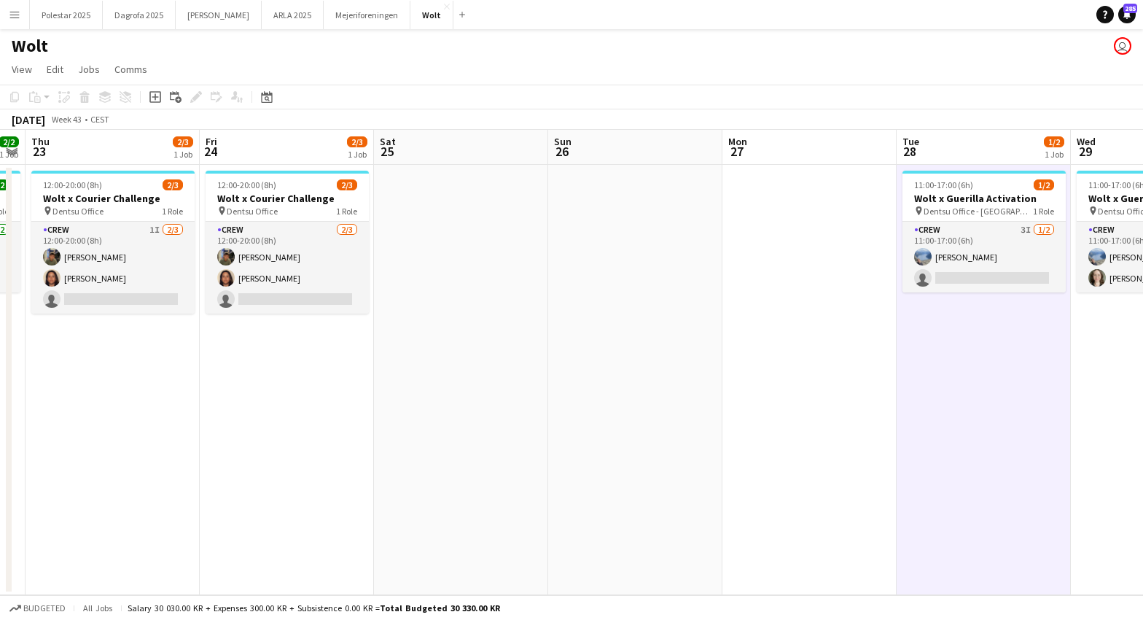
drag, startPoint x: 946, startPoint y: 405, endPoint x: 833, endPoint y: 430, distance: 116.6
click at [833, 431] on app-calendar-viewport "Mon 20 Tue 21 2/2 1 Job Wed 22 2/2 1 Job Thu 23 2/3 1 Job Fri 24 2/3 1 Job Sat …" at bounding box center [571, 362] width 1143 height 465
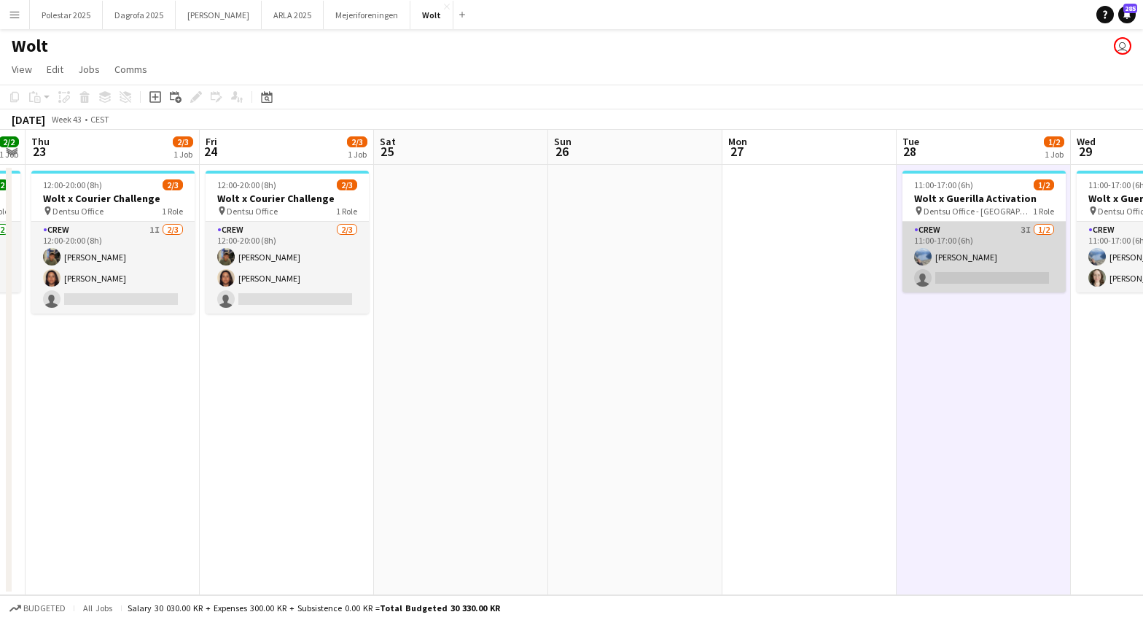
click at [993, 272] on app-card-role "Crew 3I [DATE] 11:00-17:00 (6h) Line [PERSON_NAME] single-neutral-actions" at bounding box center [984, 257] width 163 height 71
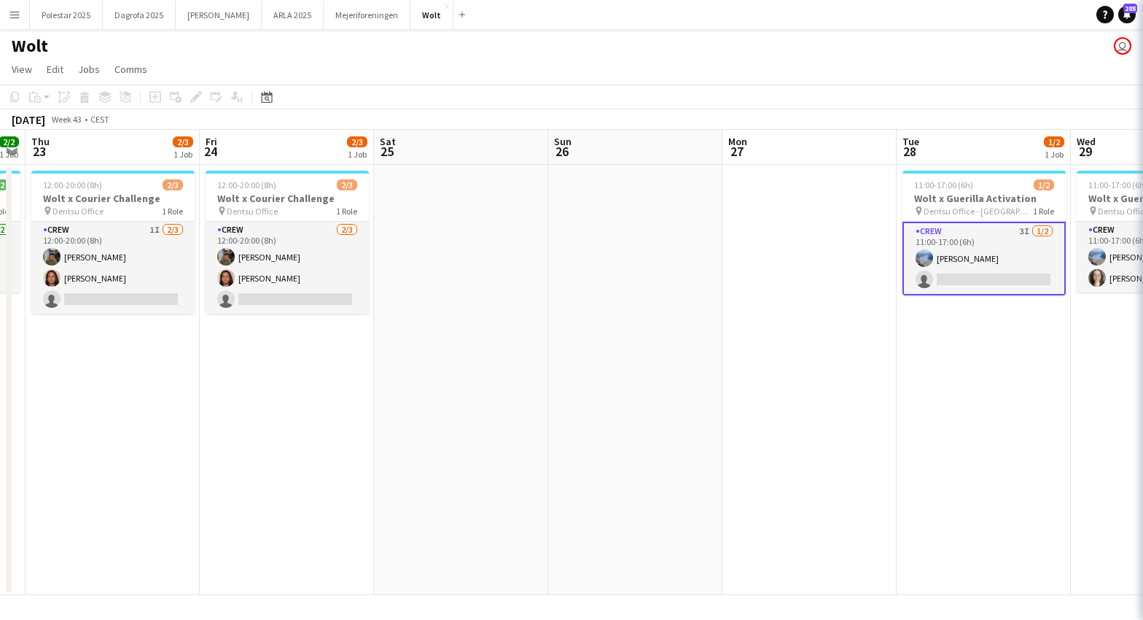
scroll to position [0, 498]
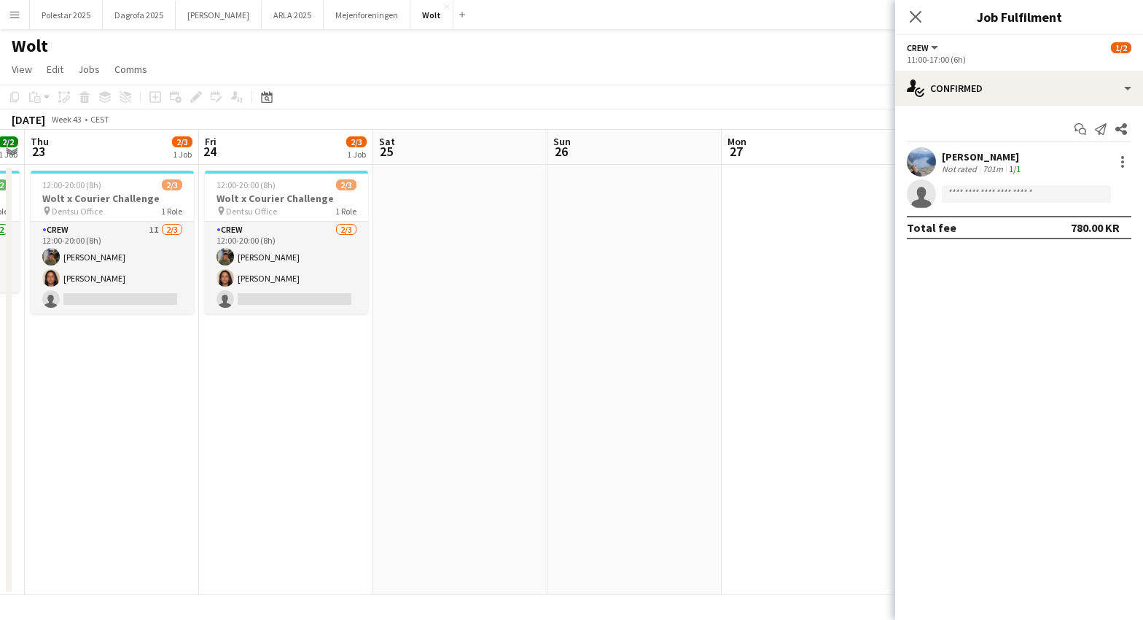
click at [354, 392] on app-date-cell "12:00-20:00 (8h) 2/3 Wolt x Courier Challenge pin Dentsu Office 1 Role Crew [DA…" at bounding box center [286, 380] width 174 height 430
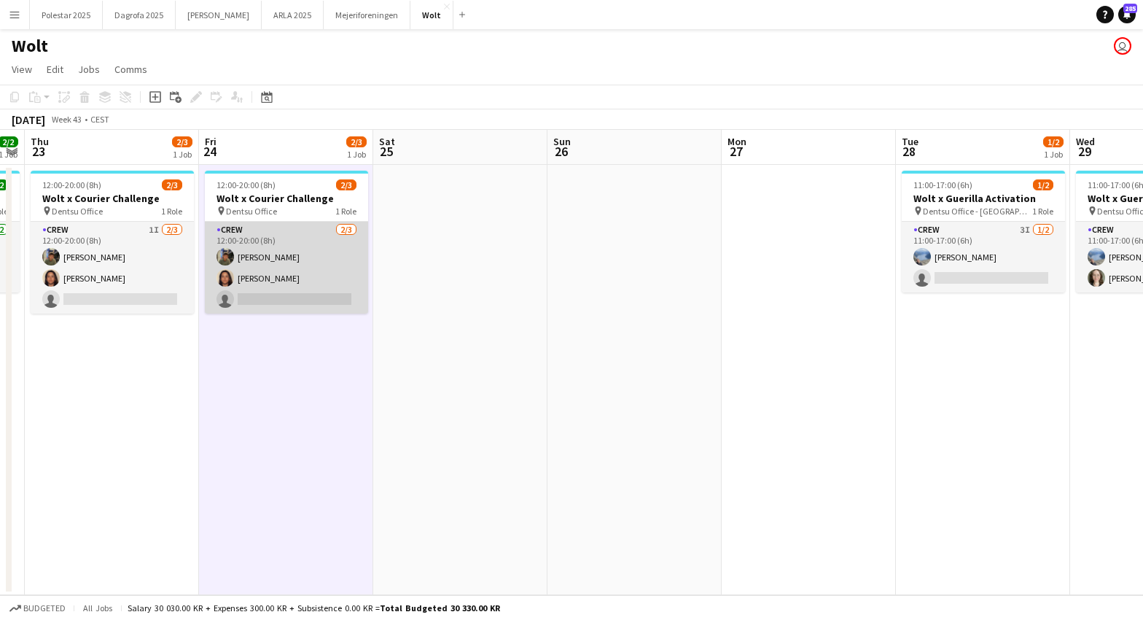
click at [268, 252] on app-card-role "Crew [DATE] 12:00-20:00 (8h) [PERSON_NAME] [PERSON_NAME] single-neutral-actions" at bounding box center [286, 268] width 163 height 92
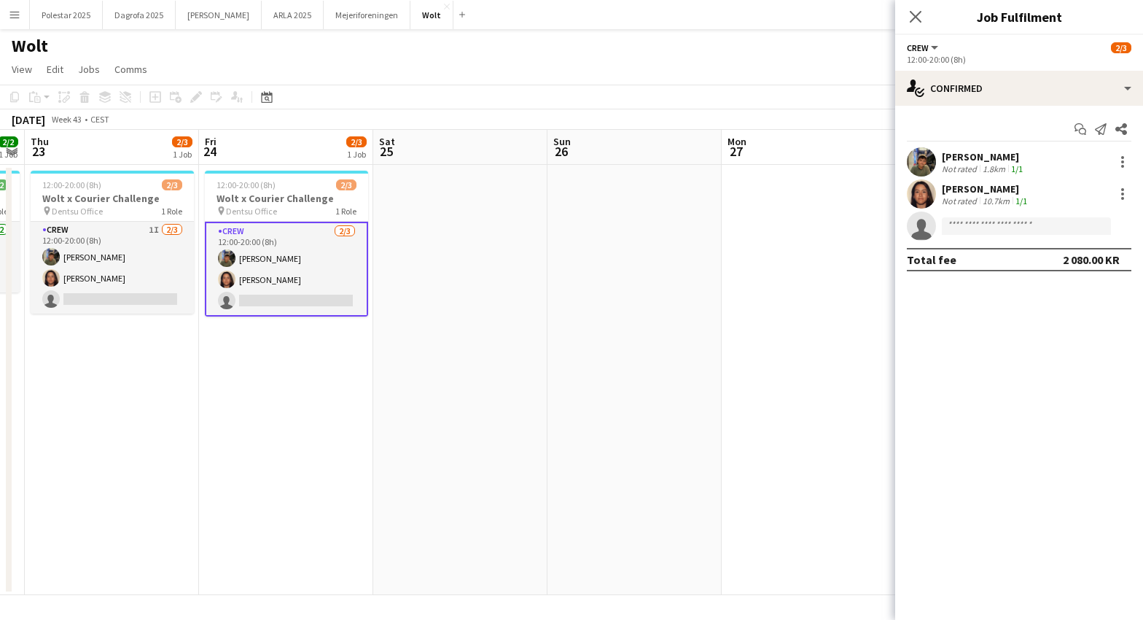
click at [984, 155] on div "[PERSON_NAME]" at bounding box center [984, 156] width 84 height 13
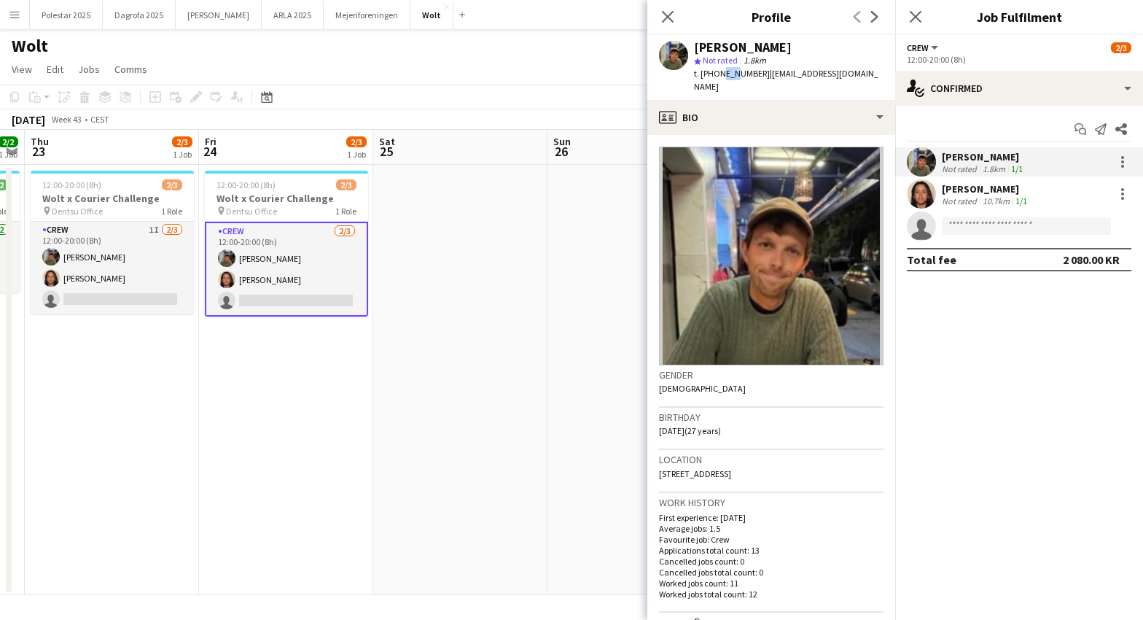
drag, startPoint x: 717, startPoint y: 73, endPoint x: 731, endPoint y: 73, distance: 14.6
click at [731, 73] on span "t. [PHONE_NUMBER]" at bounding box center [732, 73] width 76 height 11
drag, startPoint x: 750, startPoint y: 73, endPoint x: 715, endPoint y: 73, distance: 35.0
click at [715, 73] on span "t. [PHONE_NUMBER]" at bounding box center [732, 73] width 76 height 11
click at [272, 402] on app-date-cell "12:00-20:00 (8h) 2/3 Wolt x Courier Challenge pin Dentsu Office 1 Role Crew [DA…" at bounding box center [286, 380] width 174 height 430
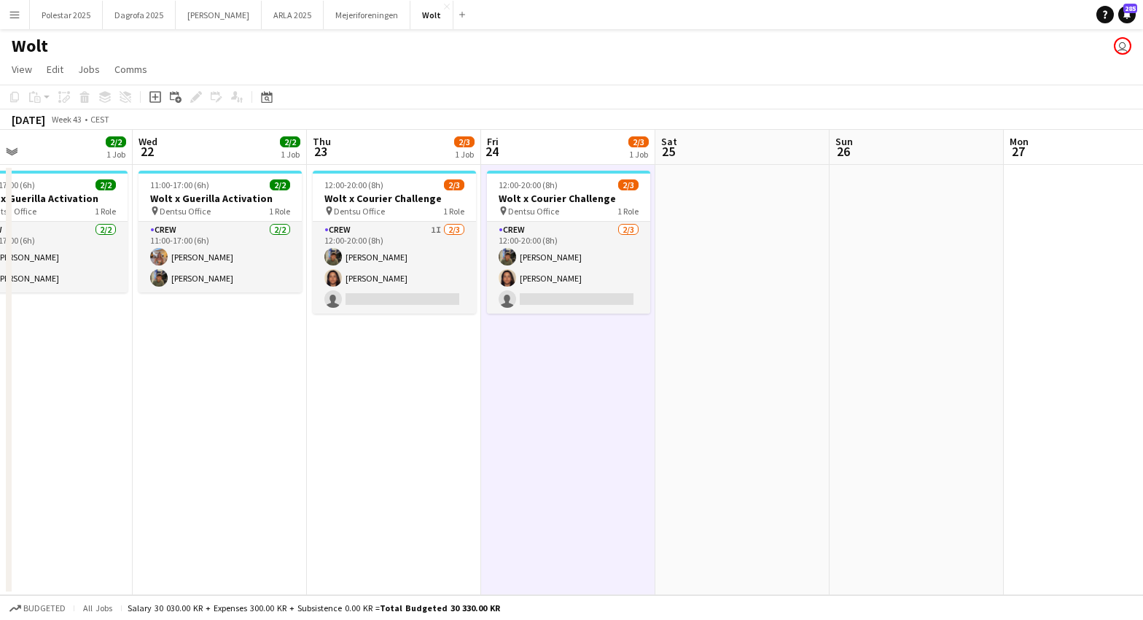
scroll to position [0, 360]
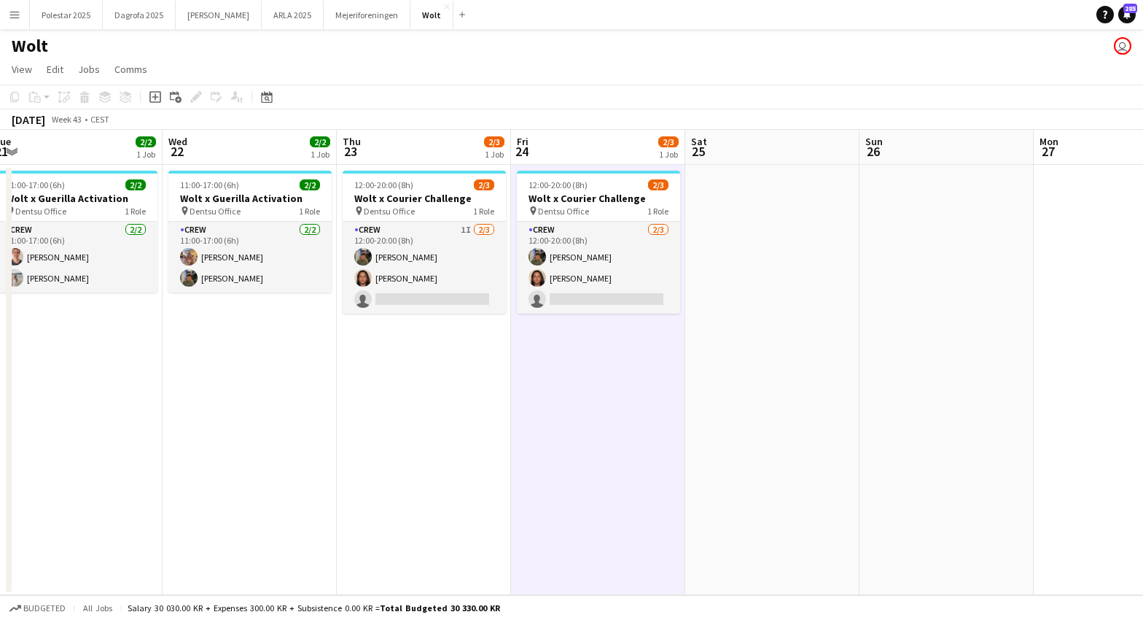
drag, startPoint x: 90, startPoint y: 447, endPoint x: 403, endPoint y: 455, distance: 312.2
click at [403, 455] on app-calendar-viewport "Sun 19 Mon 20 Tue 21 2/2 1 Job Wed 22 2/2 1 Job Thu 23 2/3 1 Job Fri 24 2/3 1 J…" at bounding box center [571, 362] width 1143 height 465
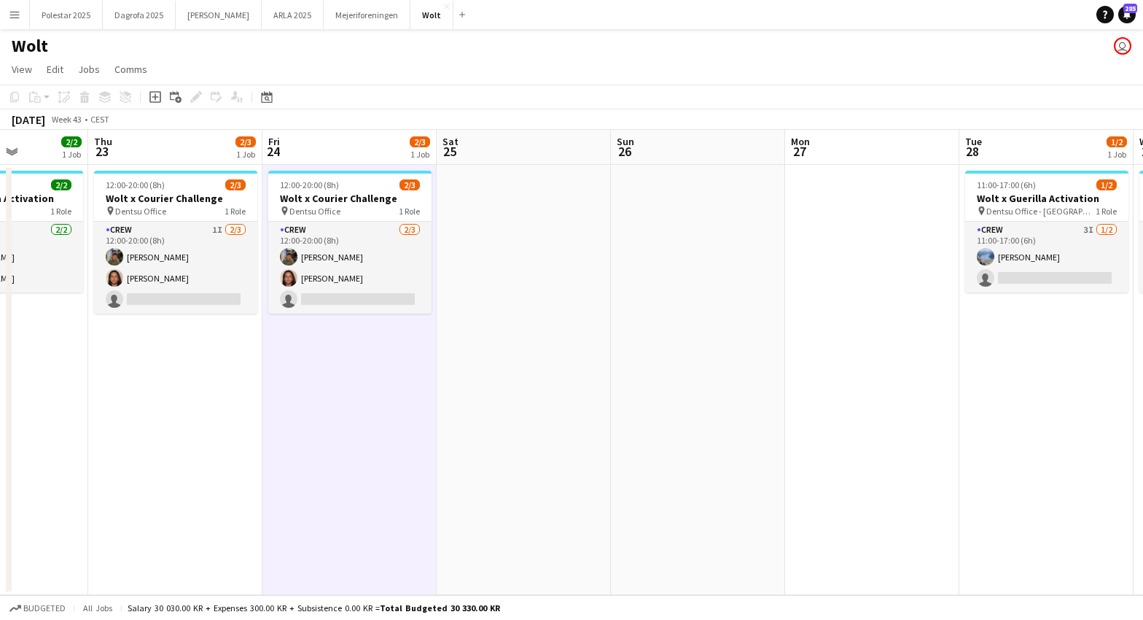
drag, startPoint x: 249, startPoint y: 437, endPoint x: -8, endPoint y: 411, distance: 258.7
click at [0, 411] on html "Menu Boards Boards Boards All jobs Status Workforce Workforce My Workforce Recr…" at bounding box center [571, 310] width 1143 height 620
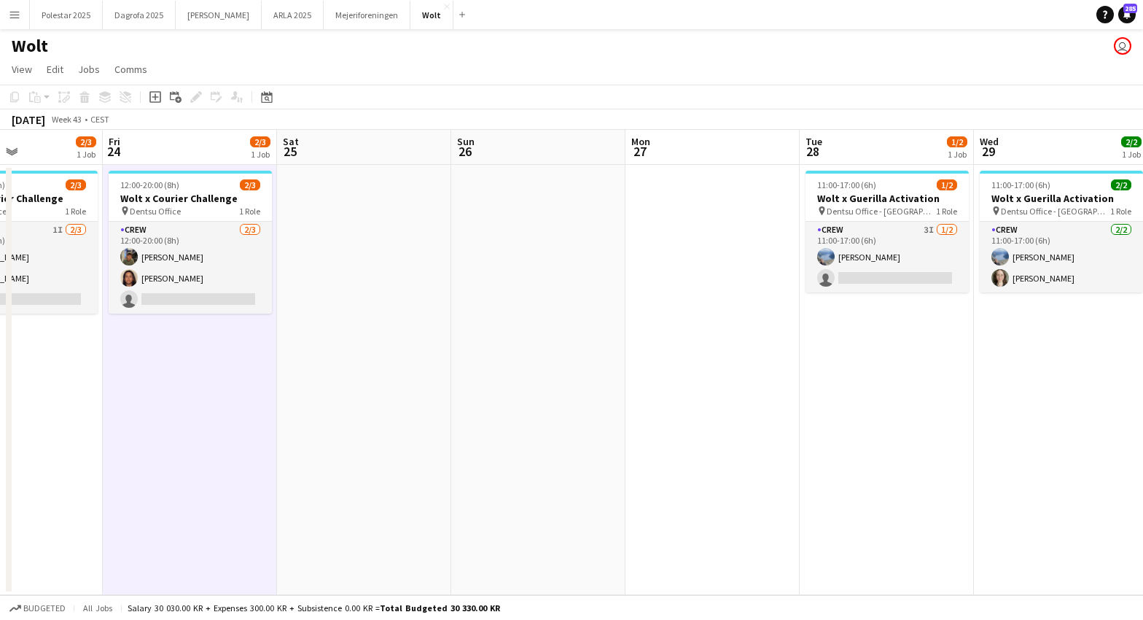
scroll to position [0, 637]
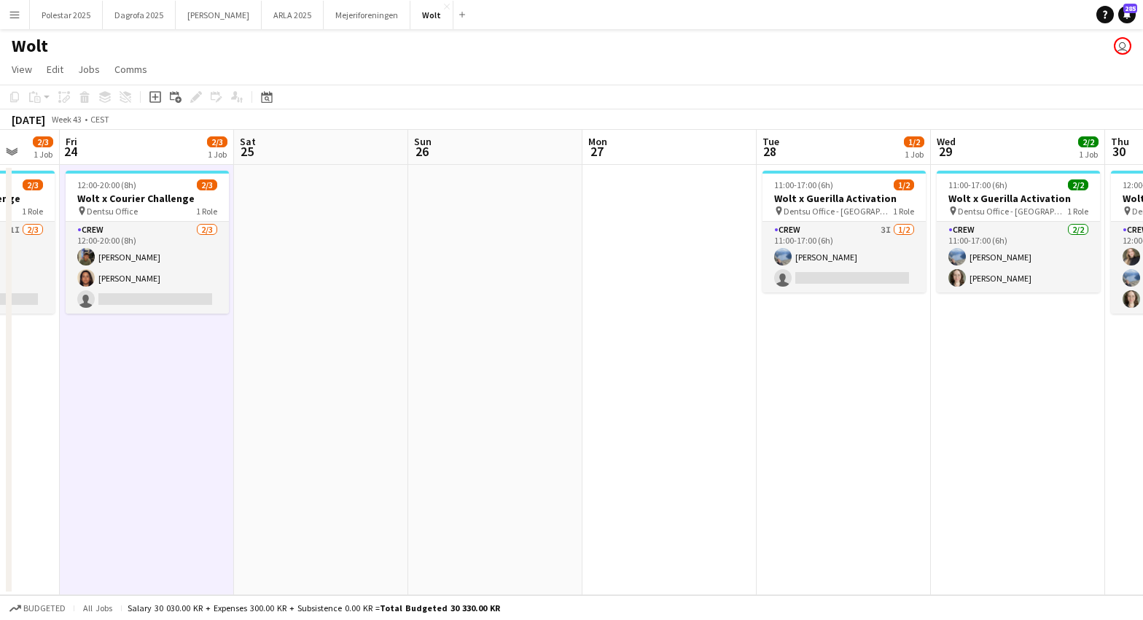
drag, startPoint x: 917, startPoint y: 435, endPoint x: 714, endPoint y: 440, distance: 202.8
click at [714, 440] on app-calendar-viewport "Mon 20 Tue 21 2/2 1 Job Wed 22 2/2 1 Job Thu 23 2/3 1 Job Fri 24 2/3 1 Job Sat …" at bounding box center [571, 362] width 1143 height 465
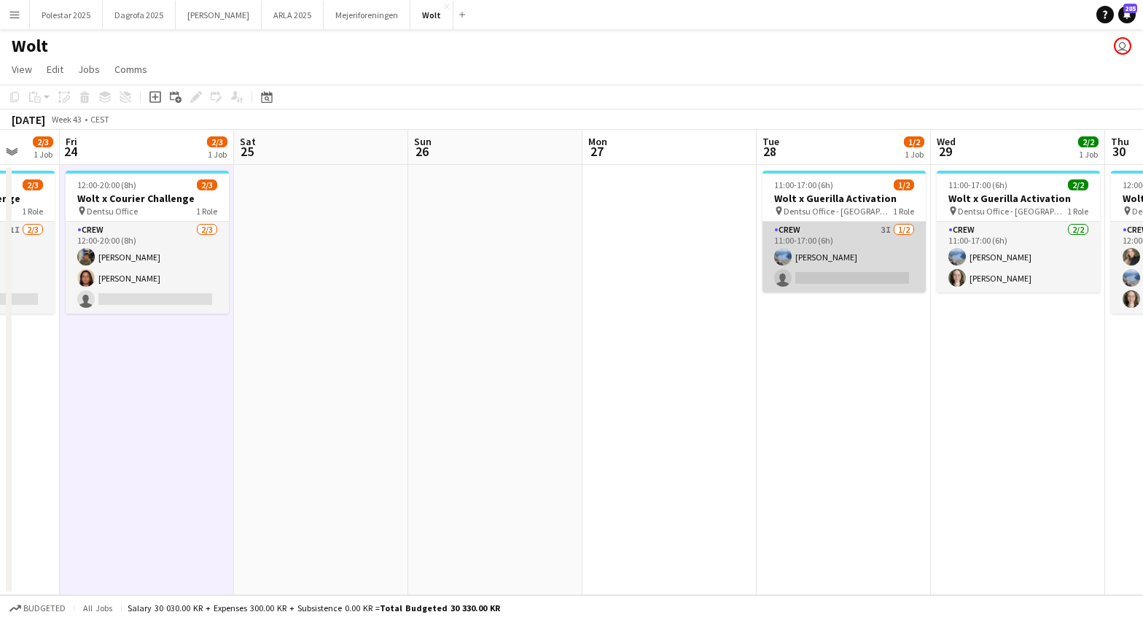
click at [848, 267] on app-card-role "Crew 3I [DATE] 11:00-17:00 (6h) Line [PERSON_NAME] single-neutral-actions" at bounding box center [844, 257] width 163 height 71
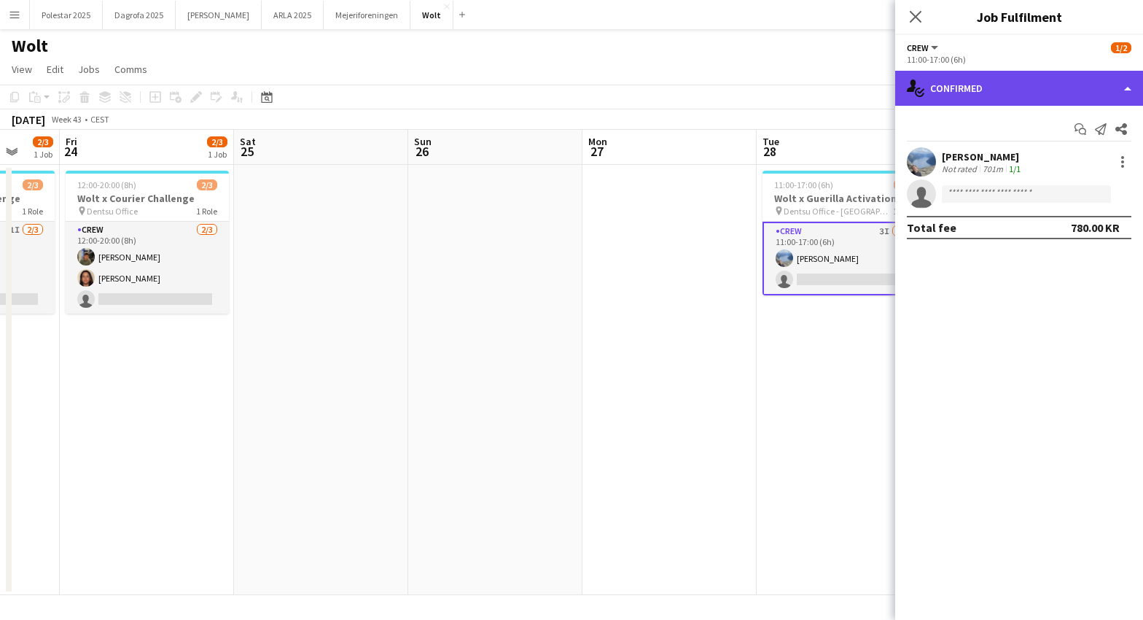
click at [1130, 92] on div "single-neutral-actions-check-2 Confirmed" at bounding box center [1019, 88] width 248 height 35
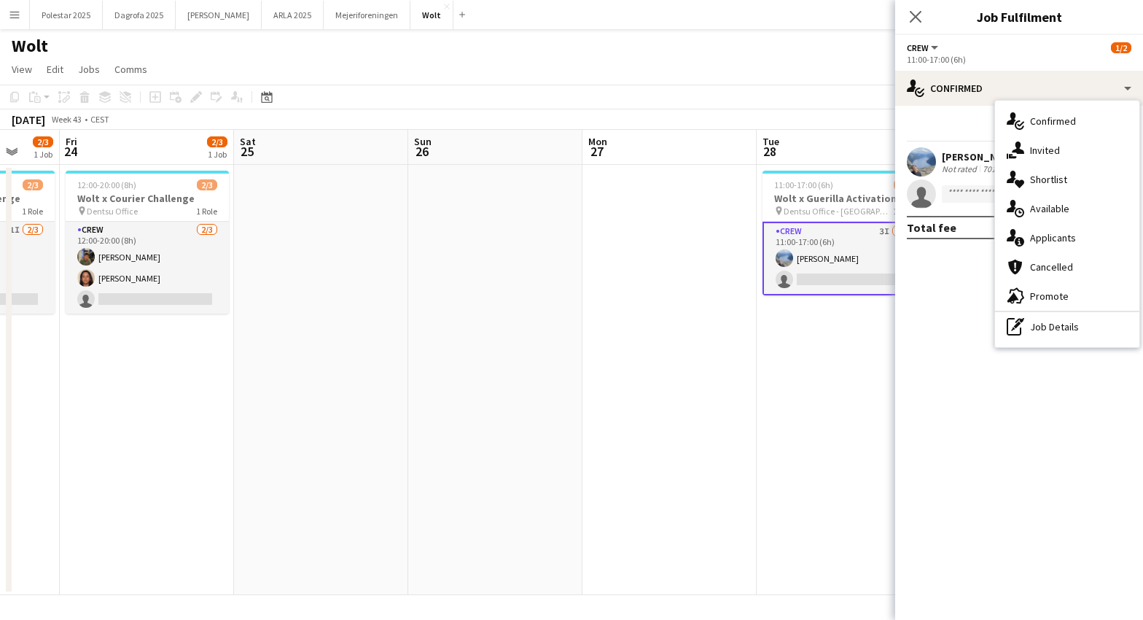
click at [788, 92] on app-toolbar "Copy Paste Paste Command V Paste with crew Command Shift V Paste linked Job [GE…" at bounding box center [571, 97] width 1143 height 25
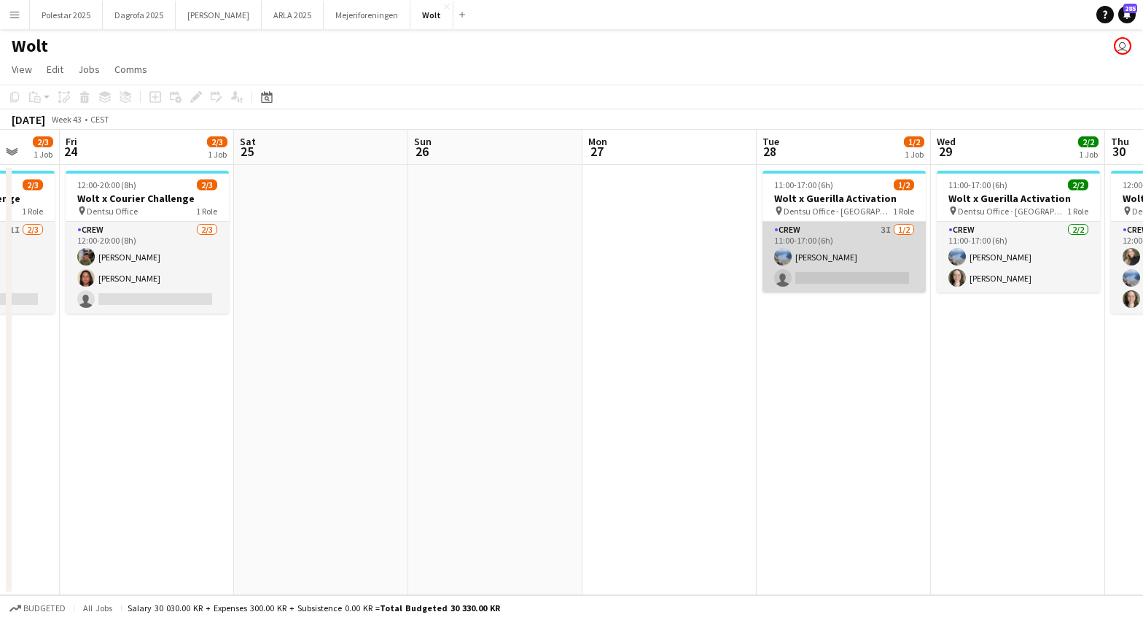
click at [845, 278] on app-card-role "Crew 3I [DATE] 11:00-17:00 (6h) Line [PERSON_NAME] single-neutral-actions" at bounding box center [844, 257] width 163 height 71
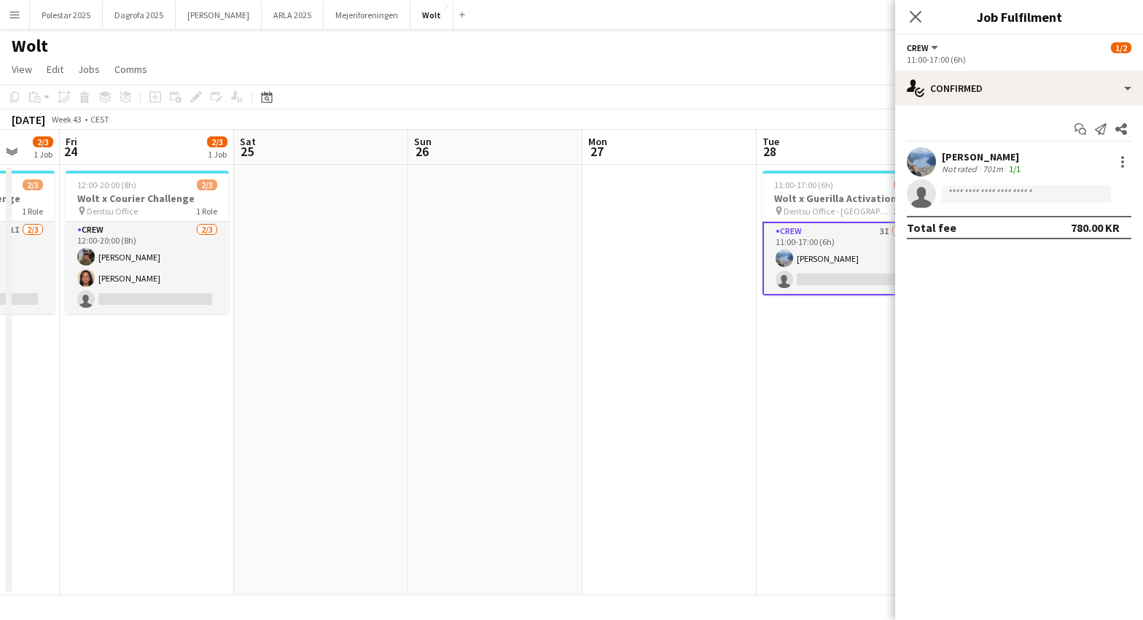
click at [825, 425] on app-date-cell "11:00-17:00 (6h) 1/2 Wolt x Guerilla Activation pin Dentsu Office - [GEOGRAPHIC…" at bounding box center [844, 380] width 174 height 430
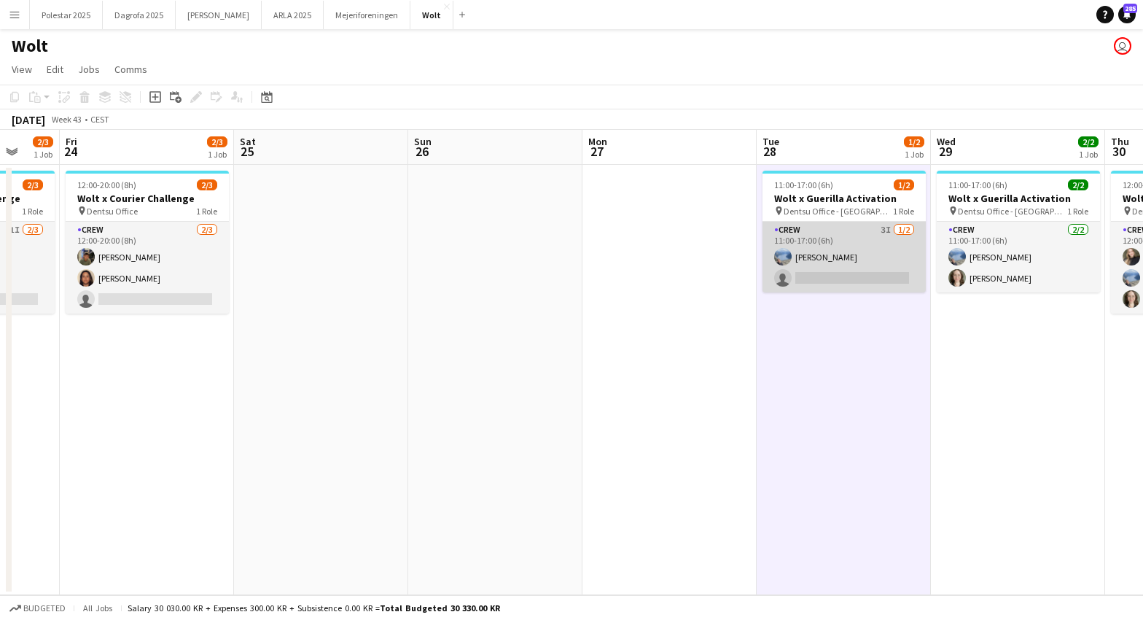
click at [809, 276] on app-card-role "Crew 3I [DATE] 11:00-17:00 (6h) Line [PERSON_NAME] single-neutral-actions" at bounding box center [844, 257] width 163 height 71
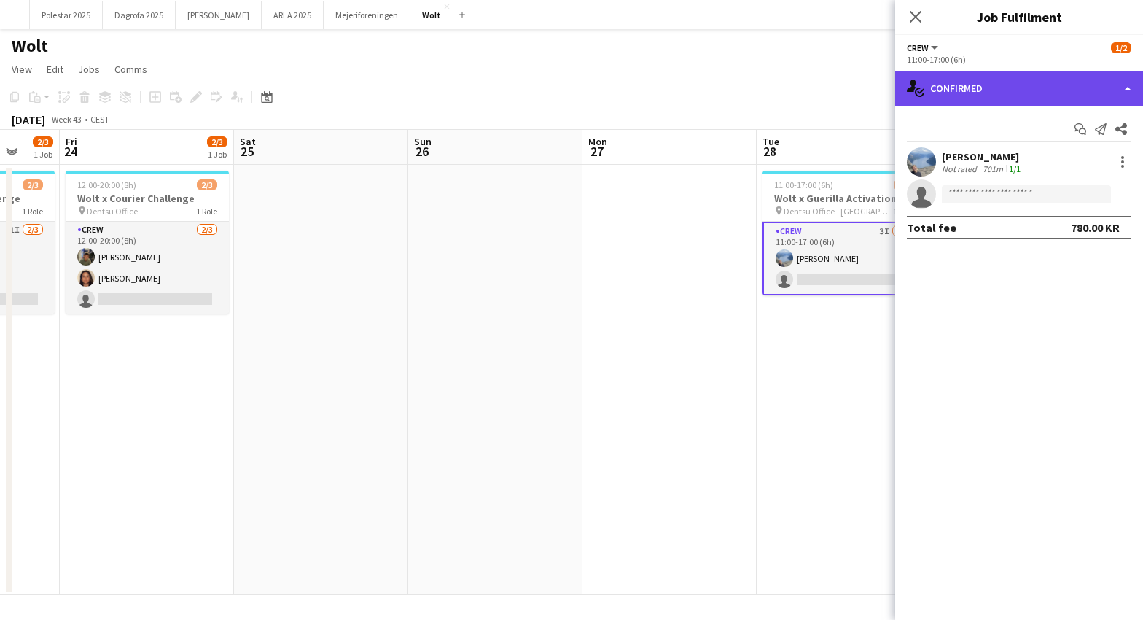
click at [1059, 93] on div "single-neutral-actions-check-2 Confirmed" at bounding box center [1019, 88] width 248 height 35
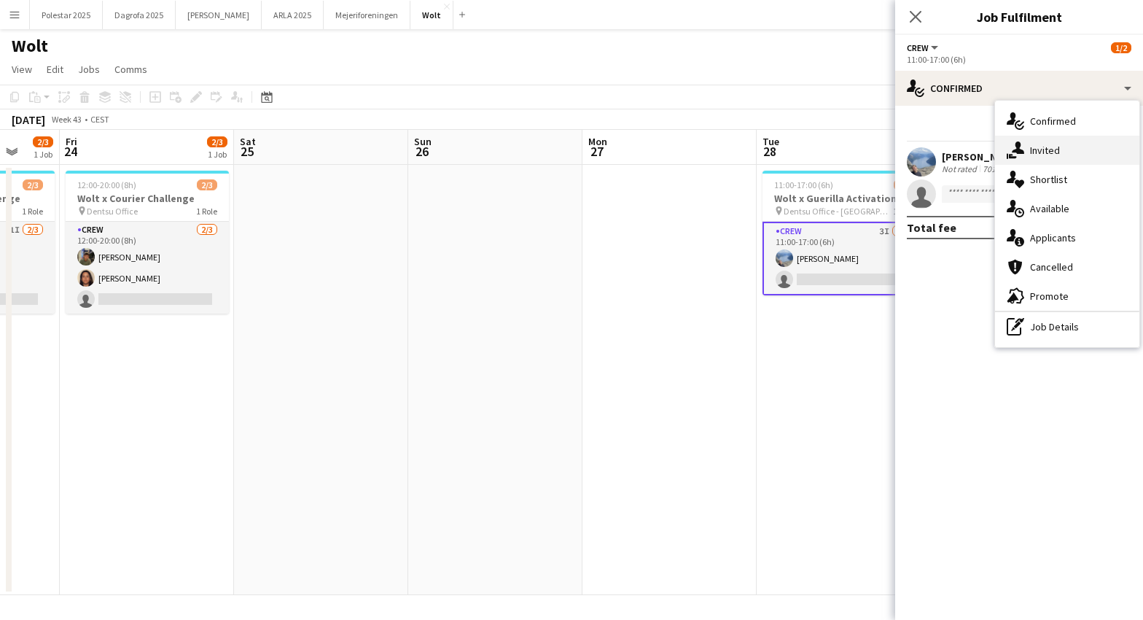
click at [1062, 155] on div "single-neutral-actions-share-1 Invited" at bounding box center [1067, 150] width 144 height 29
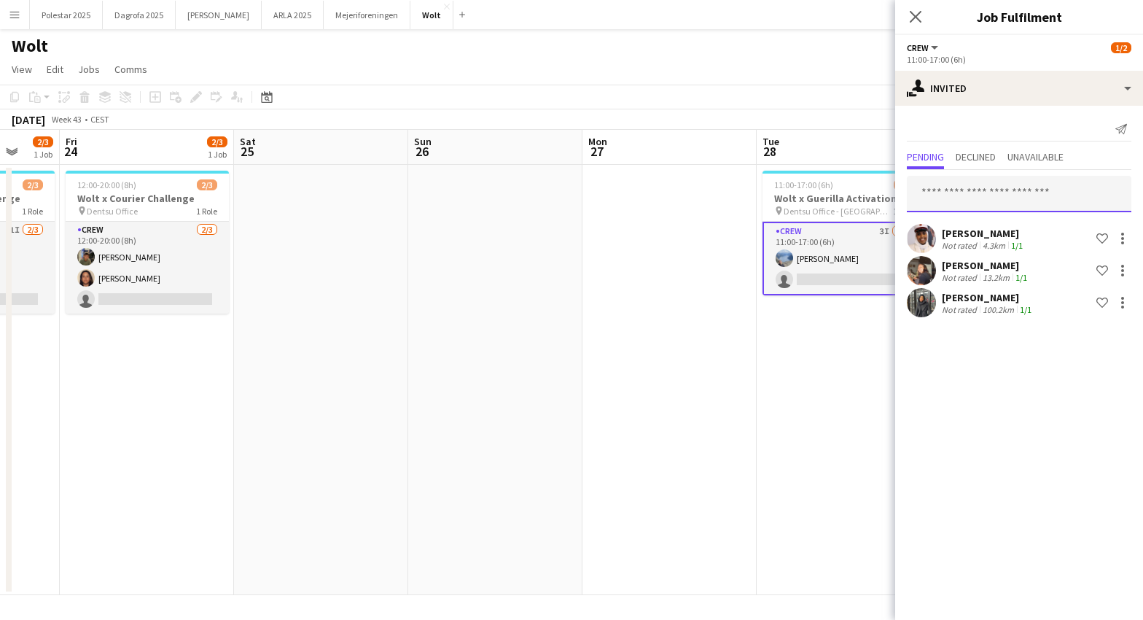
click at [976, 189] on input "text" at bounding box center [1019, 194] width 225 height 36
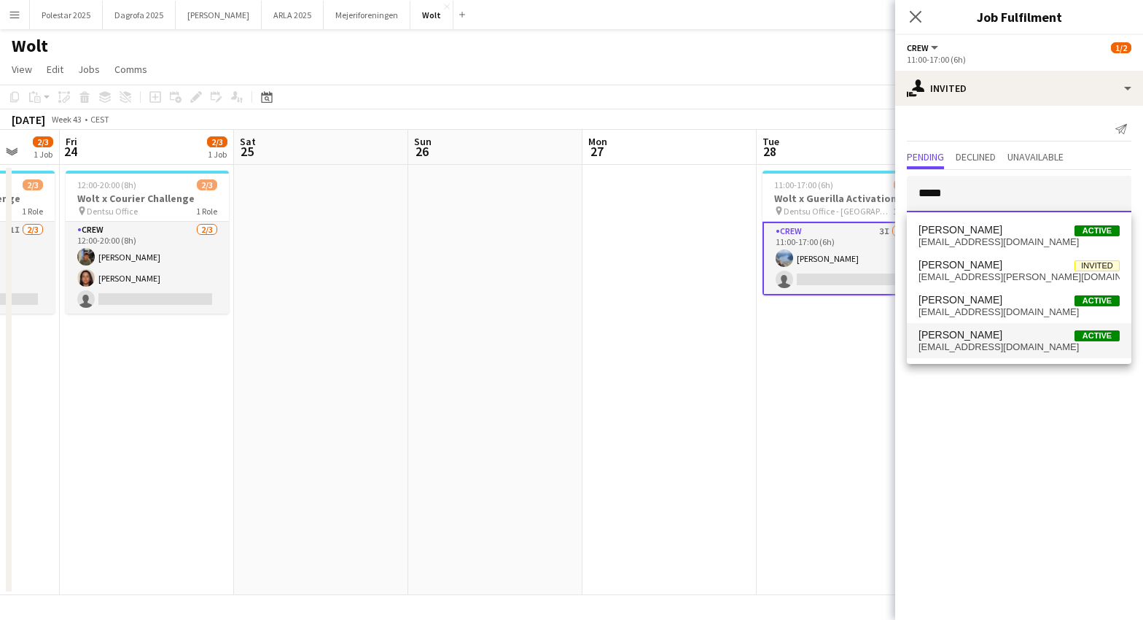
type input "*****"
click at [975, 334] on span "[PERSON_NAME]" at bounding box center [961, 335] width 84 height 12
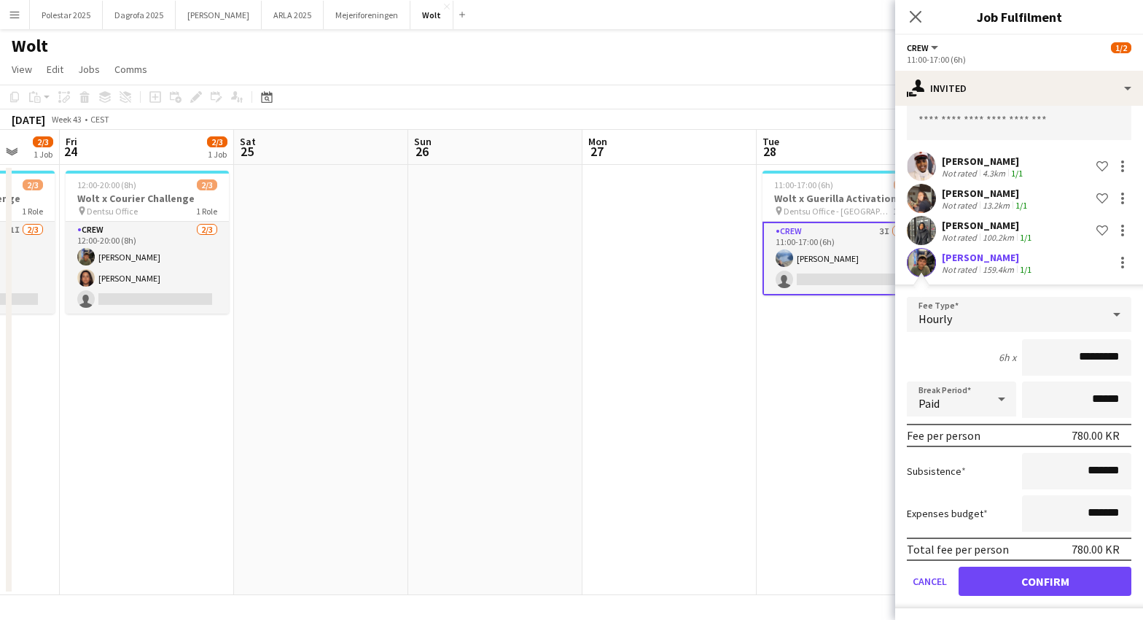
scroll to position [75, 0]
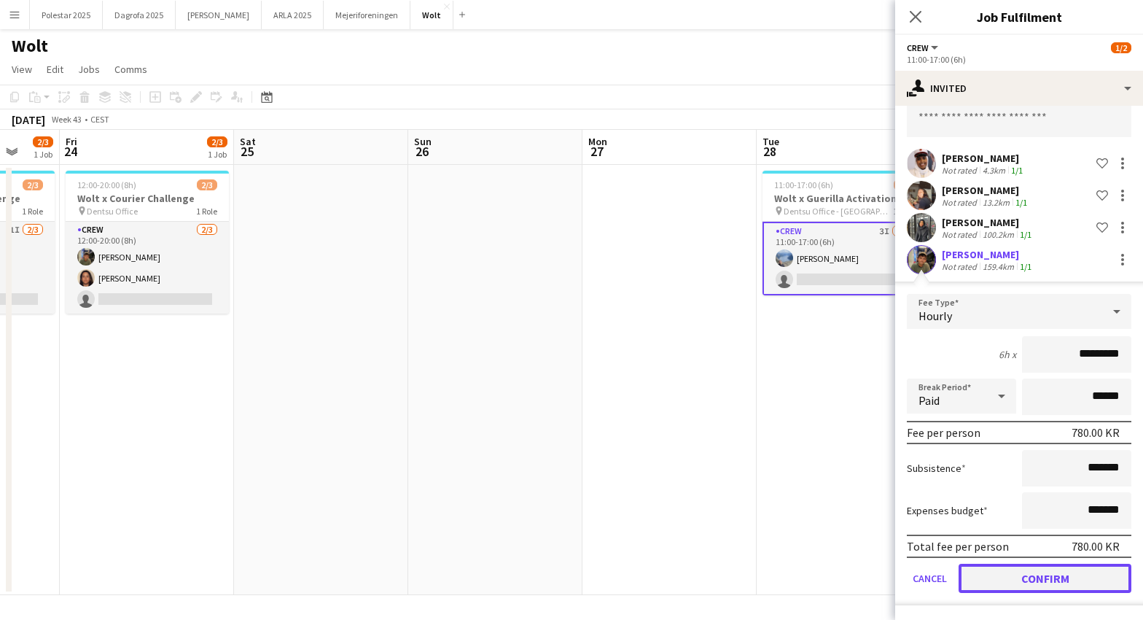
click at [1027, 578] on button "Confirm" at bounding box center [1045, 578] width 173 height 29
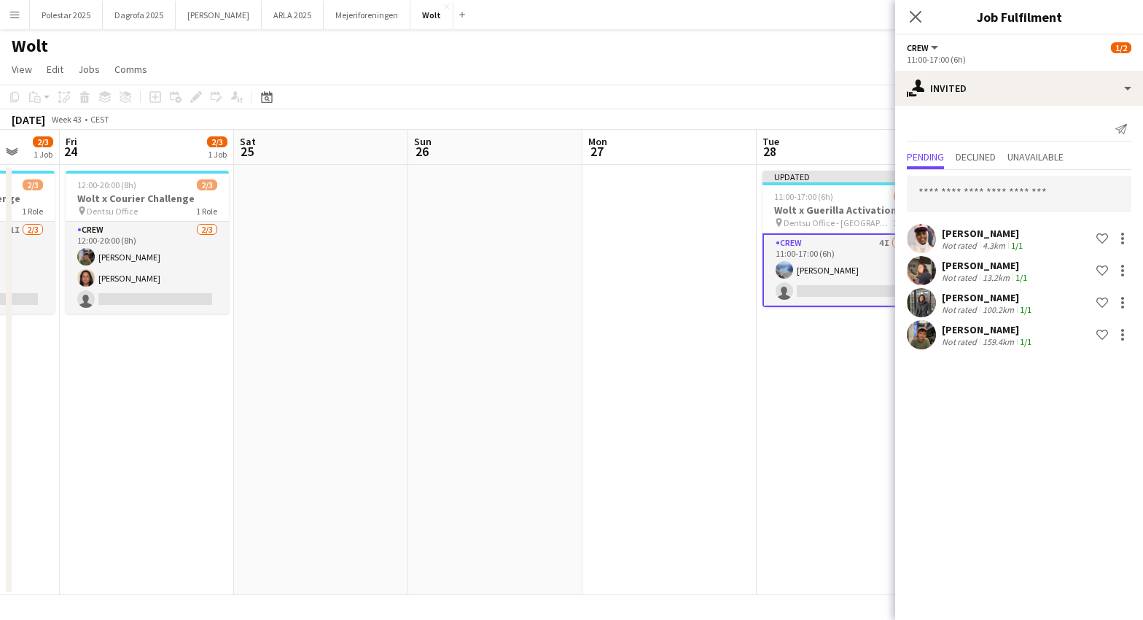
click at [920, 18] on icon "Close pop-in" at bounding box center [916, 17] width 12 height 12
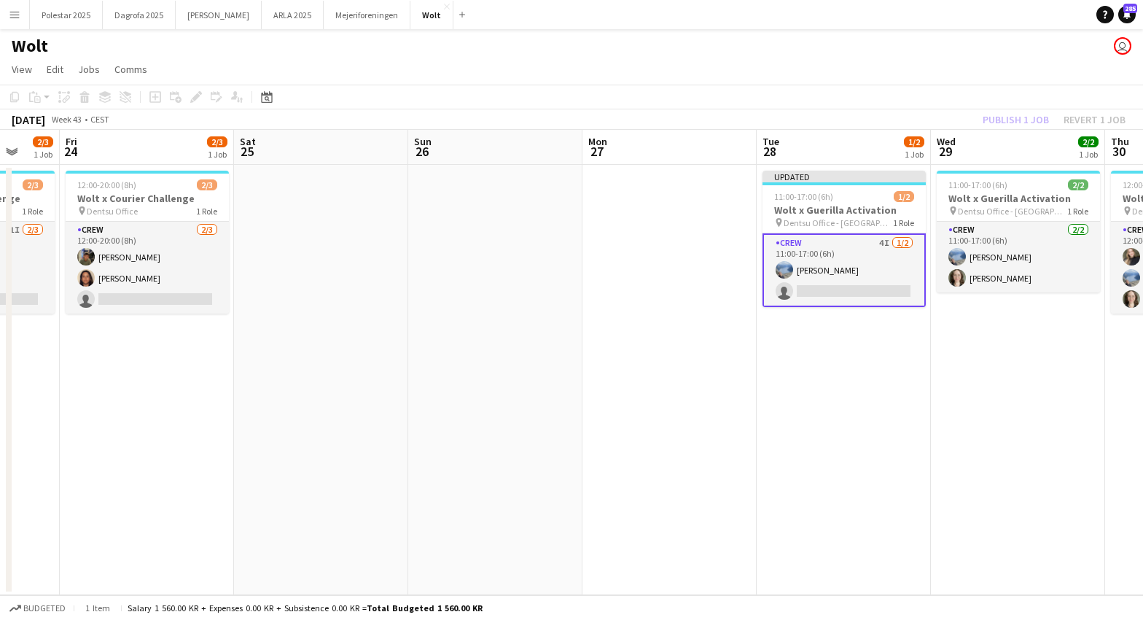
click at [882, 348] on app-date-cell "Updated 11:00-17:00 (6h) 1/2 Wolt x Guerilla Activation pin Dentsu Office - [GE…" at bounding box center [844, 380] width 174 height 430
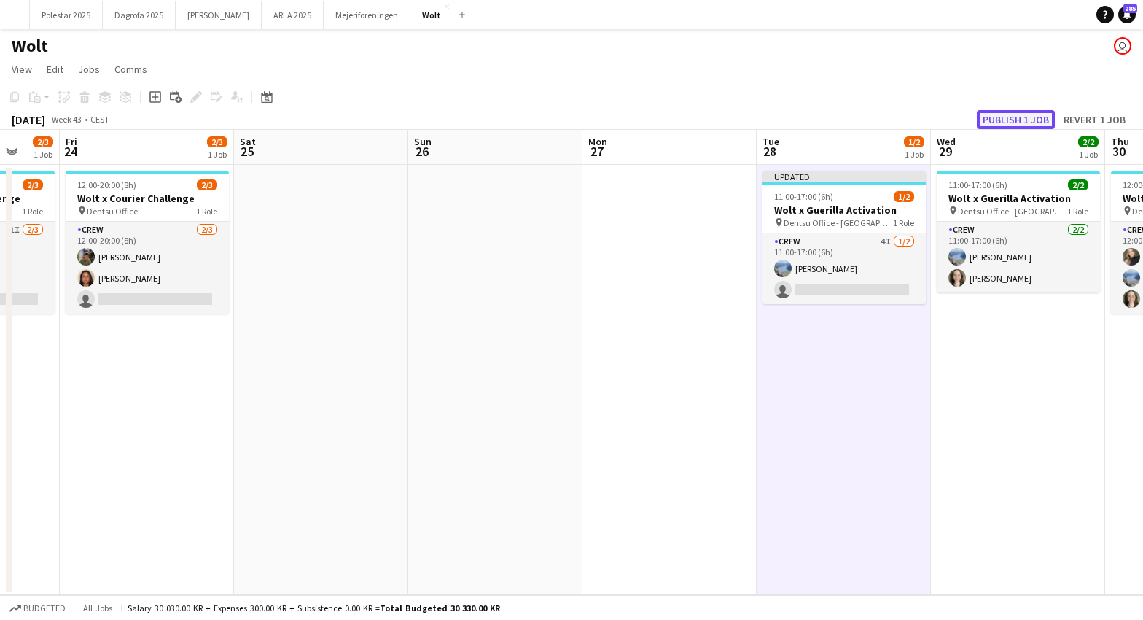
click at [1002, 114] on button "Publish 1 job" at bounding box center [1016, 119] width 78 height 19
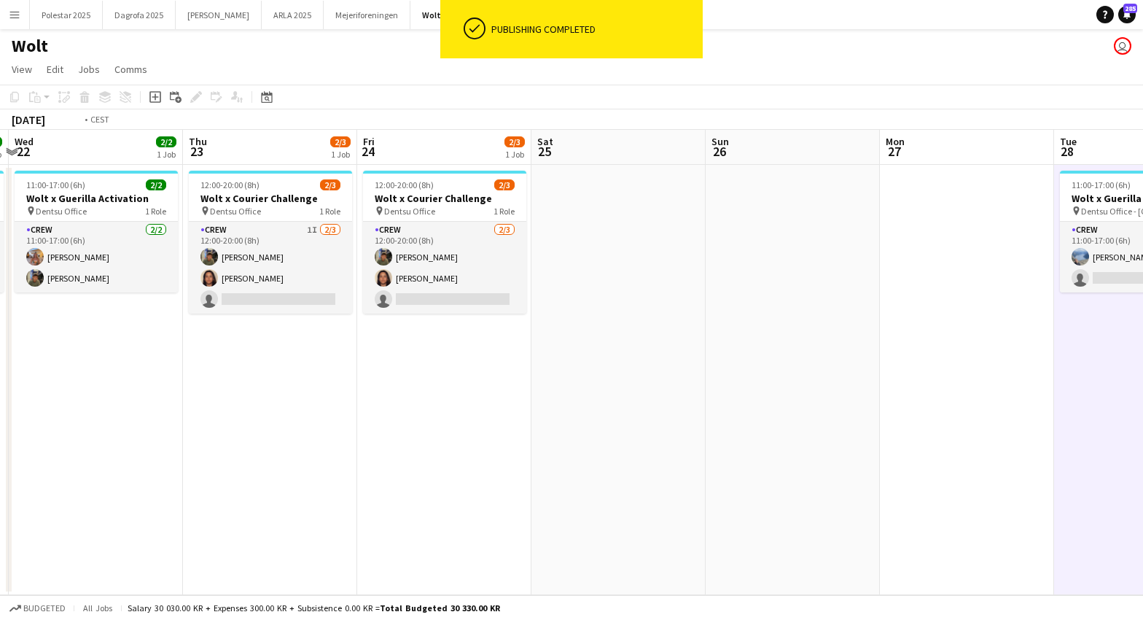
drag, startPoint x: 108, startPoint y: 472, endPoint x: 928, endPoint y: 488, distance: 820.5
click at [929, 489] on app-calendar-viewport "Mon 20 Tue 21 2/2 1 Job Wed 22 2/2 1 Job Thu 23 2/3 1 Job Fri 24 2/3 1 Job Sat …" at bounding box center [571, 362] width 1143 height 465
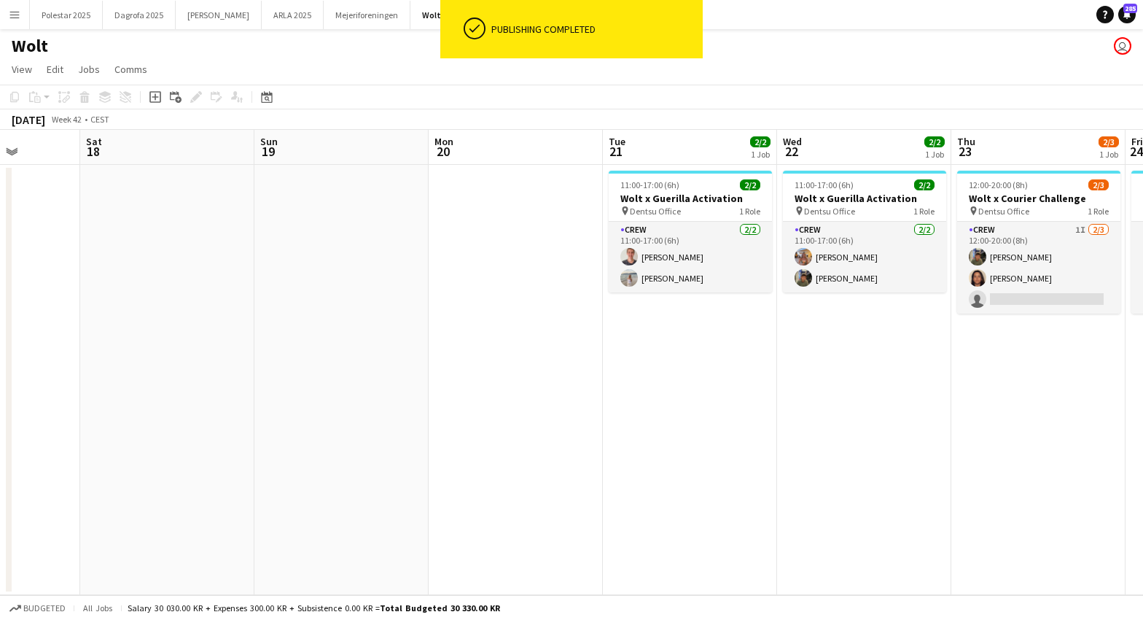
drag, startPoint x: 427, startPoint y: 438, endPoint x: 672, endPoint y: 441, distance: 245.0
click at [672, 441] on app-calendar-viewport "Wed 15 Thu 16 Fri 17 Sat 18 Sun 19 Mon 20 Tue 21 2/2 1 Job Wed 22 2/2 1 Job Thu…" at bounding box center [571, 362] width 1143 height 465
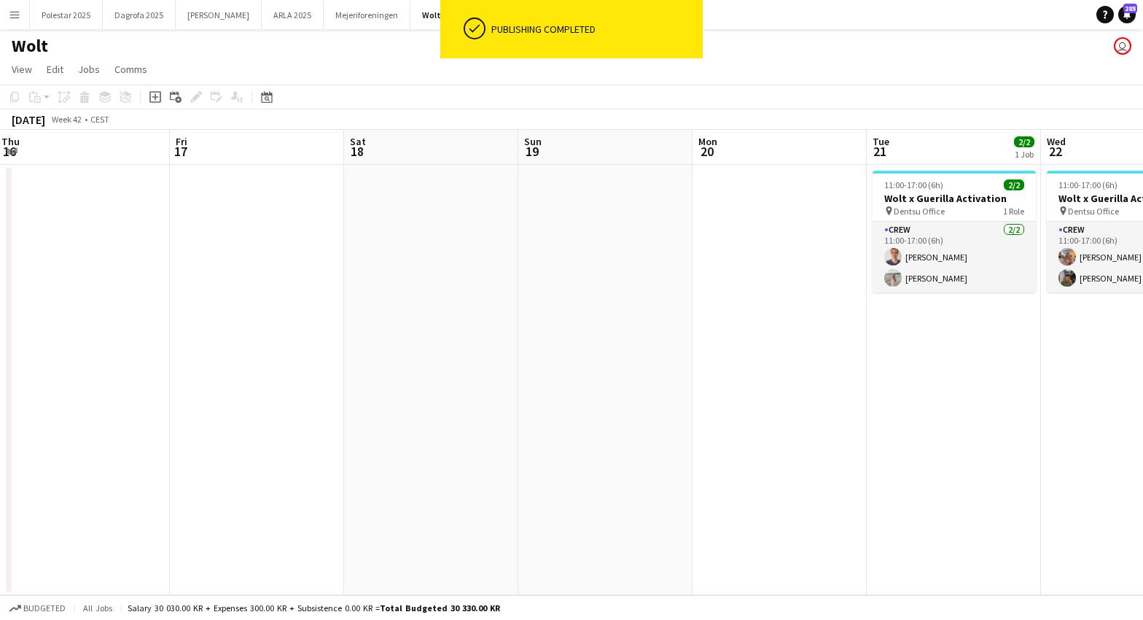
scroll to position [0, 351]
drag, startPoint x: 271, startPoint y: 431, endPoint x: 534, endPoint y: 446, distance: 263.7
click at [534, 446] on app-calendar-viewport "Tue 14 Wed 15 Thu 16 Fri 17 Sat 18 Sun 19 Mon 20 Tue 21 2/2 1 Job Wed 22 2/2 1 …" at bounding box center [571, 362] width 1143 height 465
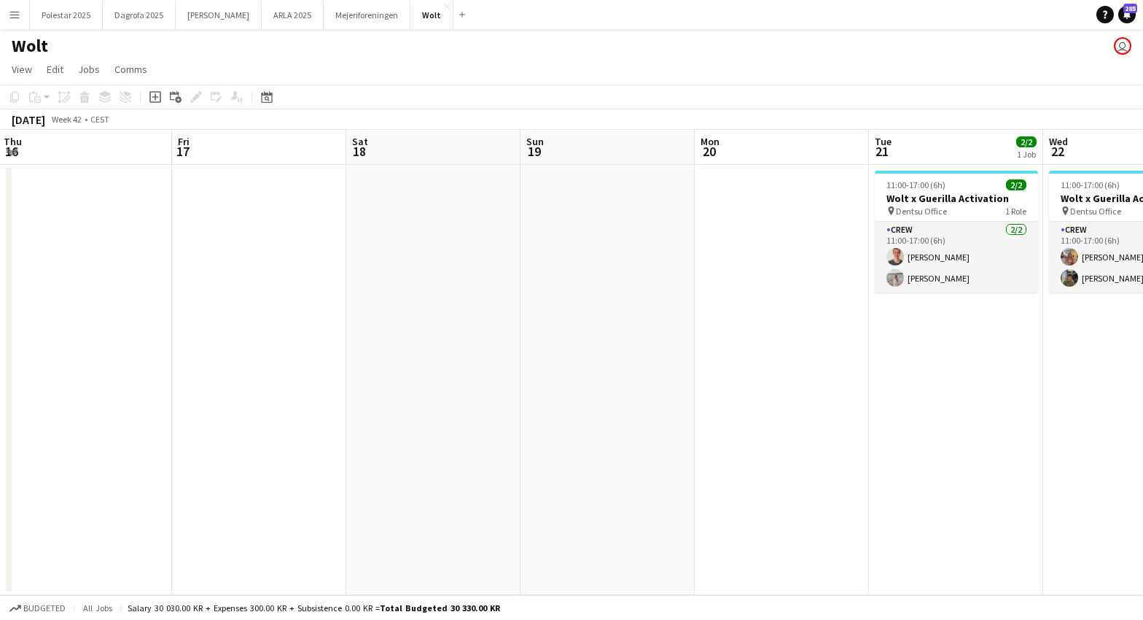
click at [12, 4] on button "Menu" at bounding box center [14, 14] width 29 height 29
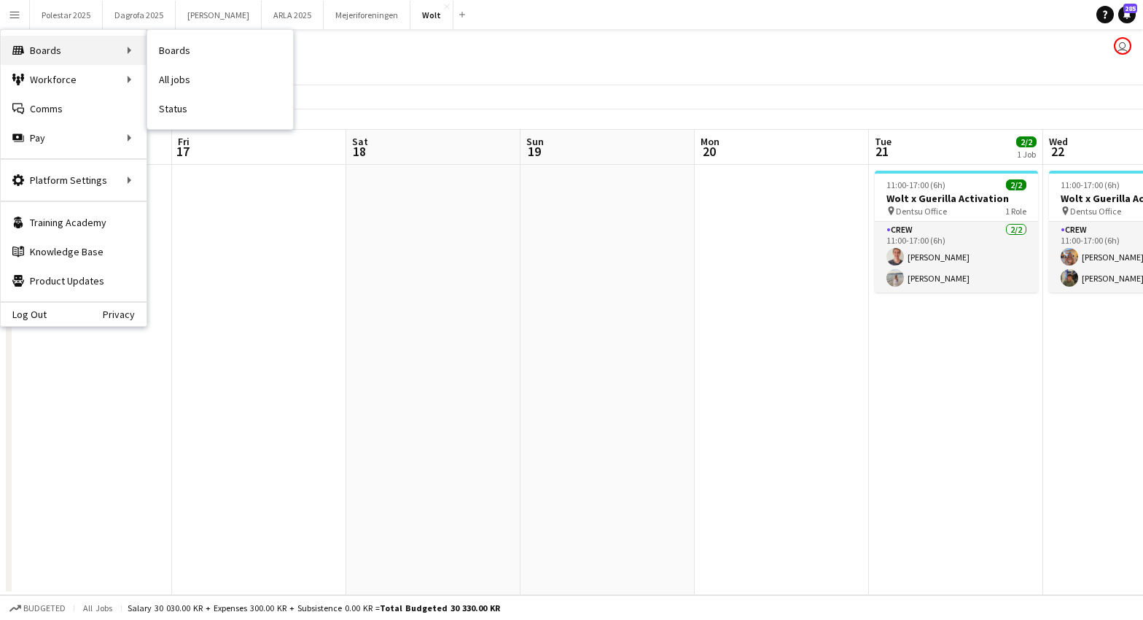
click at [55, 55] on div "Boards Boards" at bounding box center [74, 50] width 146 height 29
click at [193, 50] on link "Boards" at bounding box center [220, 50] width 146 height 29
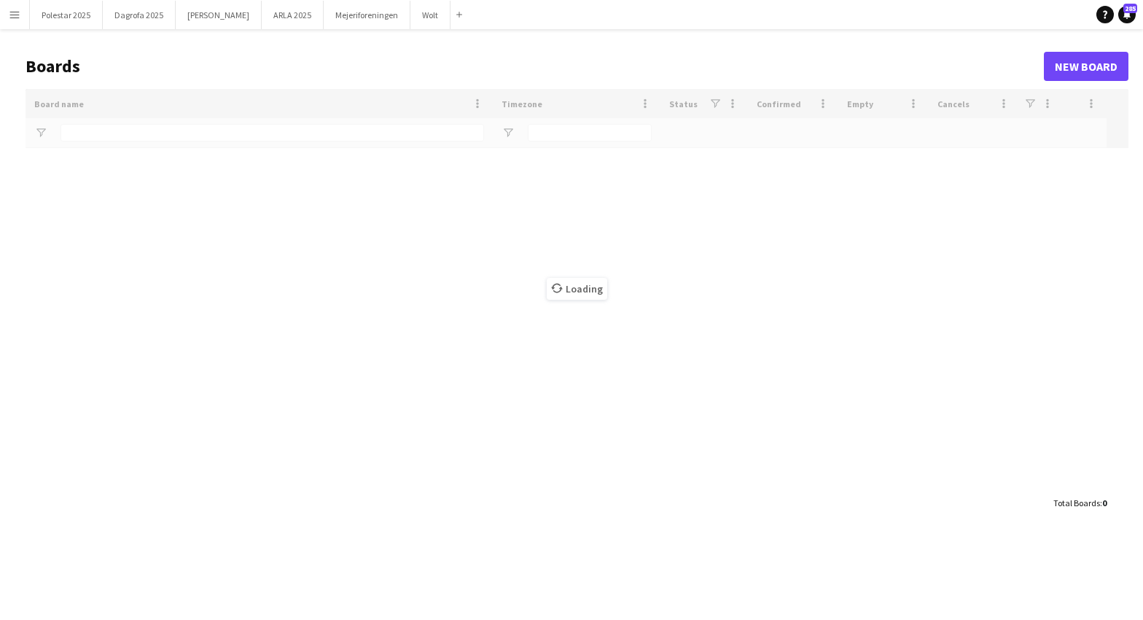
type input "***"
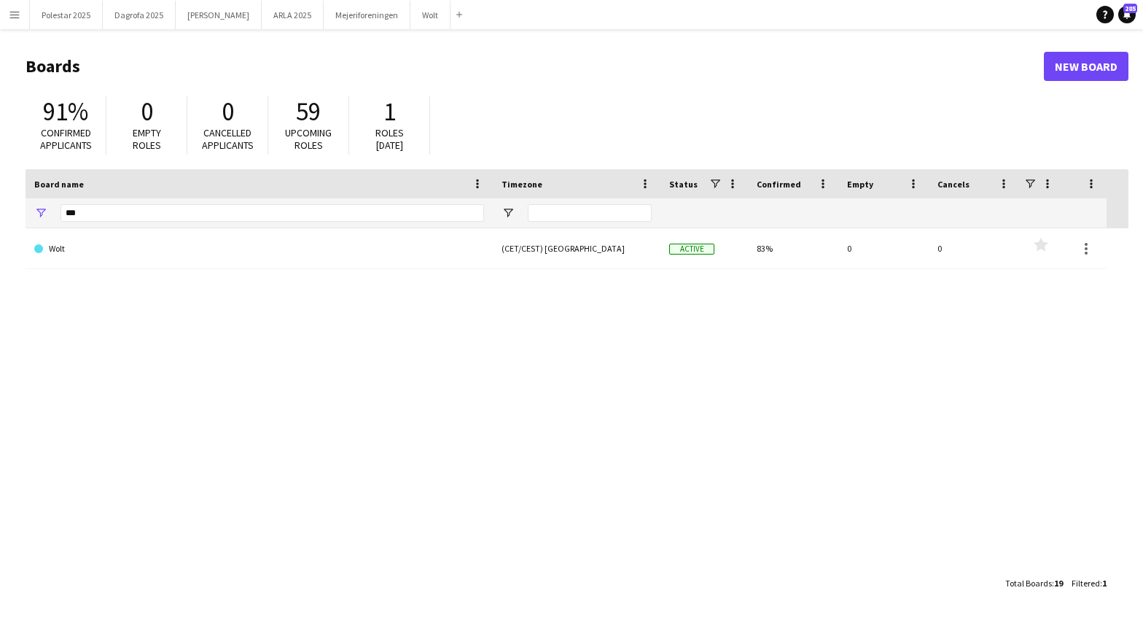
drag, startPoint x: 672, startPoint y: 446, endPoint x: 509, endPoint y: 389, distance: 172.3
click at [521, 446] on div "Wolt (CET/CEST) [GEOGRAPHIC_DATA] Active 83% 0 0 Favourites" at bounding box center [577, 398] width 1103 height 341
click at [22, 7] on button "Menu" at bounding box center [14, 14] width 29 height 29
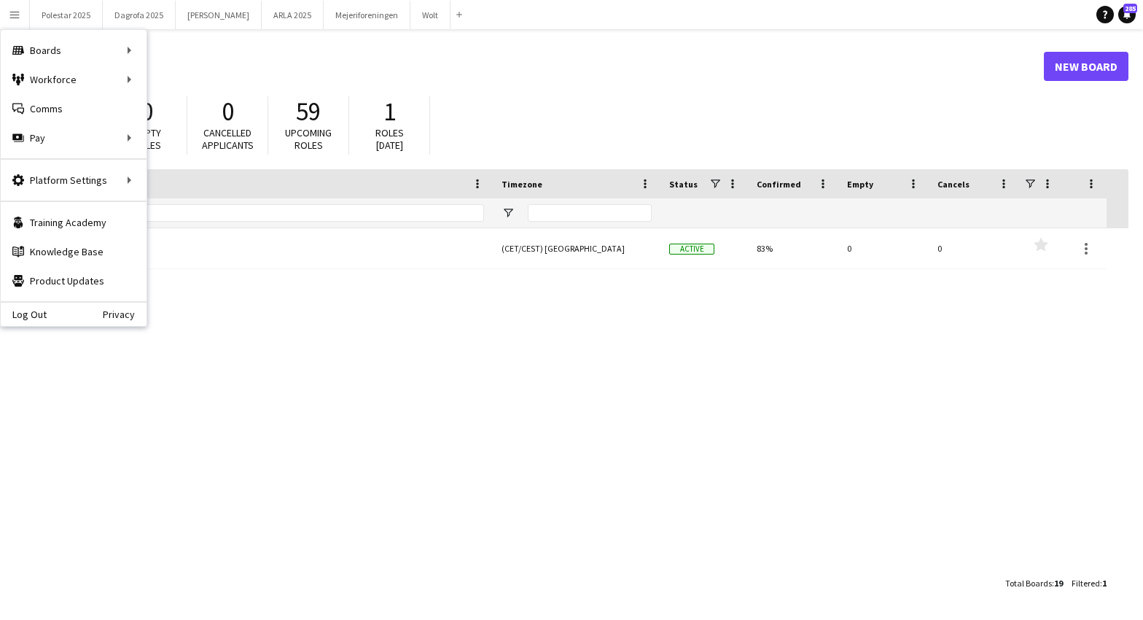
click at [448, 435] on div "Wolt (CET/CEST) [GEOGRAPHIC_DATA] Active 83% 0 0 Favourites" at bounding box center [577, 398] width 1103 height 341
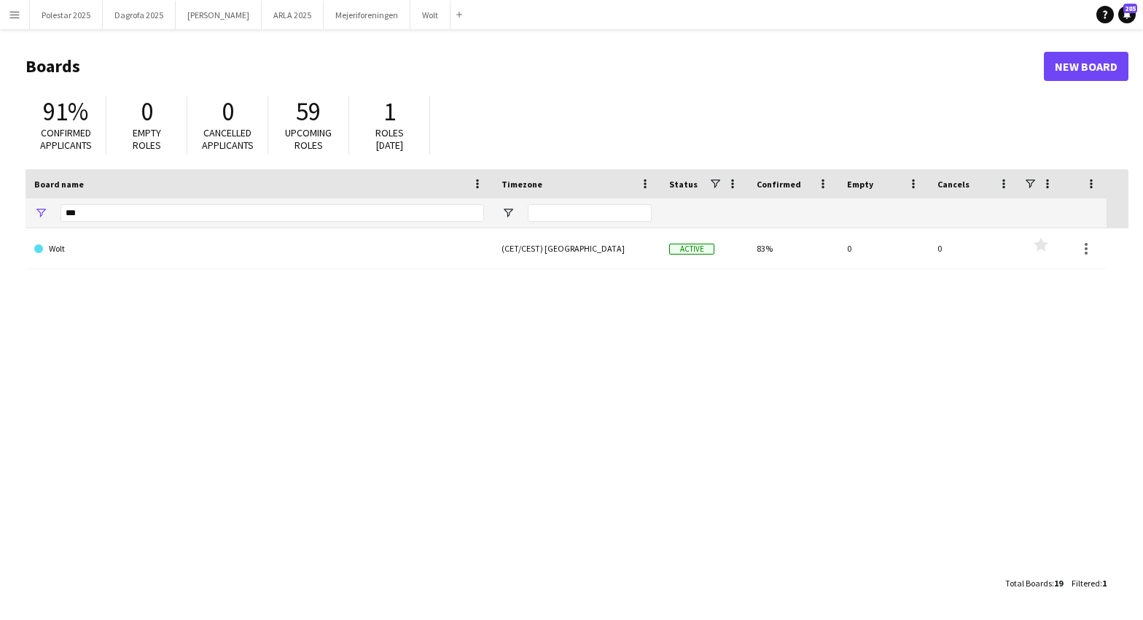
click at [15, 12] on app-icon "Menu" at bounding box center [15, 15] width 12 height 12
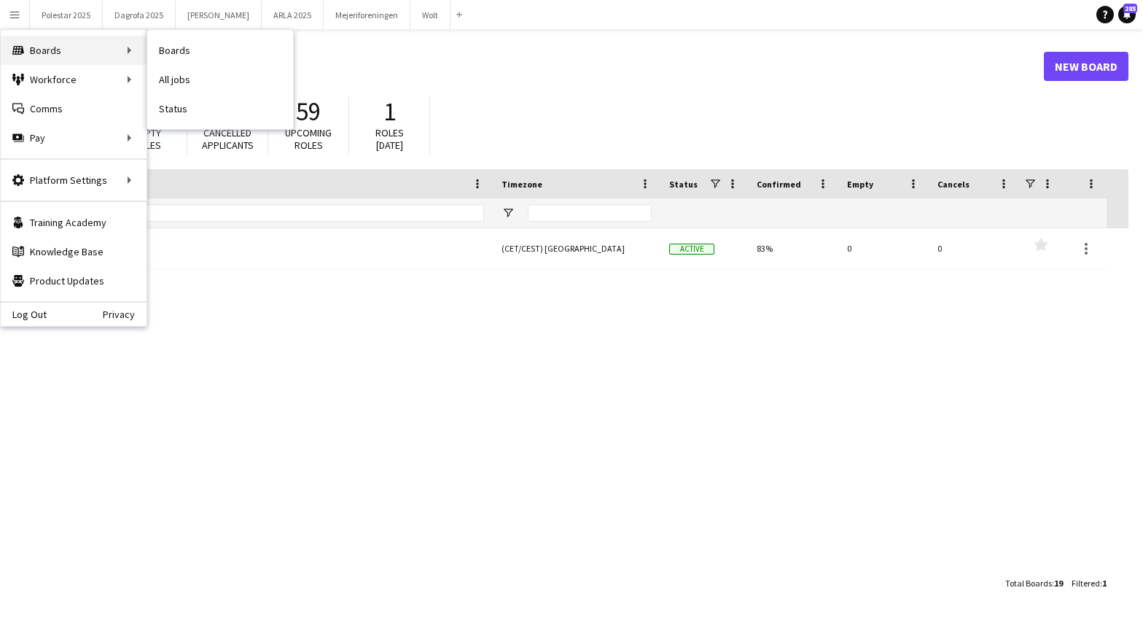
click at [73, 53] on div "Boards Boards" at bounding box center [74, 50] width 146 height 29
click at [23, 51] on icon at bounding box center [18, 50] width 12 height 9
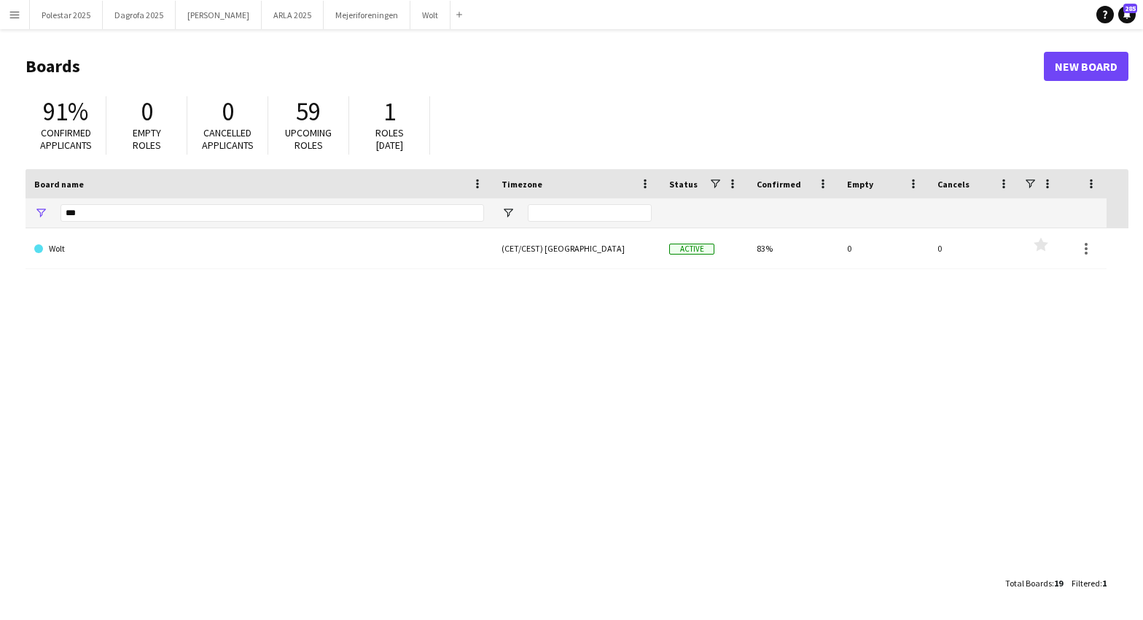
click at [26, 50] on header "Boards New Board" at bounding box center [577, 66] width 1103 height 45
click at [21, 12] on button "Menu" at bounding box center [14, 14] width 29 height 29
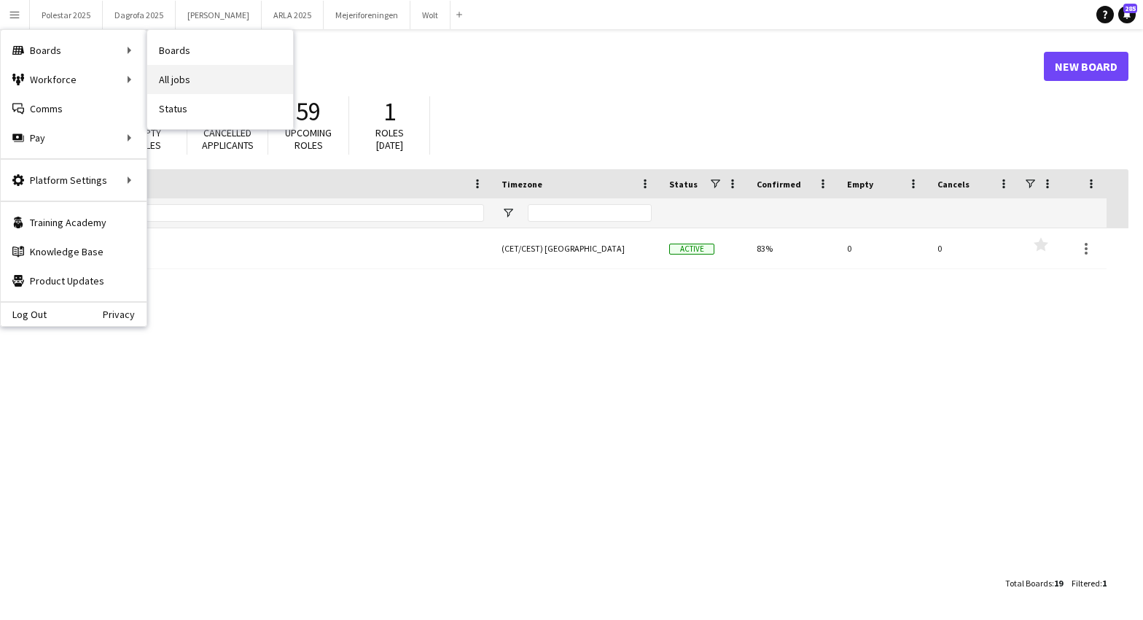
click at [181, 82] on link "All jobs" at bounding box center [220, 79] width 146 height 29
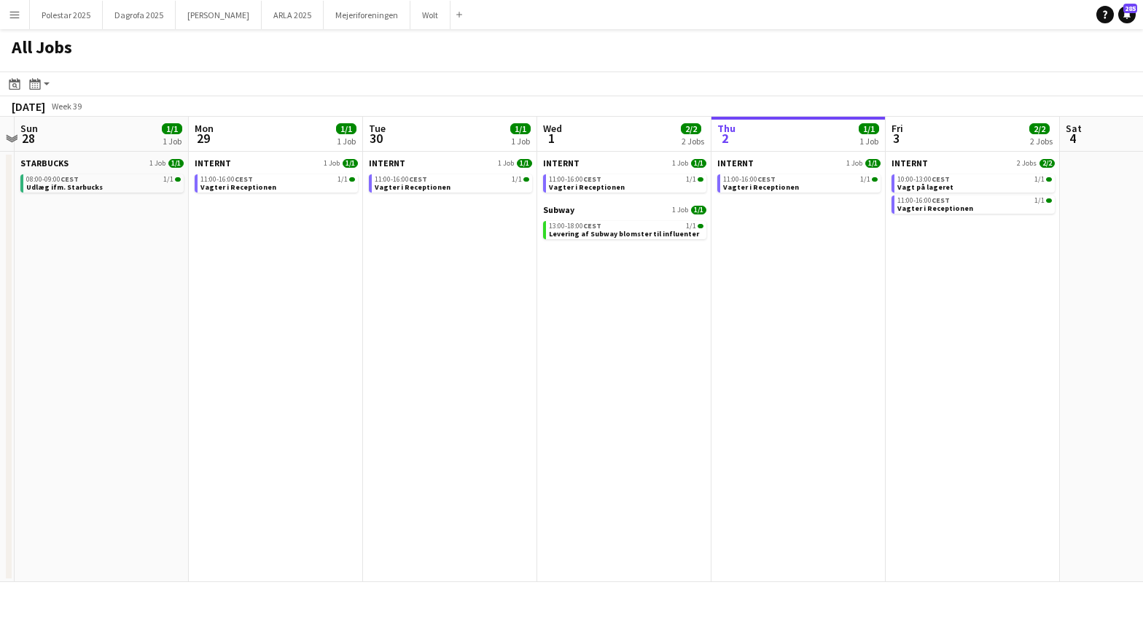
scroll to position [0, 316]
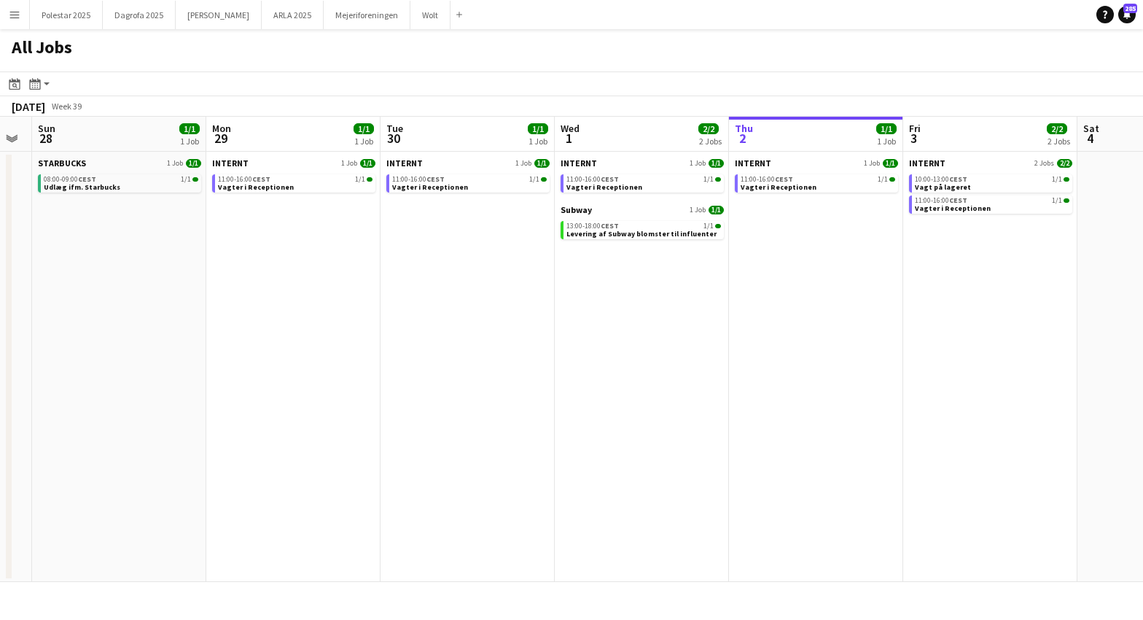
drag, startPoint x: 244, startPoint y: 418, endPoint x: 708, endPoint y: 432, distance: 464.7
click at [708, 432] on app-calendar-viewport "Fri 26 Sat 27 Sun 28 1/1 1 Job Mon 29 1/1 1 Job Tue 30 1/1 1 Job Wed 1 2/2 2 Jo…" at bounding box center [571, 349] width 1143 height 465
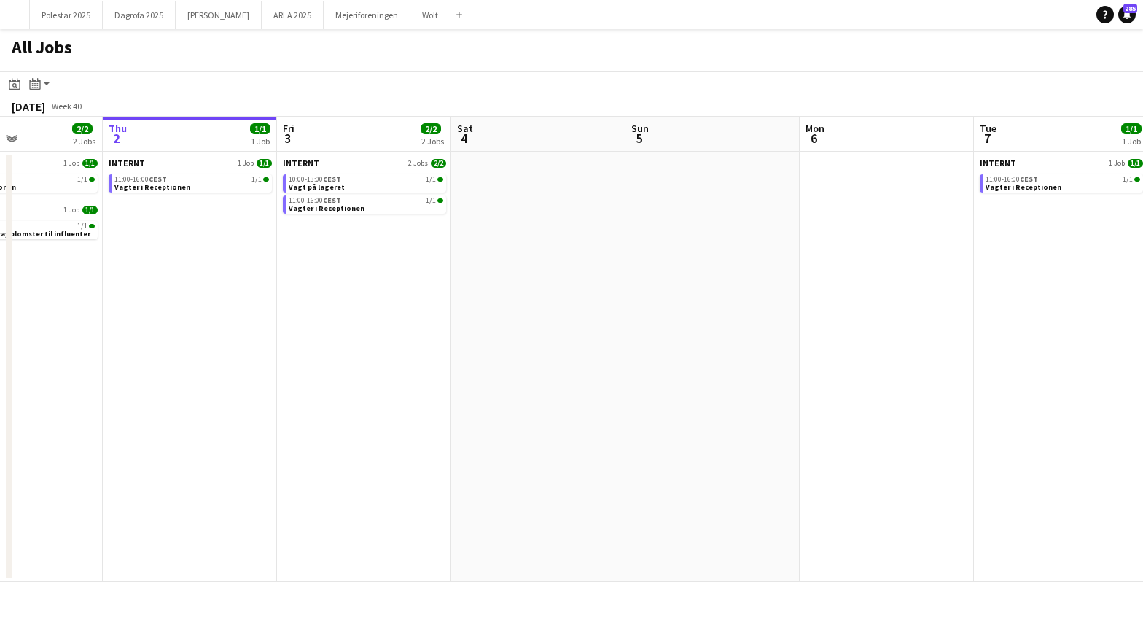
scroll to position [0, 604]
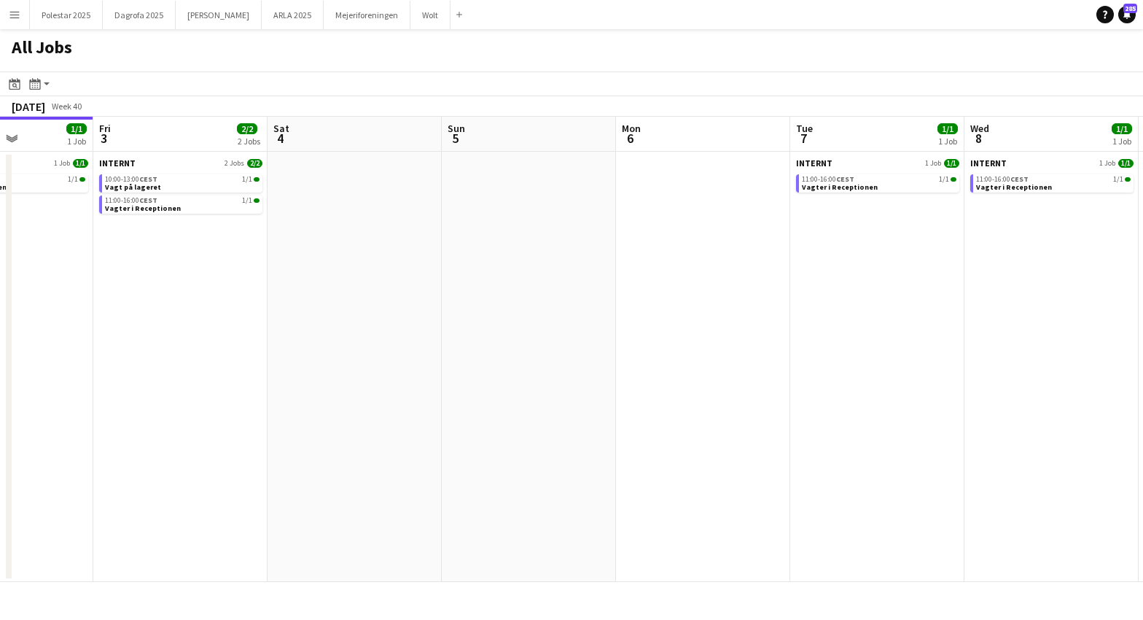
drag, startPoint x: 822, startPoint y: 403, endPoint x: -124, endPoint y: 352, distance: 947.1
click at [0, 352] on html "Menu Boards Boards Boards All jobs Status Workforce Workforce My Workforce Recr…" at bounding box center [571, 310] width 1143 height 620
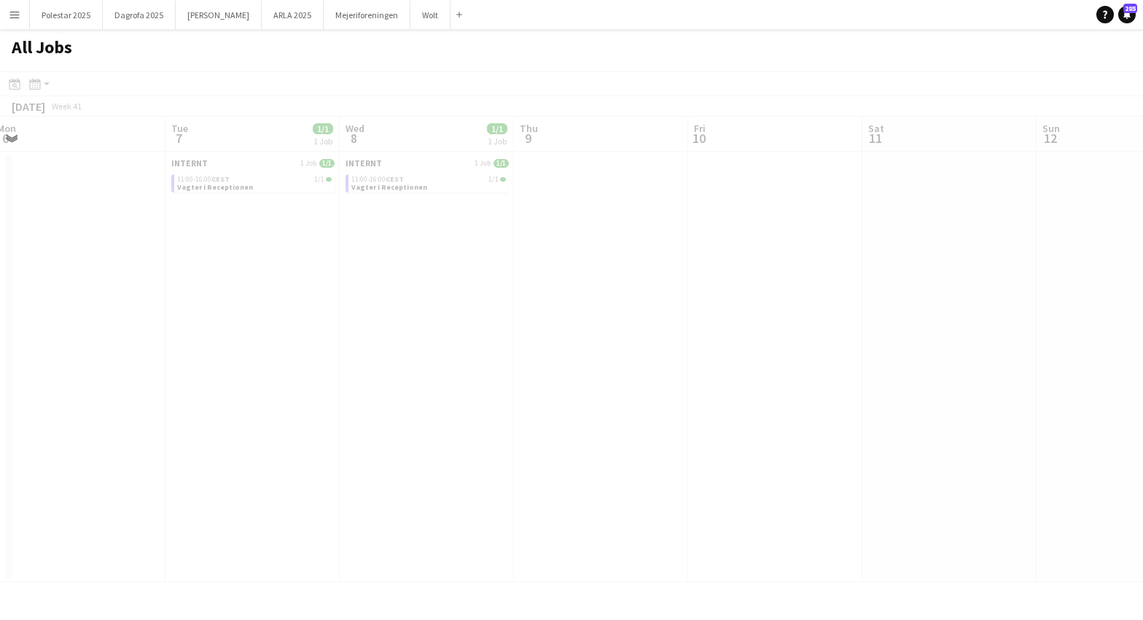
scroll to position [0, 532]
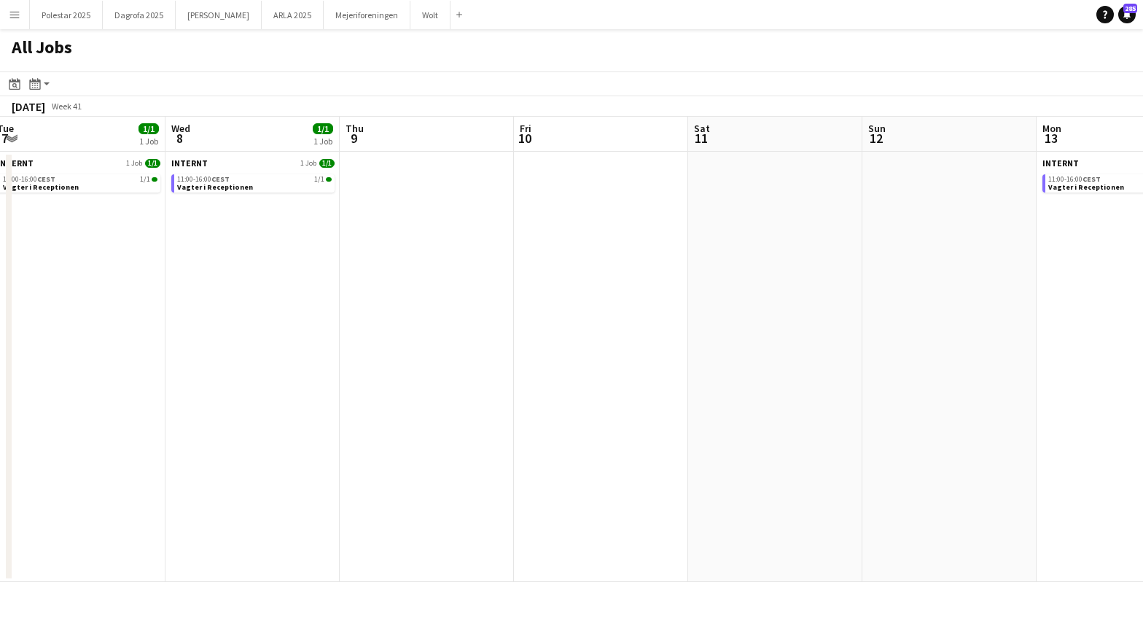
drag, startPoint x: 1041, startPoint y: 416, endPoint x: 241, endPoint y: 392, distance: 799.6
click at [241, 392] on app-calendar-viewport "Sat 4 Sun 5 Mon 6 Tue 7 1/1 1 Job Wed 8 1/1 1 Job Thu 9 Fri 10 Sat 11 Sun 12 Mo…" at bounding box center [571, 349] width 1143 height 465
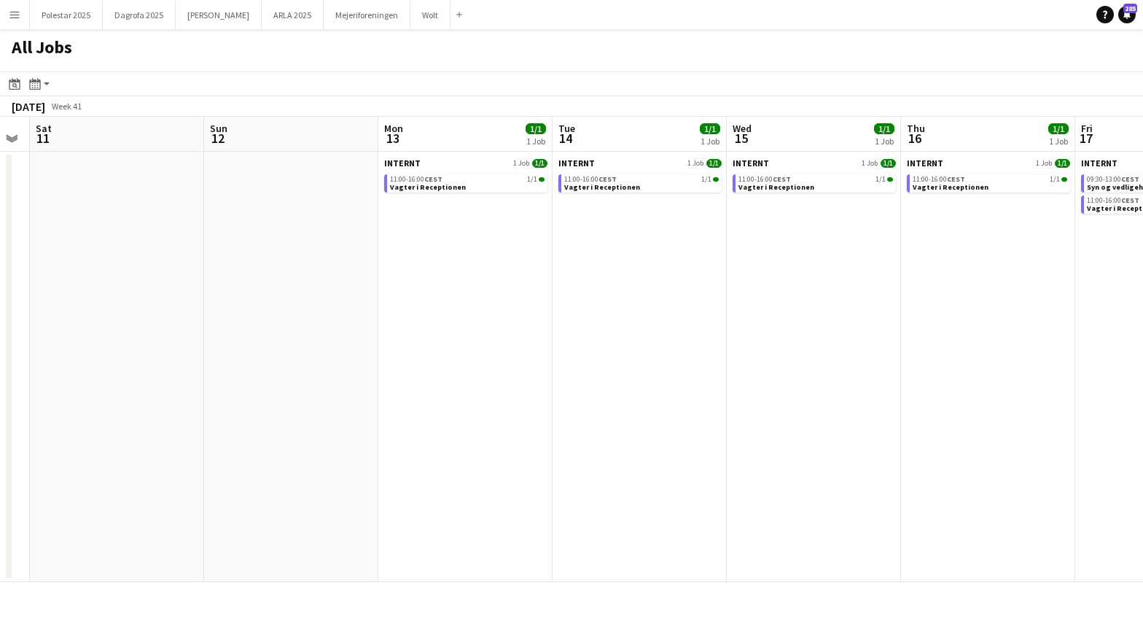
drag, startPoint x: 1088, startPoint y: 384, endPoint x: 429, endPoint y: 392, distance: 658.5
click at [429, 392] on app-calendar-viewport "Wed 8 1/1 1 Job Thu 9 Fri 10 Sat 11 Sun 12 Mon 13 1/1 1 Job Tue 14 1/1 1 Job We…" at bounding box center [571, 349] width 1143 height 465
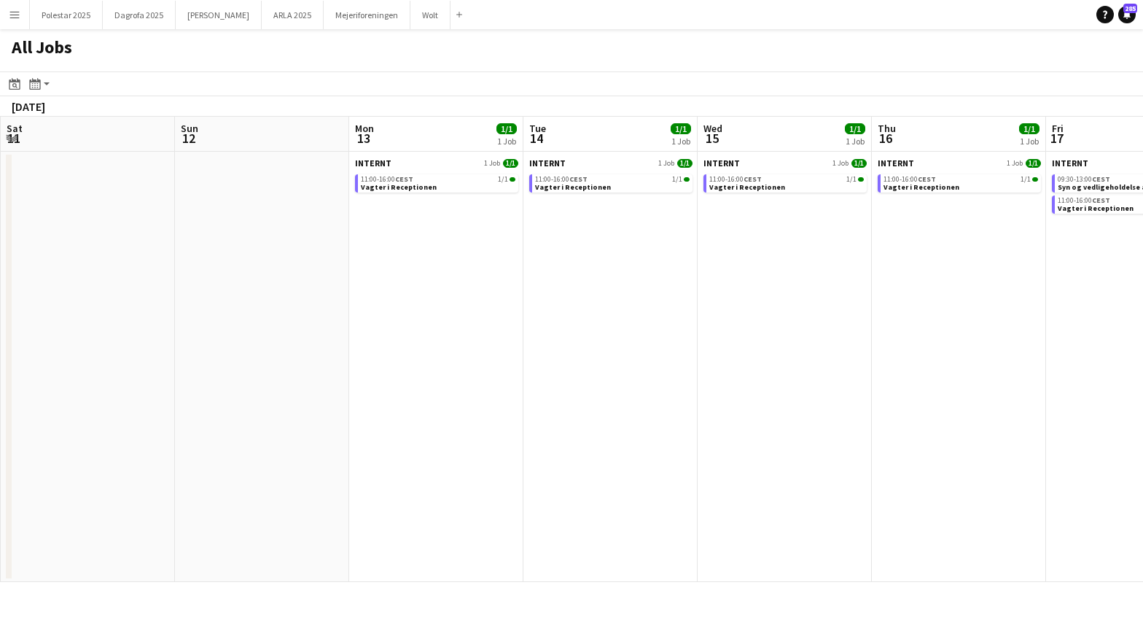
scroll to position [0, 570]
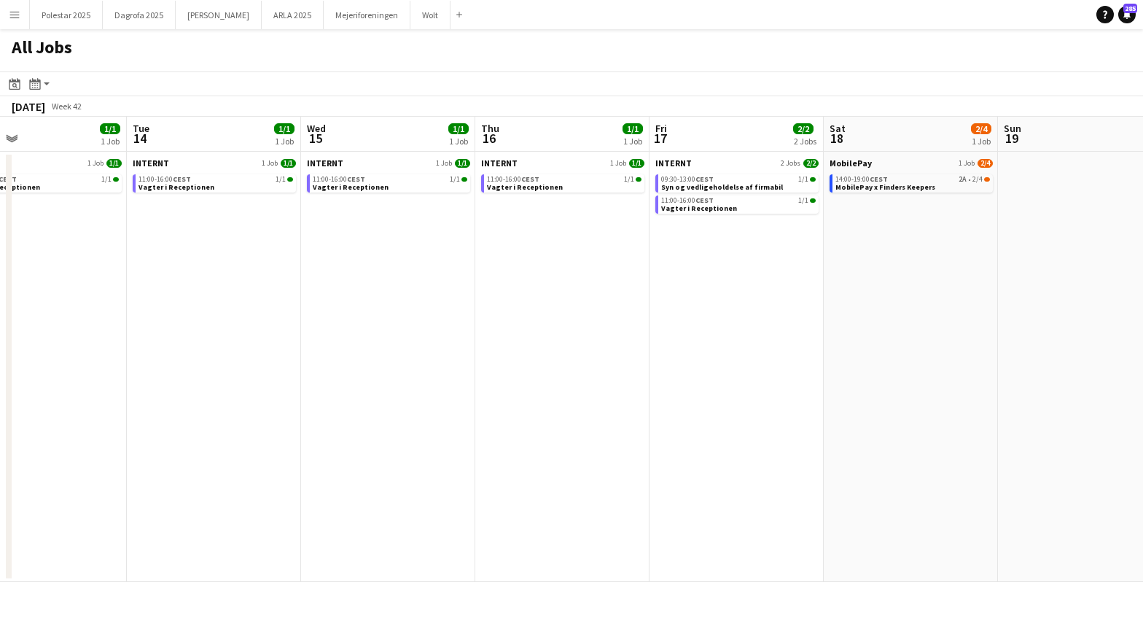
drag, startPoint x: 1011, startPoint y: 340, endPoint x: 591, endPoint y: 326, distance: 420.2
click at [591, 326] on app-calendar-viewport "Fri 10 Sat 11 Sun 12 Mon 13 1/1 1 Job Tue 14 1/1 1 Job Wed 15 1/1 1 Job Thu 16 …" at bounding box center [571, 349] width 1143 height 465
click at [888, 184] on span "MobilePay x Finders Keepers" at bounding box center [886, 186] width 100 height 9
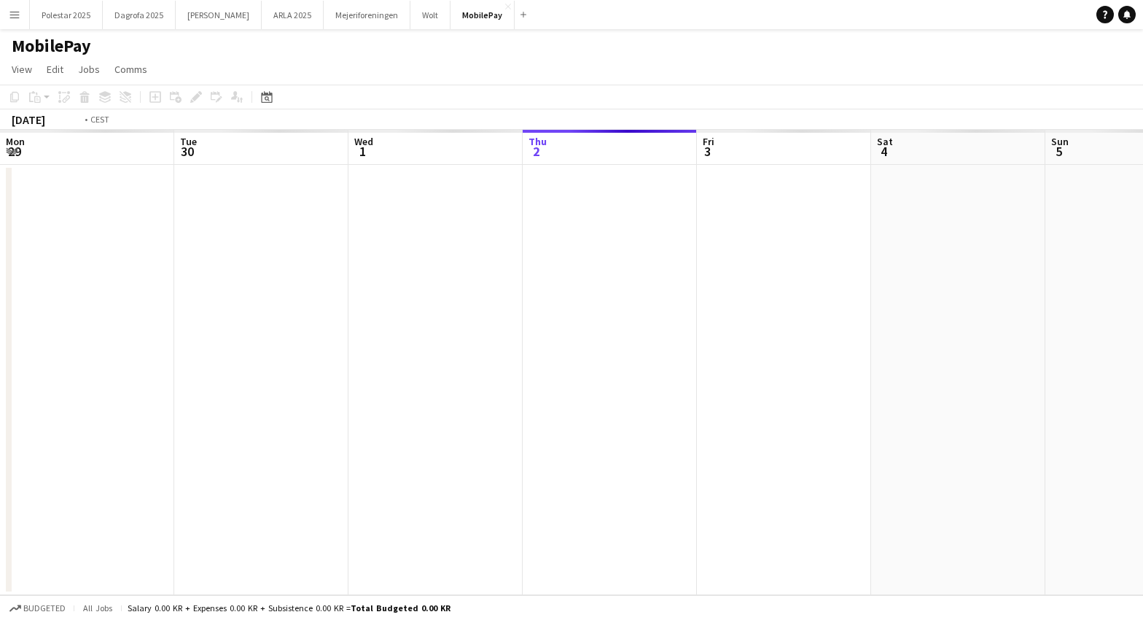
scroll to position [0, 502]
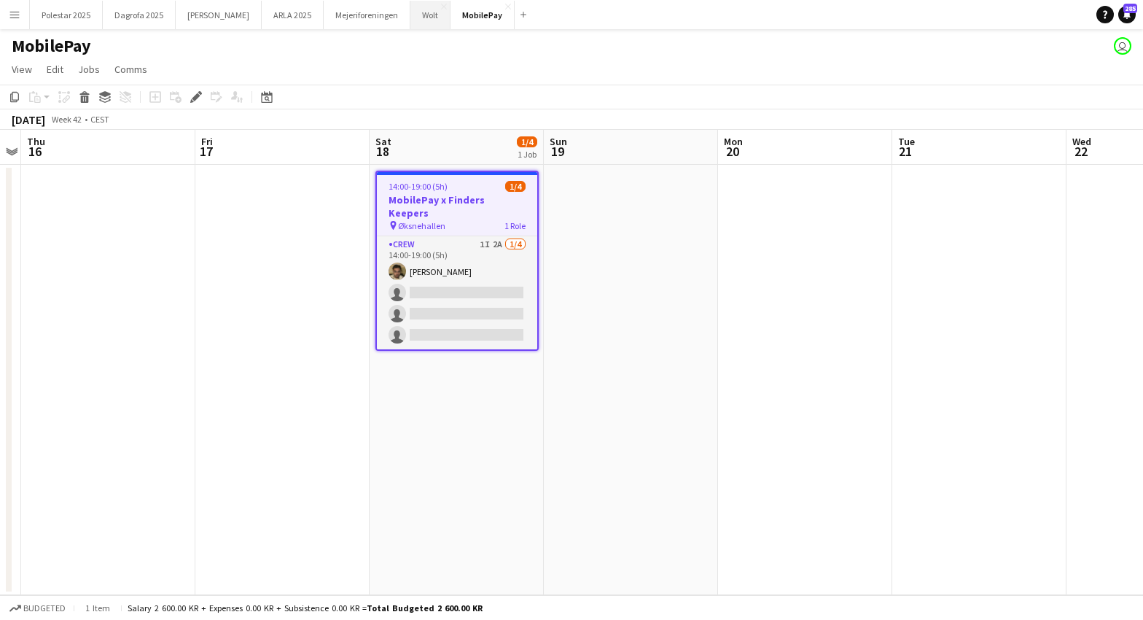
click at [411, 18] on button "Wolt Close" at bounding box center [431, 15] width 40 height 28
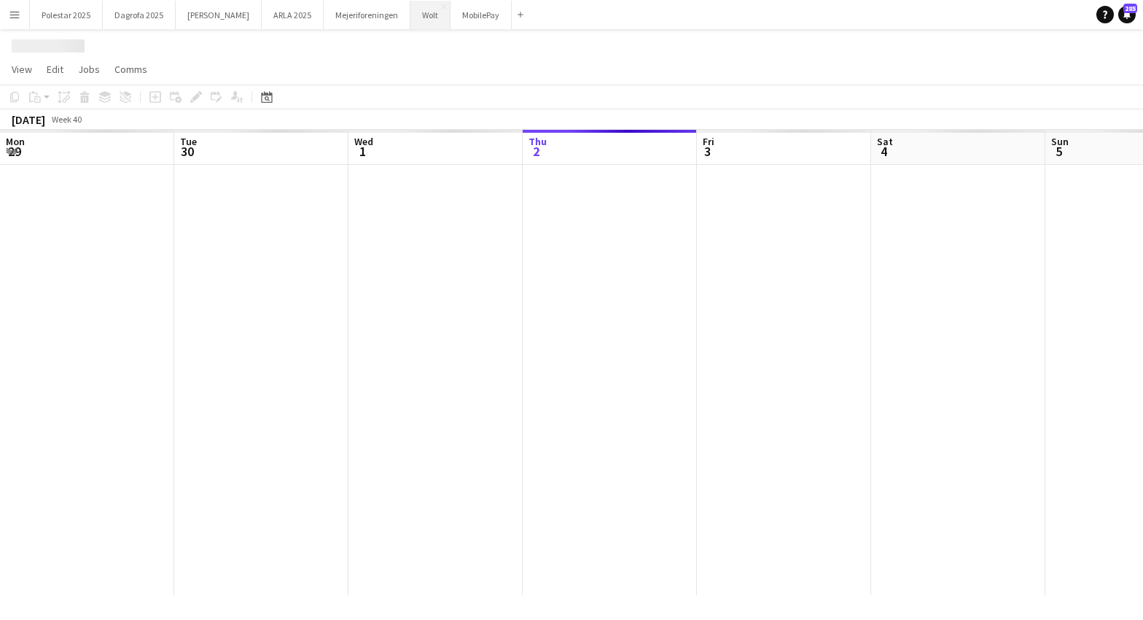
scroll to position [0, 349]
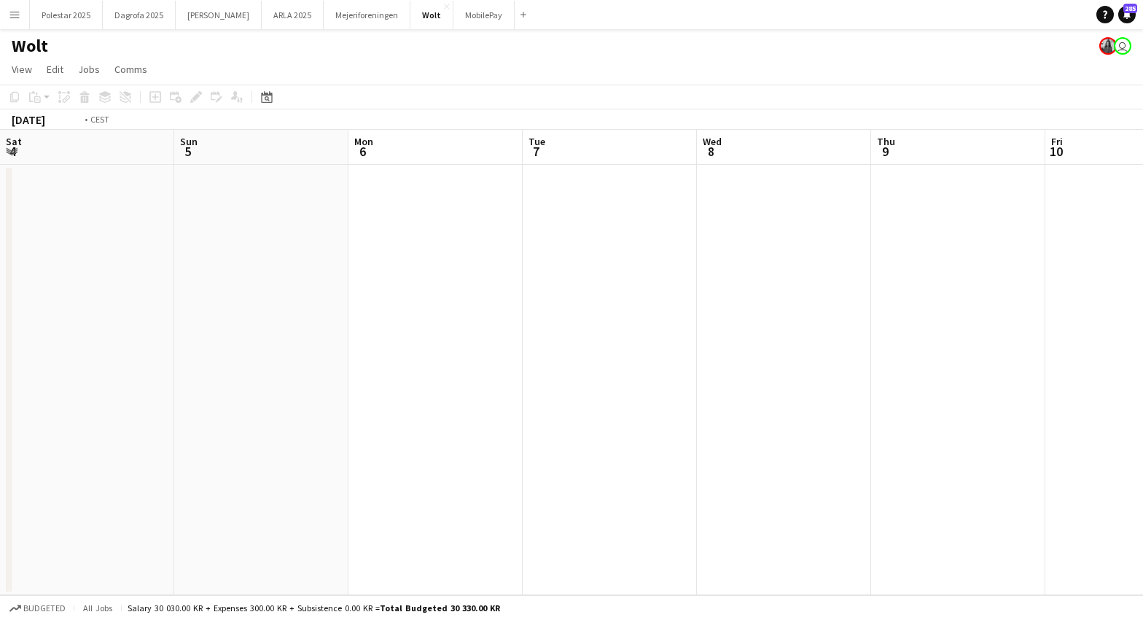
drag, startPoint x: 987, startPoint y: 367, endPoint x: 107, endPoint y: 351, distance: 879.5
click at [107, 351] on app-calendar-viewport "Wed 1 Thu 2 Fri 3 Sat 4 Sun 5 Mon 6 Tue 7 Wed 8 Thu 9 Fri 10 Sat 11 Sun 12" at bounding box center [571, 362] width 1143 height 465
drag, startPoint x: 904, startPoint y: 319, endPoint x: 165, endPoint y: 330, distance: 739.5
click at [113, 341] on app-calendar-viewport "Wed 8 Thu 9 Fri 10 Sat 11 Sun 12 Mon 13 Tue 14 Wed 15 Thu 16 Fri 17 Sat 18 Sun …" at bounding box center [571, 362] width 1143 height 465
drag, startPoint x: 914, startPoint y: 306, endPoint x: 454, endPoint y: 321, distance: 461.1
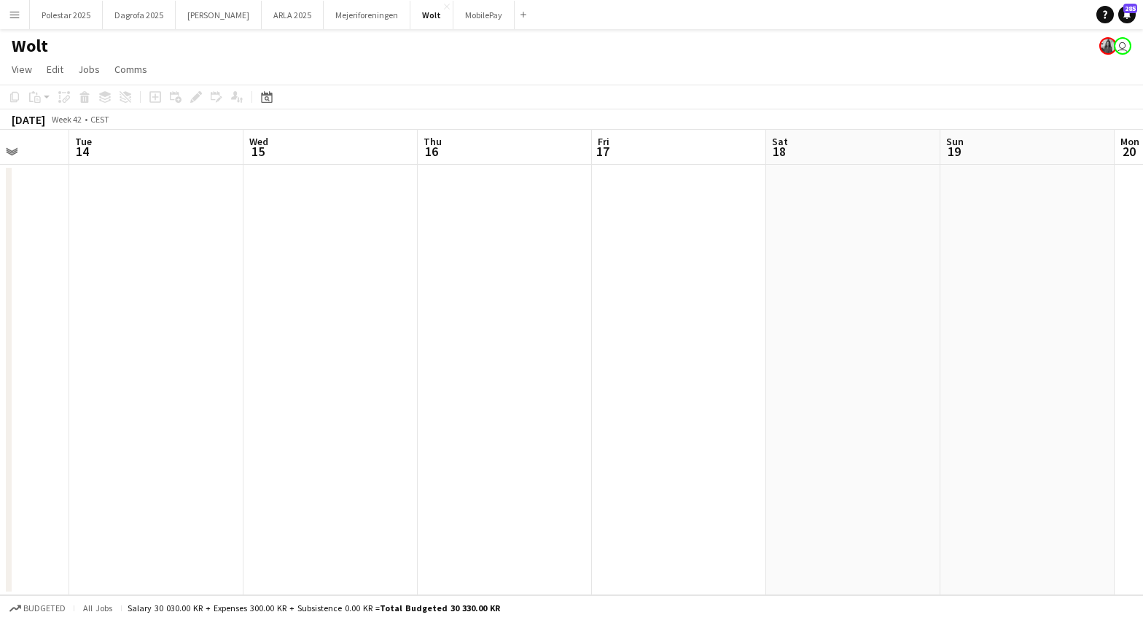
click at [389, 336] on app-calendar-viewport "Fri 10 Sat 11 Sun 12 Mon 13 Tue 14 Wed 15 Thu 16 Fri 17 Sat 18 Sun 19 Mon 20 Tu…" at bounding box center [571, 362] width 1143 height 465
drag, startPoint x: 1085, startPoint y: 327, endPoint x: 415, endPoint y: 351, distance: 670.6
click at [415, 352] on app-calendar-viewport "Fri 10 Sat 11 Sun 12 Mon 13 Tue 14 Wed 15 Thu 16 Fri 17 Sat 18 Sun 19 Mon 20 Tu…" at bounding box center [571, 362] width 1143 height 465
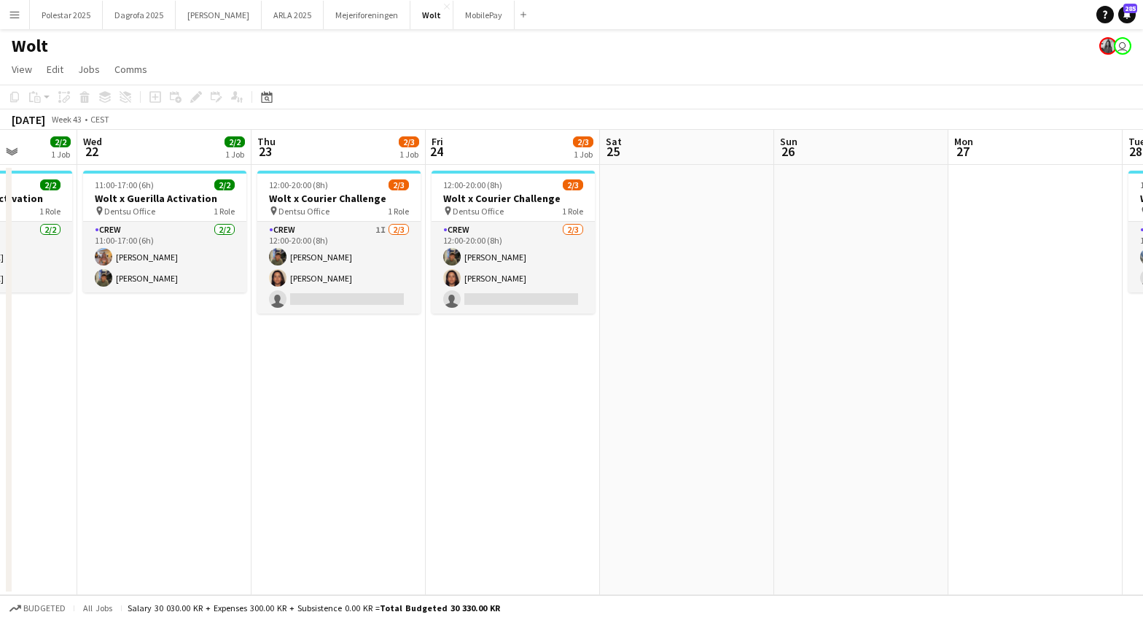
drag, startPoint x: 1114, startPoint y: 358, endPoint x: 839, endPoint y: 326, distance: 276.8
click at [344, 337] on app-calendar-viewport "Sat 18 Sun 19 Mon 20 Tue 21 2/2 1 Job Wed 22 2/2 1 Job Thu 23 2/3 1 Job Fri 24 …" at bounding box center [571, 362] width 1143 height 465
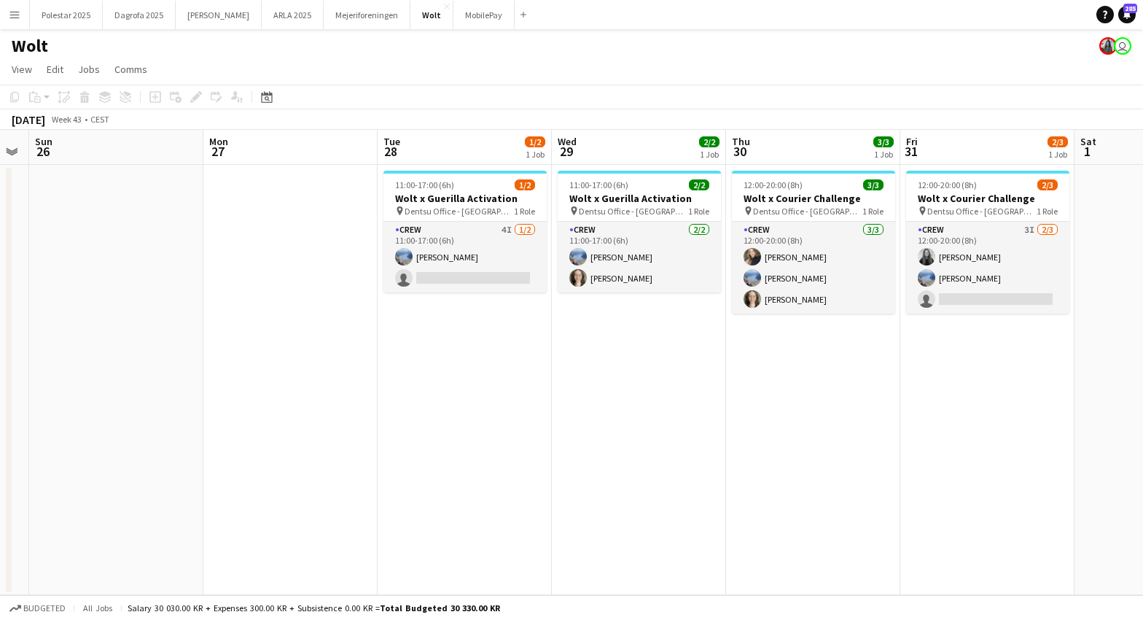
drag, startPoint x: 1093, startPoint y: 337, endPoint x: 599, endPoint y: 334, distance: 493.7
click at [594, 337] on app-calendar-viewport "Wed 22 2/2 1 Job Thu 23 2/3 1 Job Fri 24 2/3 1 Job Sat 25 Sun 26 Mon 27 Tue 28 …" at bounding box center [571, 362] width 1143 height 465
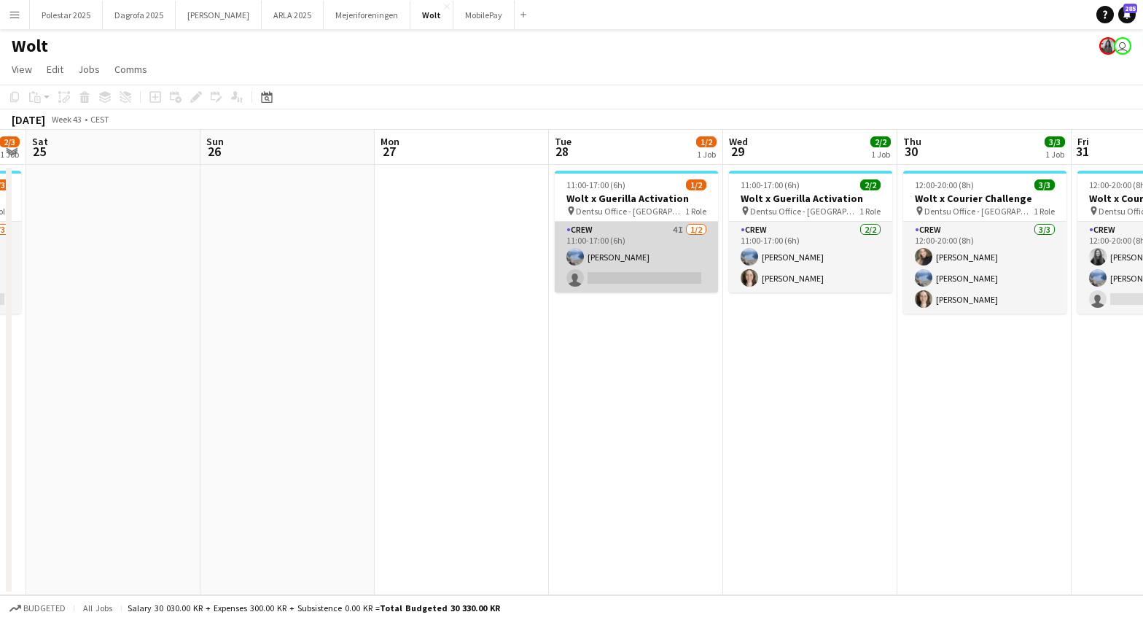
click at [599, 283] on app-card-role "Crew 4I 1/2 11:00-17:00 (6h) Line Thomassen single-neutral-actions" at bounding box center [636, 257] width 163 height 71
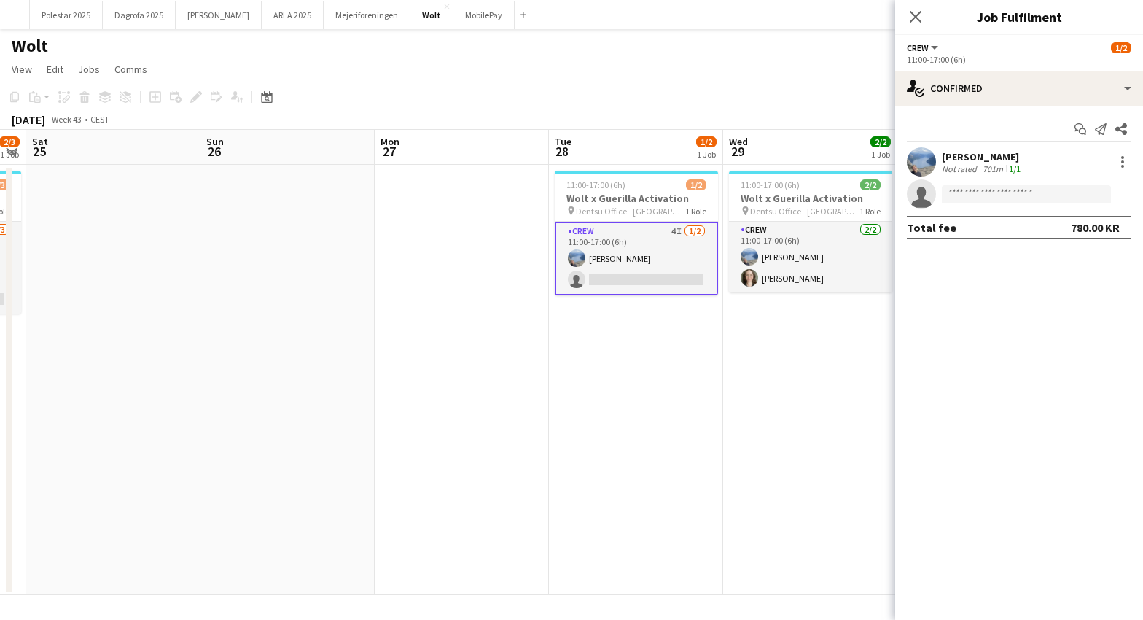
click at [991, 184] on app-invite-slot "single-neutral-actions" at bounding box center [1019, 193] width 248 height 29
click at [990, 197] on input at bounding box center [1026, 194] width 169 height 18
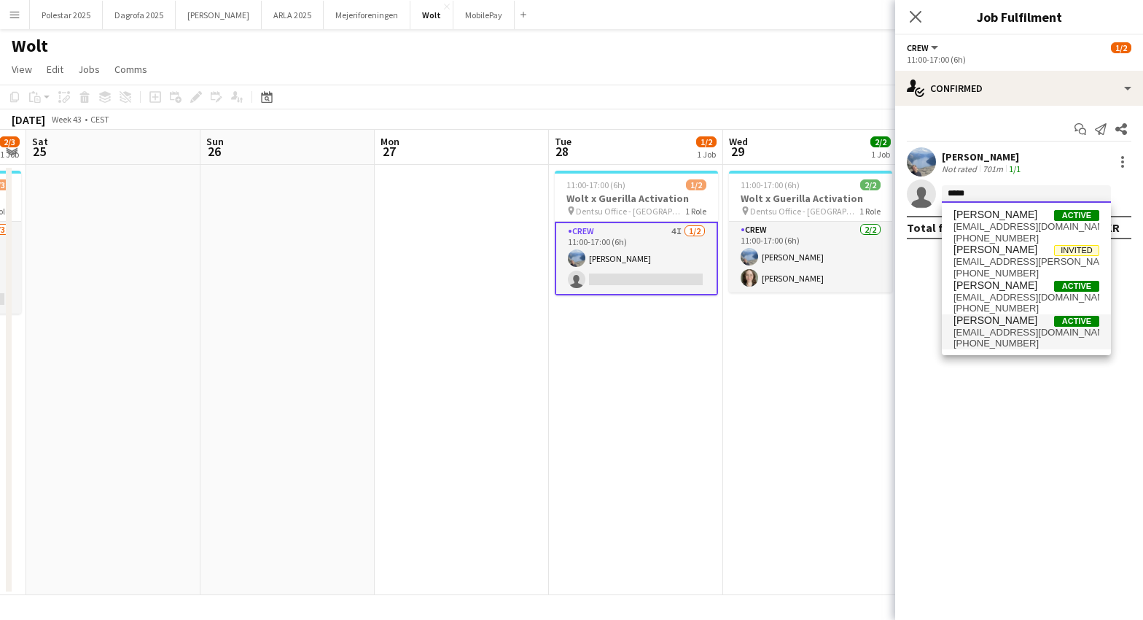
type input "*****"
click at [976, 343] on span "+4520455092" at bounding box center [1027, 344] width 146 height 12
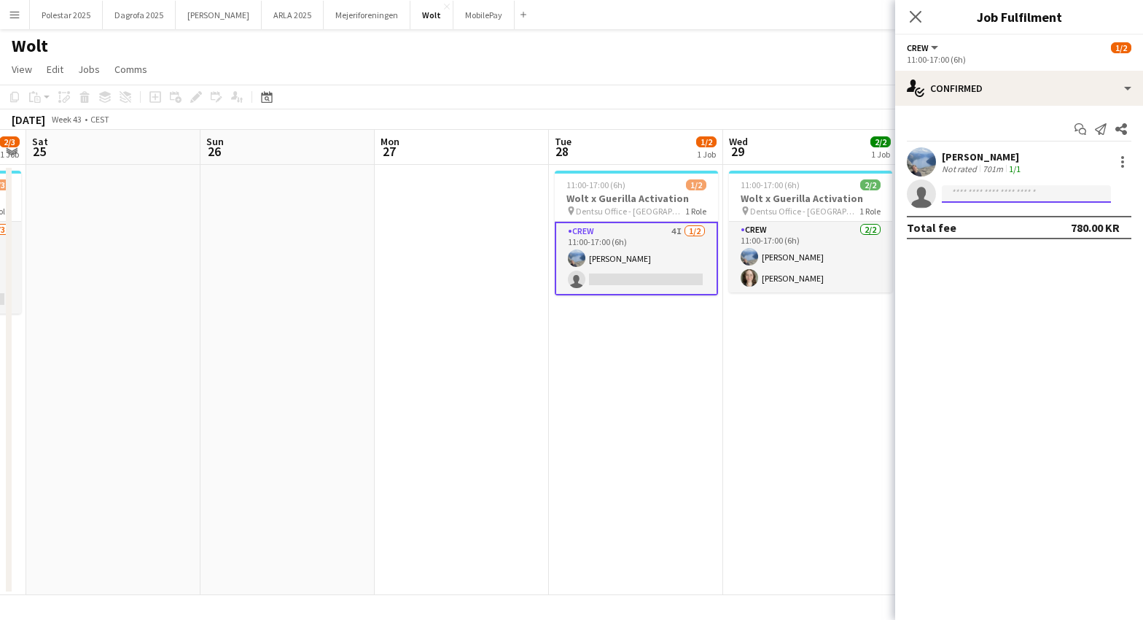
click at [970, 192] on input at bounding box center [1026, 194] width 169 height 18
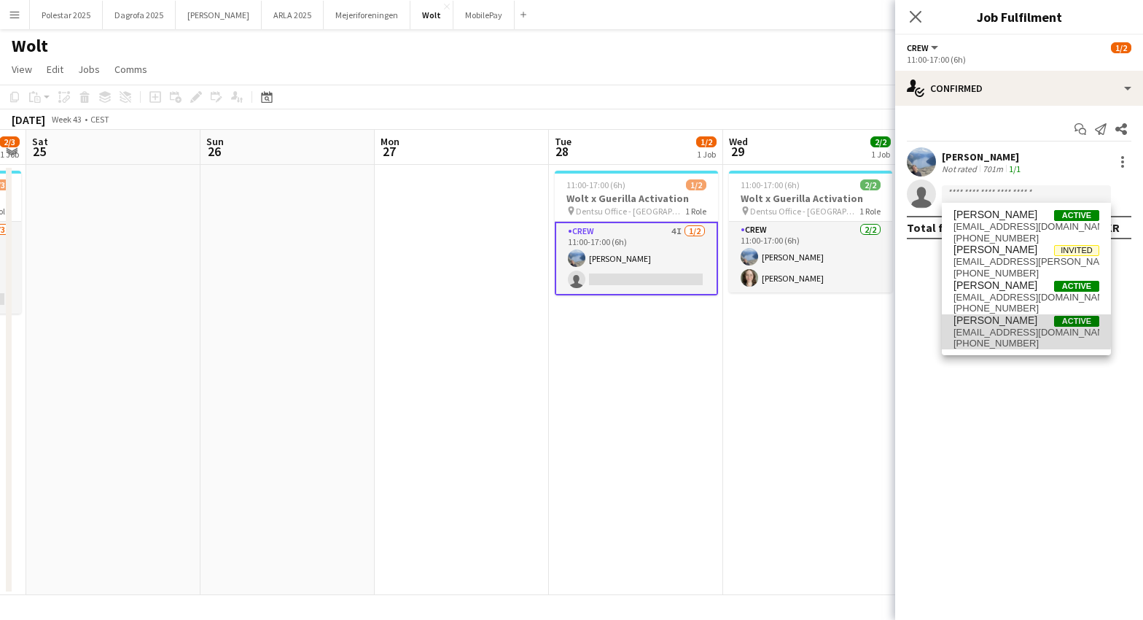
click at [994, 329] on span "[EMAIL_ADDRESS][DOMAIN_NAME]" at bounding box center [1027, 333] width 146 height 12
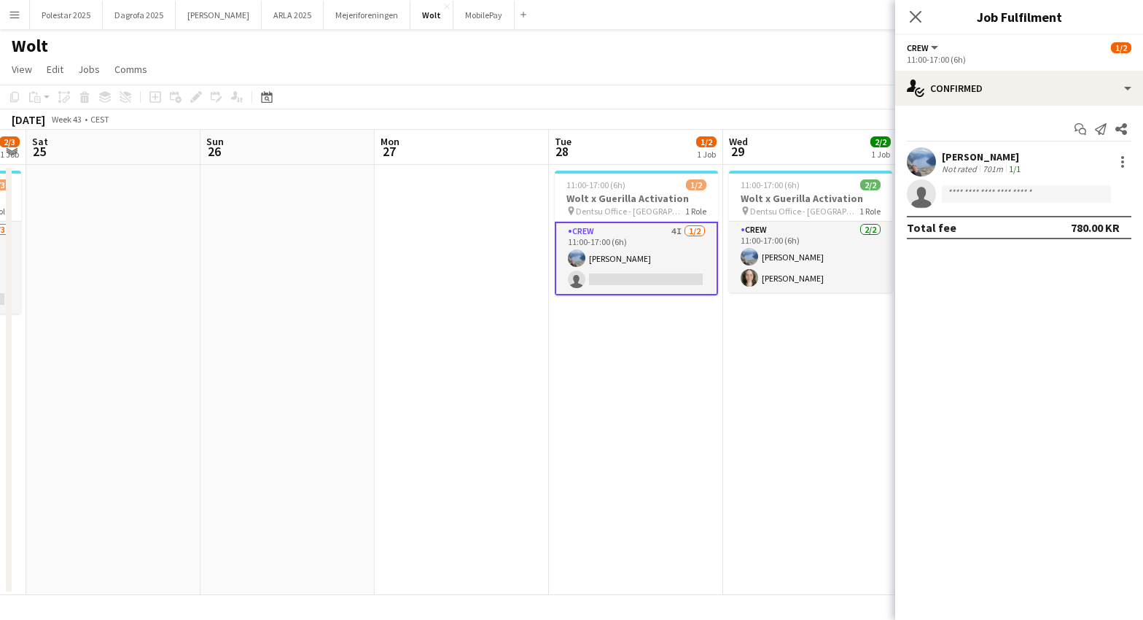
click at [1053, 373] on mat-expansion-panel "check Confirmed Start chat Send notification Share Line Thomassen Not rated 701…" at bounding box center [1019, 363] width 248 height 514
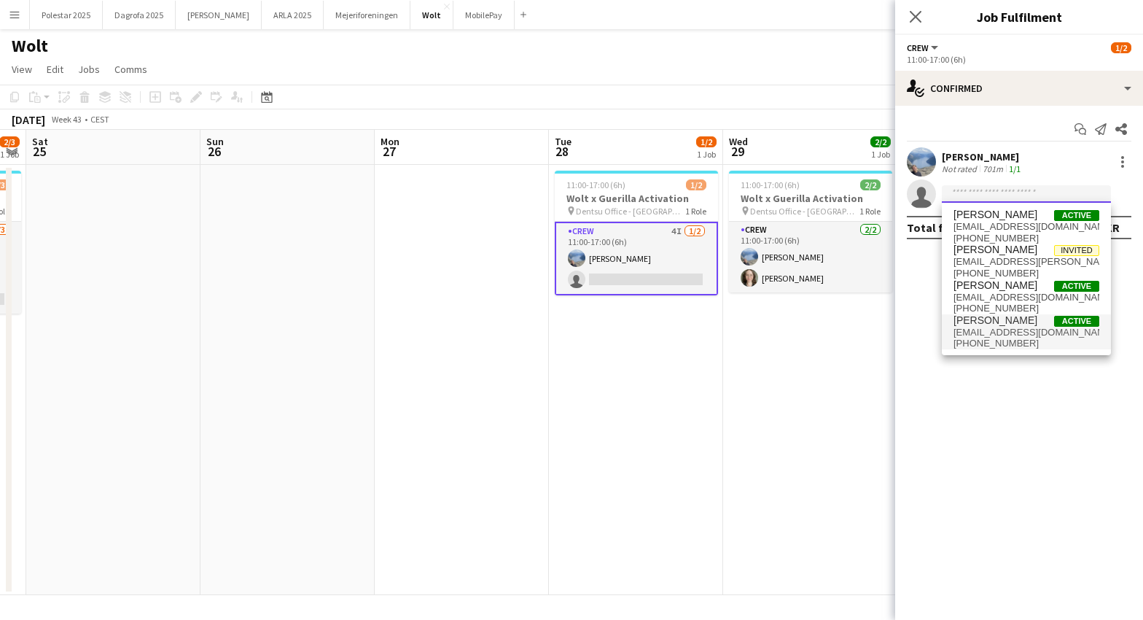
click at [996, 197] on input at bounding box center [1026, 194] width 169 height 18
click at [1068, 316] on span "Active" at bounding box center [1076, 321] width 45 height 11
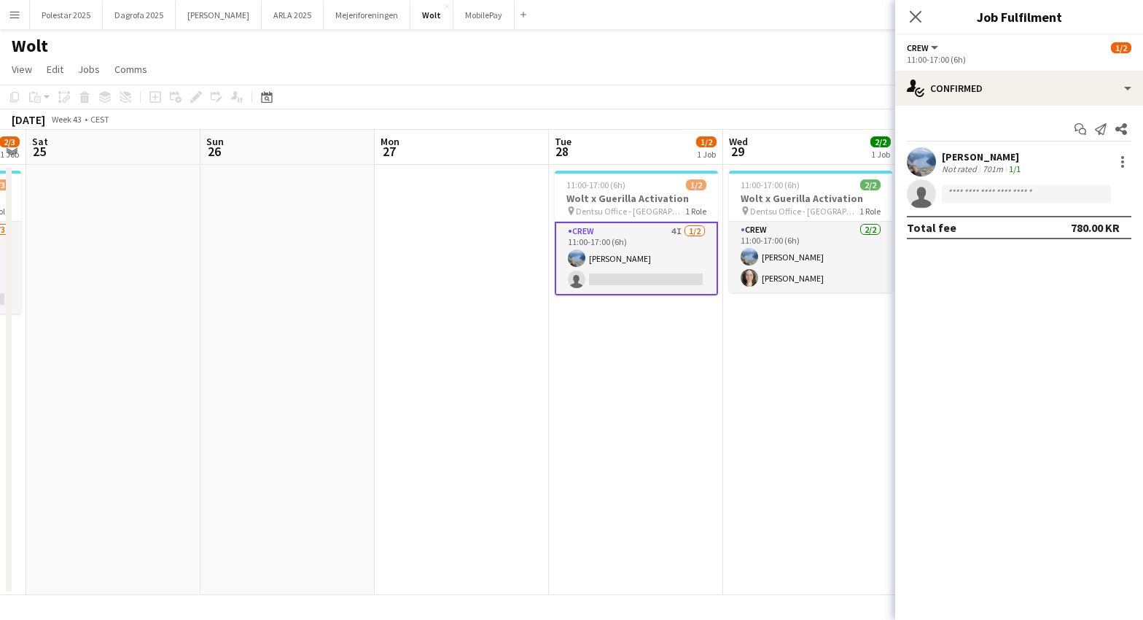
click at [1058, 294] on mat-expansion-panel "check Confirmed Start chat Send notification Share Line Thomassen Not rated 701…" at bounding box center [1019, 363] width 248 height 514
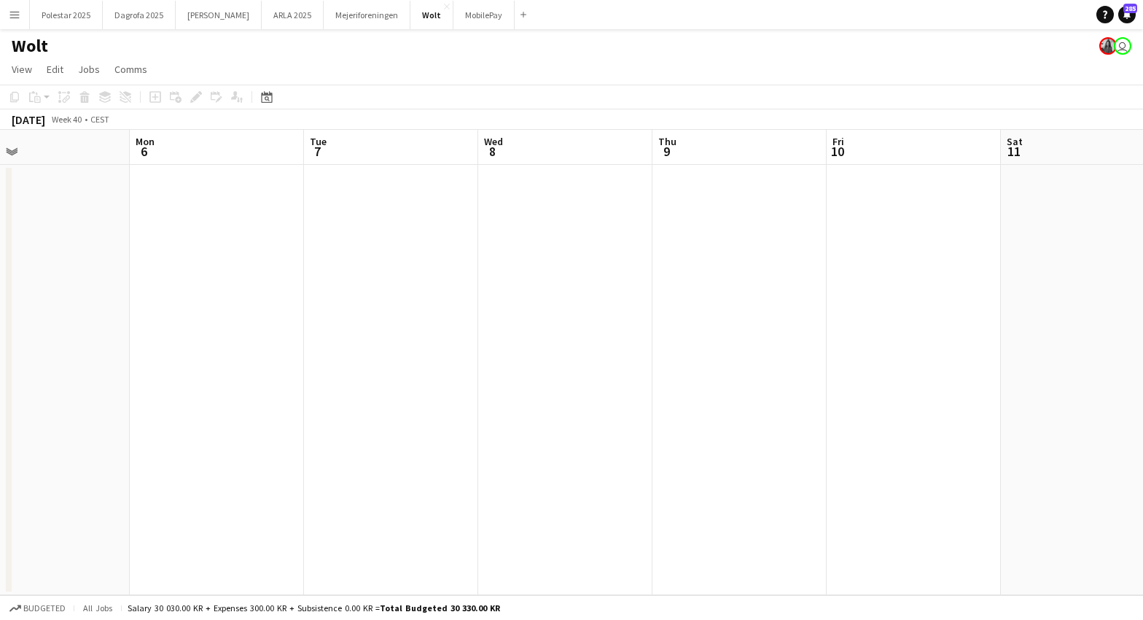
drag, startPoint x: 758, startPoint y: 389, endPoint x: 311, endPoint y: 388, distance: 447.0
click at [311, 388] on app-calendar-viewport "Thu 2 Fri 3 Sat 4 Sun 5 Mon 6 Tue 7 Wed 8 Thu 9 Fri 10 Sat 11 Sun 12 Mon 13" at bounding box center [571, 362] width 1143 height 465
drag, startPoint x: 937, startPoint y: 392, endPoint x: 101, endPoint y: 374, distance: 836.6
click at [63, 374] on app-calendar-viewport "Sat 4 Sun 5 Mon 6 Tue 7 Wed 8 Thu 9 Fri 10 Sat 11 Sun 12 Mon 13 Tue 14 Wed 15" at bounding box center [571, 362] width 1143 height 465
drag, startPoint x: 763, startPoint y: 385, endPoint x: 84, endPoint y: 381, distance: 679.6
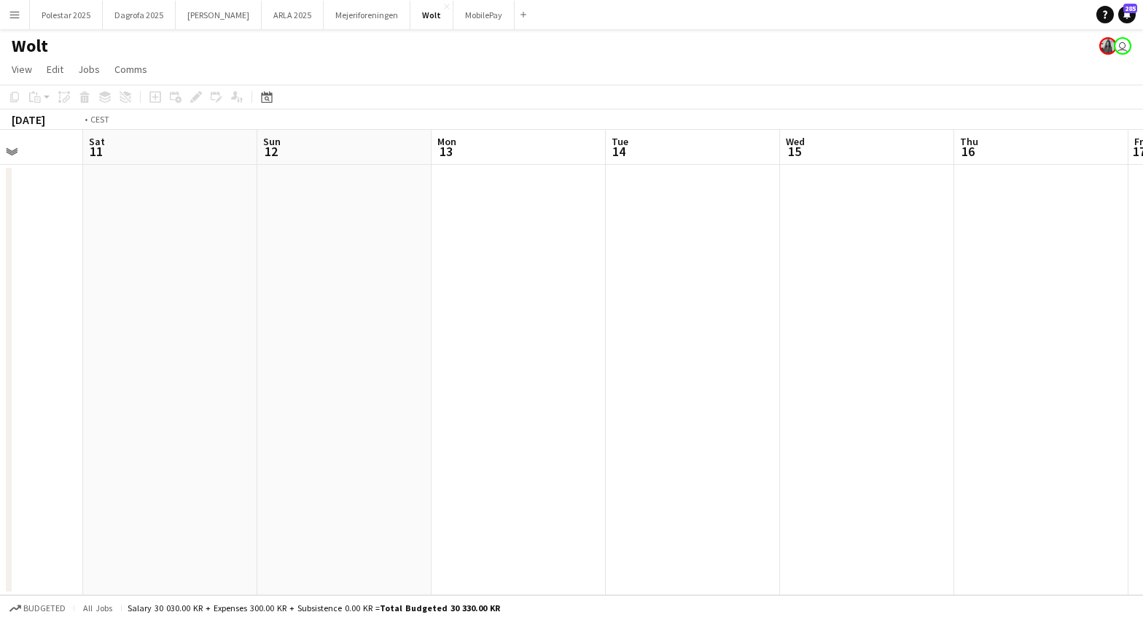
click at [76, 384] on app-calendar-viewport "Tue 7 Wed 8 Thu 9 Fri 10 Sat 11 Sun 12 Mon 13 Tue 14 Wed 15 Thu 16 Fri 17 Sat 18" at bounding box center [571, 362] width 1143 height 465
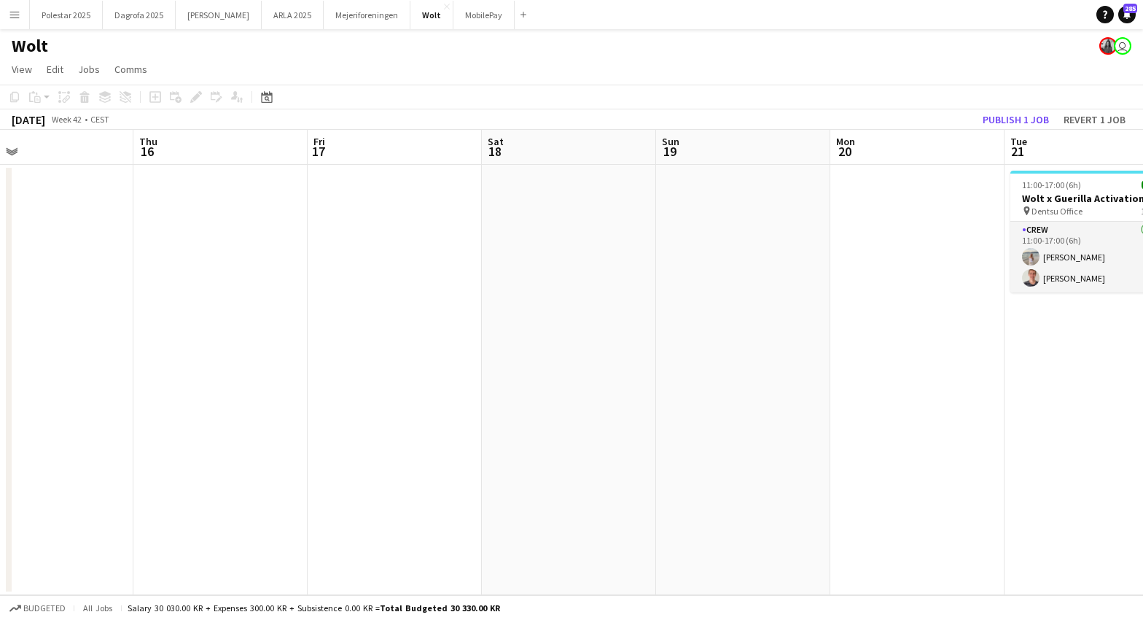
drag, startPoint x: 807, startPoint y: 402, endPoint x: 324, endPoint y: 381, distance: 483.2
click at [298, 385] on app-calendar-viewport "Sat 11 Sun 12 Mon 13 Tue 14 Wed 15 Thu 16 Fri 17 Sat 18 Sun 19 Mon 20 Tue 21 2/…" at bounding box center [571, 362] width 1143 height 465
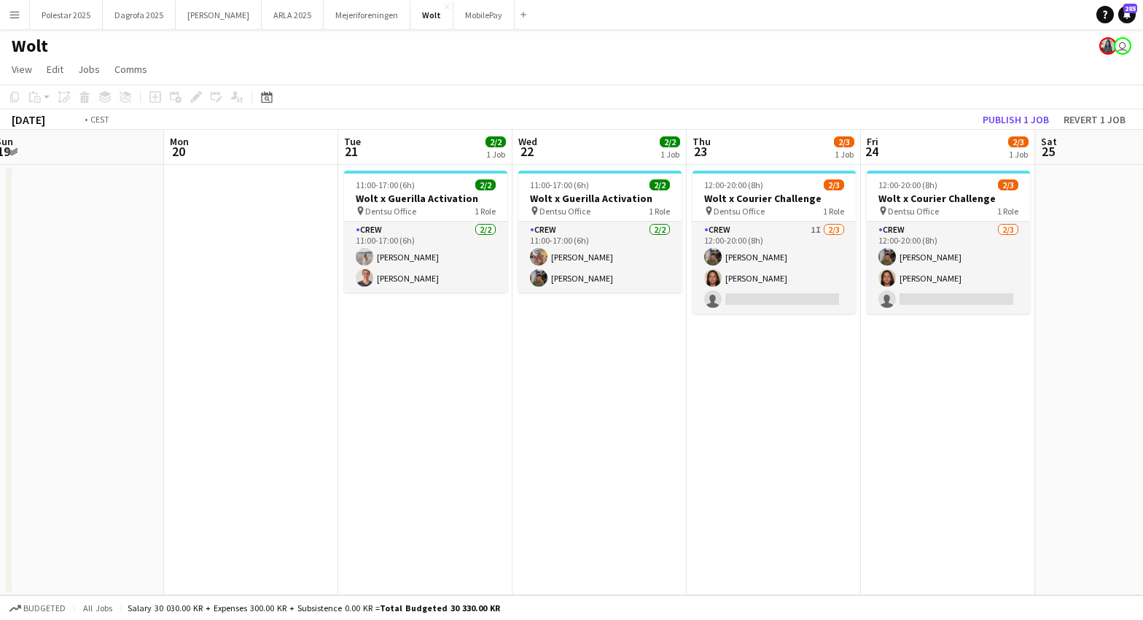
scroll to position [0, 577]
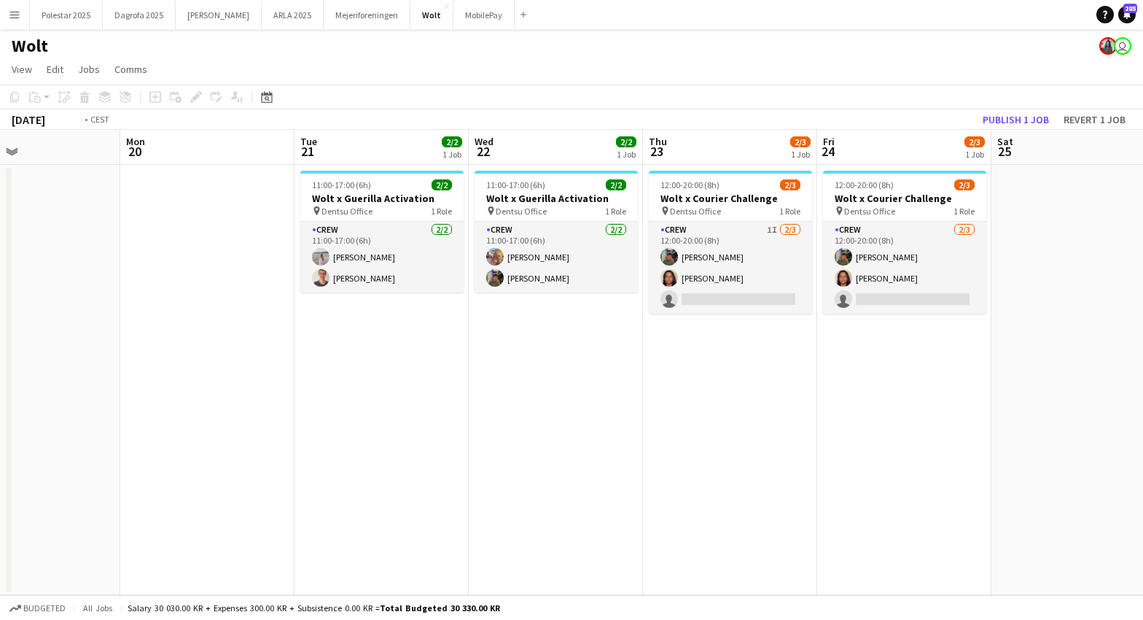
drag, startPoint x: 858, startPoint y: 429, endPoint x: 359, endPoint y: 407, distance: 499.2
click at [359, 408] on app-calendar-viewport "Thu 16 Fri 17 Sat 18 Sun 19 Mon 20 Tue 21 2/2 1 Job Wed 22 2/2 1 Job Thu 23 2/3…" at bounding box center [571, 362] width 1143 height 465
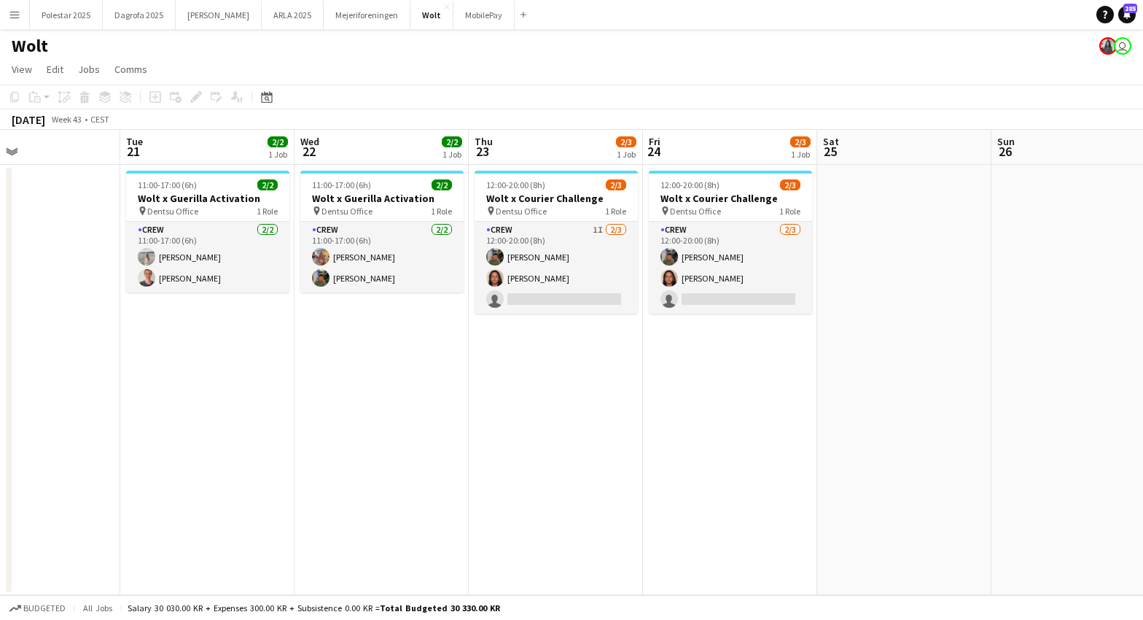
scroll to position [0, 602]
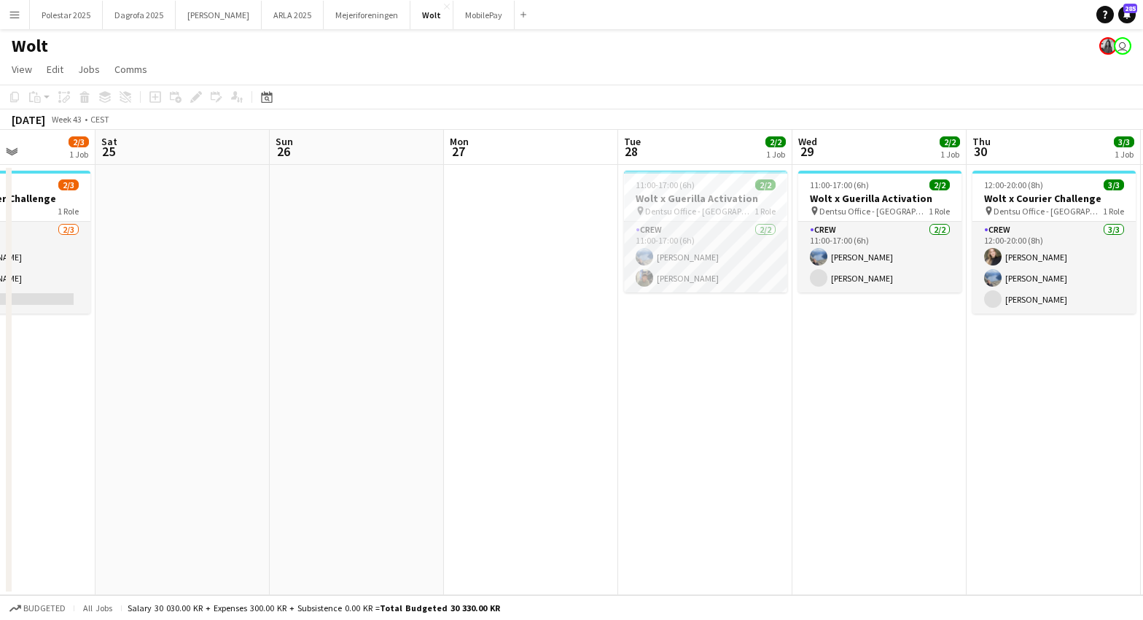
drag, startPoint x: 769, startPoint y: 412, endPoint x: -351, endPoint y: 470, distance: 1121.6
click at [0, 470] on html "Menu Boards Boards Boards All jobs Status Workforce Workforce My Workforce Recr…" at bounding box center [571, 310] width 1143 height 620
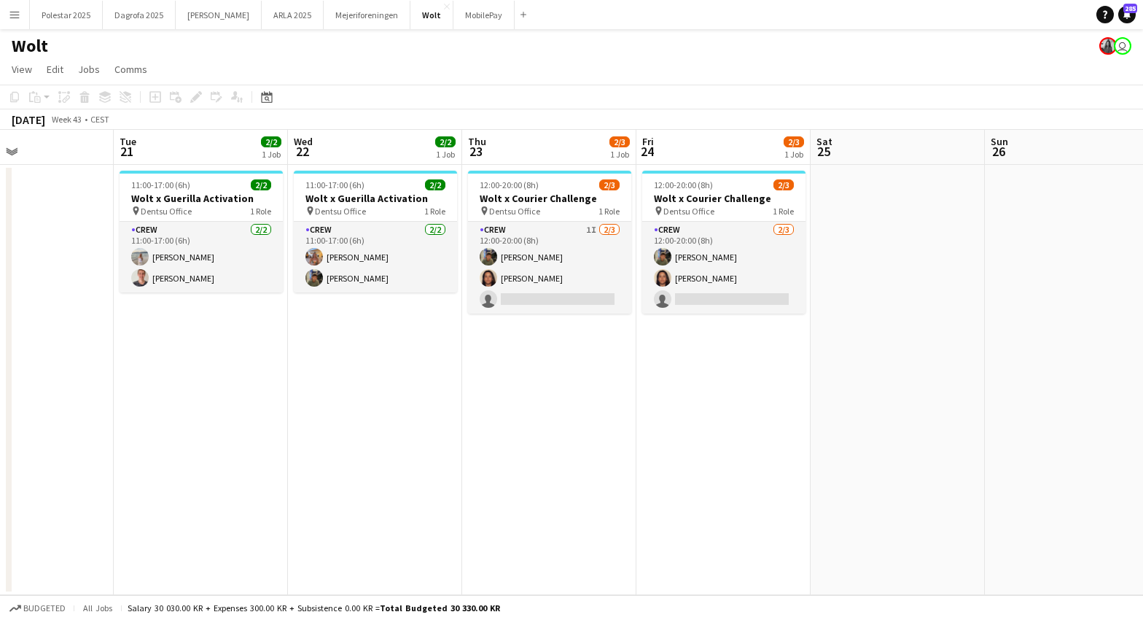
scroll to position [0, 446]
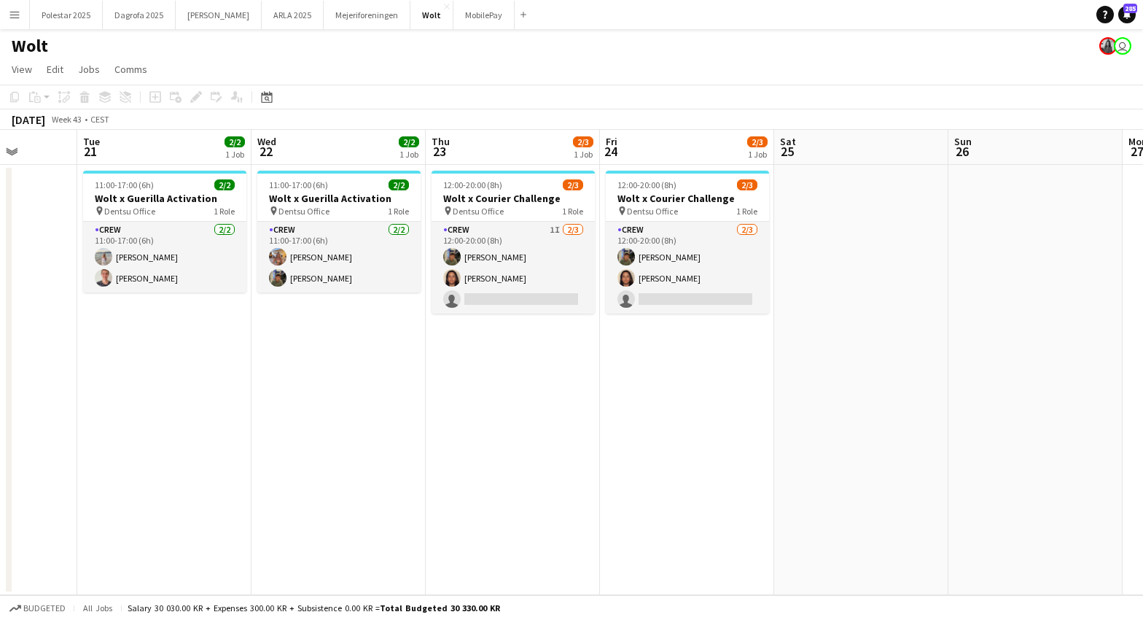
drag, startPoint x: 937, startPoint y: 496, endPoint x: 1075, endPoint y: 499, distance: 137.9
click at [1075, 499] on app-calendar-viewport "Sat 18 Sun 19 Mon 20 Tue 21 2/2 1 Job Wed 22 2/2 1 Job Thu 23 2/3 1 Job Fri 24 …" at bounding box center [571, 362] width 1143 height 465
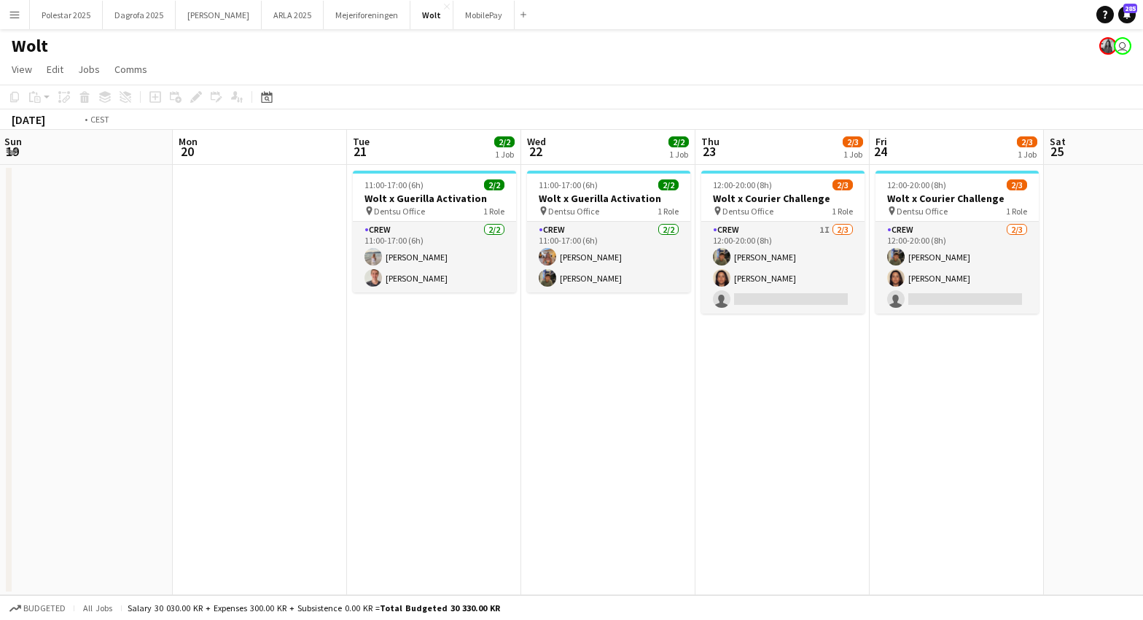
scroll to position [0, 594]
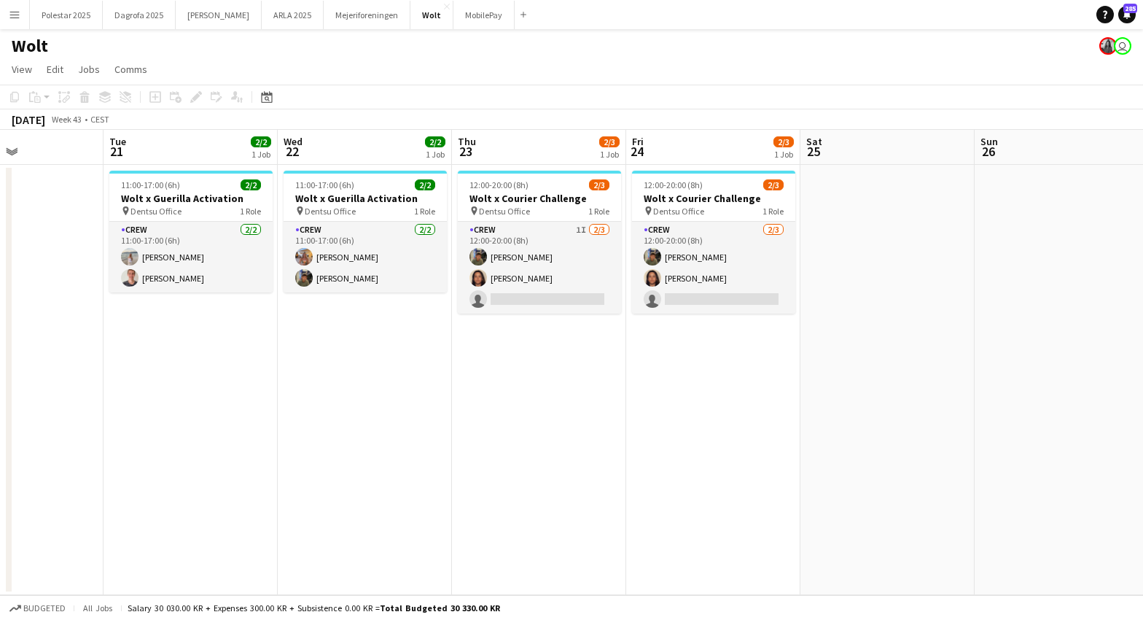
drag, startPoint x: 166, startPoint y: 359, endPoint x: 193, endPoint y: 420, distance: 66.0
click at [193, 421] on app-calendar-viewport "Fri 17 Sat 18 Sun 19 Mon 20 Tue 21 2/2 1 Job Wed 22 2/2 1 Job Thu 23 2/3 1 Job …" at bounding box center [571, 362] width 1143 height 465
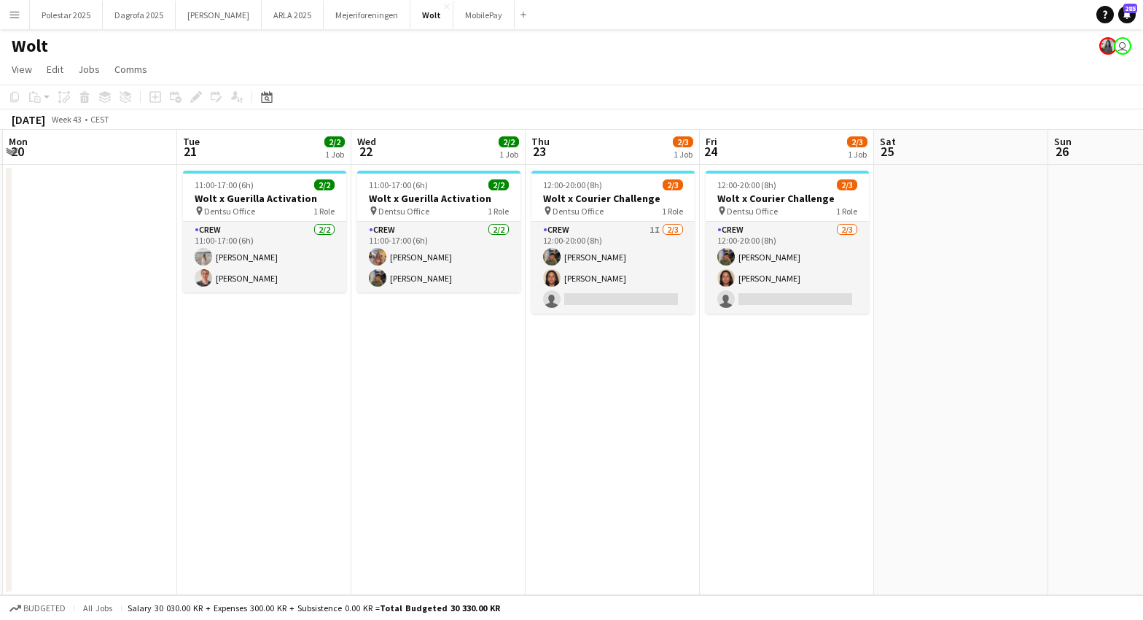
scroll to position [0, 582]
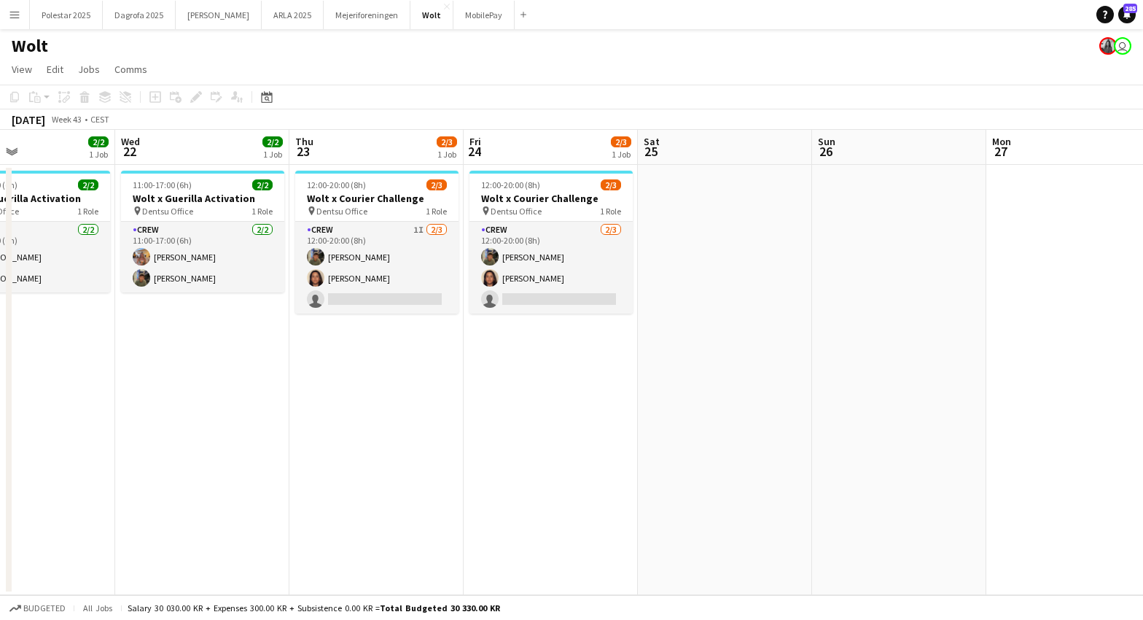
drag, startPoint x: 403, startPoint y: 354, endPoint x: 240, endPoint y: 363, distance: 162.9
click at [240, 363] on app-calendar-viewport "Sat 18 Sun 19 Mon 20 Tue 21 2/2 1 Job Wed 22 2/2 1 Job Thu 23 2/3 1 Job Fri 24 …" at bounding box center [571, 362] width 1143 height 465
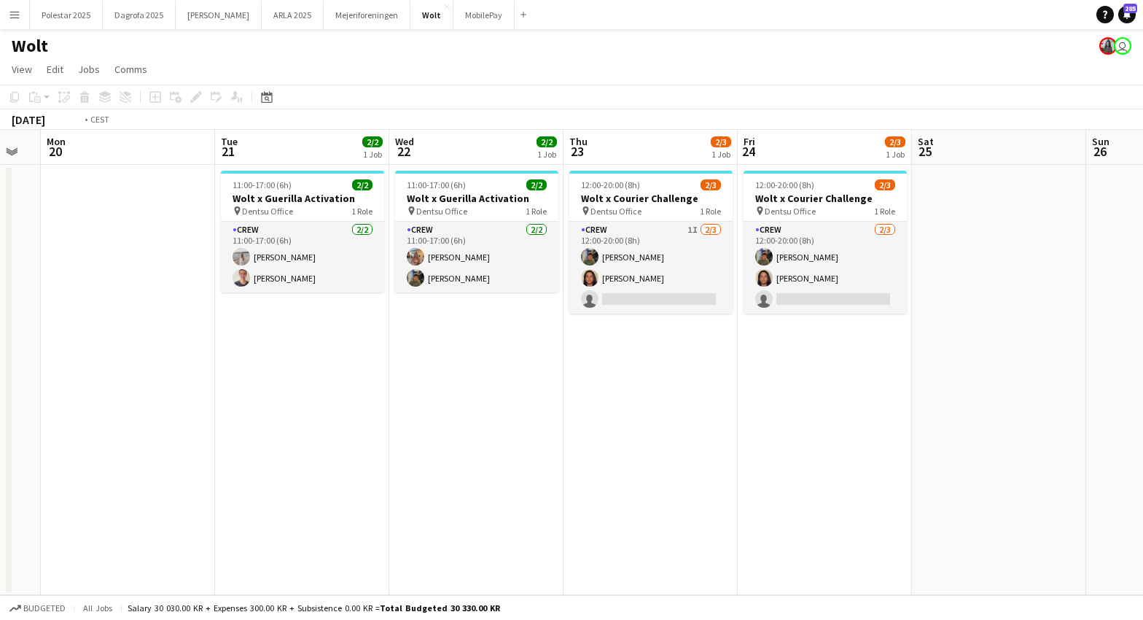
scroll to position [0, 422]
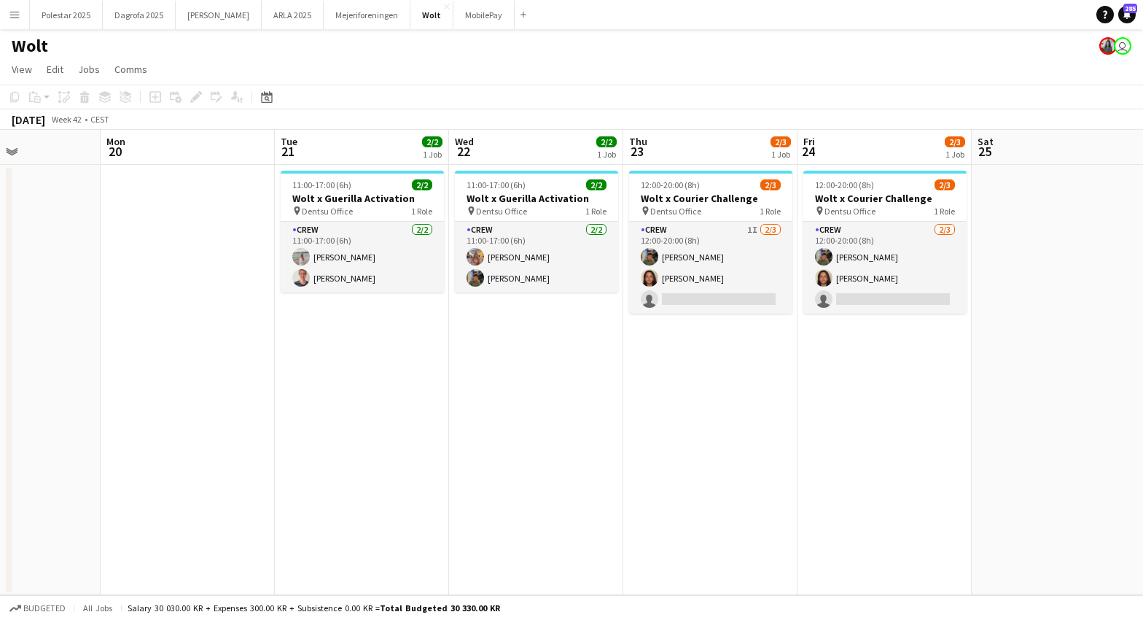
drag, startPoint x: 262, startPoint y: 403, endPoint x: 596, endPoint y: 367, distance: 335.9
click at [596, 367] on app-calendar-viewport "Fri 17 Sat 18 Sun 19 Mon 20 Tue 21 2/2 1 Job Wed 22 2/2 1 Job Thu 23 2/3 1 Job …" at bounding box center [571, 362] width 1143 height 465
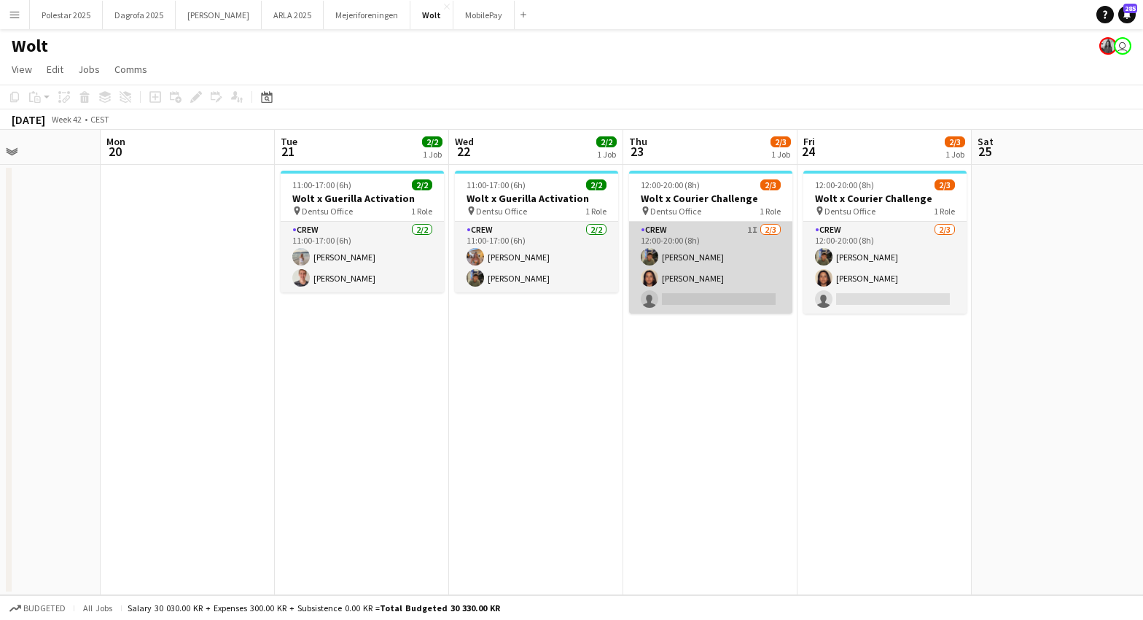
click at [684, 238] on app-card-role "Crew 1I 2/3 12:00-20:00 (8h) Simon Zachariassen Kasandra Ghantous single-neutra…" at bounding box center [710, 268] width 163 height 92
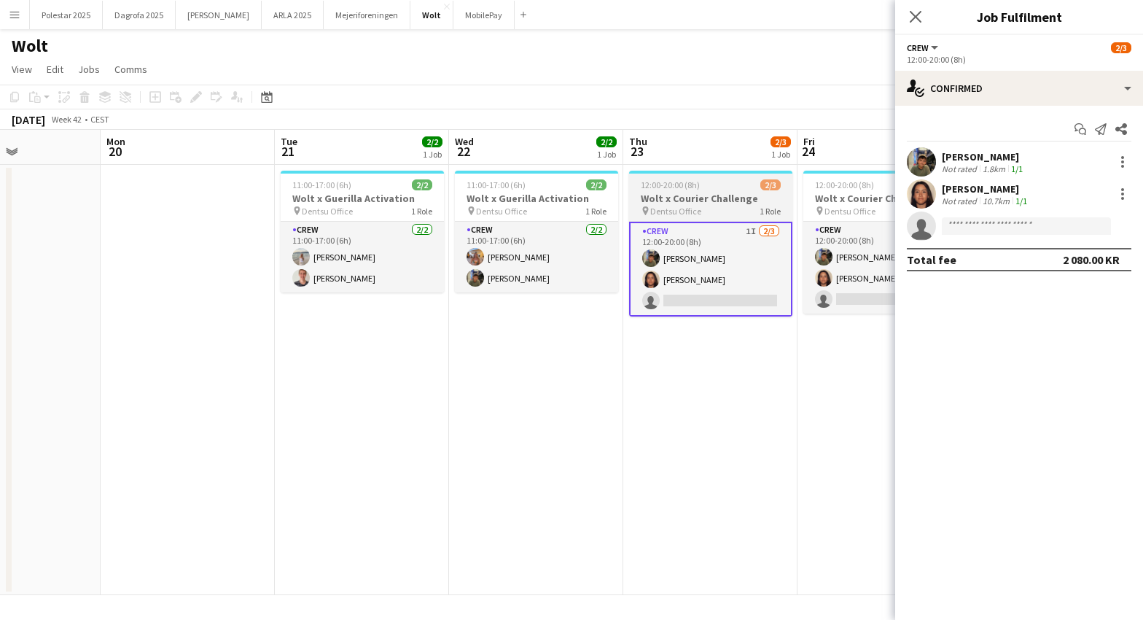
click at [675, 207] on span "Dentsu Office" at bounding box center [675, 211] width 51 height 11
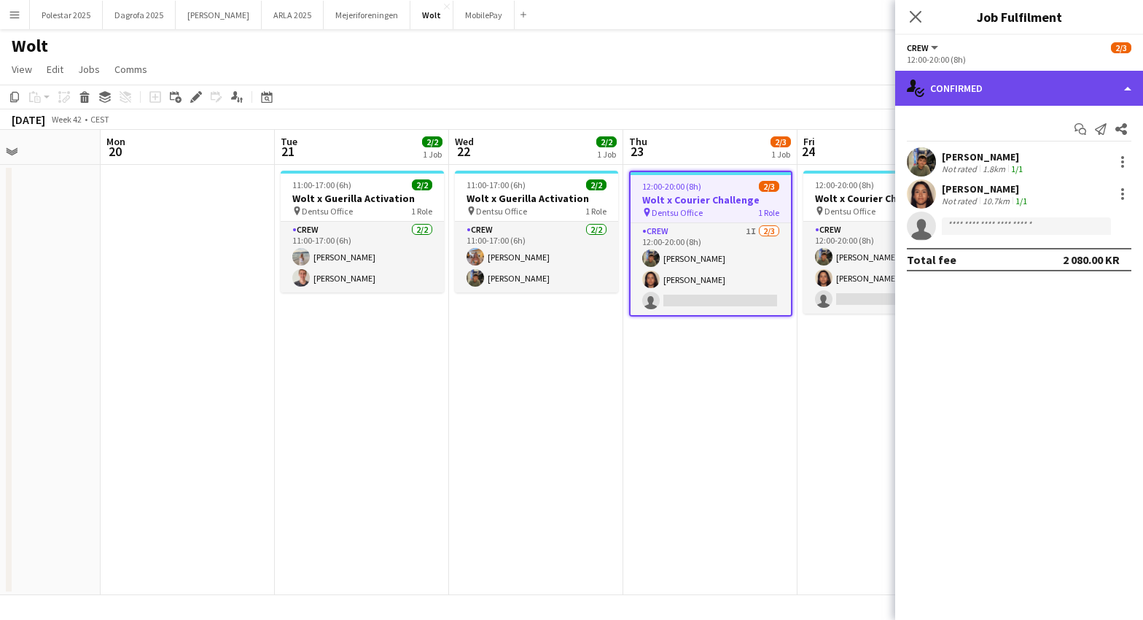
click at [1130, 88] on div "single-neutral-actions-check-2 Confirmed" at bounding box center [1019, 88] width 248 height 35
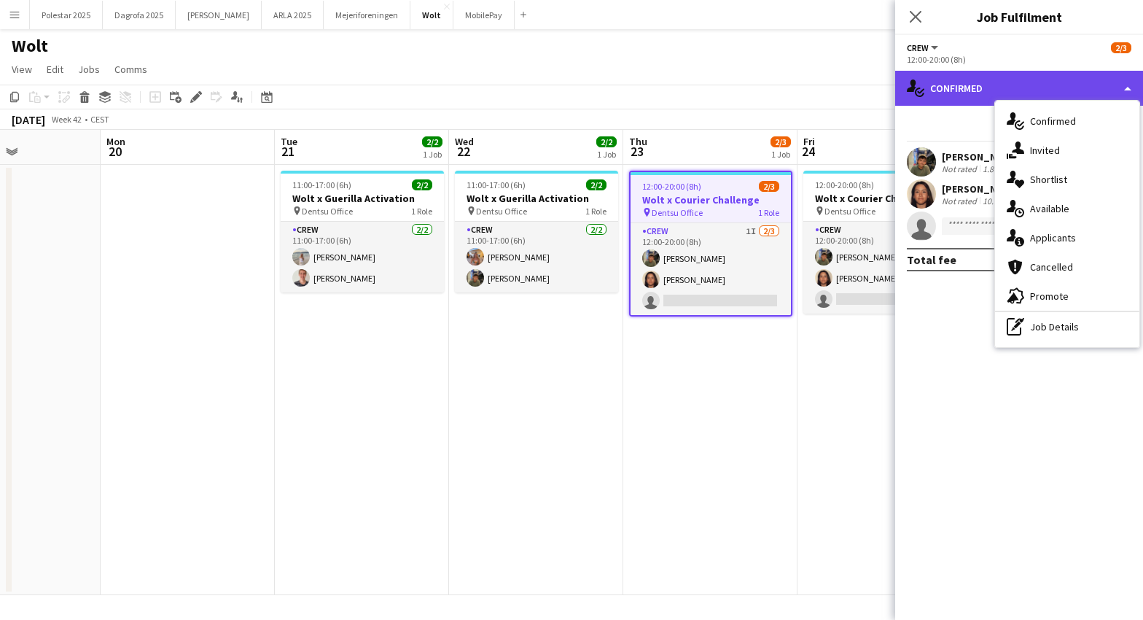
click at [1130, 88] on div "single-neutral-actions-check-2 Confirmed" at bounding box center [1019, 88] width 248 height 35
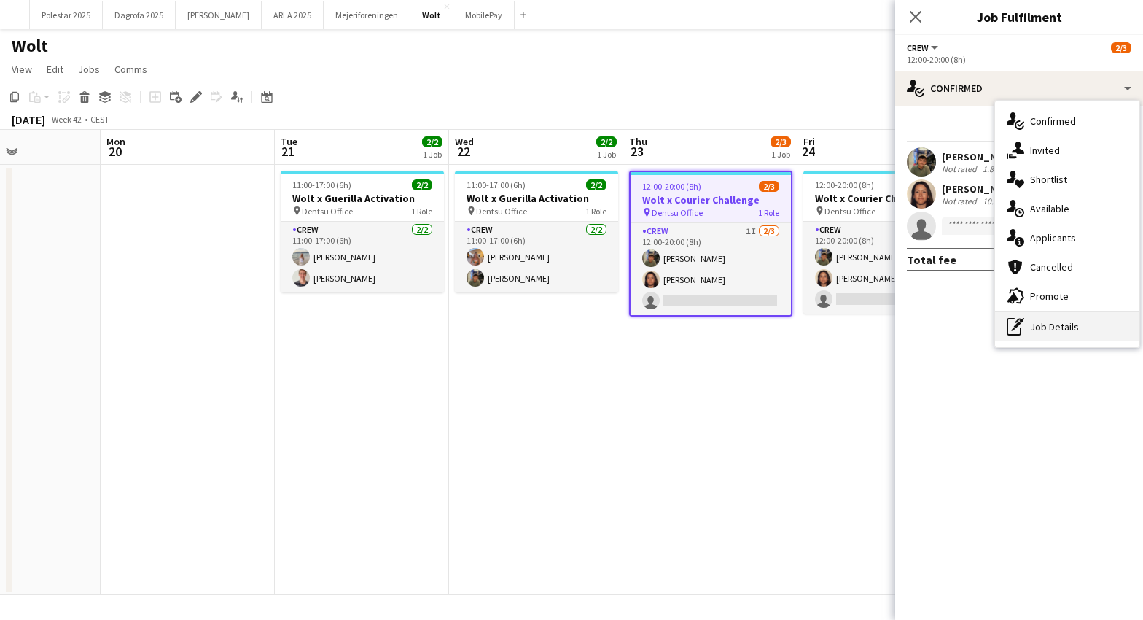
click at [1064, 324] on div "pen-write Job Details" at bounding box center [1067, 326] width 144 height 29
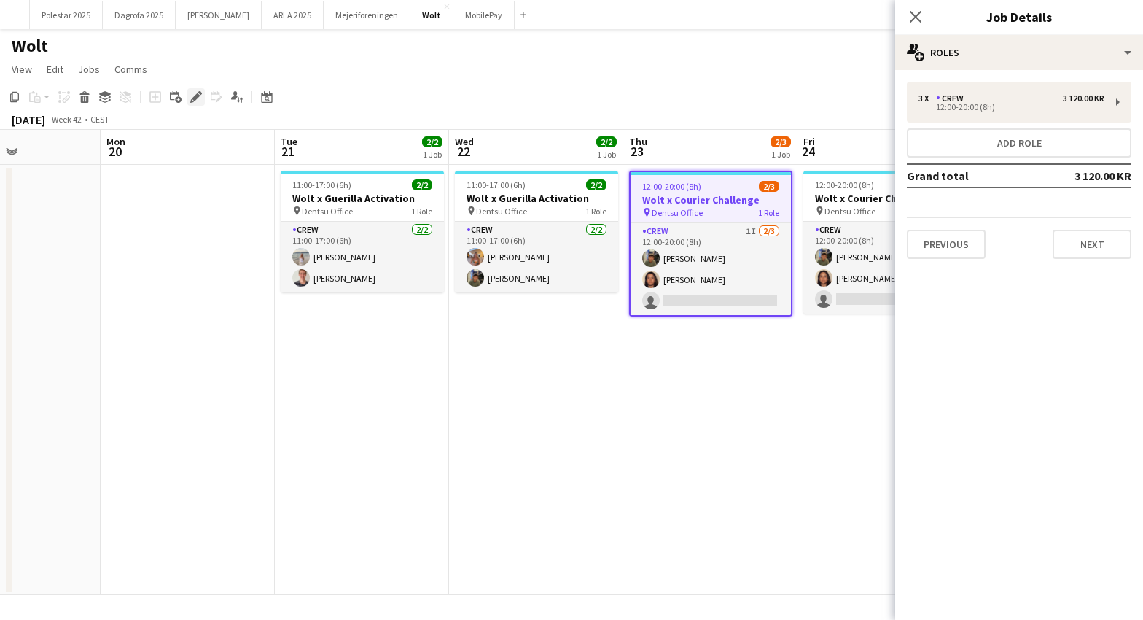
click at [197, 91] on icon "Edit" at bounding box center [196, 97] width 12 height 12
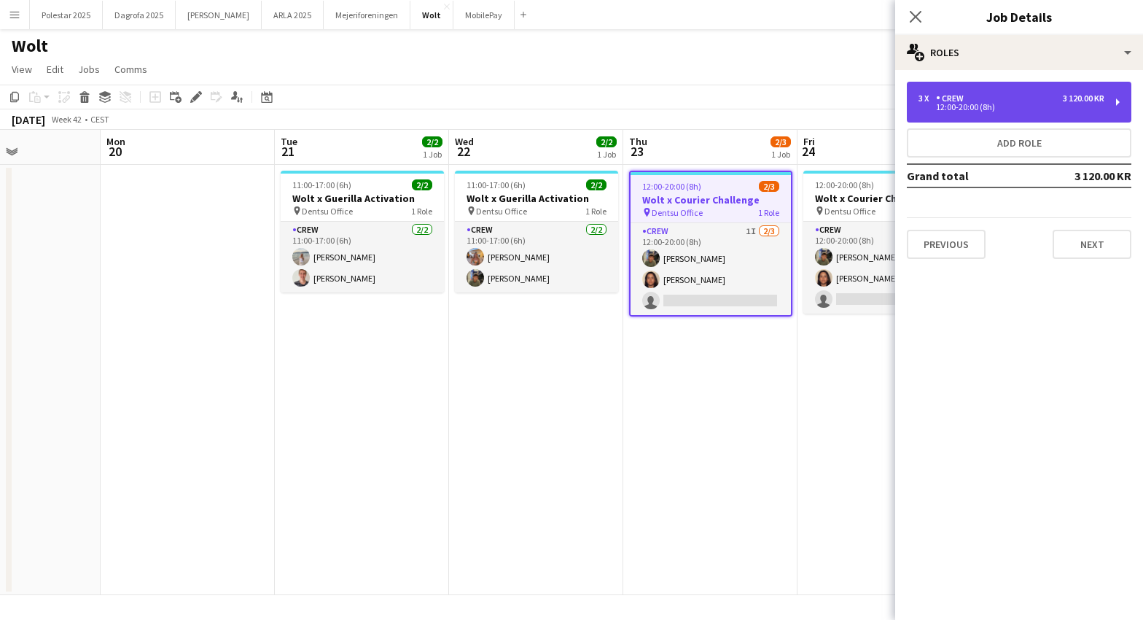
click at [1121, 101] on div "3 x Crew 3 120.00 KR 12:00-20:00 (8h)" at bounding box center [1019, 102] width 225 height 41
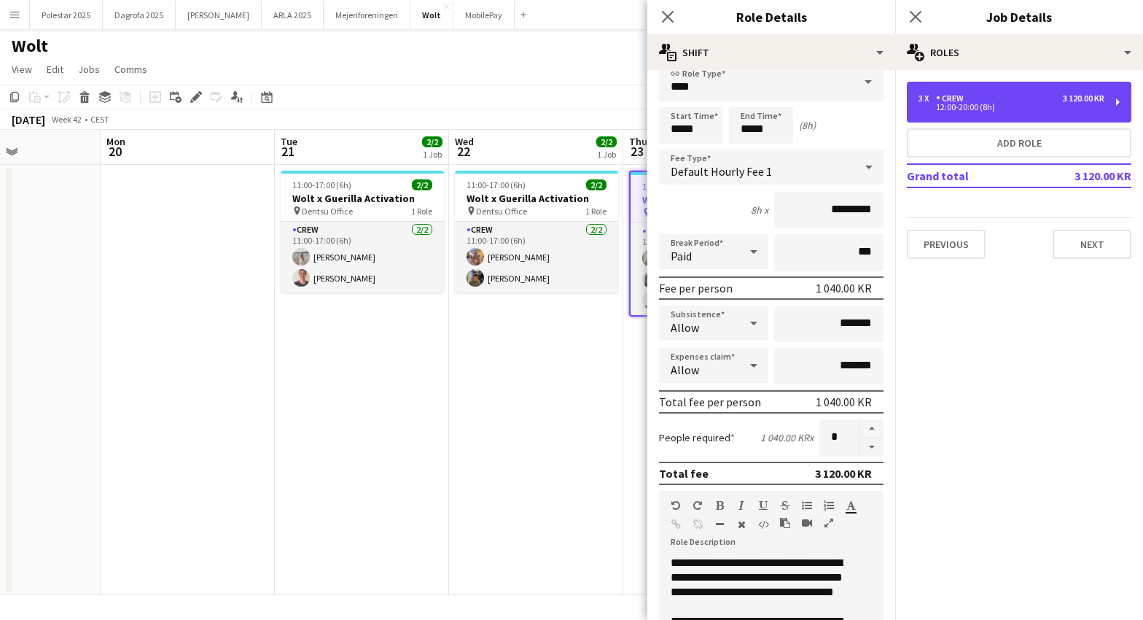
scroll to position [0, 0]
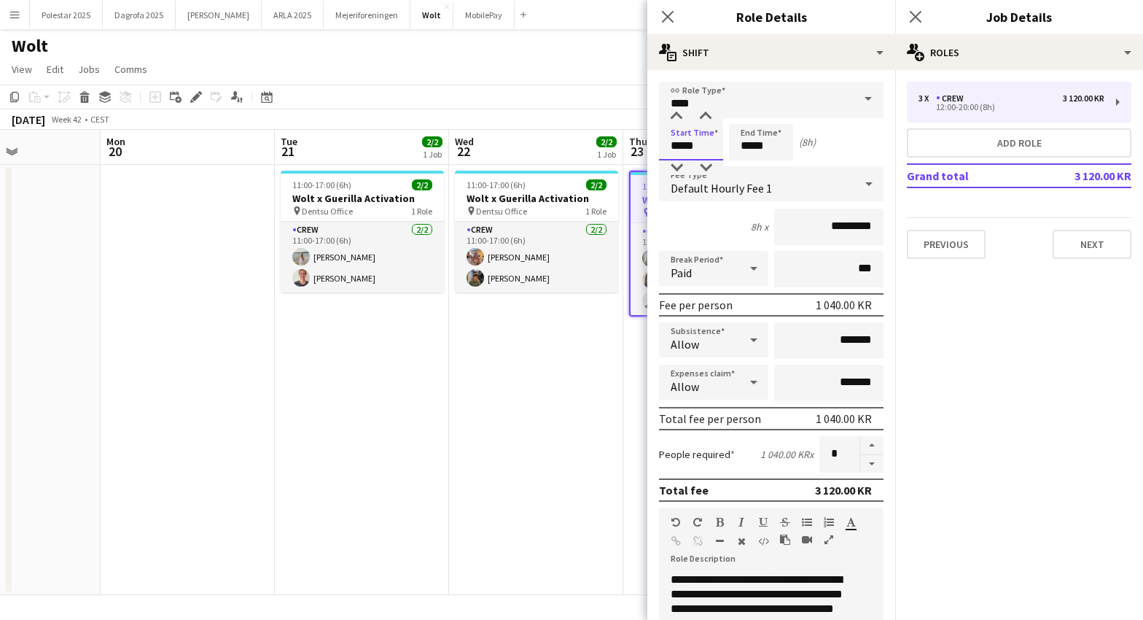
click at [692, 147] on input "*****" at bounding box center [691, 142] width 64 height 36
type input "*****"
click at [760, 146] on input "*****" at bounding box center [761, 142] width 64 height 36
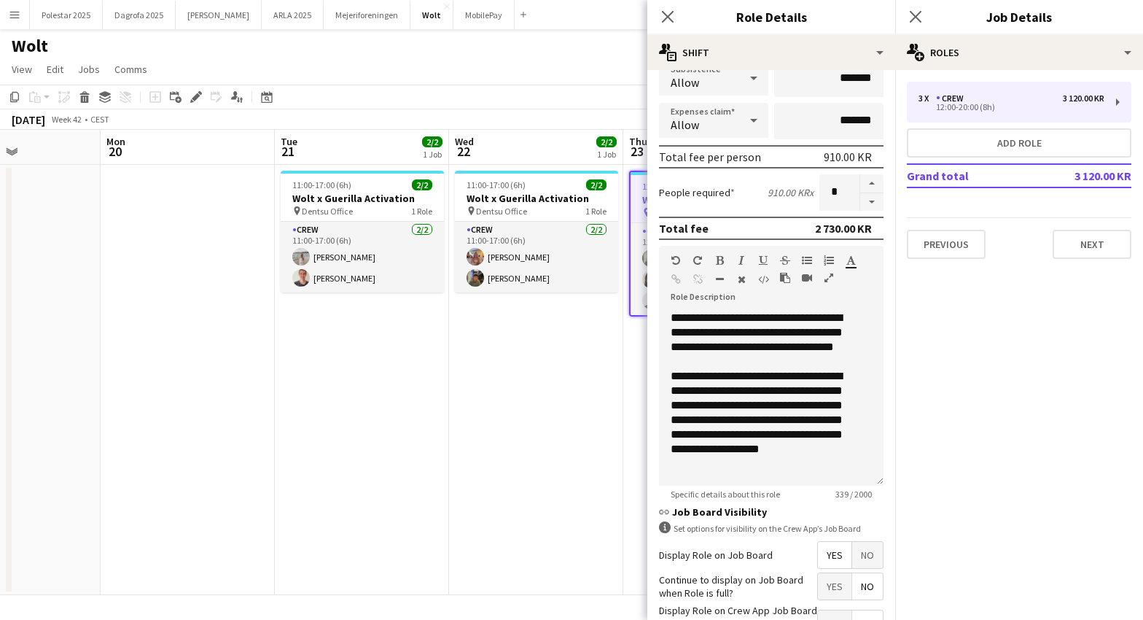
scroll to position [368, 0]
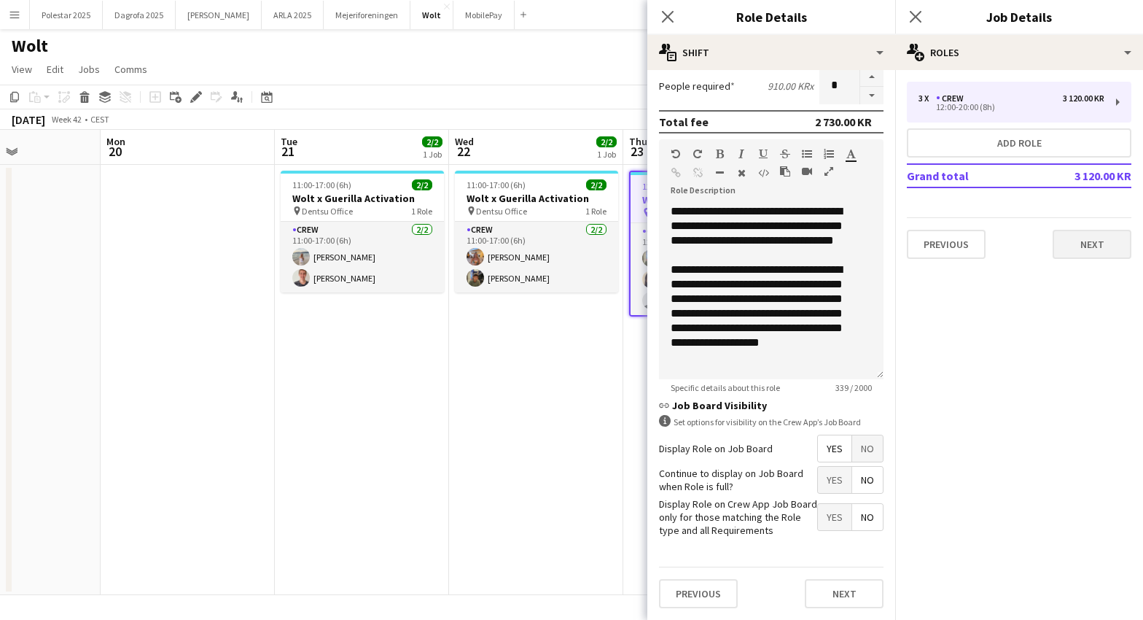
type input "*****"
click at [1100, 236] on button "Next" at bounding box center [1092, 244] width 79 height 29
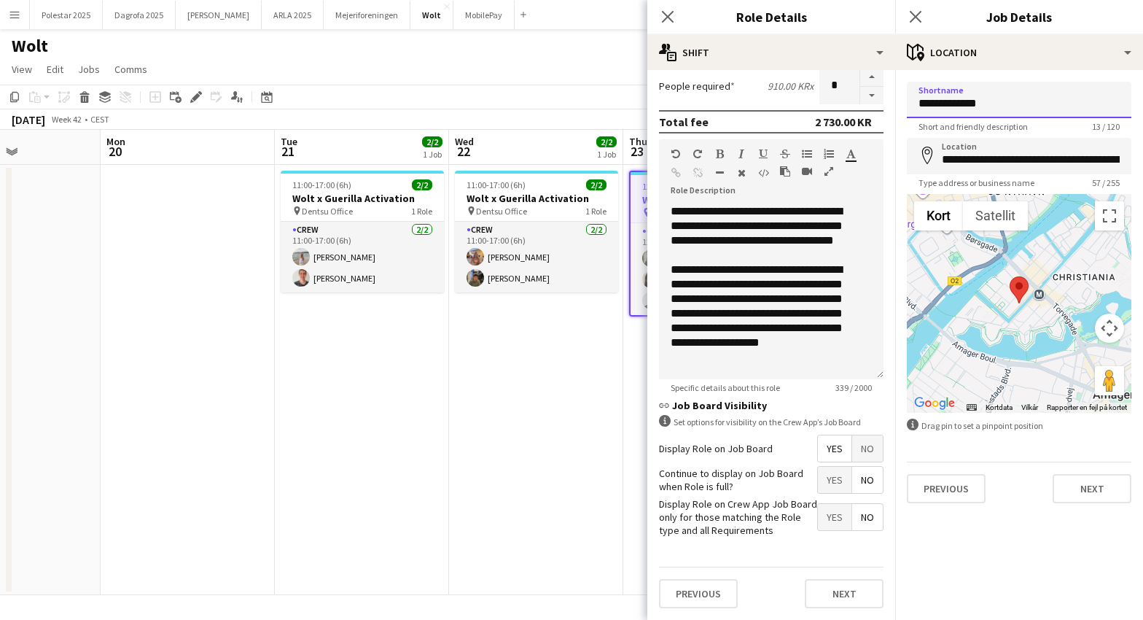
click at [985, 105] on input "**********" at bounding box center [1019, 100] width 225 height 36
type input "**********"
click at [981, 167] on input "**********" at bounding box center [1019, 156] width 225 height 36
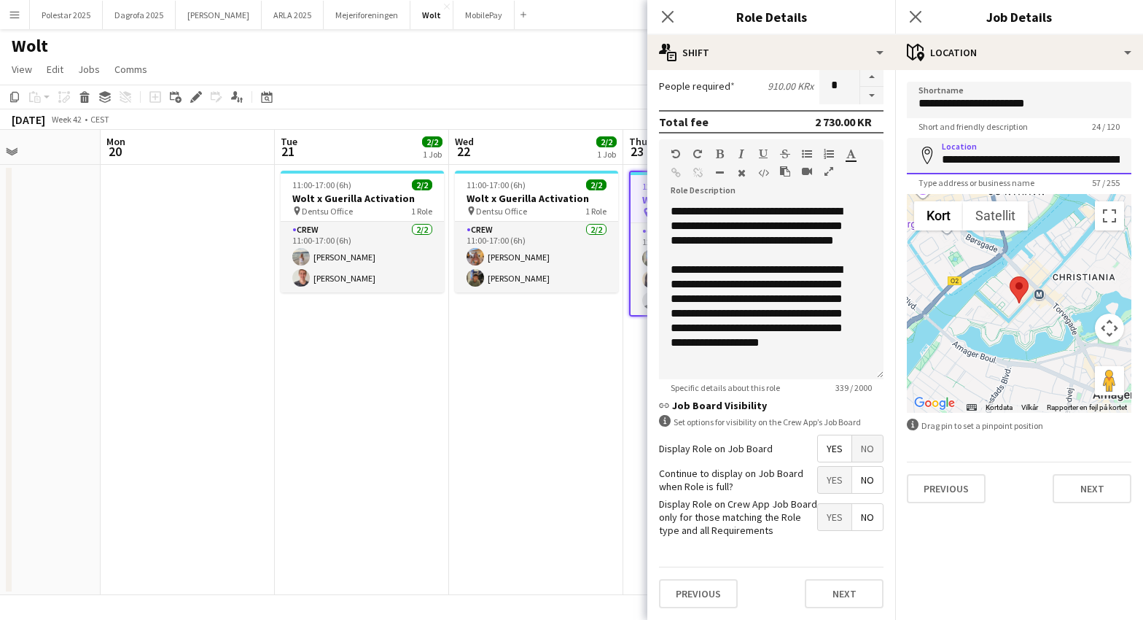
click at [981, 167] on input "**********" at bounding box center [1019, 156] width 225 height 36
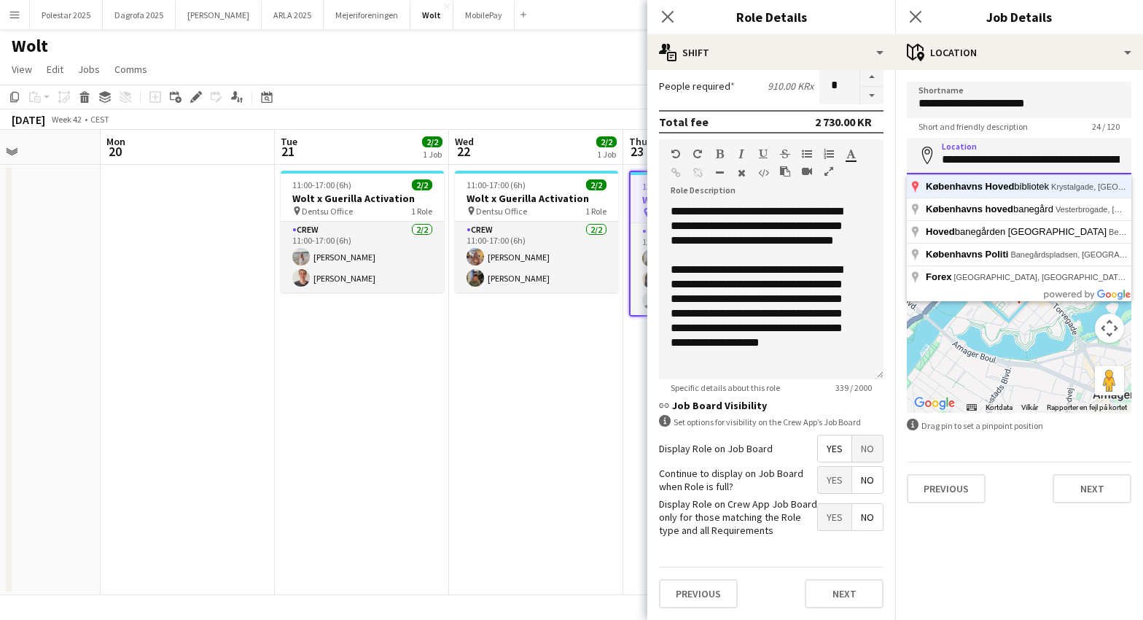
type input "**********"
click button "Next" at bounding box center [1092, 488] width 79 height 29
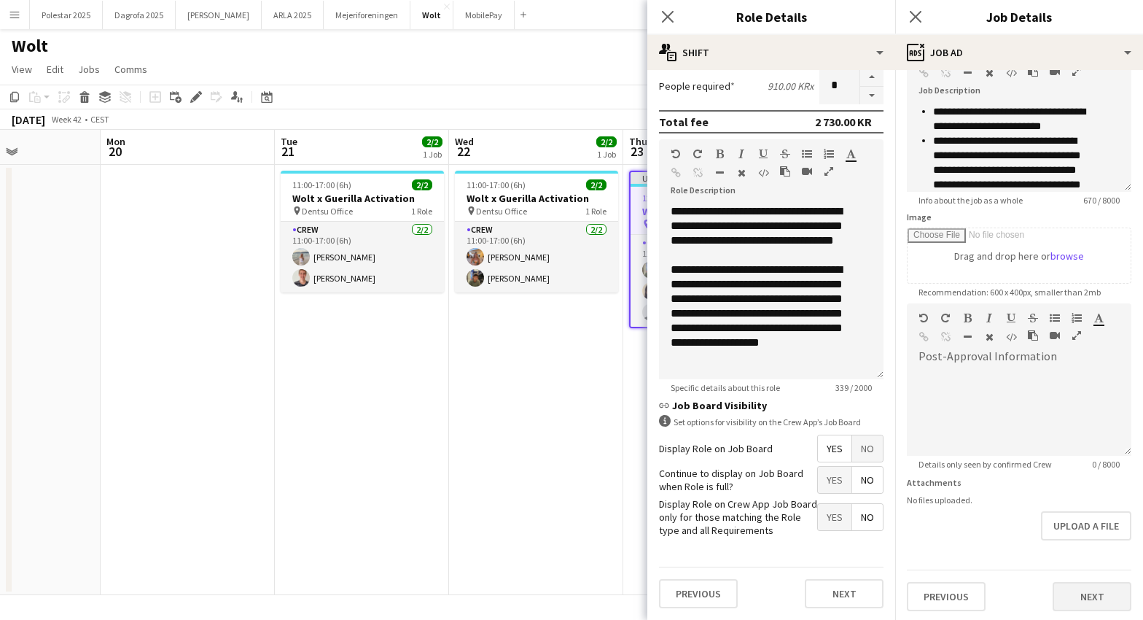
scroll to position [101, 0]
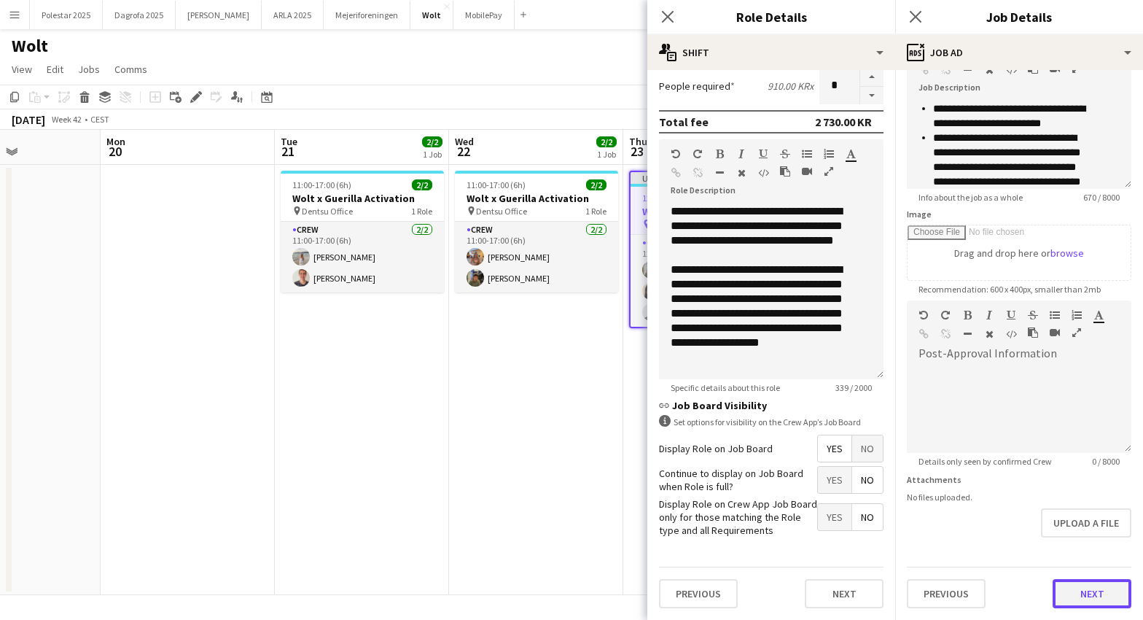
click at [1078, 597] on button "Next" at bounding box center [1092, 593] width 79 height 29
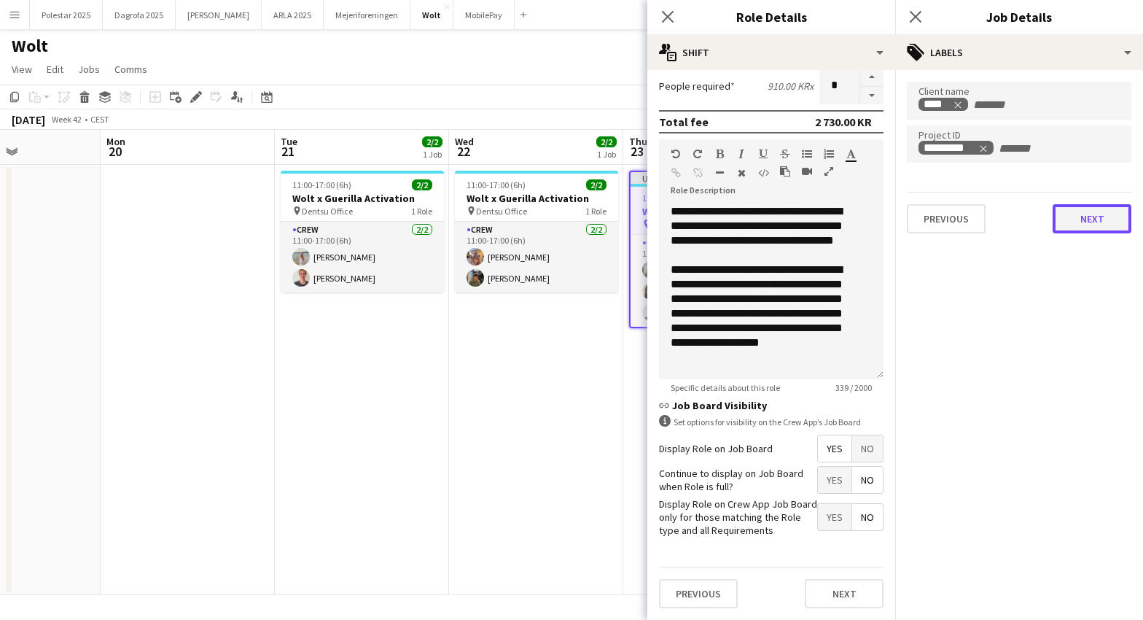
click at [1099, 220] on button "Next" at bounding box center [1092, 218] width 79 height 29
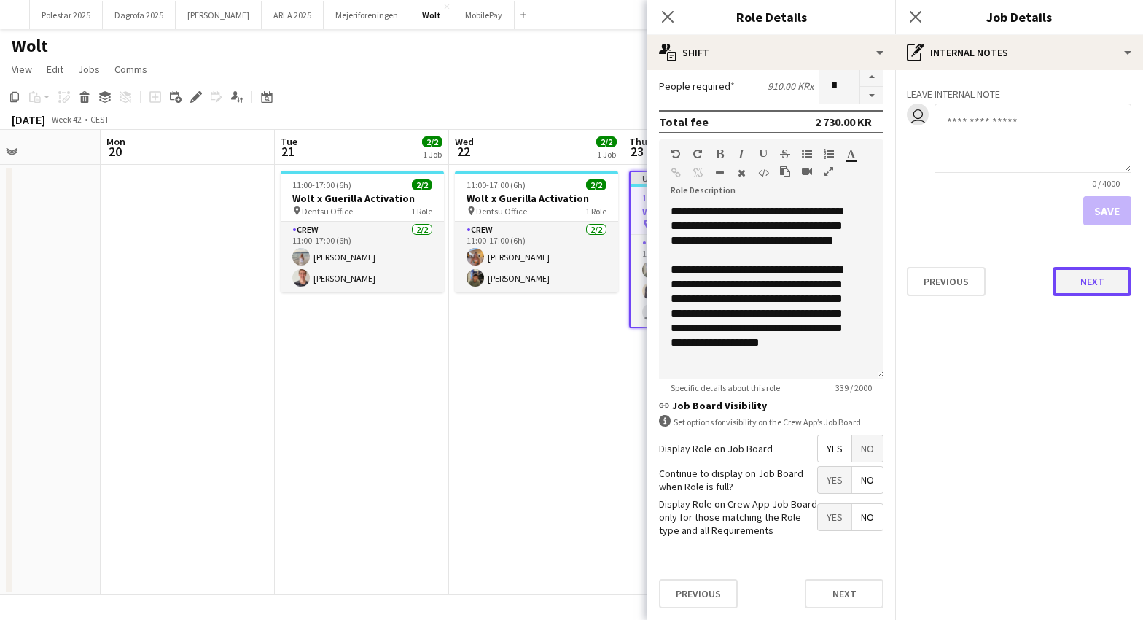
click at [1105, 273] on button "Next" at bounding box center [1092, 281] width 79 height 29
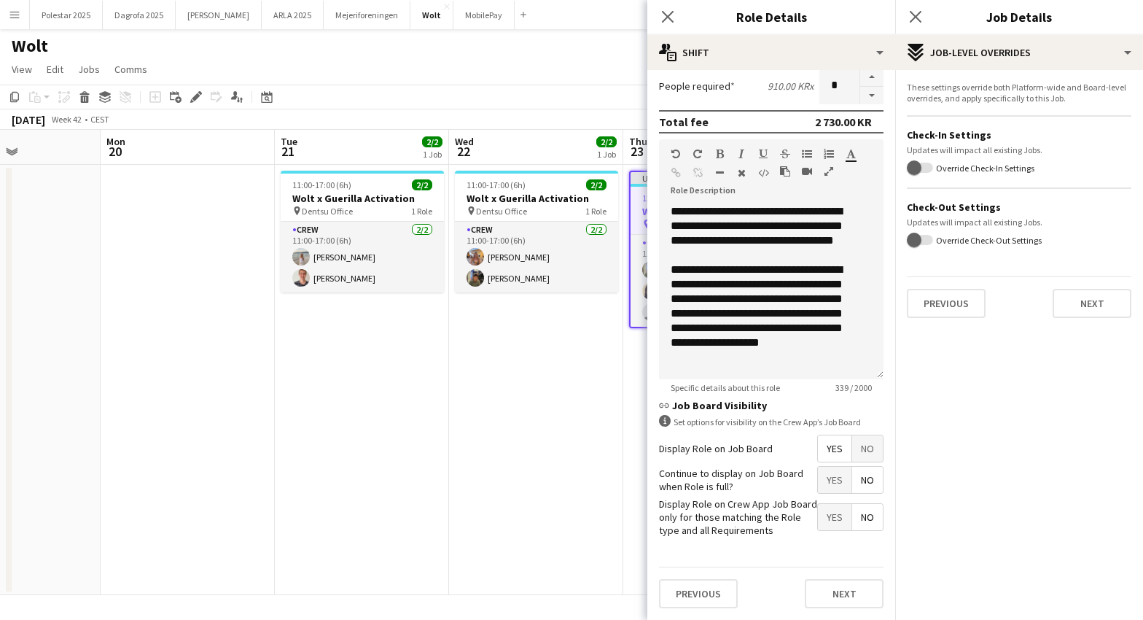
click at [1111, 284] on div "Previous Next" at bounding box center [1019, 297] width 225 height 42
click at [1107, 301] on button "Next" at bounding box center [1092, 303] width 79 height 29
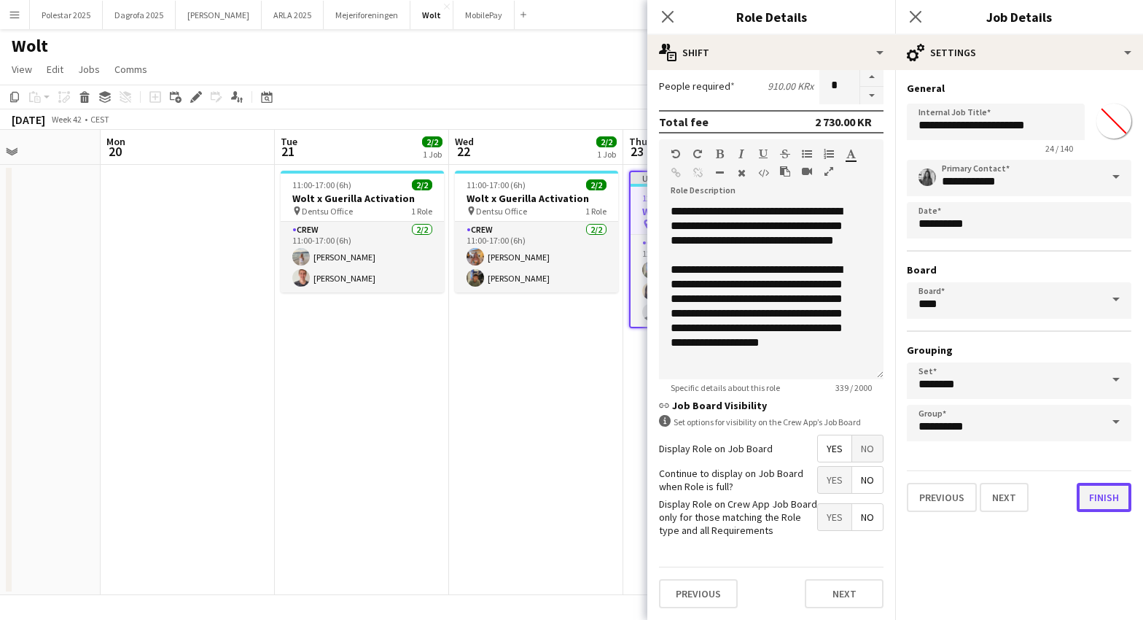
click at [1104, 496] on button "Finish" at bounding box center [1104, 497] width 55 height 29
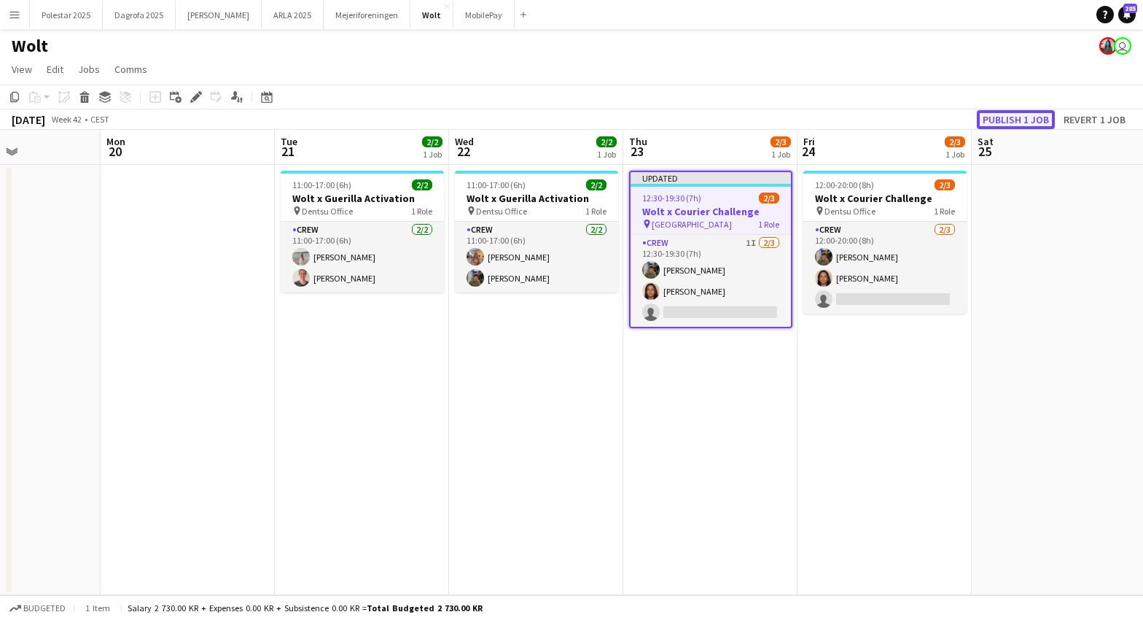
click at [1027, 112] on button "Publish 1 job" at bounding box center [1016, 119] width 78 height 19
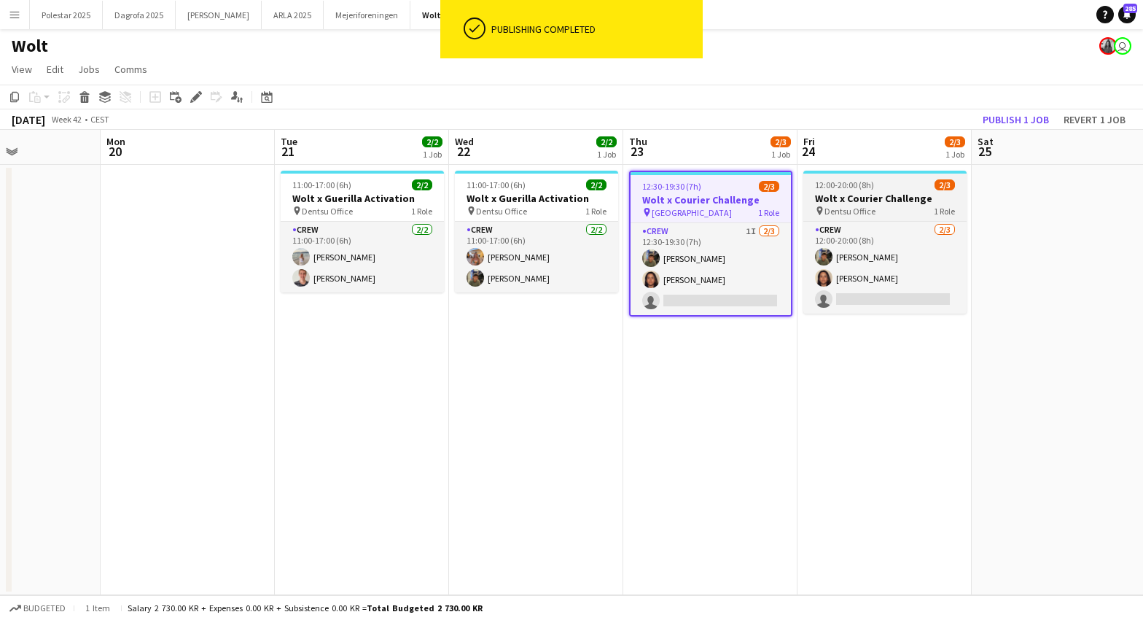
click at [858, 202] on h3 "Wolt x Courier Challenge" at bounding box center [885, 198] width 163 height 13
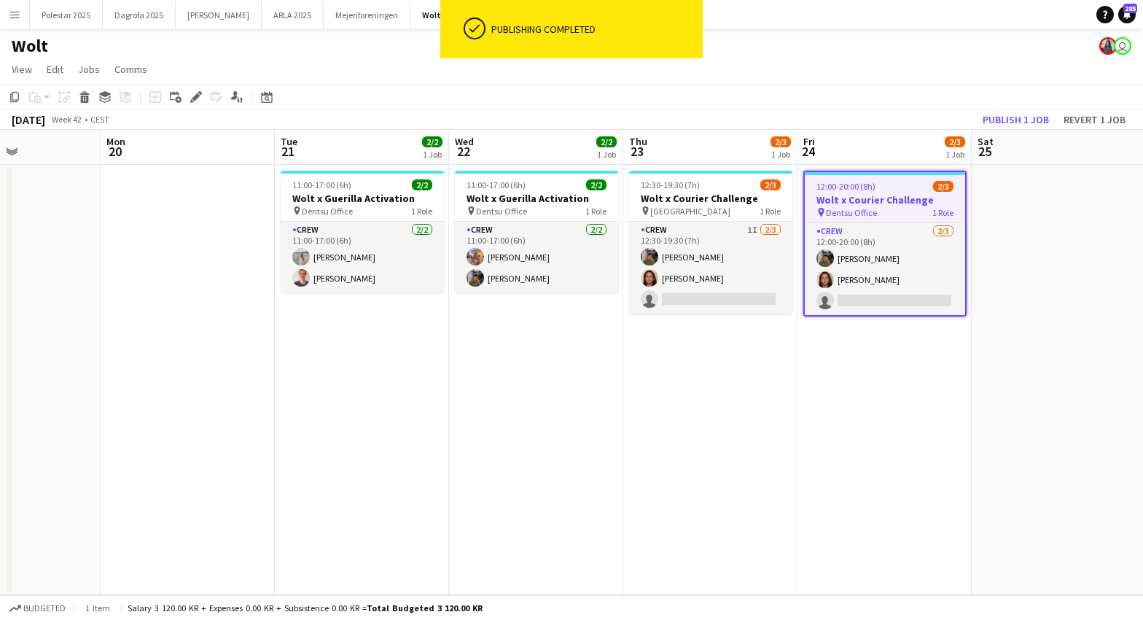
click at [858, 202] on h3 "Wolt x Courier Challenge" at bounding box center [885, 199] width 160 height 13
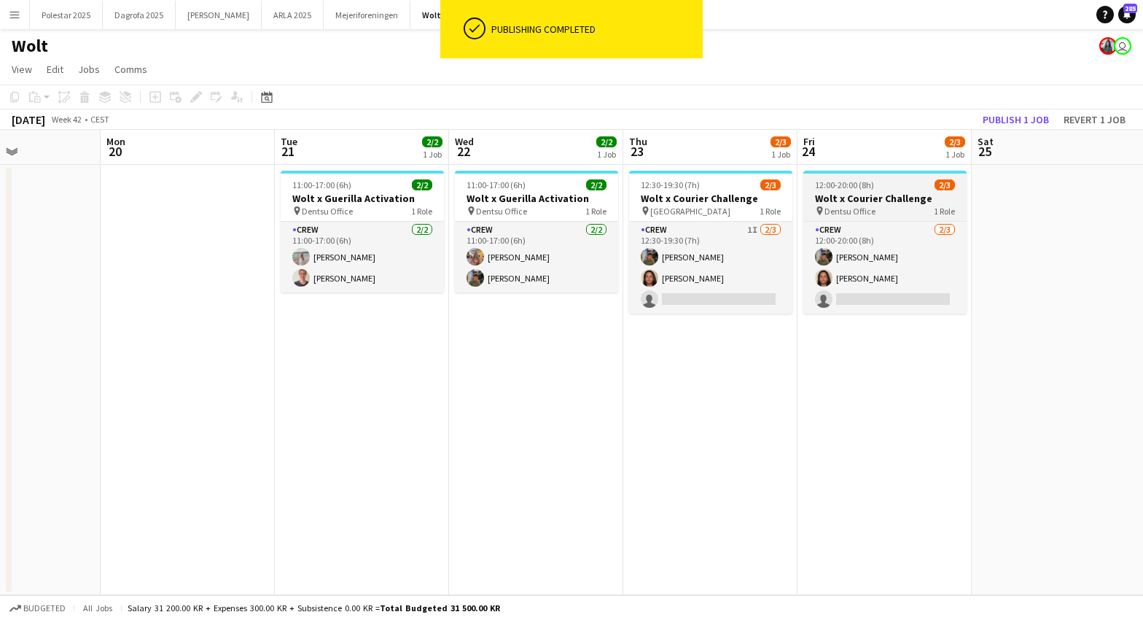
click at [858, 202] on h3 "Wolt x Courier Challenge" at bounding box center [885, 198] width 163 height 13
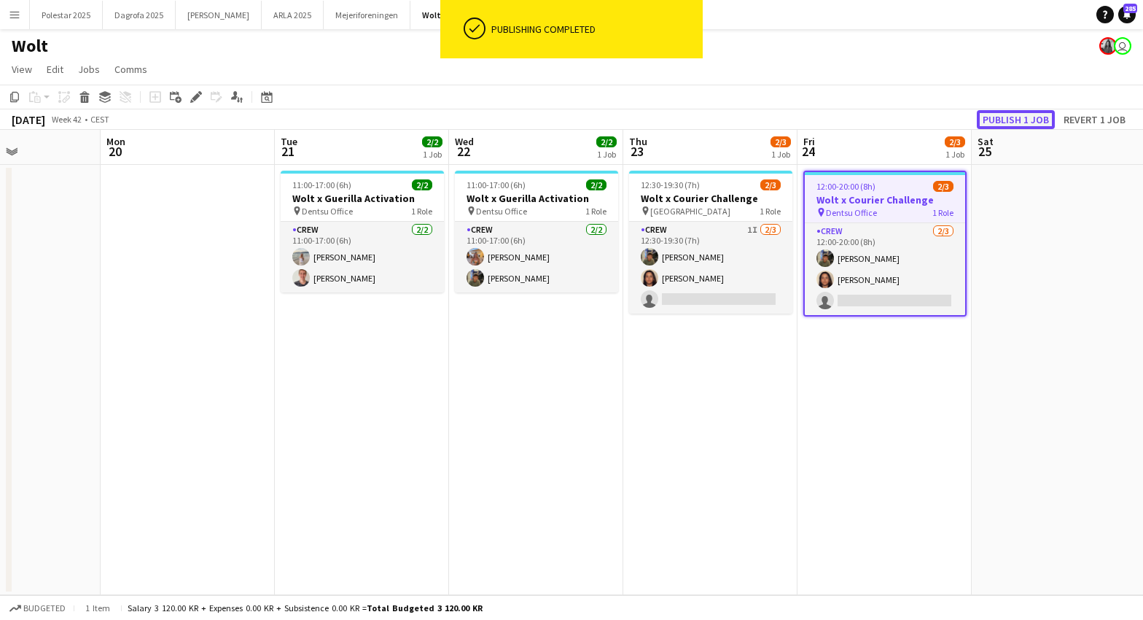
click at [1033, 117] on button "Publish 1 job" at bounding box center [1016, 119] width 78 height 19
click at [196, 98] on icon at bounding box center [196, 97] width 8 height 8
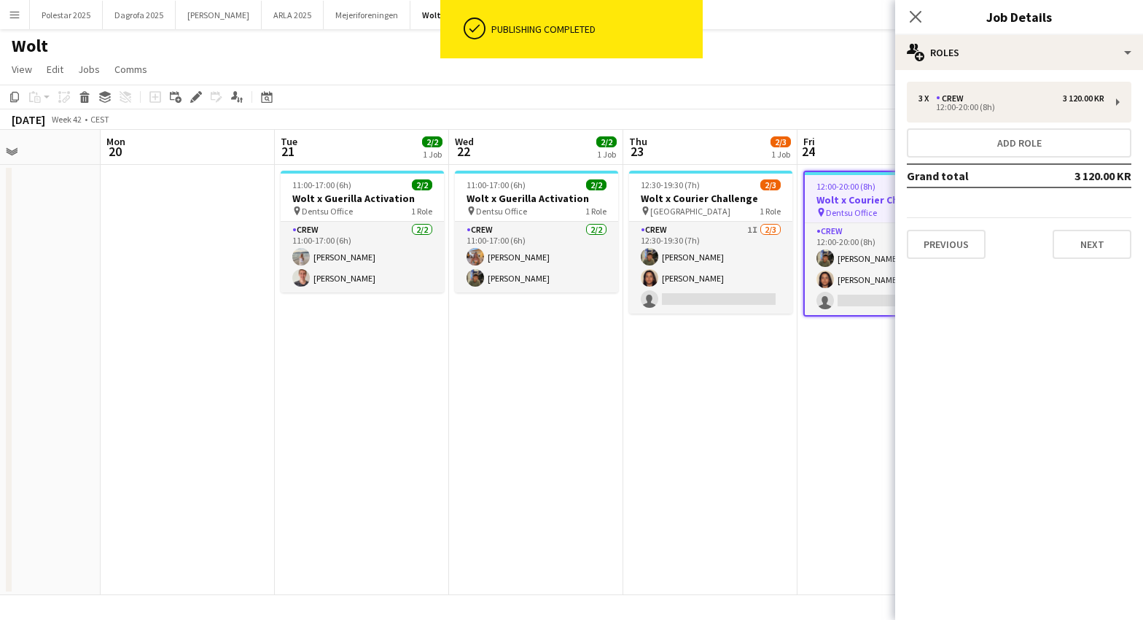
click at [1092, 228] on div "Previous Next" at bounding box center [1019, 238] width 225 height 42
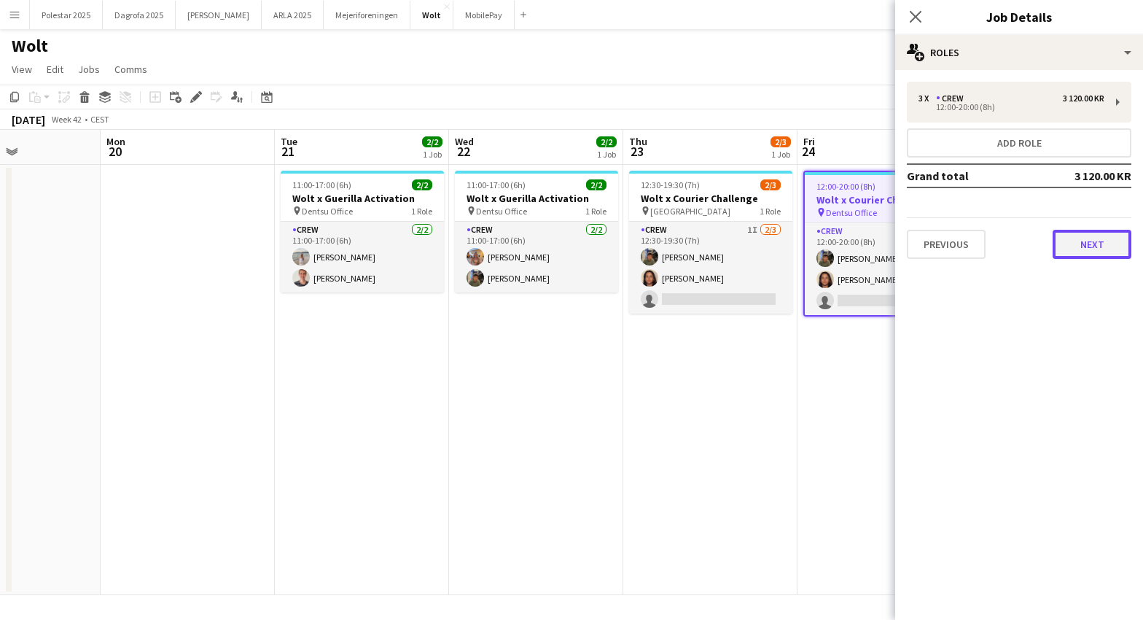
click at [1093, 249] on button "Next" at bounding box center [1092, 244] width 79 height 29
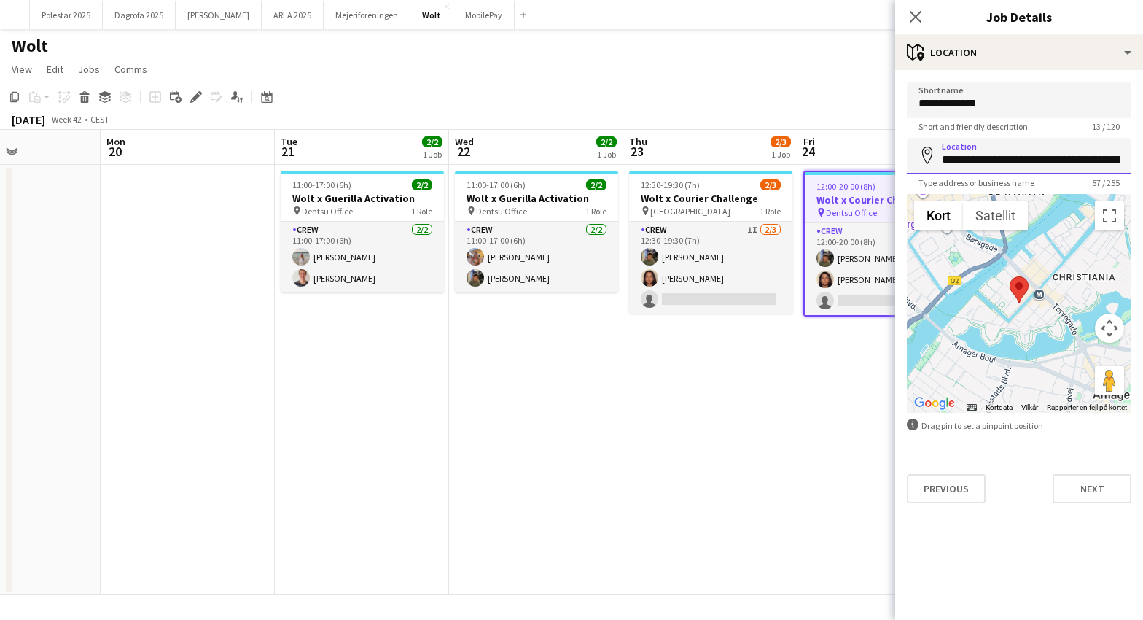
click at [1025, 150] on input "**********" at bounding box center [1019, 156] width 225 height 36
click at [930, 18] on div "Close pop-in" at bounding box center [915, 17] width 41 height 34
click at [923, 16] on app-icon "Close pop-in" at bounding box center [916, 17] width 21 height 21
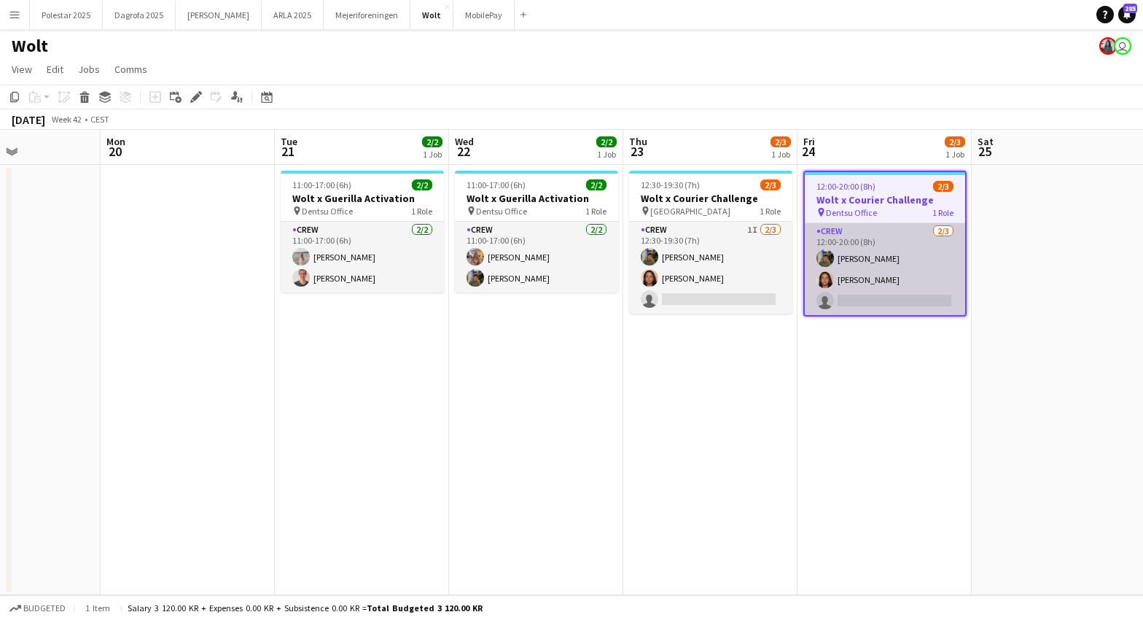
click at [868, 249] on app-card-role "Crew [DATE] 12:00-20:00 (8h) [PERSON_NAME] [PERSON_NAME] single-neutral-actions" at bounding box center [885, 269] width 160 height 92
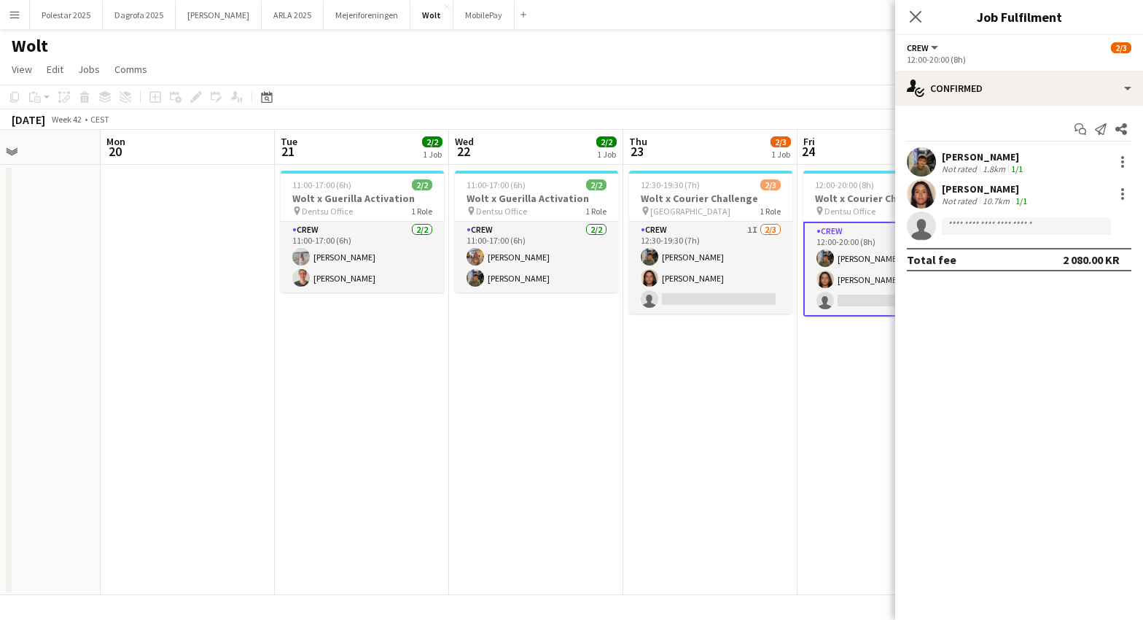
click at [924, 47] on span "Crew" at bounding box center [918, 47] width 22 height 11
click at [185, 93] on div "Add job Add linked Job Edit Edit linked Job Applicants" at bounding box center [190, 97] width 112 height 18
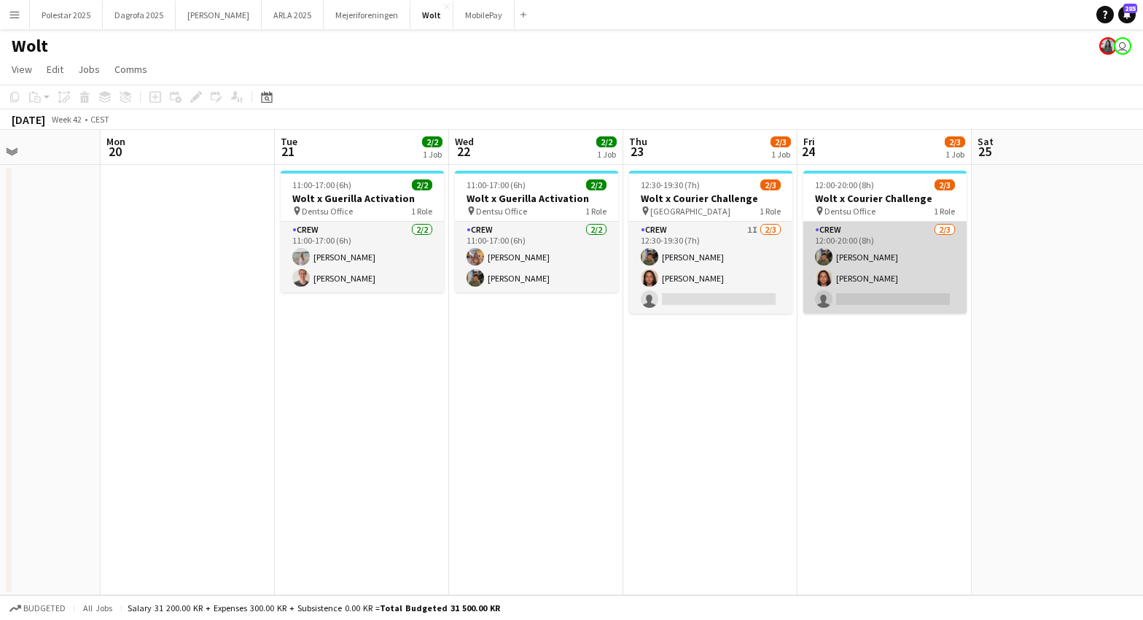
click at [872, 234] on app-card-role "Crew [DATE] 12:00-20:00 (8h) [PERSON_NAME] [PERSON_NAME] single-neutral-actions" at bounding box center [885, 268] width 163 height 92
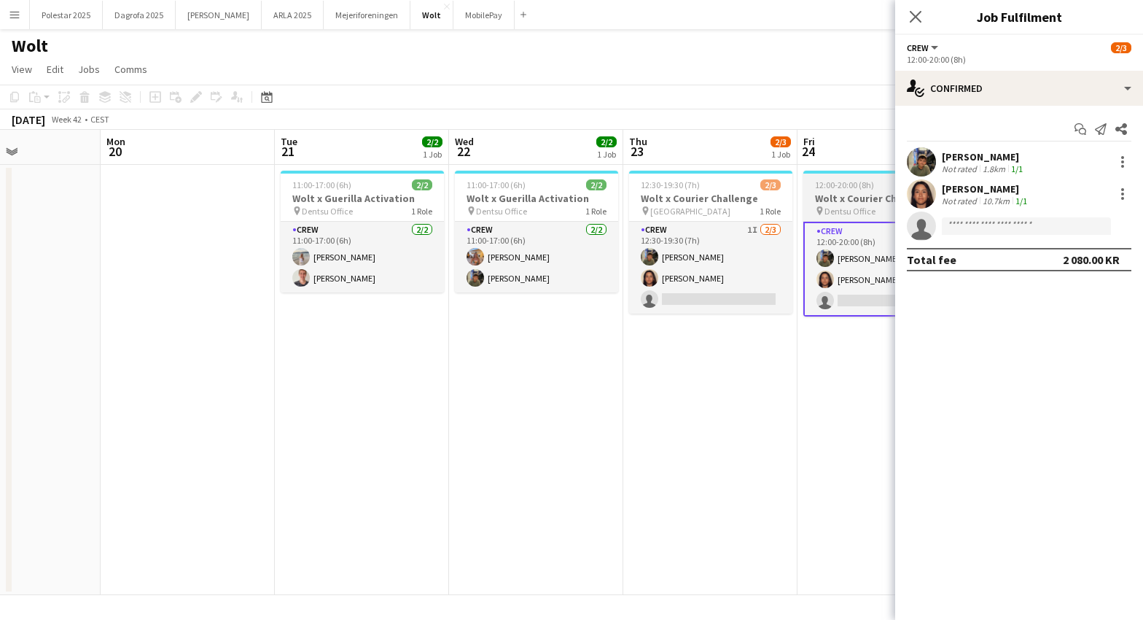
click at [847, 188] on span "12:00-20:00 (8h)" at bounding box center [844, 184] width 59 height 11
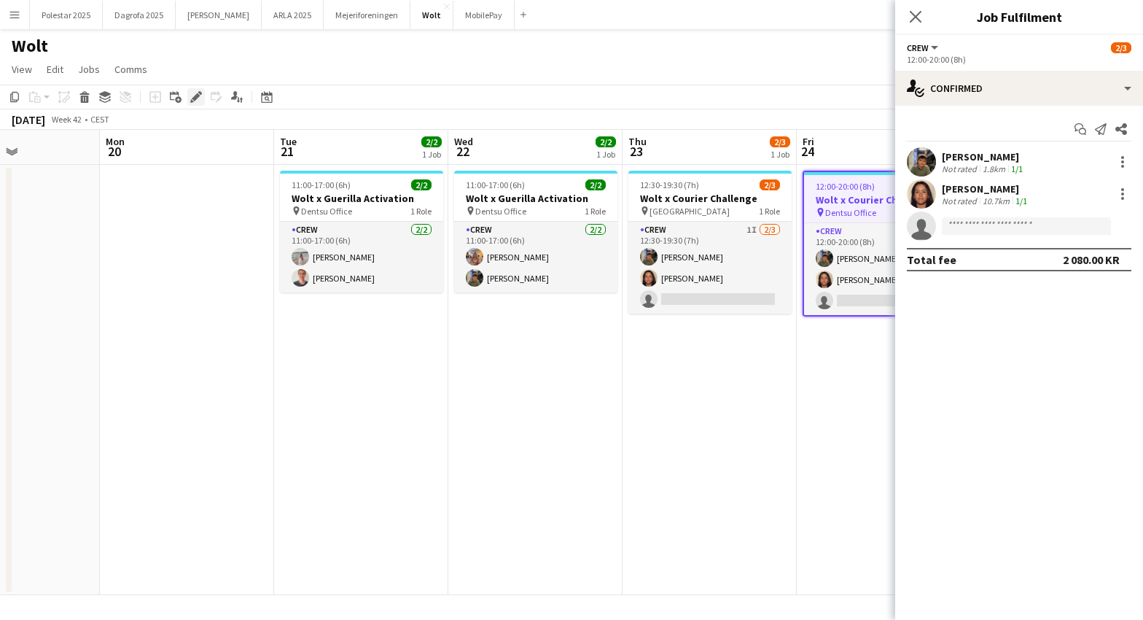
click at [199, 98] on icon "Edit" at bounding box center [196, 97] width 12 height 12
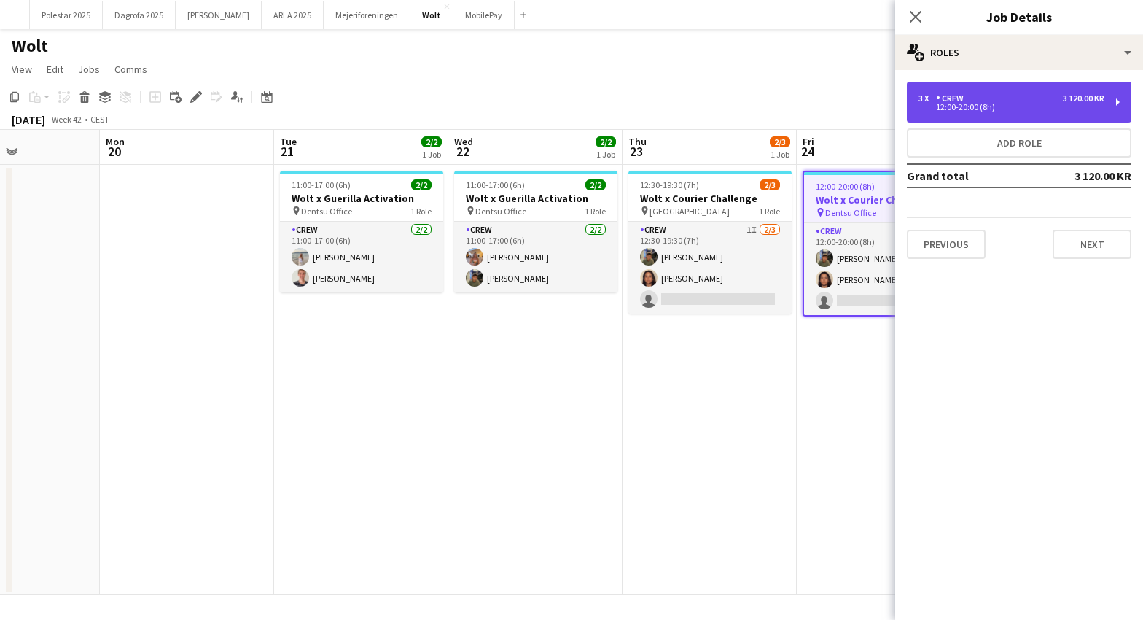
click at [1116, 101] on div "3 x Crew 3 120.00 KR 12:00-20:00 (8h)" at bounding box center [1019, 102] width 225 height 41
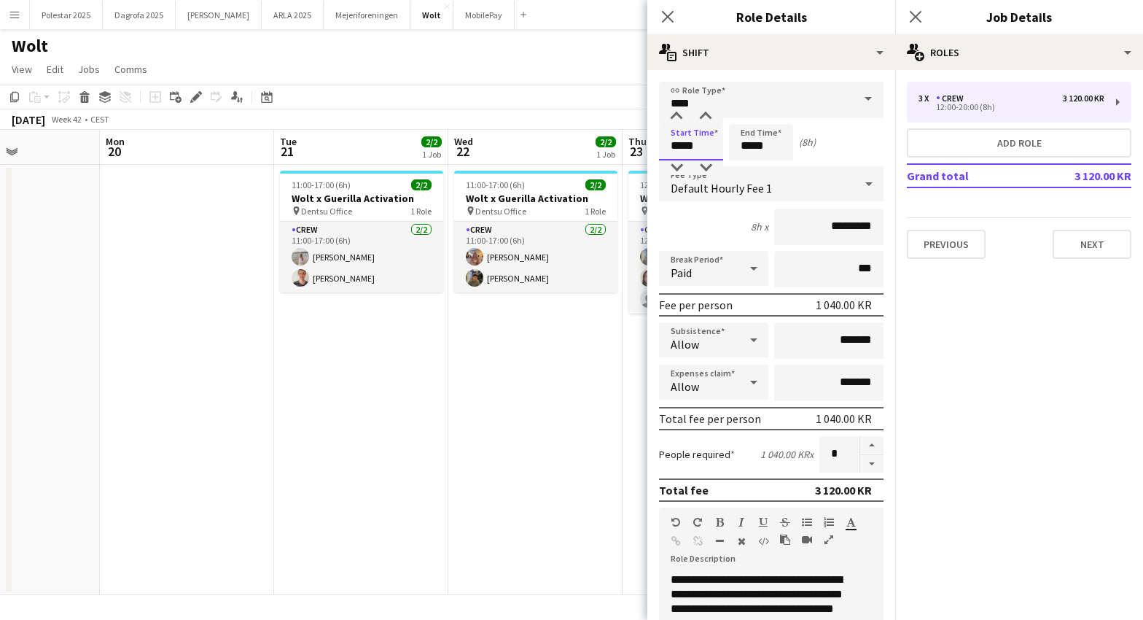
click at [692, 149] on input "*****" at bounding box center [691, 142] width 64 height 36
click at [692, 145] on input "*****" at bounding box center [691, 142] width 64 height 36
type input "*****"
click at [745, 145] on input "*****" at bounding box center [761, 142] width 64 height 36
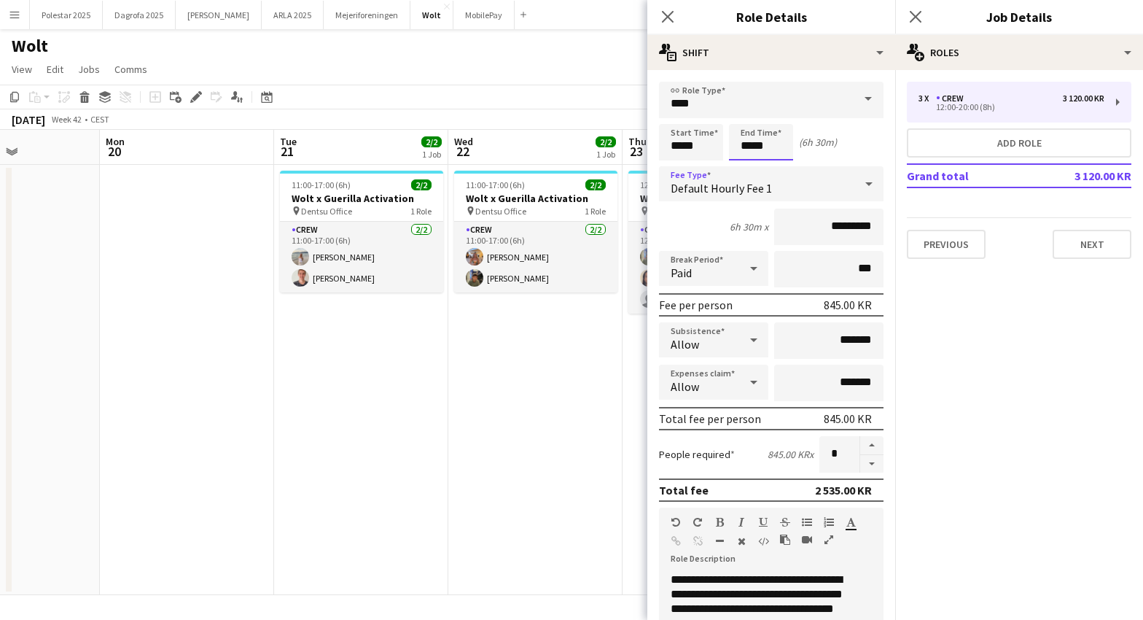
click at [761, 147] on input "*****" at bounding box center [761, 142] width 64 height 36
type input "*****"
click at [1100, 249] on button "Next" at bounding box center [1092, 244] width 79 height 29
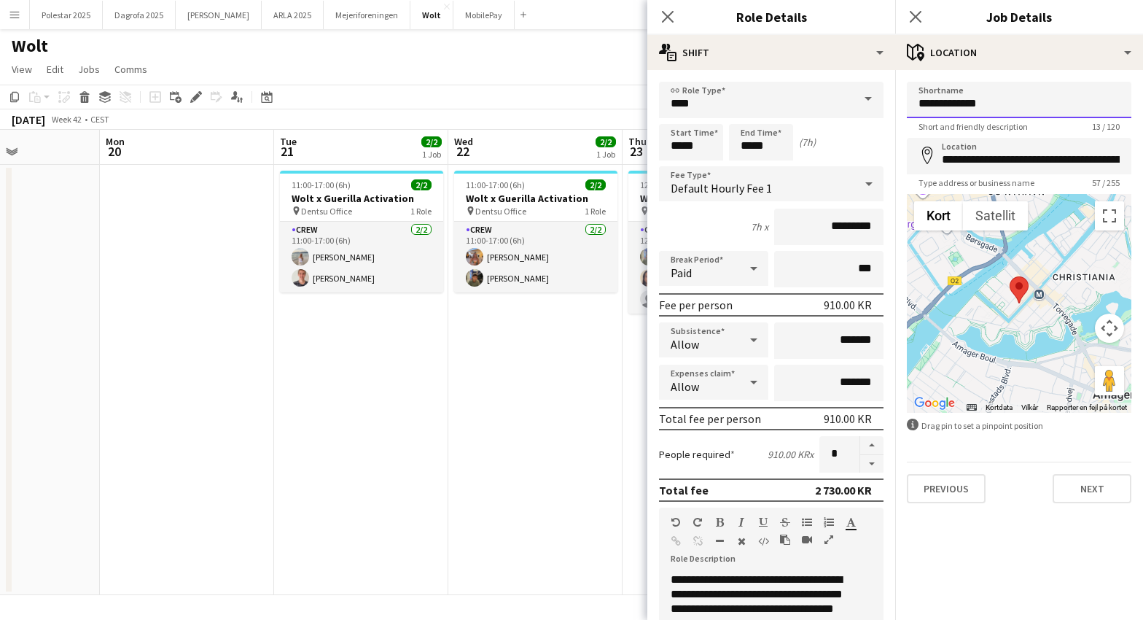
click at [996, 99] on input "**********" at bounding box center [1019, 100] width 225 height 36
type input "**********"
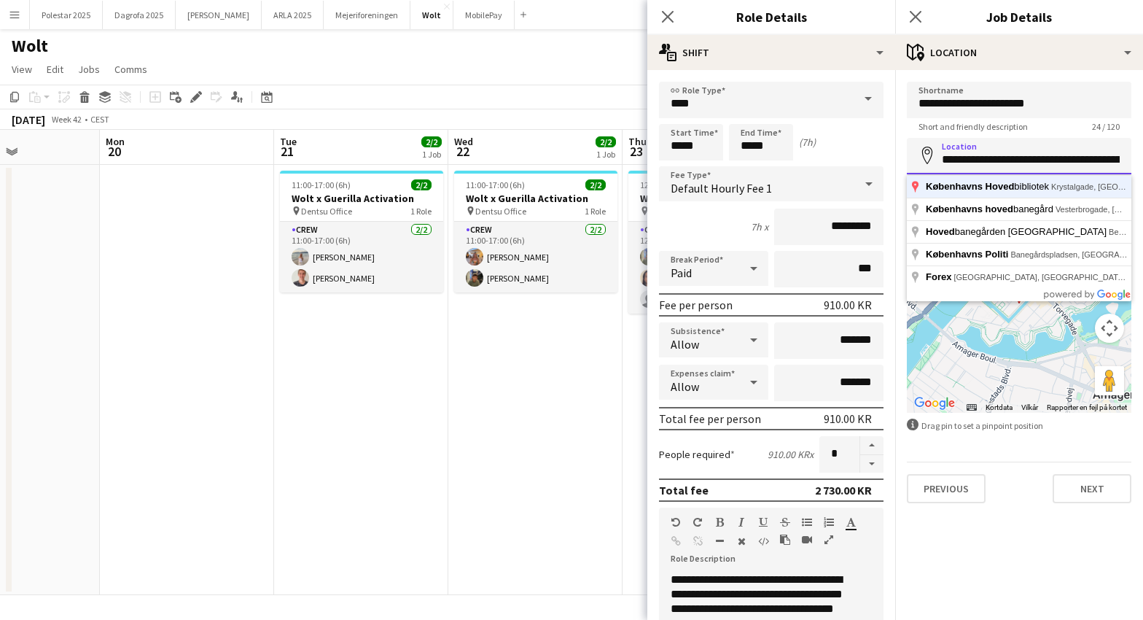
type input "**********"
click button "Next" at bounding box center [1092, 488] width 79 height 29
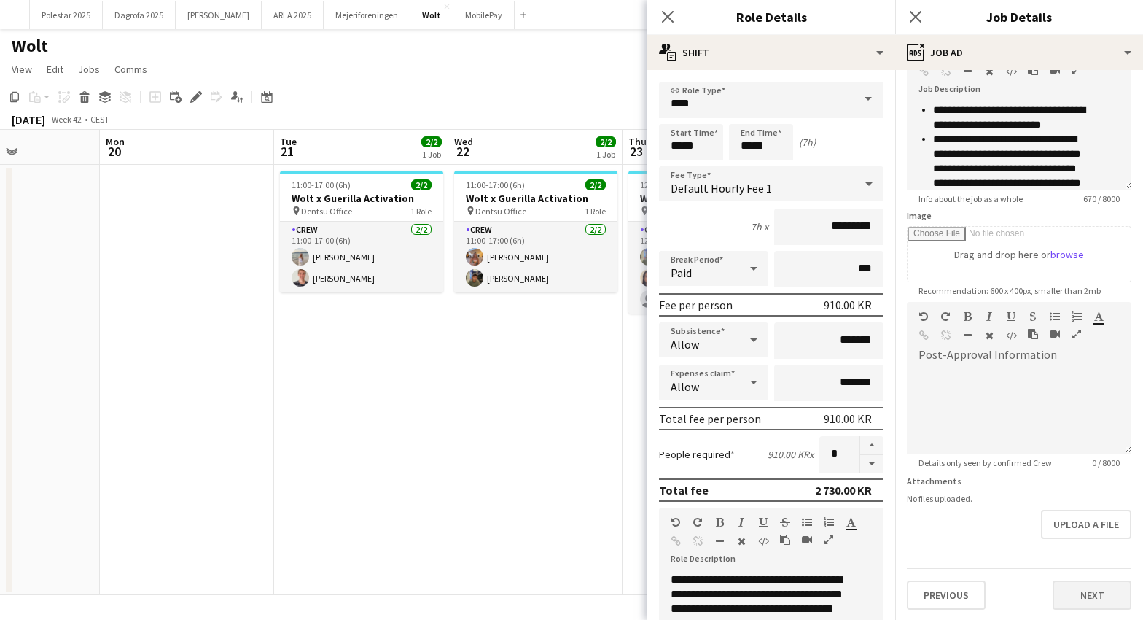
scroll to position [101, 0]
click at [1096, 584] on button "Next" at bounding box center [1092, 593] width 79 height 29
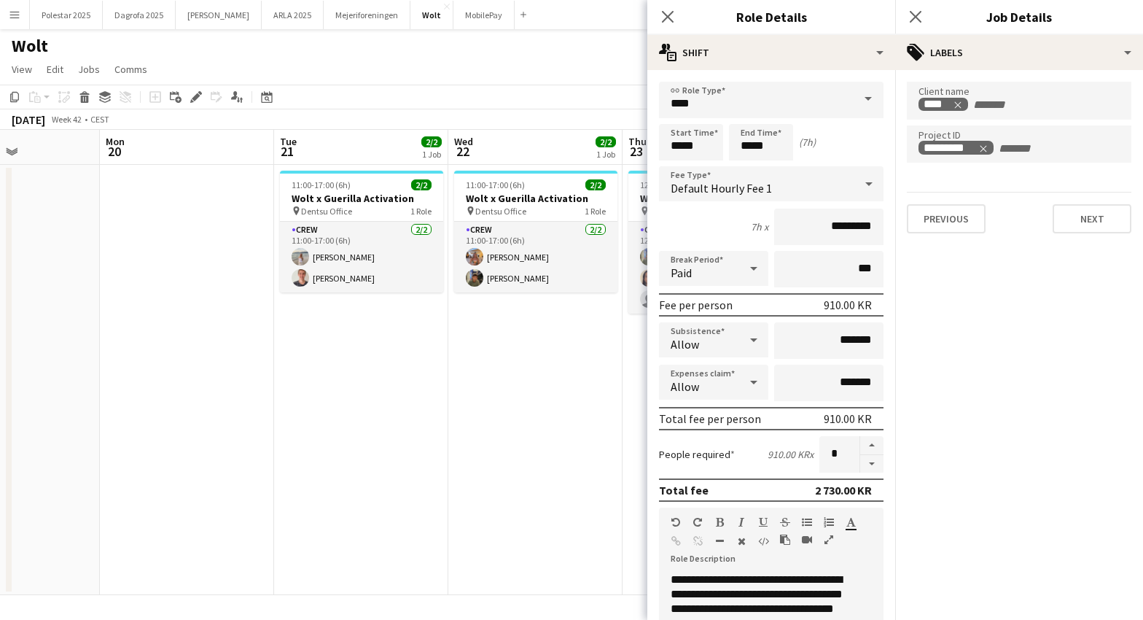
scroll to position [0, 0]
click at [1082, 211] on button "Next" at bounding box center [1092, 218] width 79 height 29
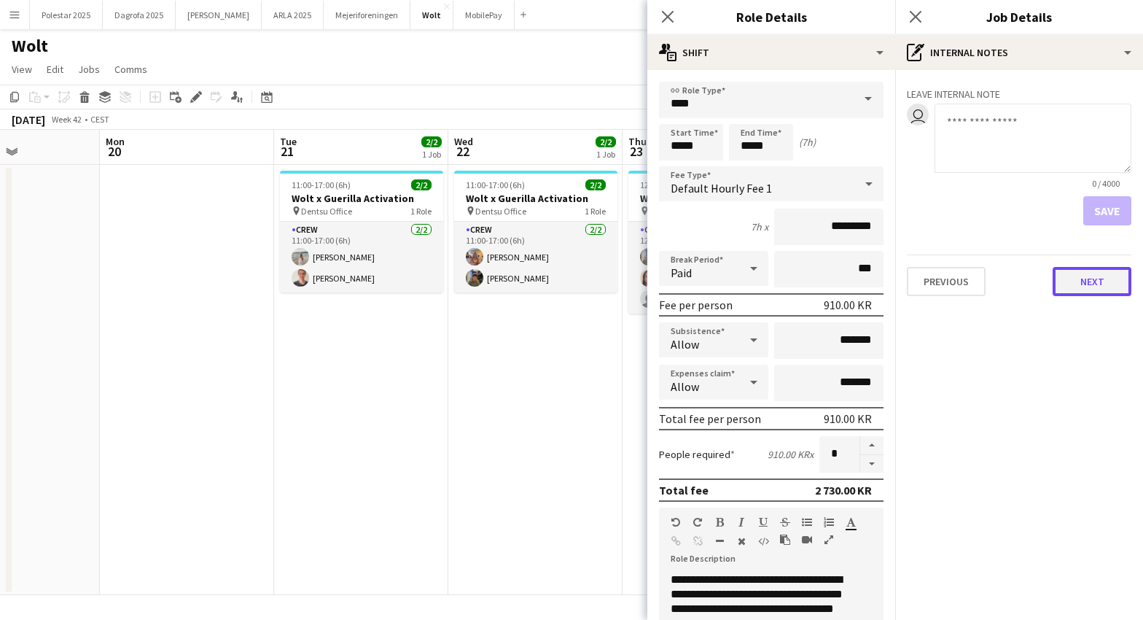
click at [1100, 279] on button "Next" at bounding box center [1092, 281] width 79 height 29
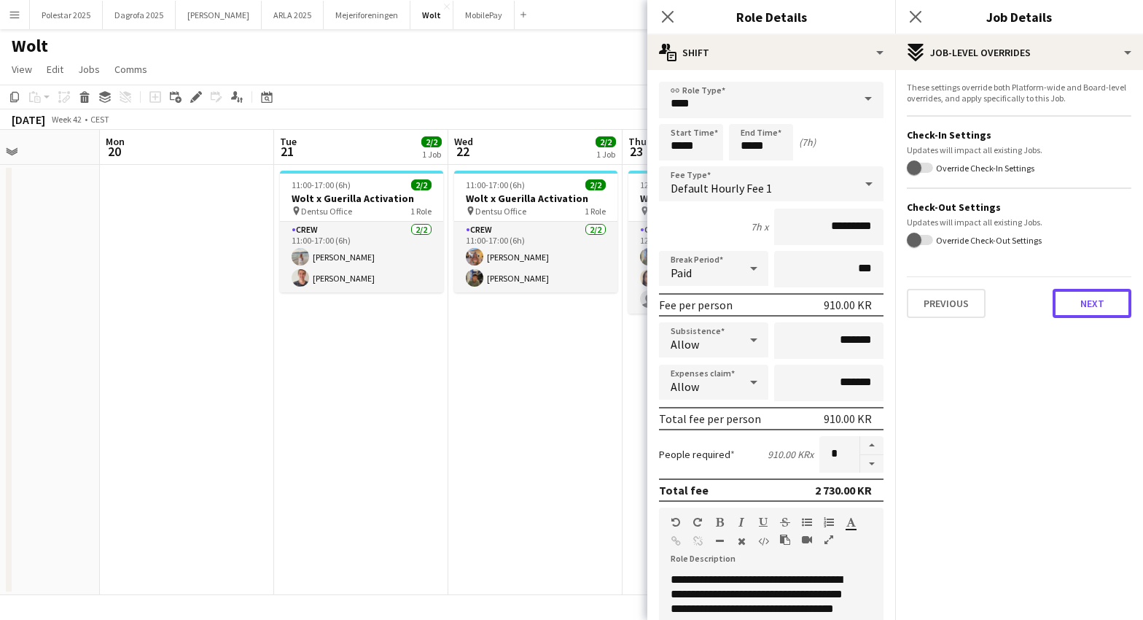
click at [1103, 295] on button "Next" at bounding box center [1092, 303] width 79 height 29
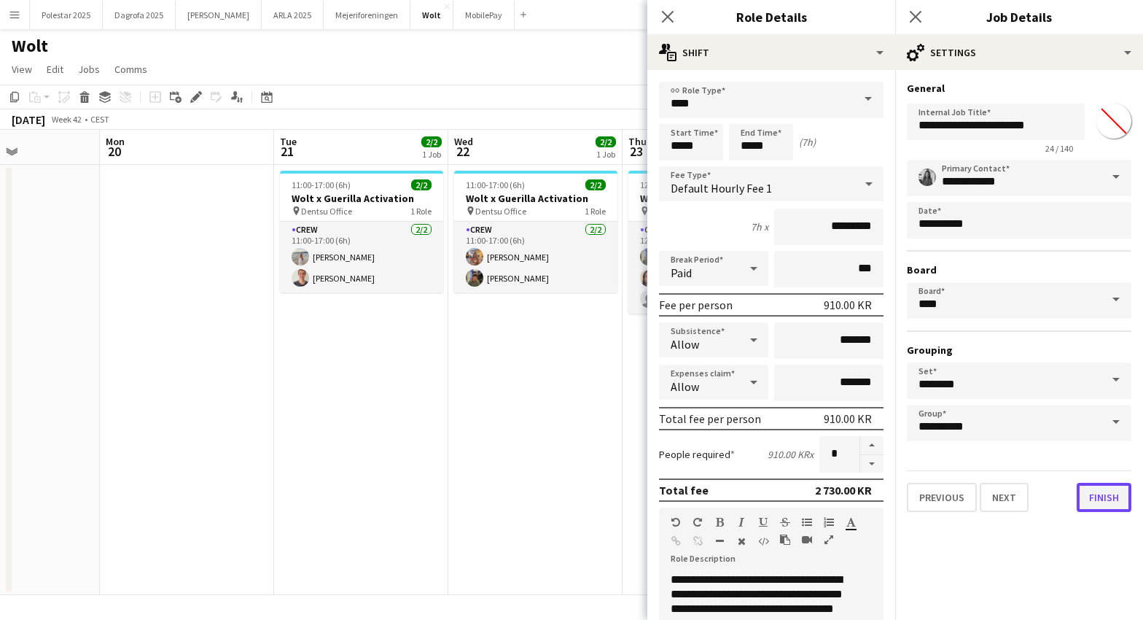
click at [1103, 506] on button "Finish" at bounding box center [1104, 497] width 55 height 29
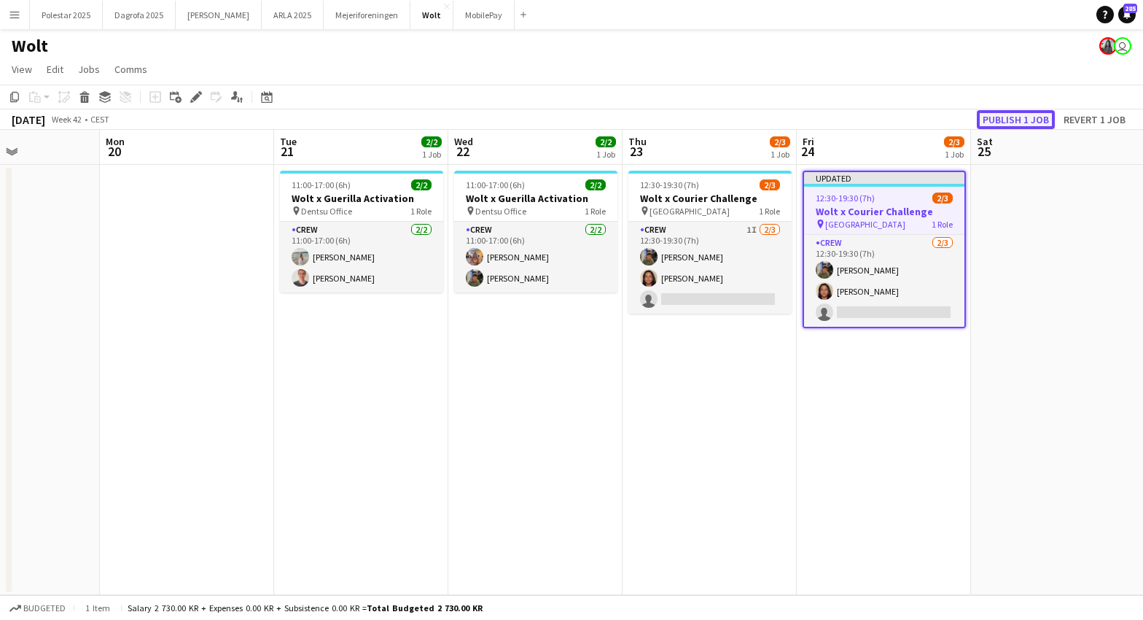
click at [1030, 120] on button "Publish 1 job" at bounding box center [1016, 119] width 78 height 19
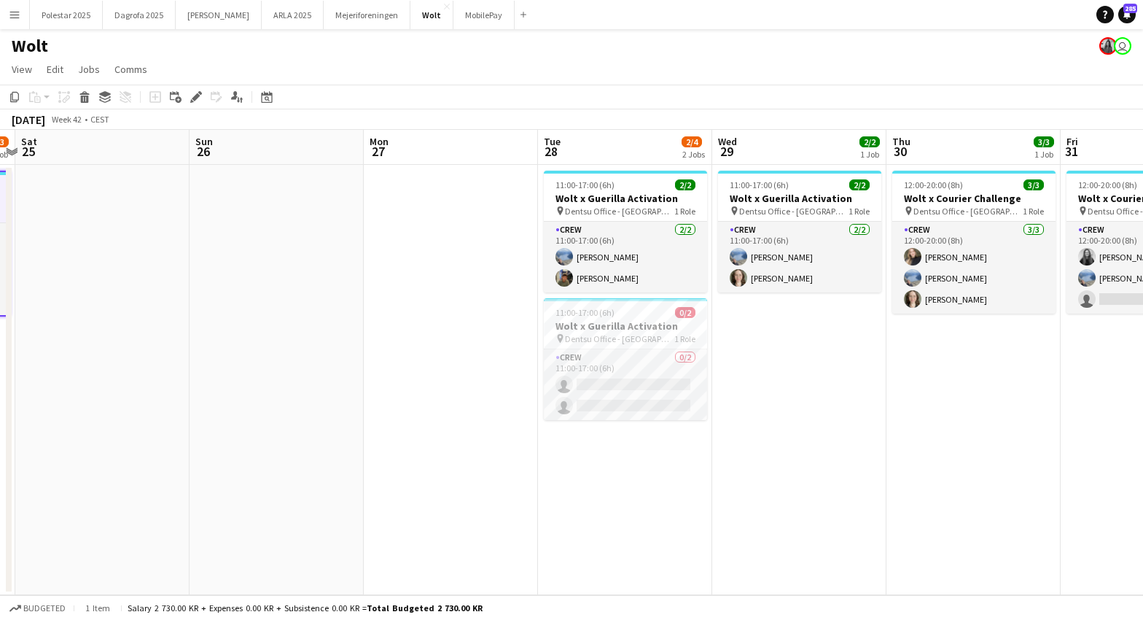
scroll to position [0, 494]
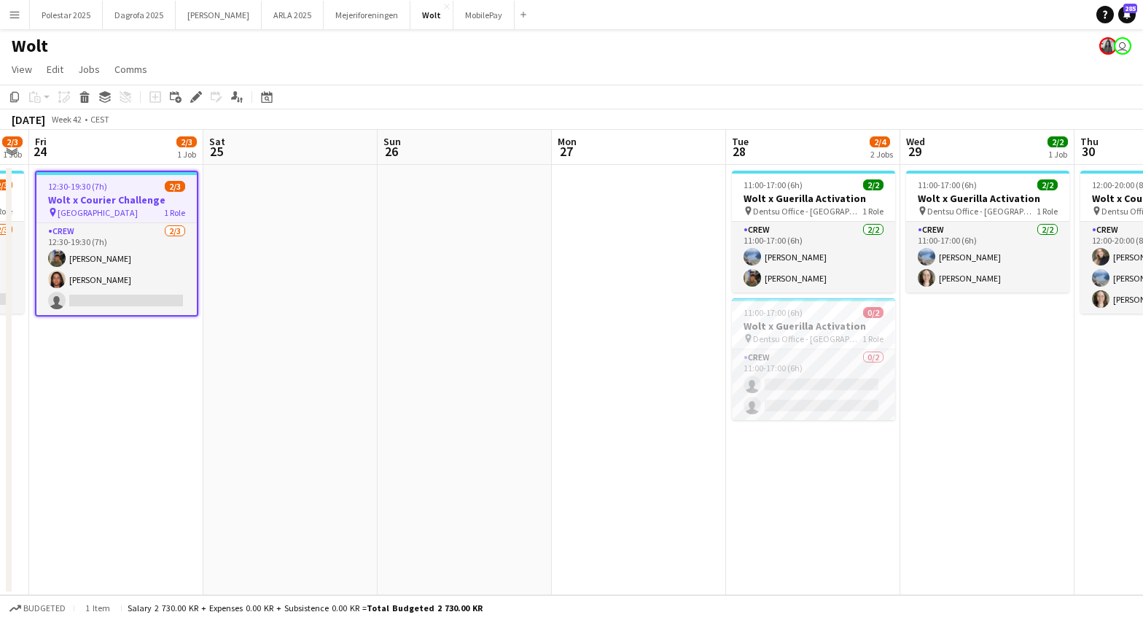
drag, startPoint x: 585, startPoint y: 483, endPoint x: -52, endPoint y: 444, distance: 637.8
click at [0, 444] on html "Menu Boards Boards Boards All jobs Status Workforce Workforce My Workforce Recr…" at bounding box center [571, 310] width 1143 height 620
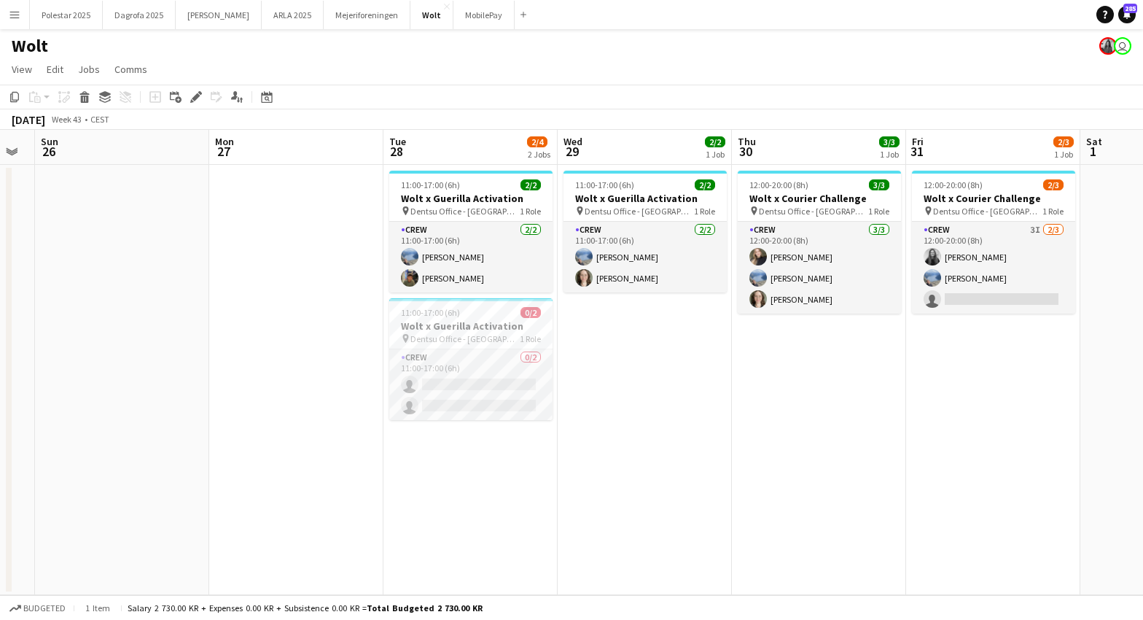
scroll to position [0, 519]
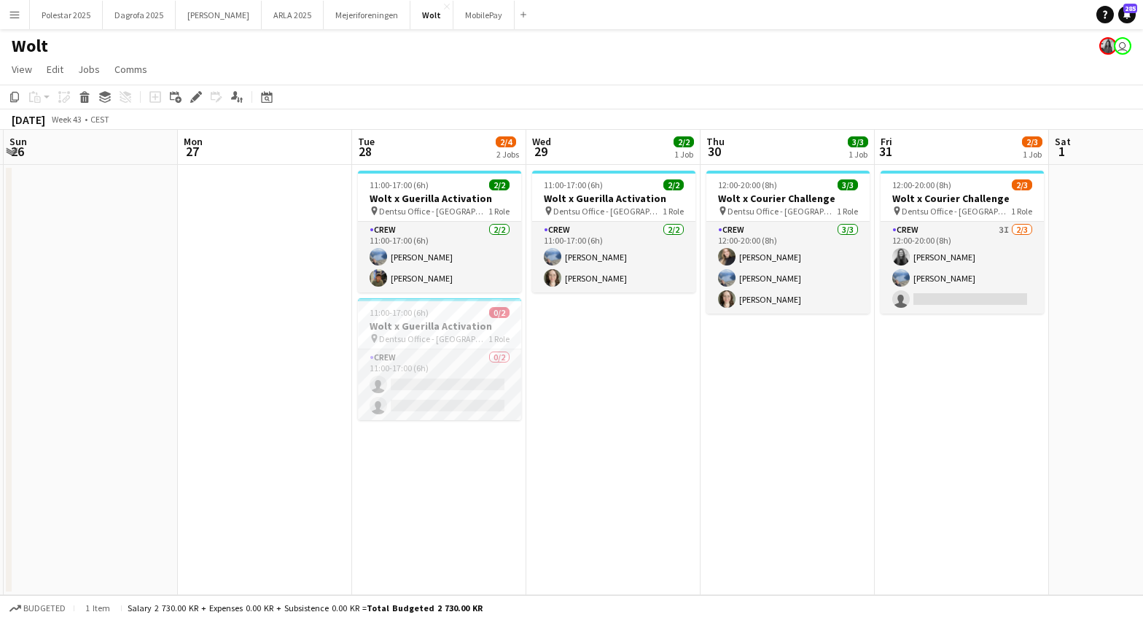
drag, startPoint x: 942, startPoint y: 492, endPoint x: 568, endPoint y: 509, distance: 374.5
click at [568, 509] on app-calendar-viewport "Thu 23 2/3 1 Job Fri 24 2/3 1 Job Sat 25 Sun 26 Mon 27 Tue 28 2/4 2 Jobs Wed 29…" at bounding box center [571, 362] width 1143 height 465
click at [808, 490] on app-date-cell "12:00-20:00 (8h) 3/3 Wolt x Courier Challenge pin Dentsu Office - Århus 1 Role …" at bounding box center [788, 380] width 174 height 430
